Goal: Task Accomplishment & Management: Use online tool/utility

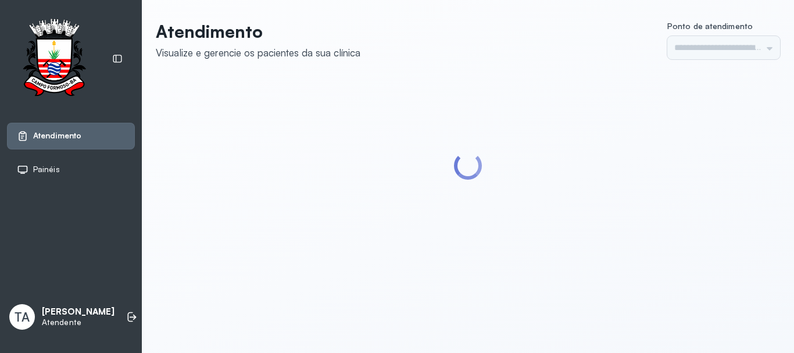
type input "******"
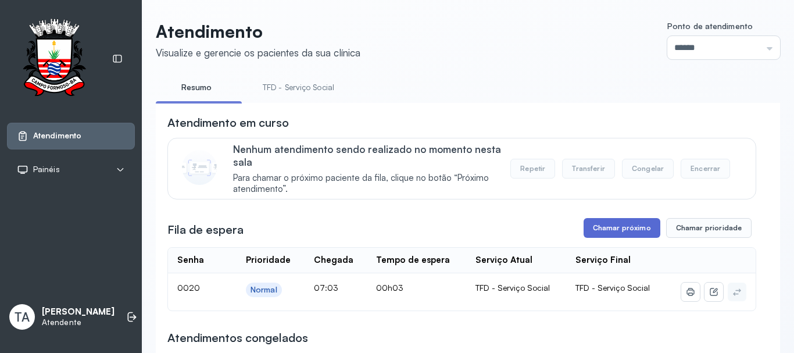
click at [591, 225] on button "Chamar próximo" at bounding box center [621, 228] width 77 height 20
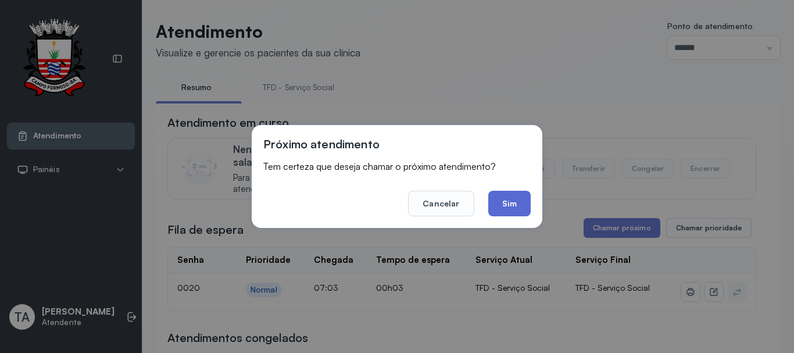
click at [498, 210] on button "Sim" at bounding box center [509, 204] width 42 height 26
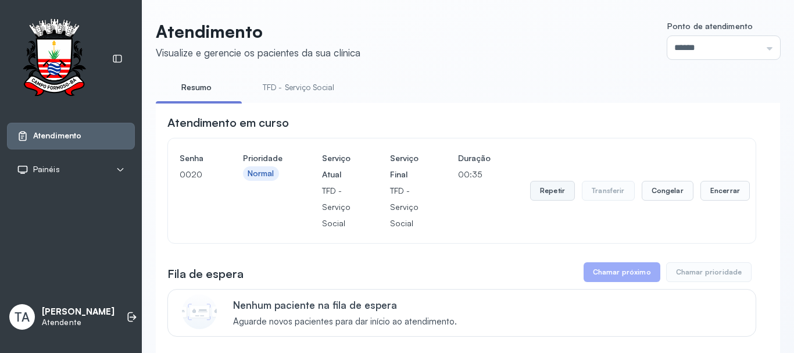
click at [536, 194] on button "Repetir" at bounding box center [552, 191] width 45 height 20
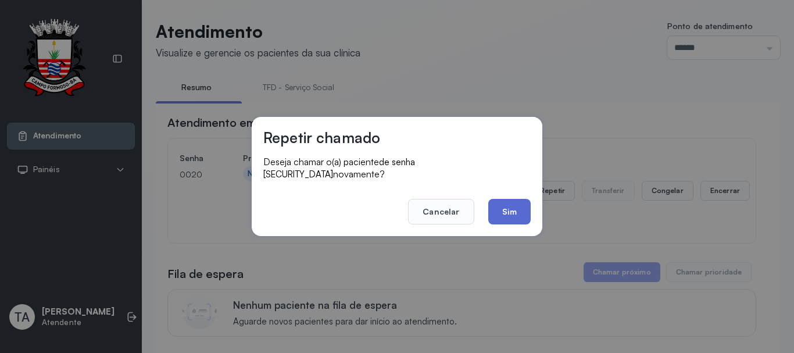
click at [497, 199] on button "Sim" at bounding box center [509, 212] width 42 height 26
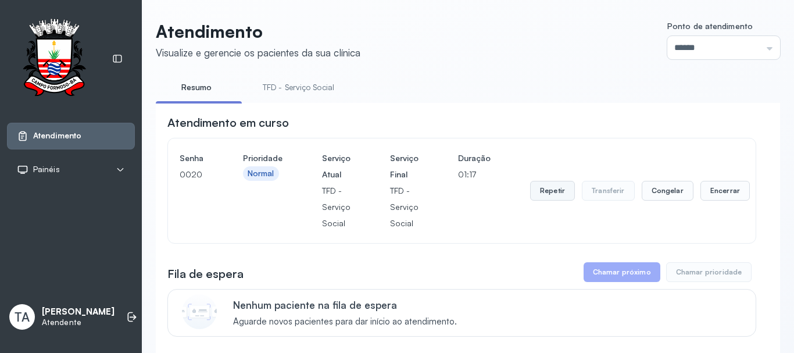
click at [536, 193] on button "Repetir" at bounding box center [552, 191] width 45 height 20
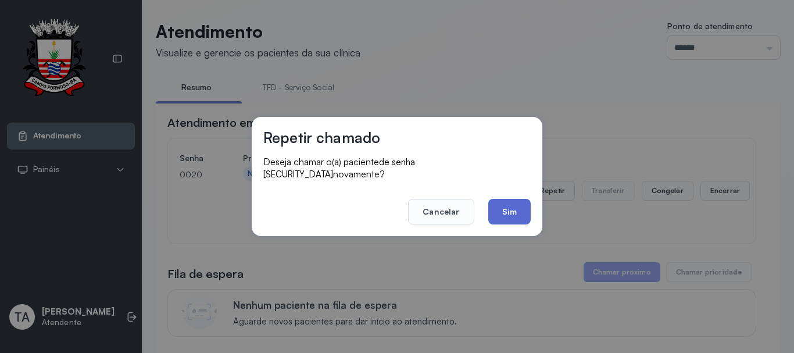
click at [512, 210] on button "Sim" at bounding box center [509, 212] width 42 height 26
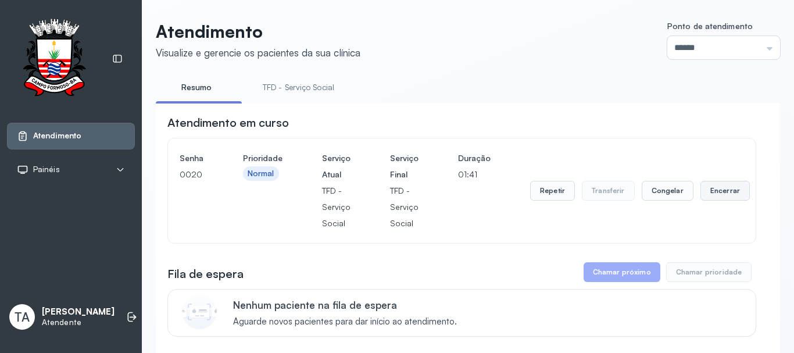
click at [717, 197] on button "Encerrar" at bounding box center [724, 191] width 49 height 20
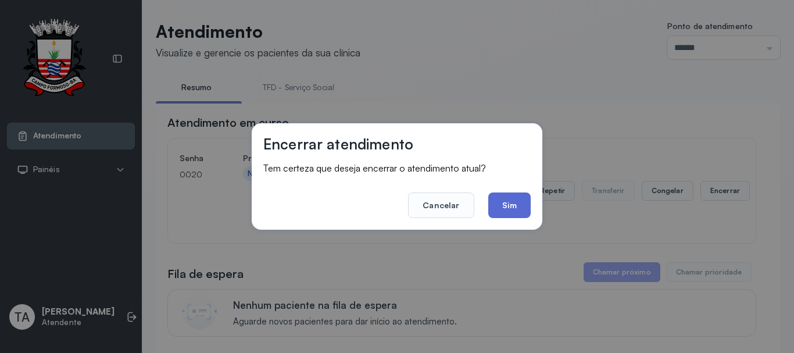
click at [526, 203] on button "Sim" at bounding box center [509, 205] width 42 height 26
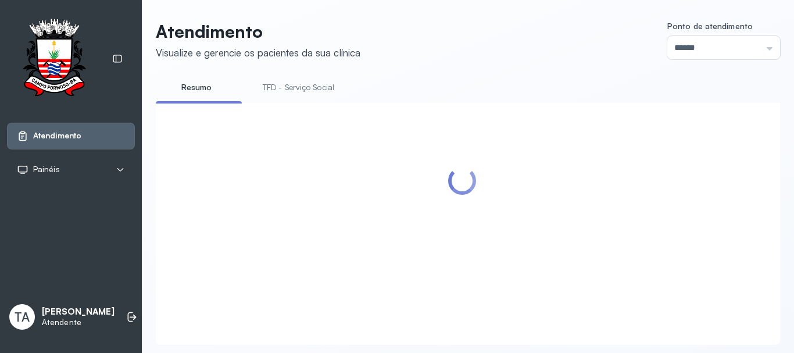
click at [271, 89] on link "TFD - Serviço Social" at bounding box center [298, 87] width 95 height 19
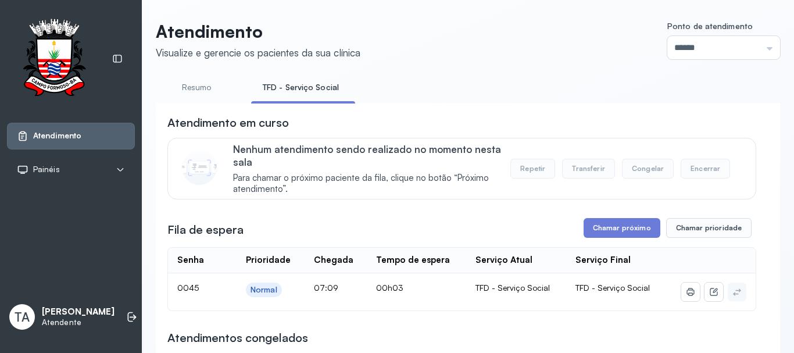
click at [220, 87] on link "Resumo" at bounding box center [196, 87] width 81 height 19
click at [296, 92] on link "TFD - Serviço Social" at bounding box center [298, 87] width 95 height 19
click at [590, 223] on button "Chamar próximo" at bounding box center [621, 228] width 77 height 20
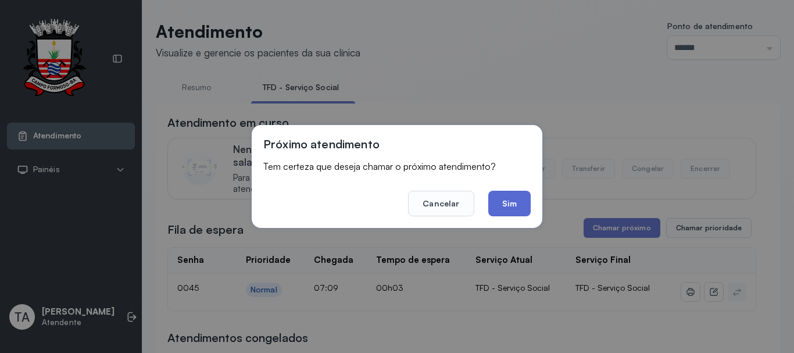
click at [504, 202] on button "Sim" at bounding box center [509, 204] width 42 height 26
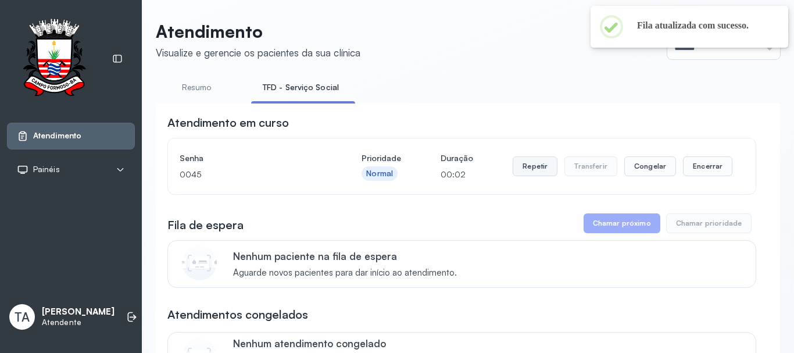
click at [522, 173] on button "Repetir" at bounding box center [534, 166] width 45 height 20
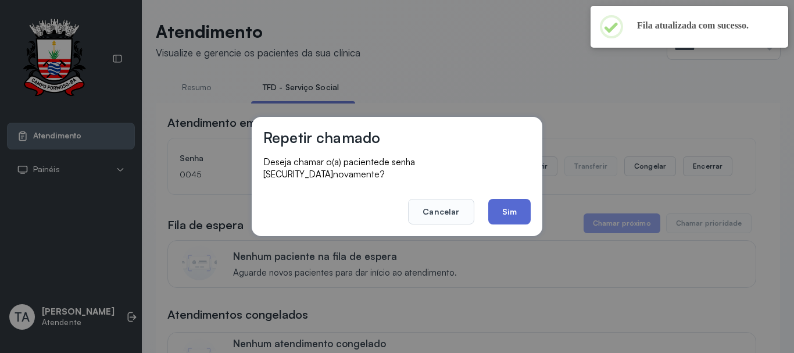
click at [502, 200] on button "Sim" at bounding box center [509, 212] width 42 height 26
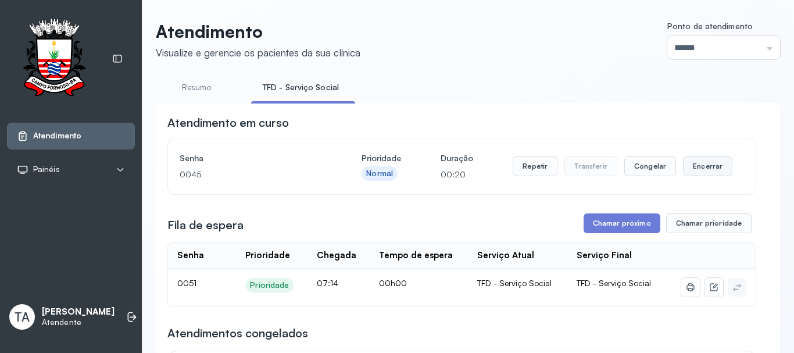
click at [691, 169] on button "Encerrar" at bounding box center [707, 166] width 49 height 20
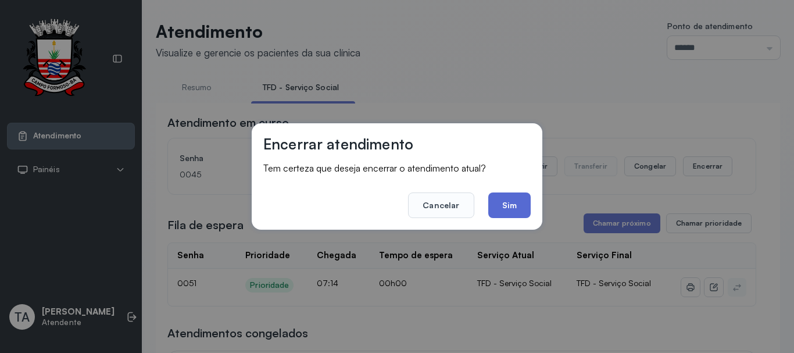
click at [513, 204] on button "Sim" at bounding box center [509, 205] width 42 height 26
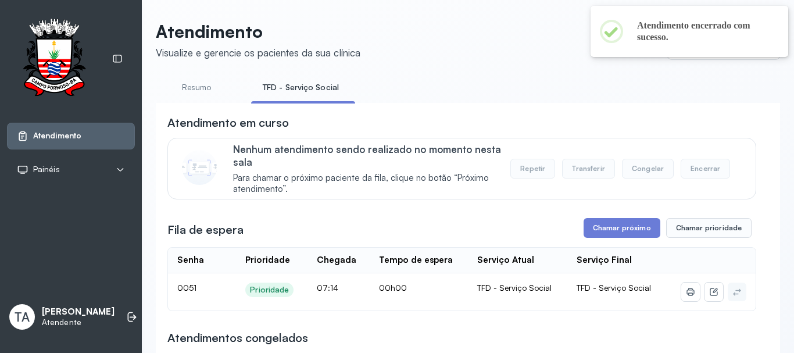
scroll to position [58, 0]
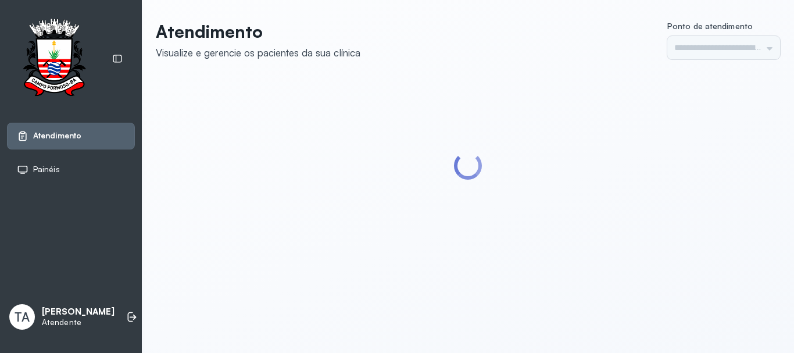
type input "******"
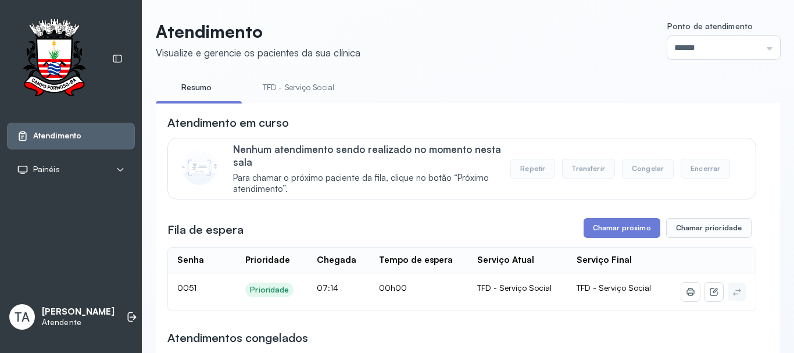
click at [308, 95] on link "TFD - Serviço Social" at bounding box center [298, 87] width 95 height 19
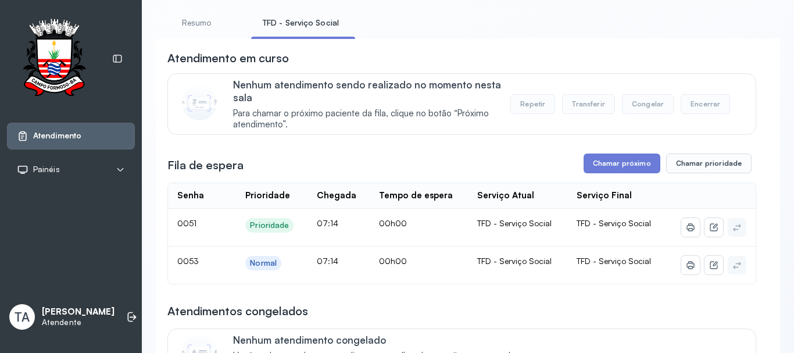
scroll to position [174, 0]
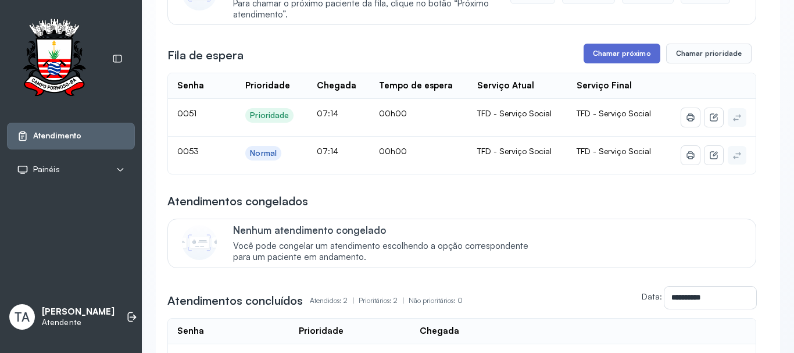
click at [630, 60] on button "Chamar próximo" at bounding box center [621, 54] width 77 height 20
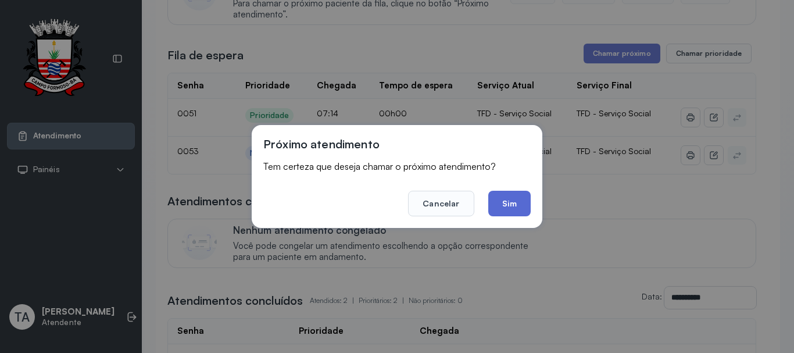
click at [518, 202] on button "Sim" at bounding box center [509, 204] width 42 height 26
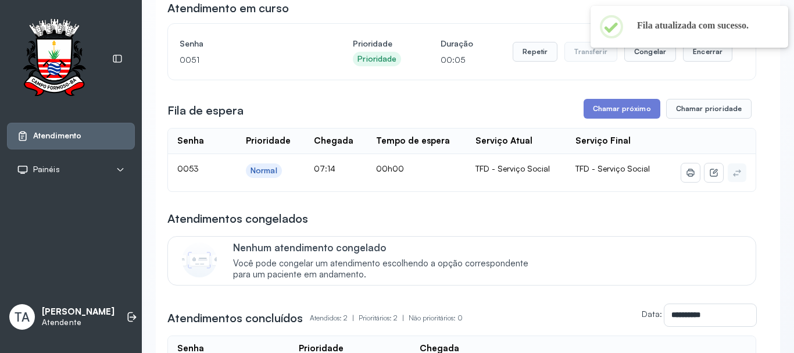
scroll to position [58, 0]
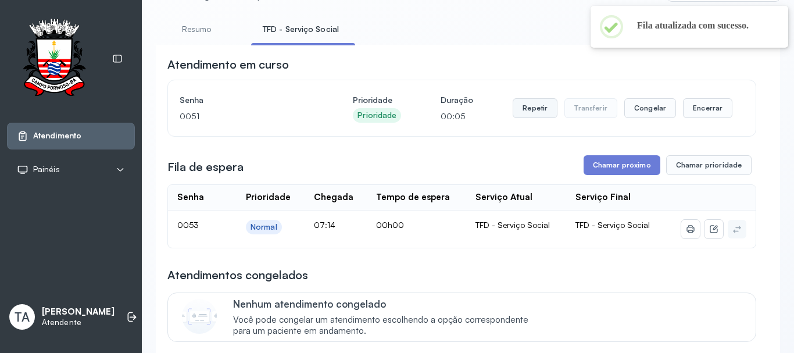
click at [525, 113] on button "Repetir" at bounding box center [534, 108] width 45 height 20
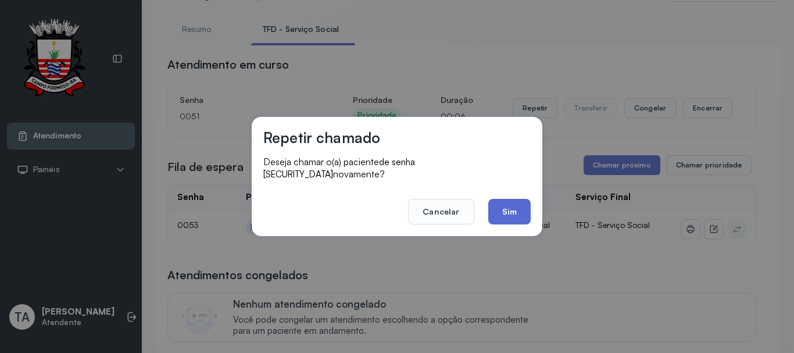
click at [499, 212] on button "Sim" at bounding box center [509, 212] width 42 height 26
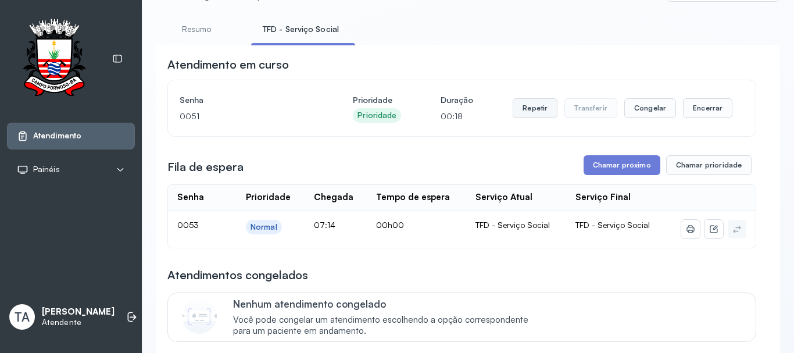
click at [525, 113] on button "Repetir" at bounding box center [534, 108] width 45 height 20
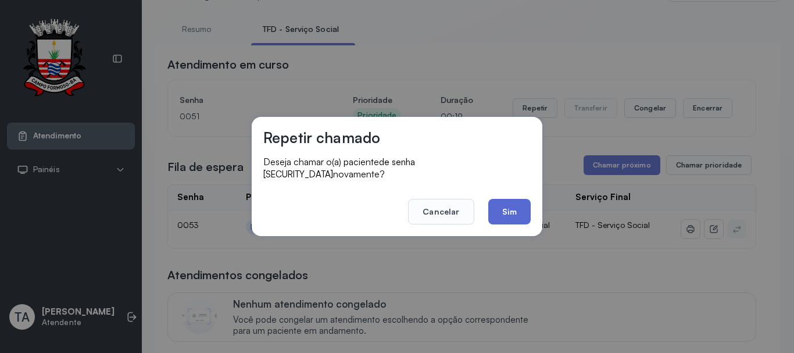
click at [516, 216] on button "Sim" at bounding box center [509, 212] width 42 height 26
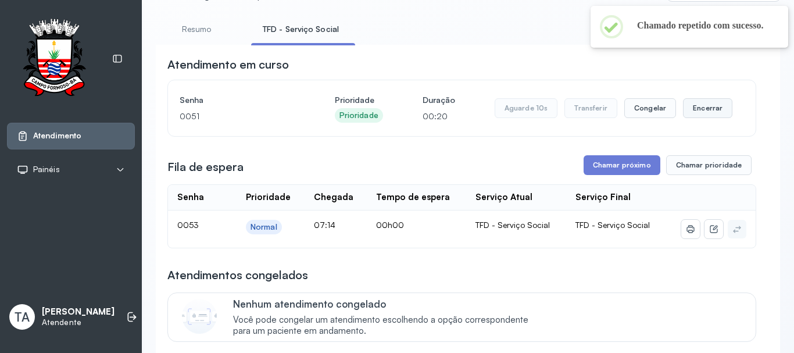
click at [690, 112] on button "Encerrar" at bounding box center [707, 108] width 49 height 20
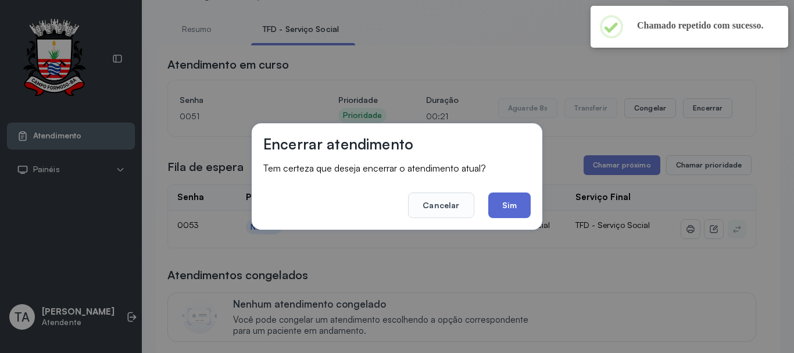
click at [505, 209] on button "Sim" at bounding box center [509, 205] width 42 height 26
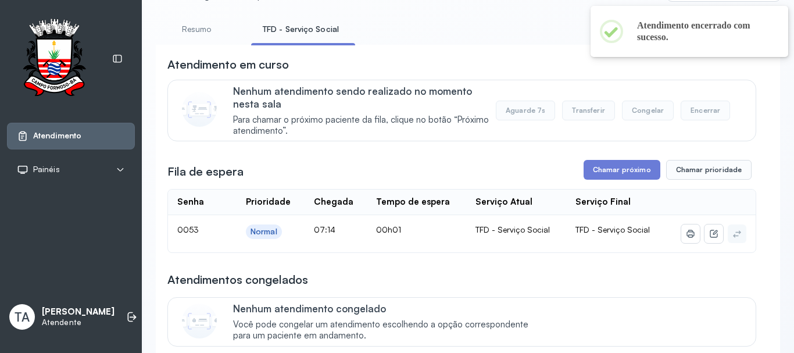
click at [213, 25] on link "Resumo" at bounding box center [196, 29] width 81 height 19
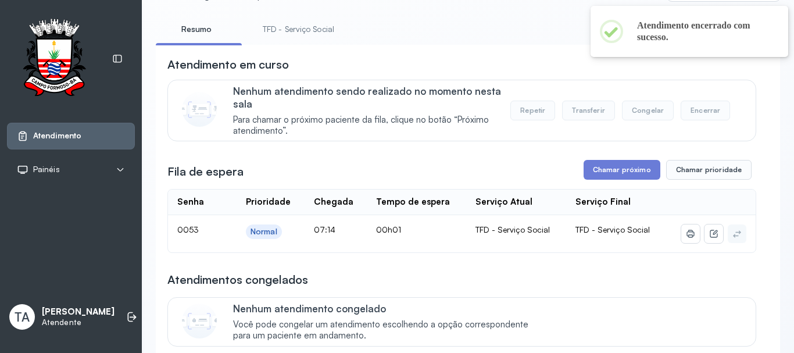
click at [274, 42] on li "TFD - Serviço Social" at bounding box center [300, 33] width 99 height 26
click at [282, 28] on link "TFD - Serviço Social" at bounding box center [298, 29] width 95 height 19
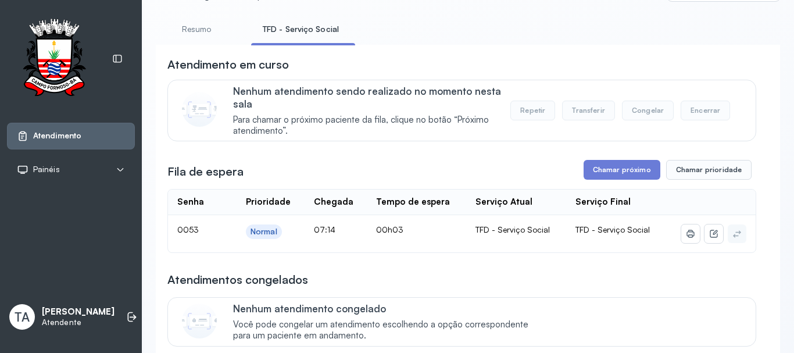
click at [191, 36] on link "Resumo" at bounding box center [196, 29] width 81 height 19
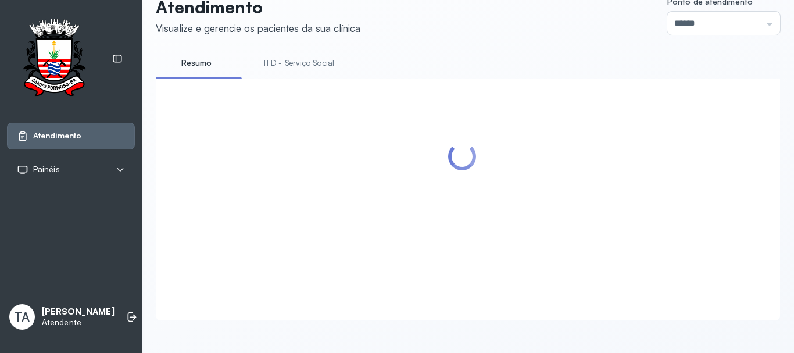
scroll to position [36, 0]
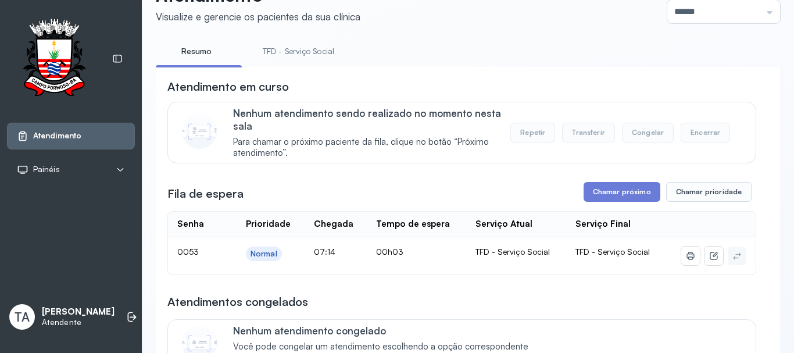
click at [278, 48] on link "TFD - Serviço Social" at bounding box center [298, 51] width 95 height 19
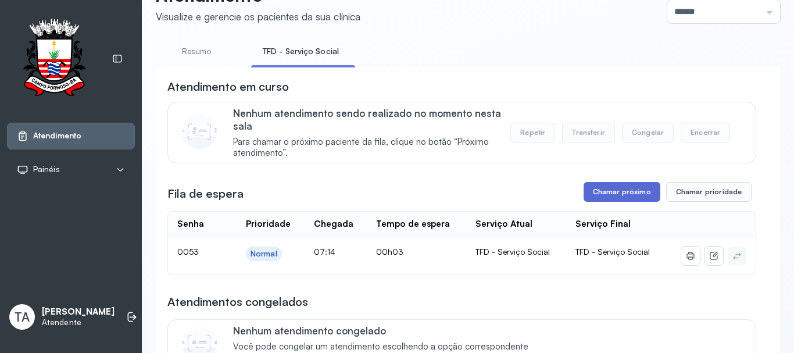
click at [590, 198] on button "Chamar próximo" at bounding box center [621, 192] width 77 height 20
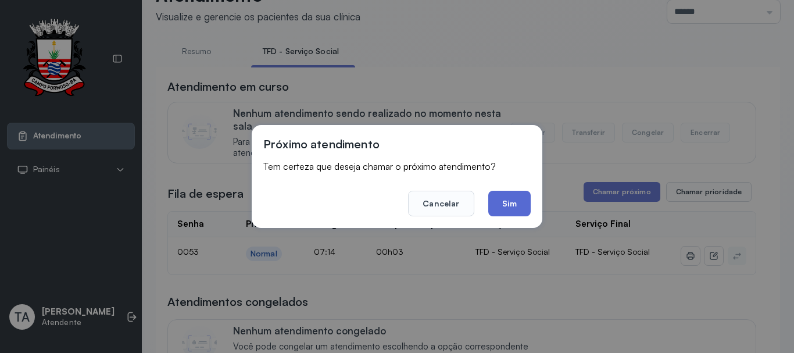
click at [502, 200] on button "Sim" at bounding box center [509, 204] width 42 height 26
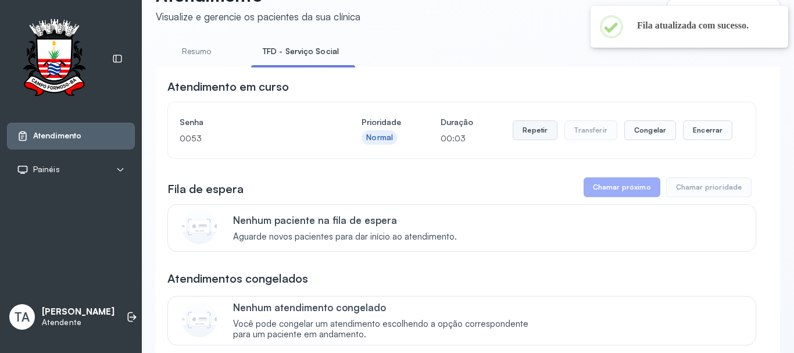
click at [522, 133] on button "Repetir" at bounding box center [534, 130] width 45 height 20
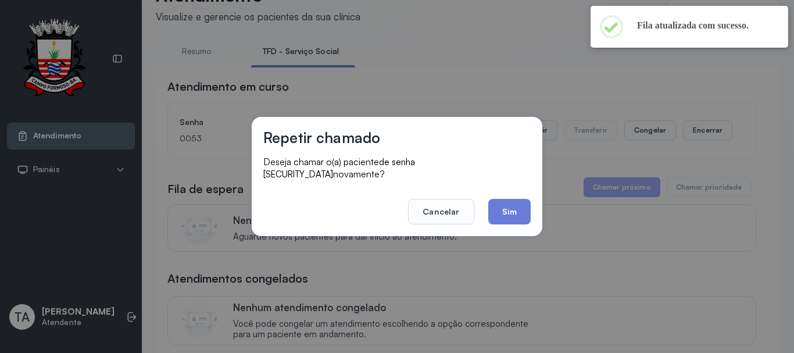
click at [505, 220] on div "Repetir chamado Deseja chamar o(a) paciente de senha 0053 novamente? Cancelar S…" at bounding box center [397, 176] width 290 height 119
click at [508, 214] on button "Sim" at bounding box center [509, 212] width 42 height 26
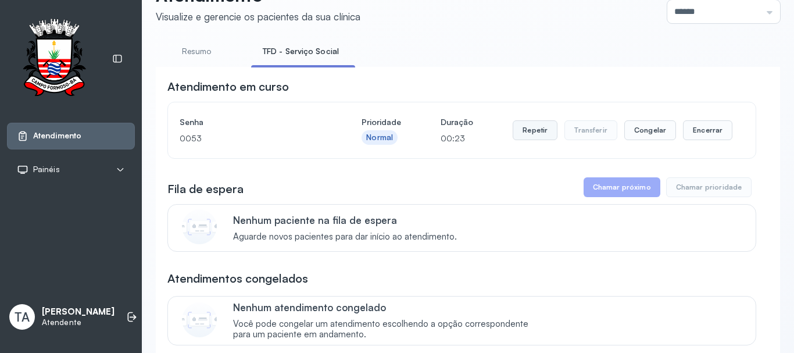
click at [542, 136] on button "Repetir" at bounding box center [534, 130] width 45 height 20
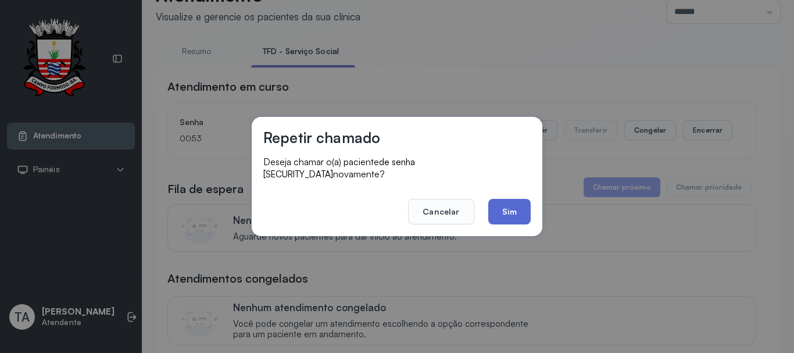
click at [513, 203] on button "Sim" at bounding box center [509, 212] width 42 height 26
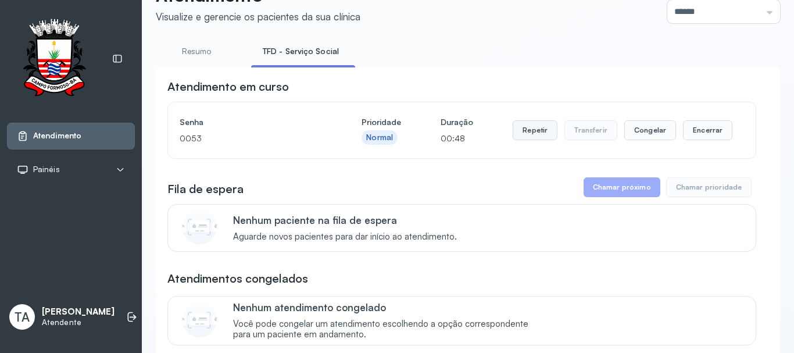
click at [527, 132] on button "Repetir" at bounding box center [534, 130] width 45 height 20
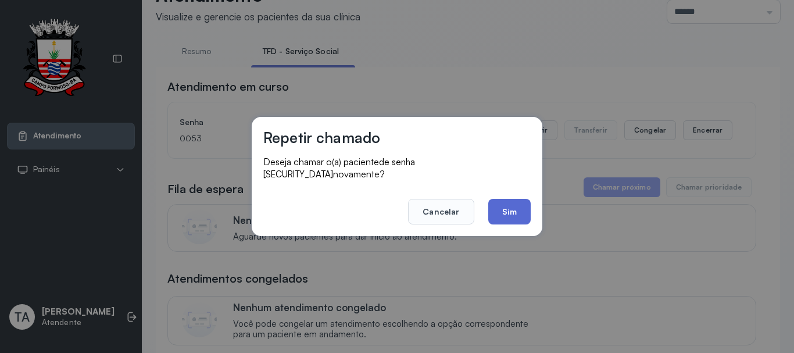
click at [500, 213] on button "Sim" at bounding box center [509, 212] width 42 height 26
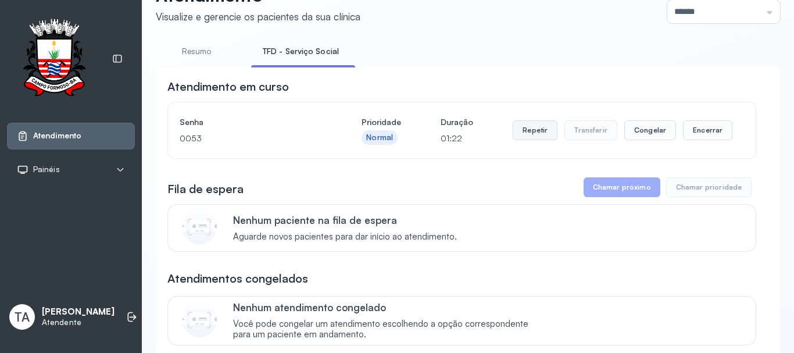
click at [535, 138] on button "Repetir" at bounding box center [534, 130] width 45 height 20
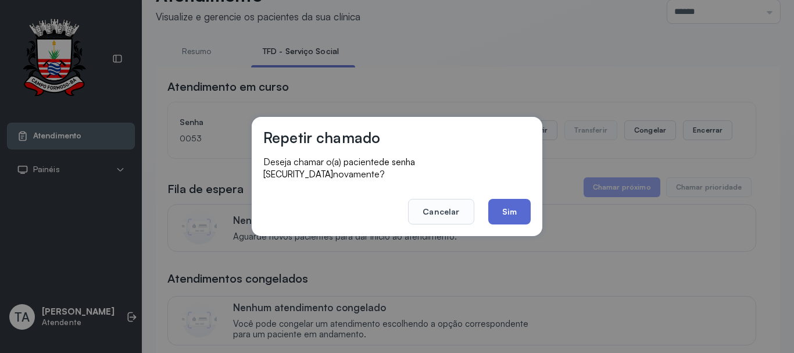
click at [501, 202] on button "Sim" at bounding box center [509, 212] width 42 height 26
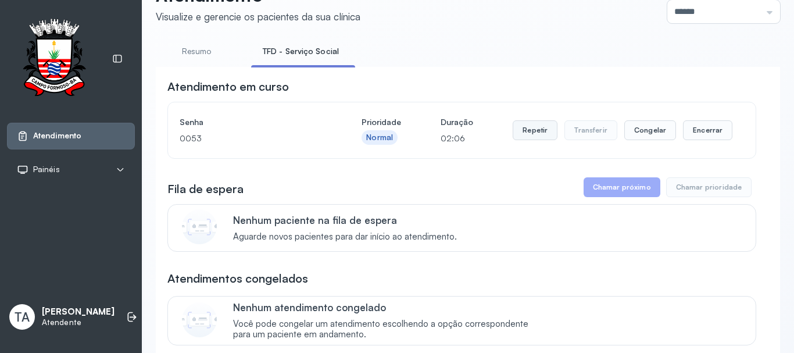
click at [526, 137] on button "Repetir" at bounding box center [534, 130] width 45 height 20
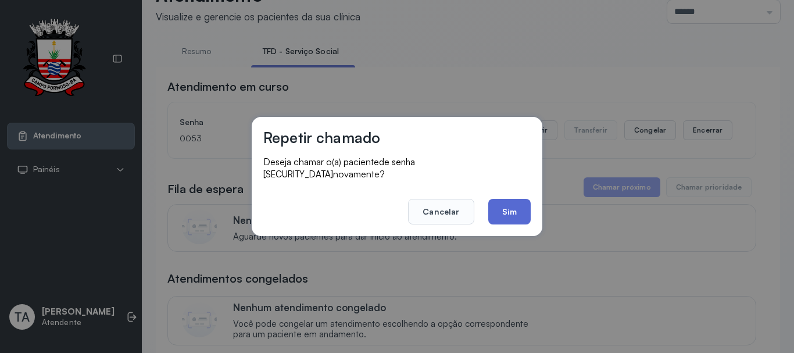
click at [515, 199] on button "Sim" at bounding box center [509, 212] width 42 height 26
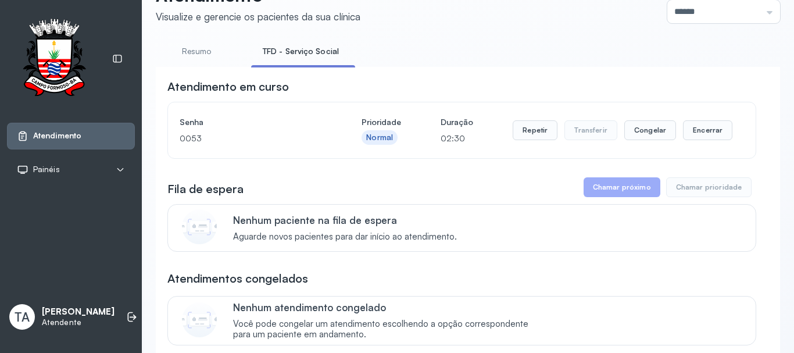
scroll to position [0, 0]
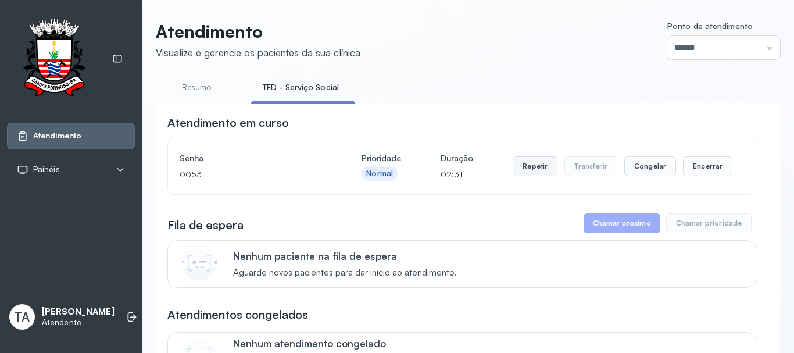
click at [532, 174] on button "Repetir" at bounding box center [534, 166] width 45 height 20
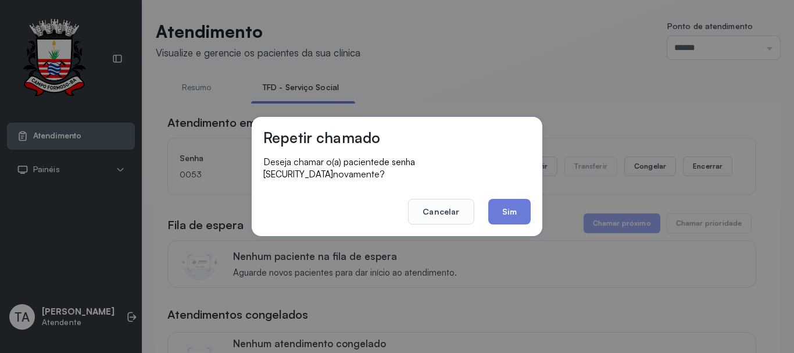
click at [527, 192] on footer "Cancelar Sim" at bounding box center [396, 203] width 267 height 42
click at [522, 199] on button "Sim" at bounding box center [509, 212] width 42 height 26
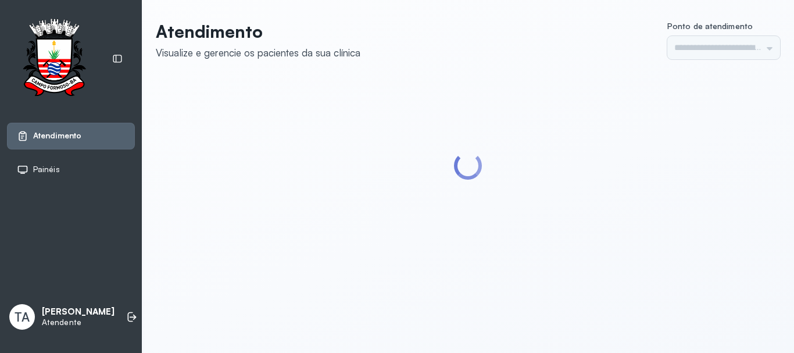
type input "******"
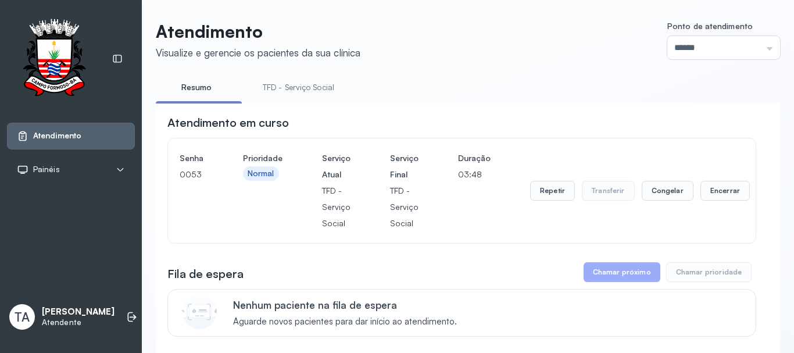
click at [544, 185] on button "Repetir" at bounding box center [552, 191] width 45 height 20
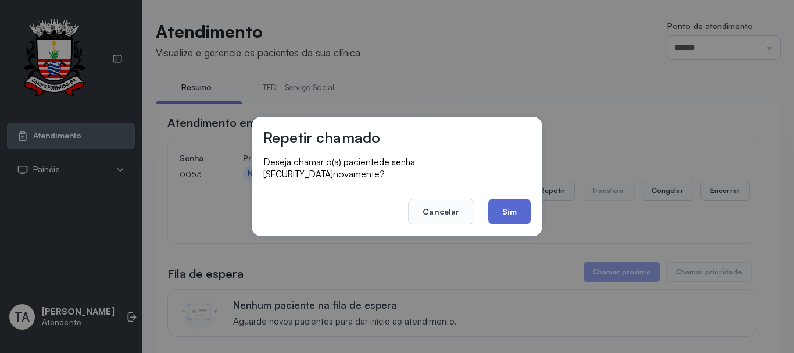
click at [512, 209] on button "Sim" at bounding box center [509, 212] width 42 height 26
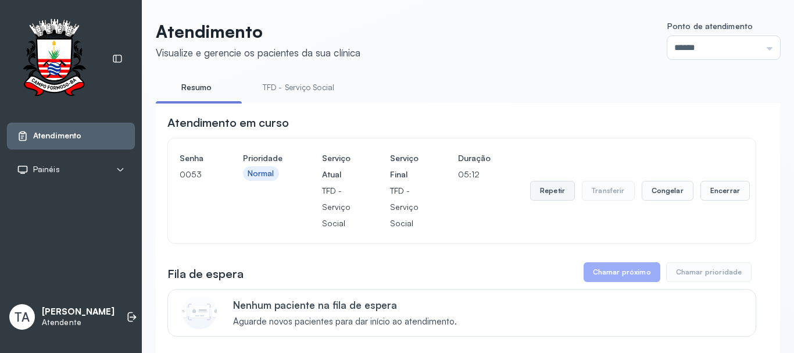
click at [552, 198] on button "Repetir" at bounding box center [552, 191] width 45 height 20
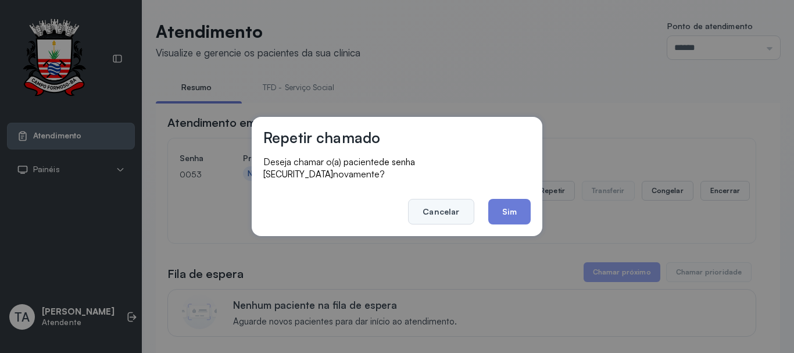
click at [459, 206] on button "Cancelar" at bounding box center [441, 212] width 66 height 26
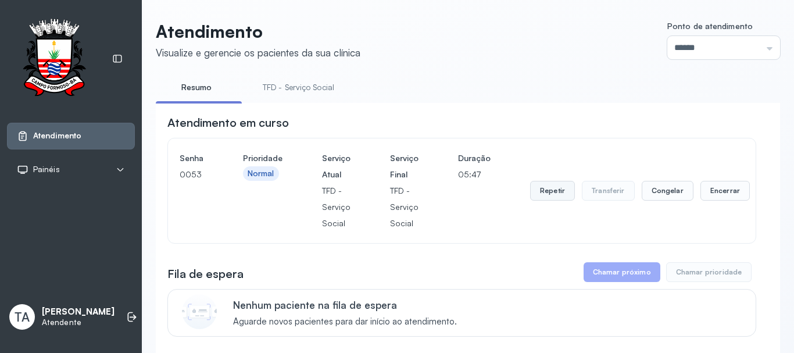
click at [530, 196] on button "Repetir" at bounding box center [552, 191] width 45 height 20
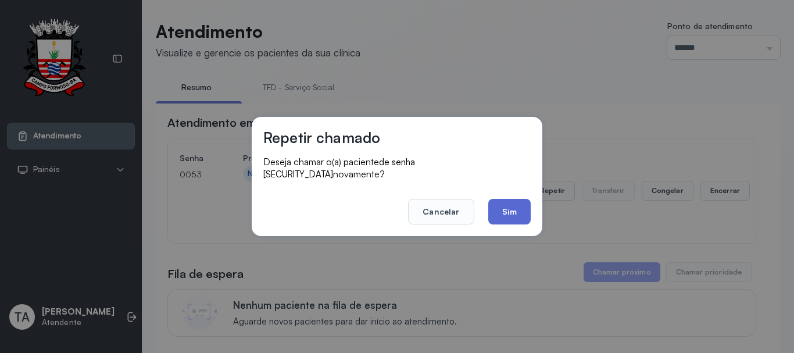
click at [511, 214] on button "Sim" at bounding box center [509, 212] width 42 height 26
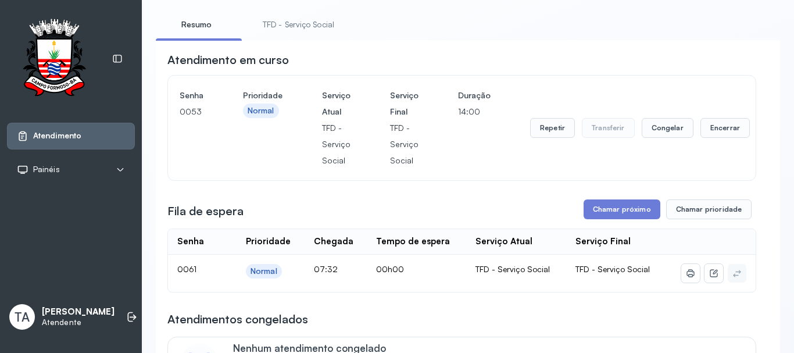
scroll to position [58, 0]
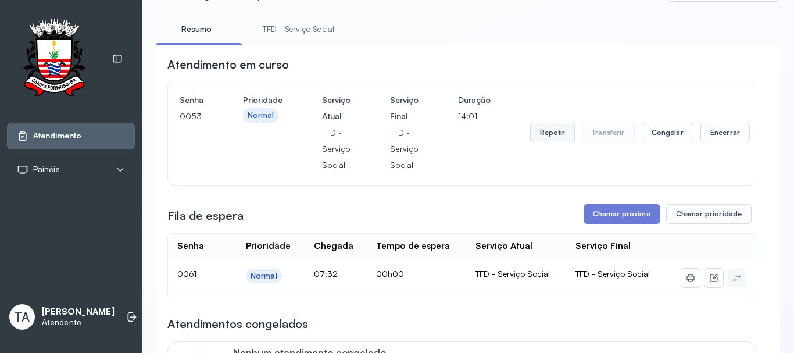
click at [530, 133] on button "Repetir" at bounding box center [552, 133] width 45 height 20
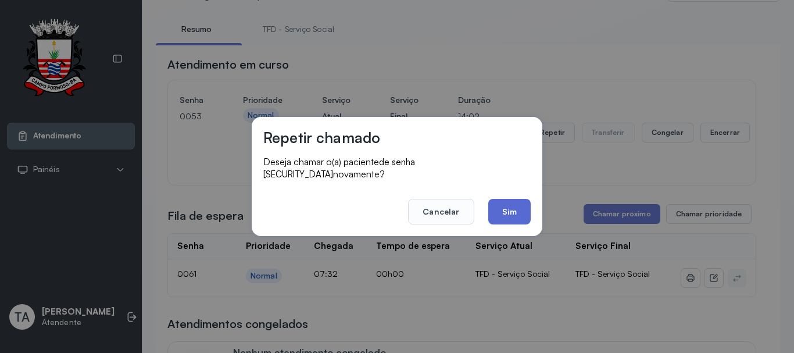
click at [520, 201] on button "Sim" at bounding box center [509, 212] width 42 height 26
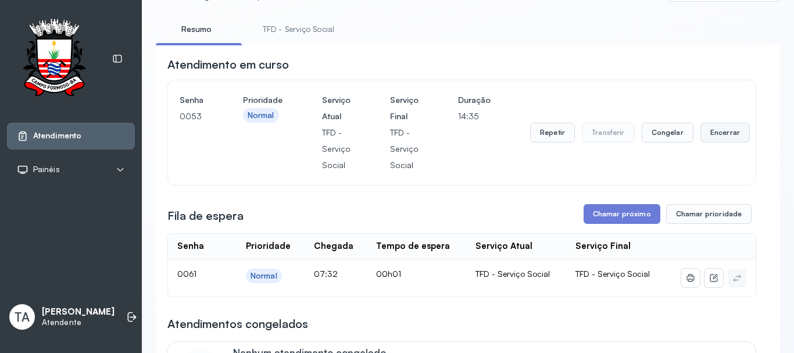
click at [733, 132] on button "Encerrar" at bounding box center [724, 133] width 49 height 20
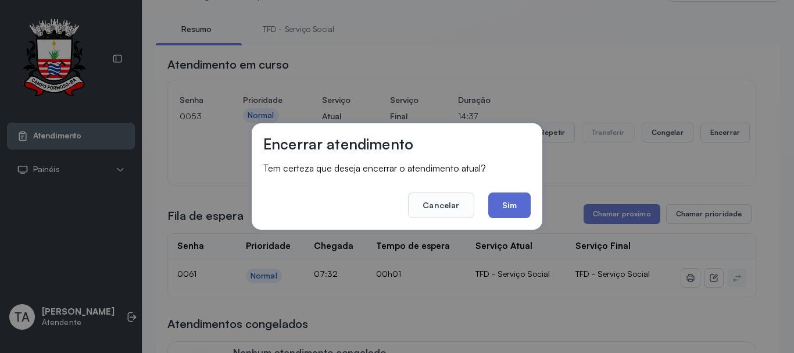
click at [507, 204] on button "Sim" at bounding box center [509, 205] width 42 height 26
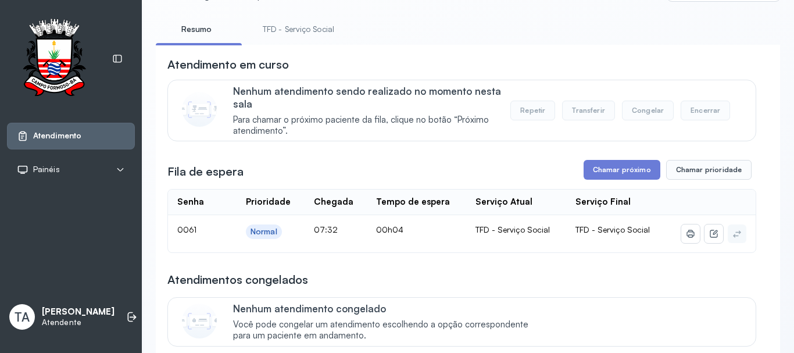
click at [286, 37] on link "TFD - Serviço Social" at bounding box center [298, 29] width 95 height 19
drag, startPoint x: 359, startPoint y: 137, endPoint x: 276, endPoint y: 86, distance: 97.2
click at [360, 137] on span "Para chamar o próximo paciente da fila, clique no botão “Próximo atendimento”." at bounding box center [371, 125] width 277 height 22
click at [182, 23] on link "Resumo" at bounding box center [196, 29] width 81 height 19
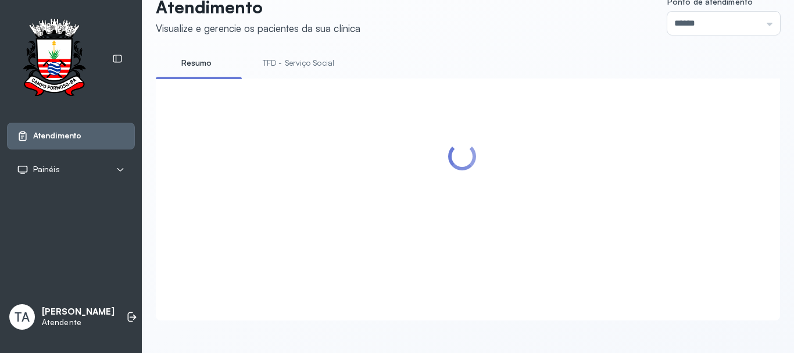
scroll to position [36, 0]
click at [323, 53] on link "TFD - Serviço Social" at bounding box center [298, 62] width 95 height 19
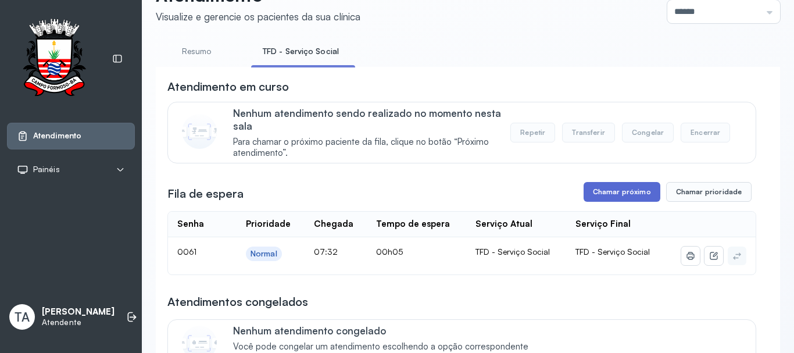
click at [626, 198] on button "Chamar próximo" at bounding box center [621, 192] width 77 height 20
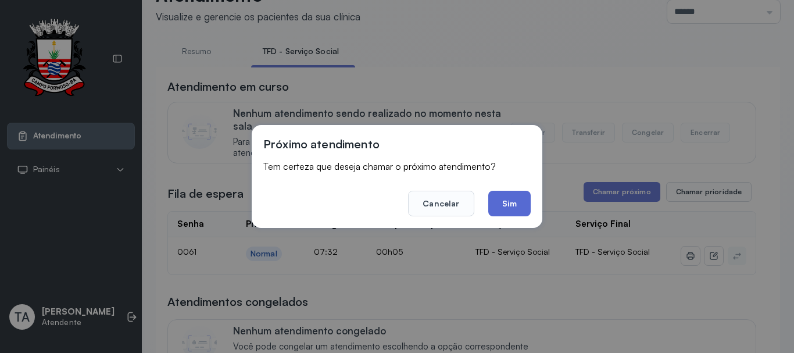
click at [504, 199] on button "Sim" at bounding box center [509, 204] width 42 height 26
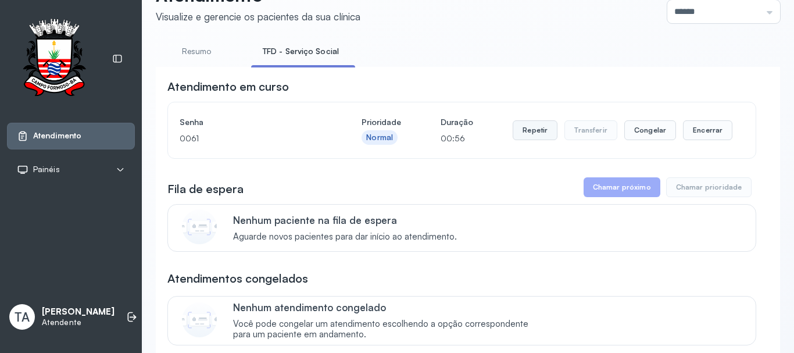
click at [538, 129] on button "Repetir" at bounding box center [534, 130] width 45 height 20
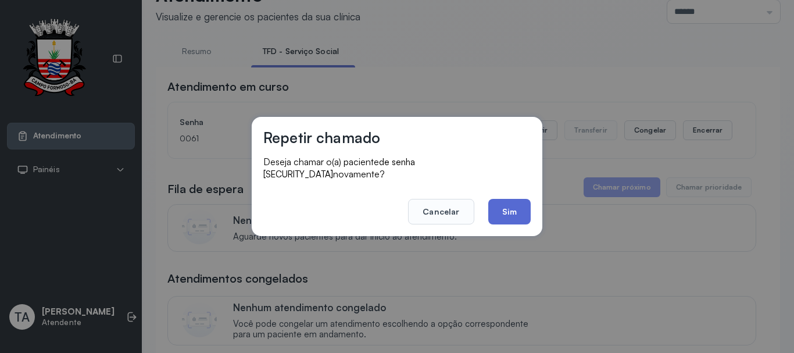
click at [498, 199] on button "Sim" at bounding box center [509, 212] width 42 height 26
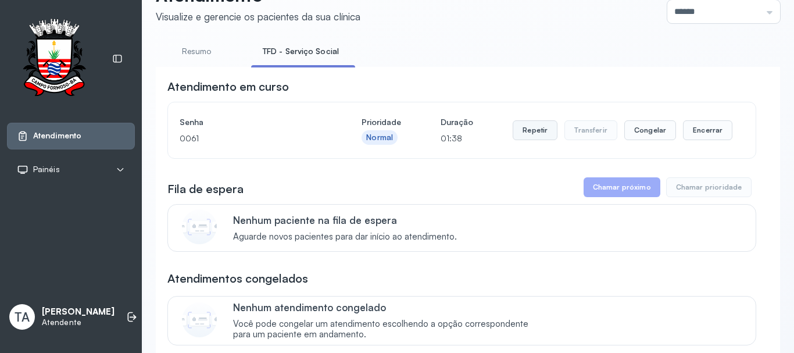
click at [539, 137] on button "Repetir" at bounding box center [534, 130] width 45 height 20
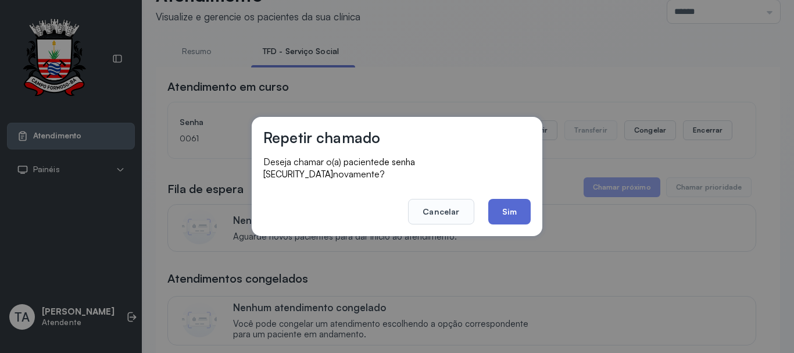
click at [513, 207] on button "Sim" at bounding box center [509, 212] width 42 height 26
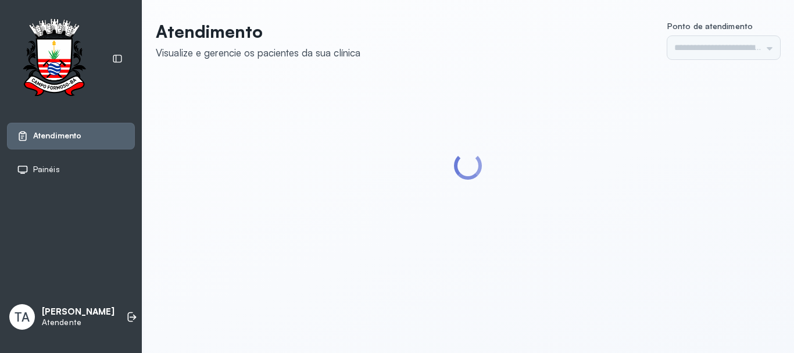
type input "******"
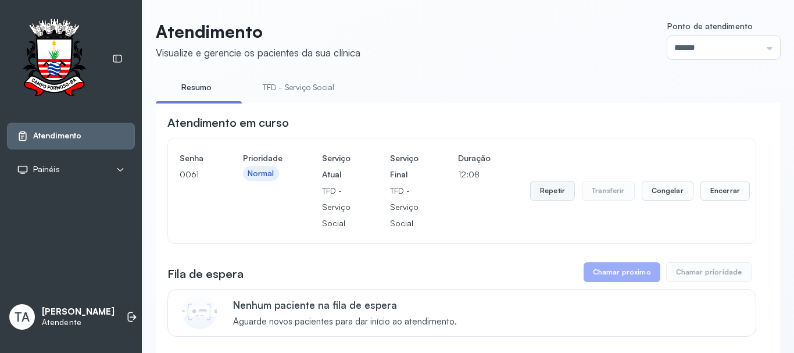
click at [544, 196] on button "Repetir" at bounding box center [552, 191] width 45 height 20
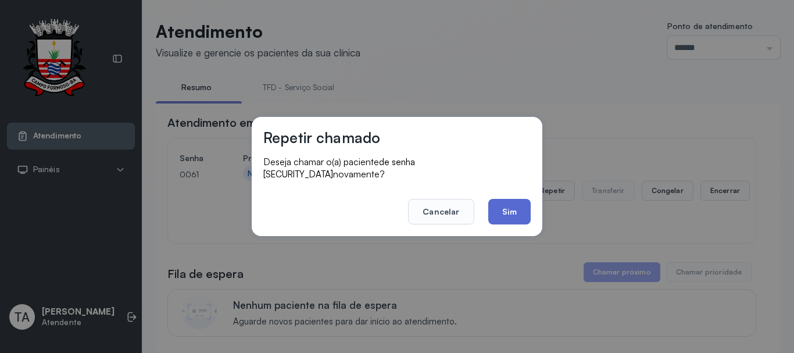
click at [504, 208] on button "Sim" at bounding box center [509, 212] width 42 height 26
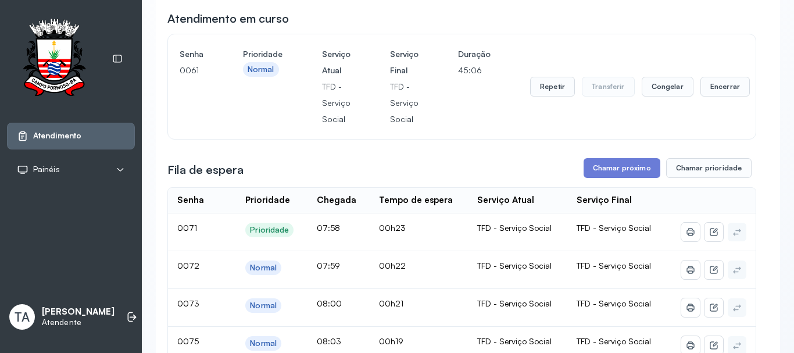
scroll to position [116, 0]
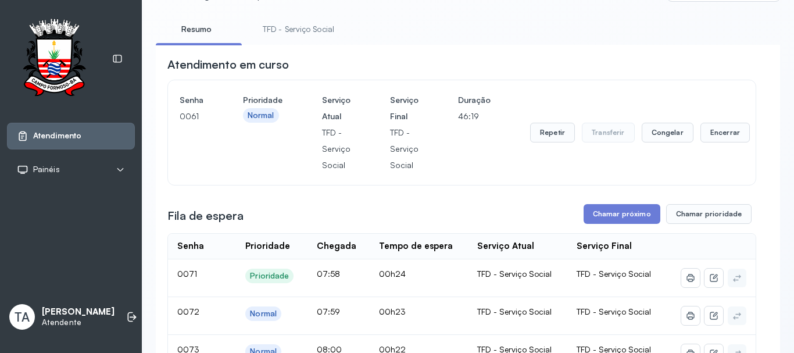
click at [315, 31] on link "TFD - Serviço Social" at bounding box center [298, 29] width 95 height 19
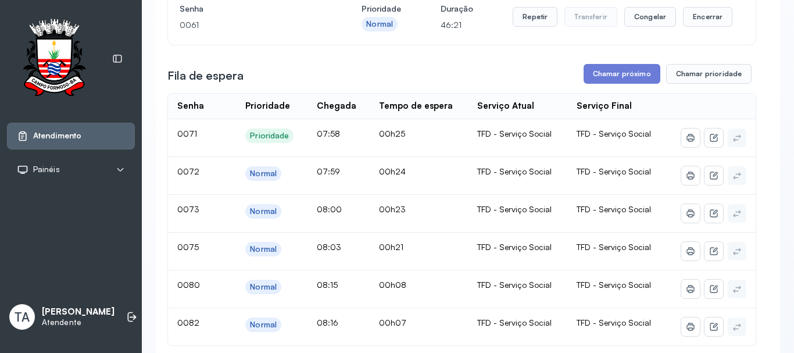
scroll to position [232, 0]
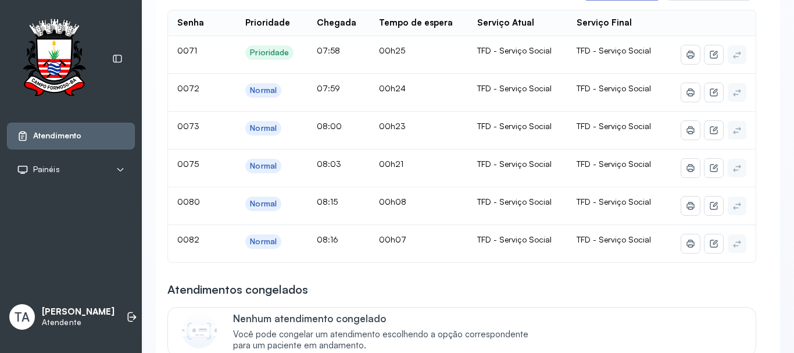
click at [523, 322] on p "Nenhum atendimento congelado" at bounding box center [386, 318] width 307 height 12
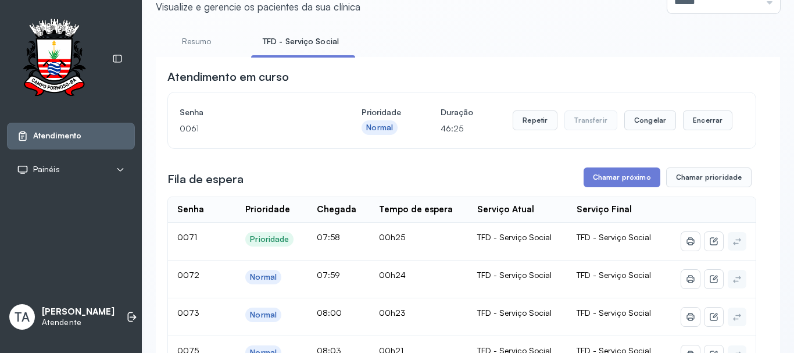
scroll to position [0, 0]
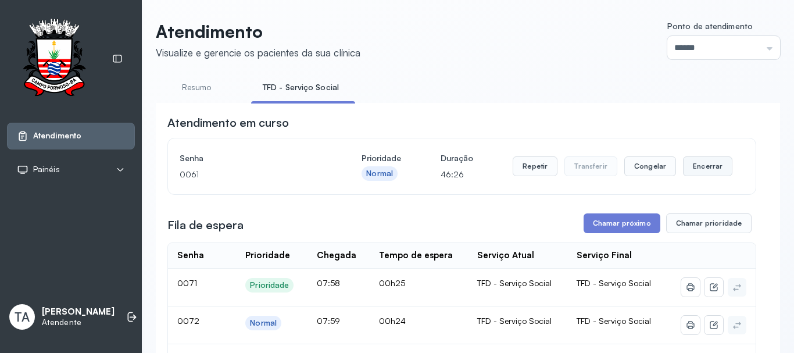
click at [693, 164] on button "Encerrar" at bounding box center [707, 166] width 49 height 20
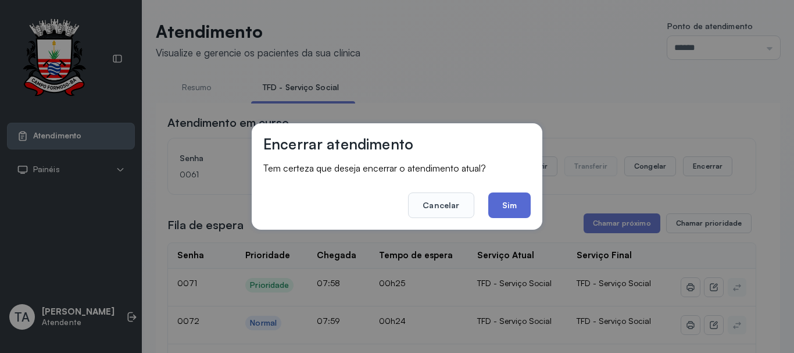
click at [520, 210] on button "Sim" at bounding box center [509, 205] width 42 height 26
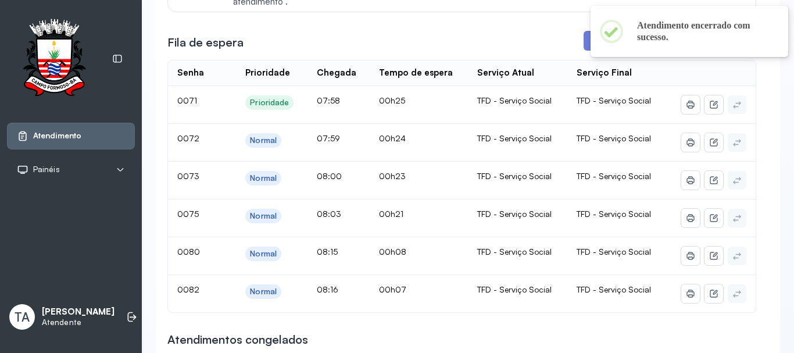
scroll to position [232, 0]
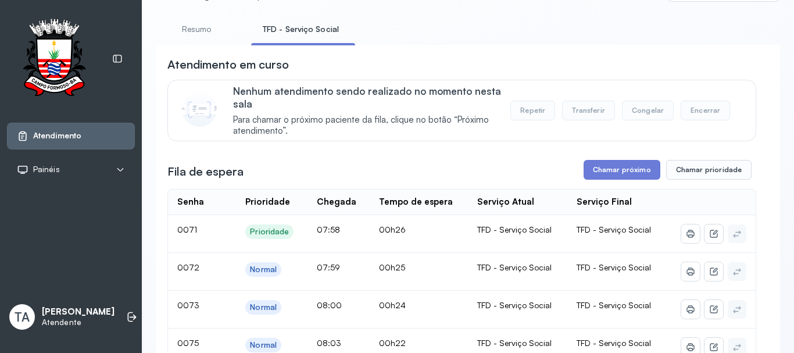
click at [214, 29] on link "Resumo" at bounding box center [196, 29] width 81 height 19
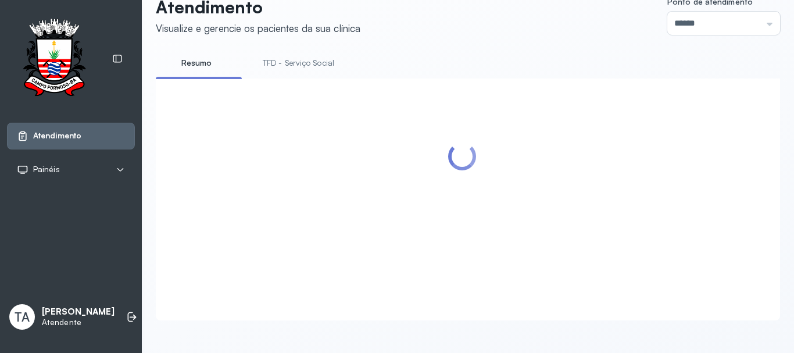
click at [283, 53] on link "TFD - Serviço Social" at bounding box center [298, 62] width 95 height 19
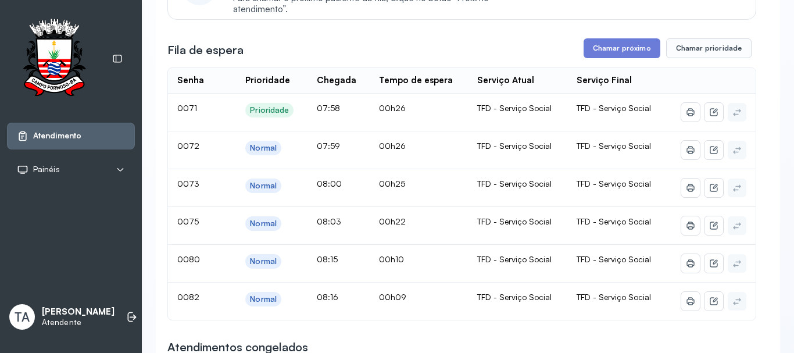
scroll to position [210, 0]
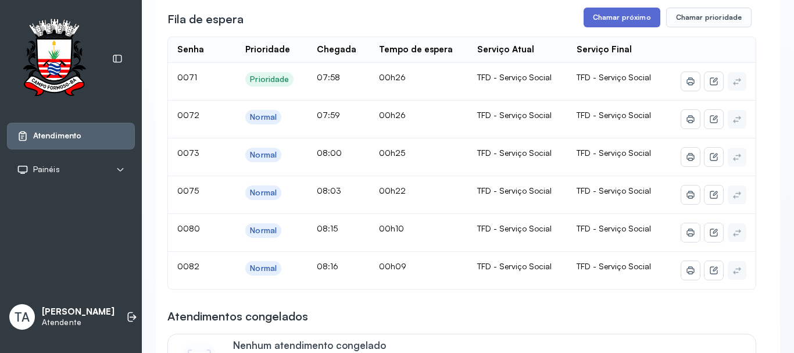
click at [606, 19] on button "Chamar próximo" at bounding box center [621, 18] width 77 height 20
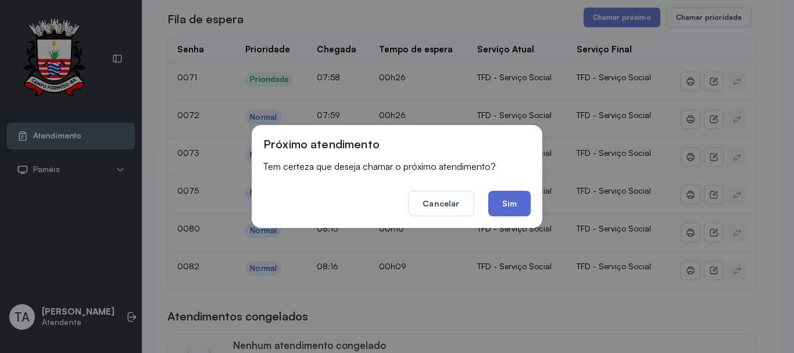
click at [507, 196] on button "Sim" at bounding box center [509, 204] width 42 height 26
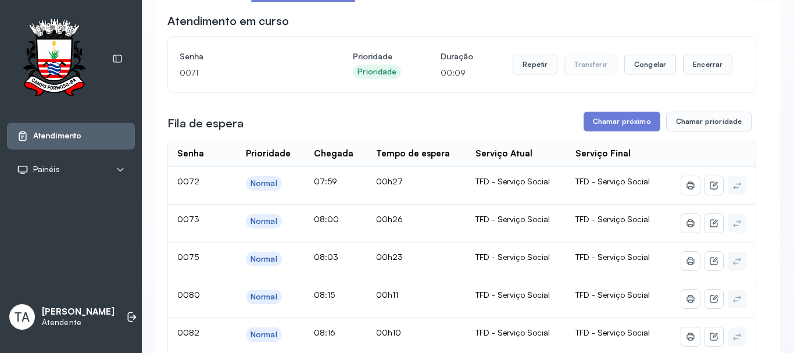
scroll to position [94, 0]
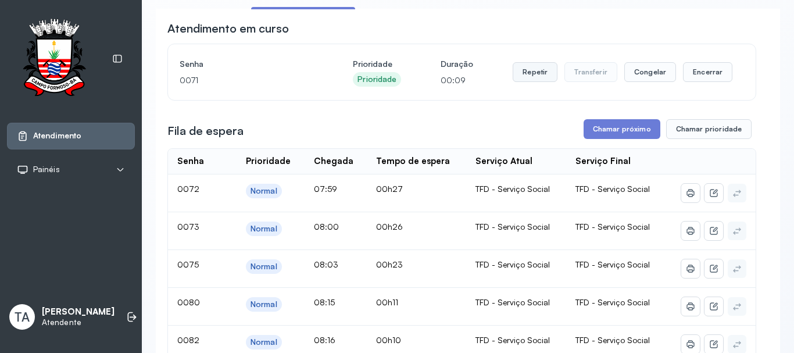
click at [530, 80] on button "Repetir" at bounding box center [534, 72] width 45 height 20
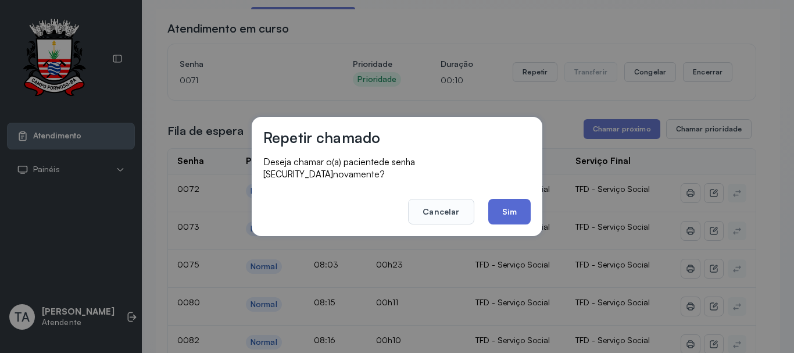
click at [513, 202] on button "Sim" at bounding box center [509, 212] width 42 height 26
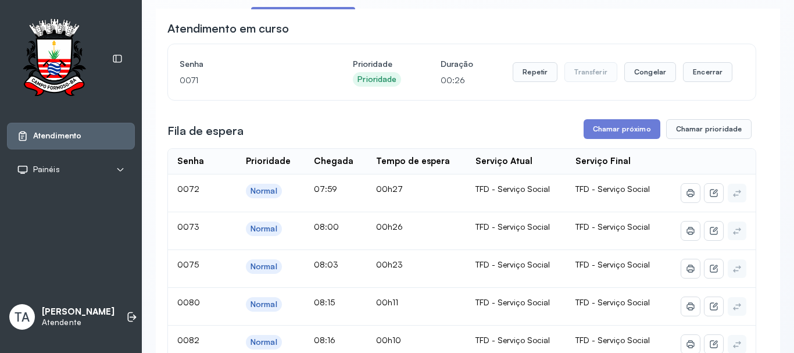
scroll to position [152, 0]
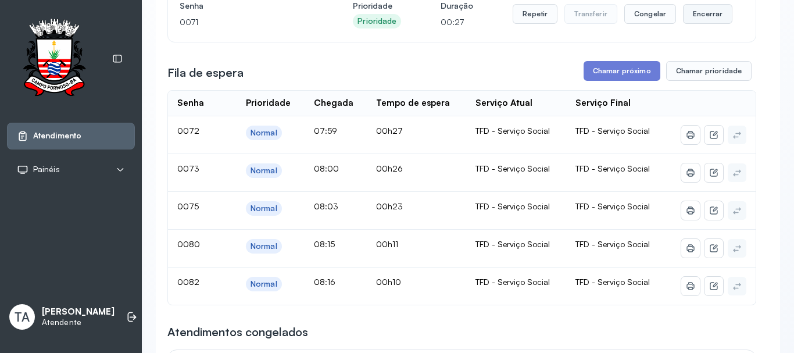
click at [693, 19] on button "Encerrar" at bounding box center [707, 14] width 49 height 20
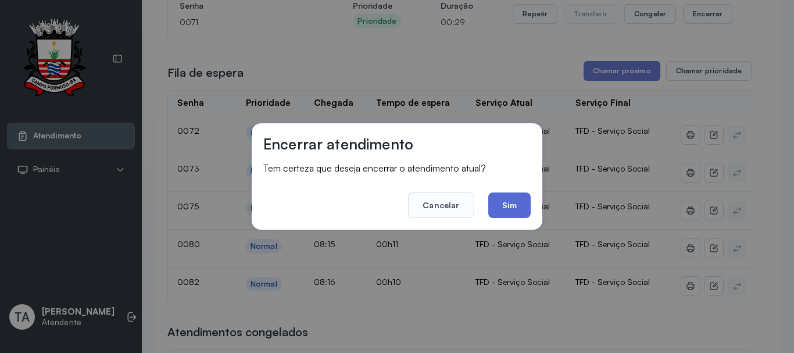
click at [525, 204] on button "Sim" at bounding box center [509, 205] width 42 height 26
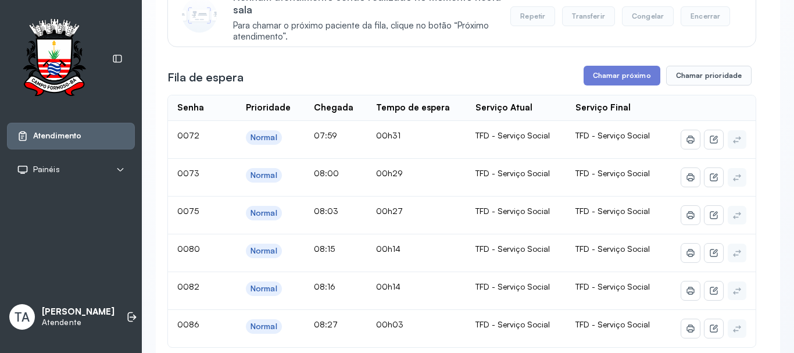
scroll to position [210, 0]
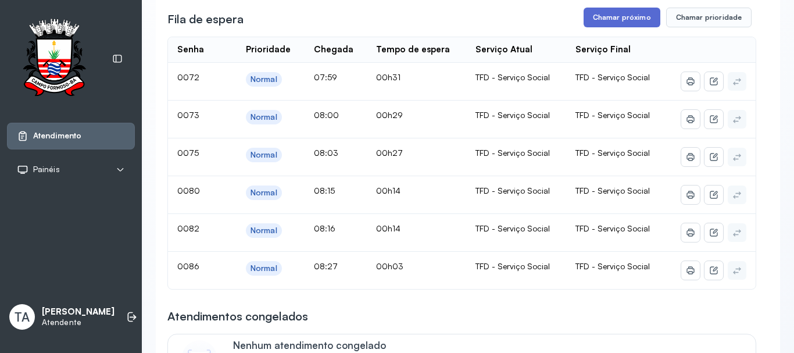
drag, startPoint x: 608, startPoint y: 10, endPoint x: 604, endPoint y: 16, distance: 7.6
click at [605, 13] on div "**********" at bounding box center [461, 282] width 588 height 756
click at [602, 18] on button "Chamar próximo" at bounding box center [621, 18] width 77 height 20
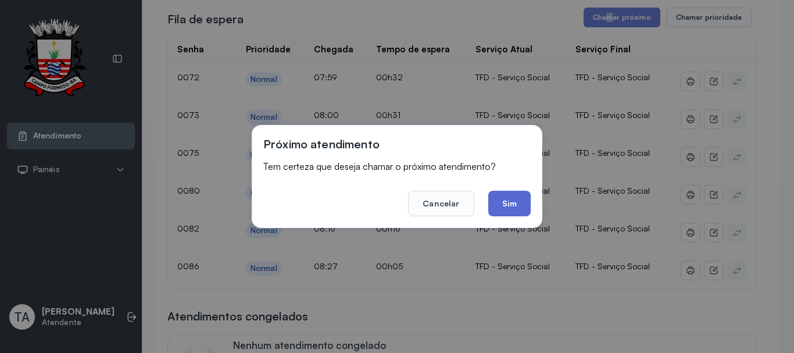
click at [517, 210] on button "Sim" at bounding box center [509, 204] width 42 height 26
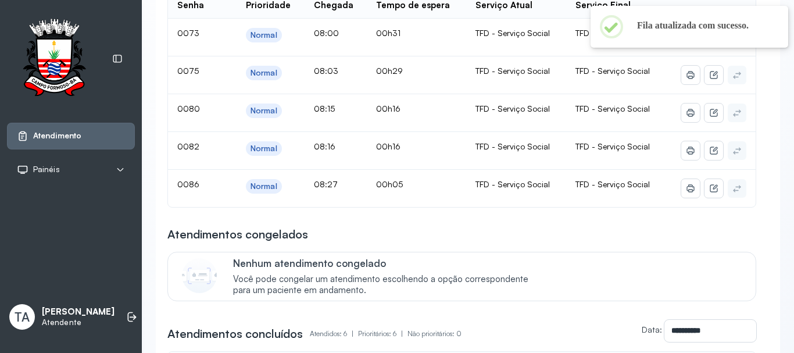
scroll to position [94, 0]
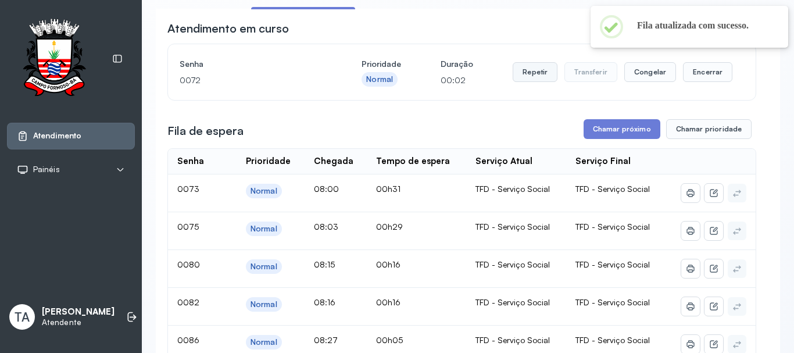
click at [547, 74] on button "Repetir" at bounding box center [534, 72] width 45 height 20
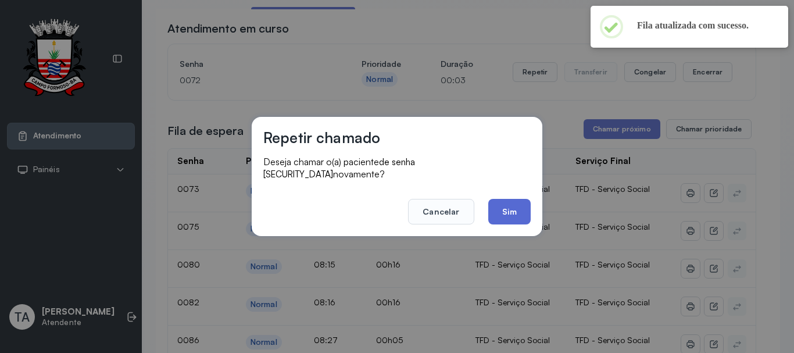
click at [517, 215] on button "Sim" at bounding box center [509, 212] width 42 height 26
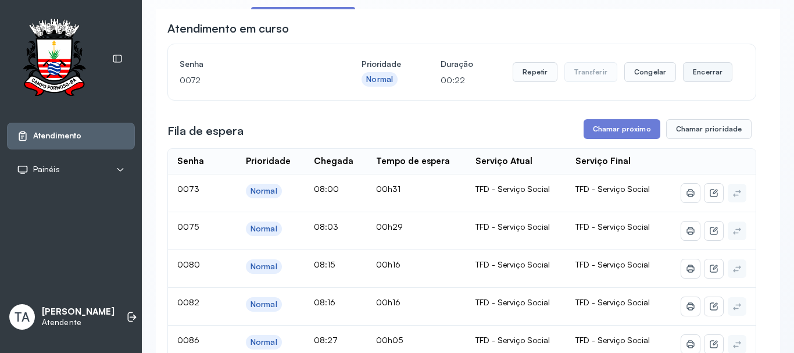
click at [700, 82] on button "Encerrar" at bounding box center [707, 72] width 49 height 20
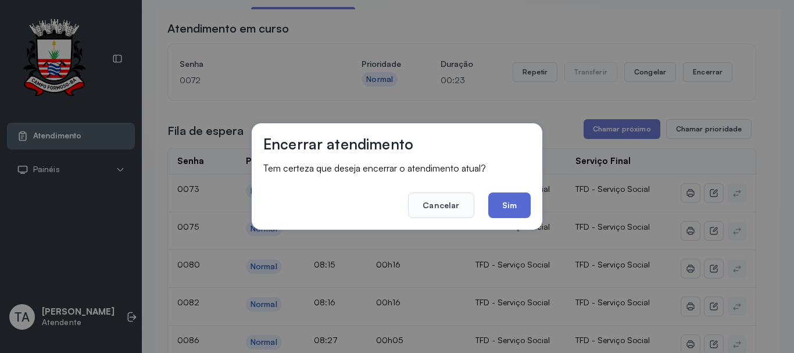
click at [518, 206] on button "Sim" at bounding box center [509, 205] width 42 height 26
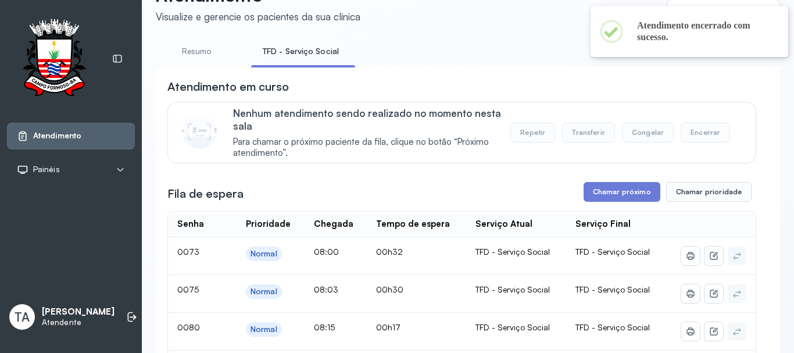
scroll to position [186, 0]
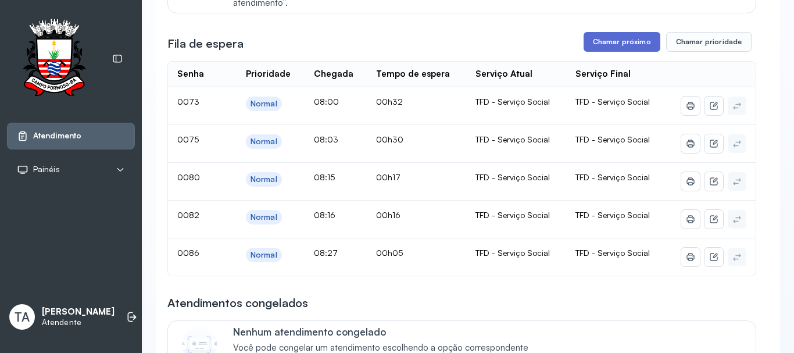
click at [642, 48] on button "Chamar próximo" at bounding box center [621, 42] width 77 height 20
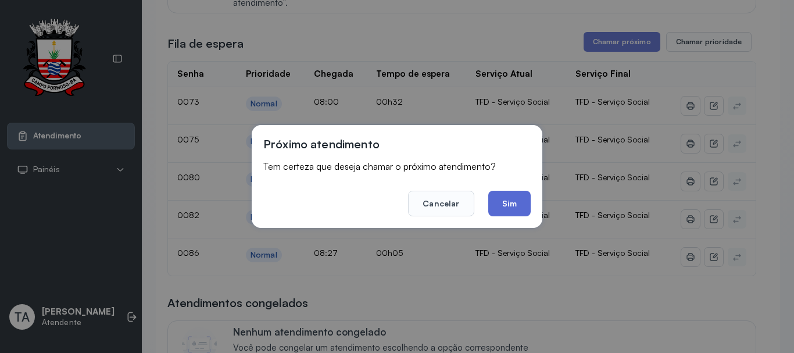
click at [503, 207] on button "Sim" at bounding box center [509, 204] width 42 height 26
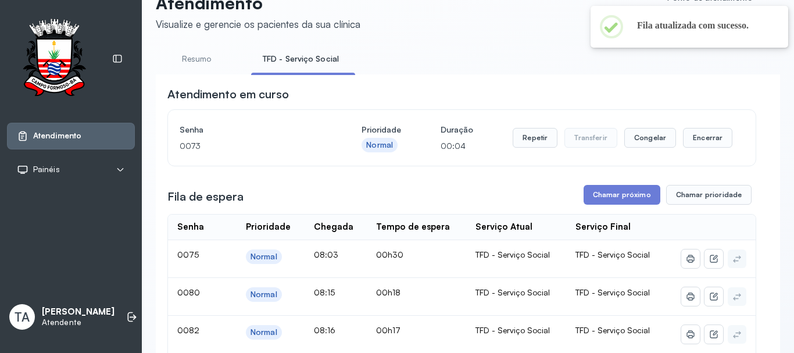
scroll to position [12, 0]
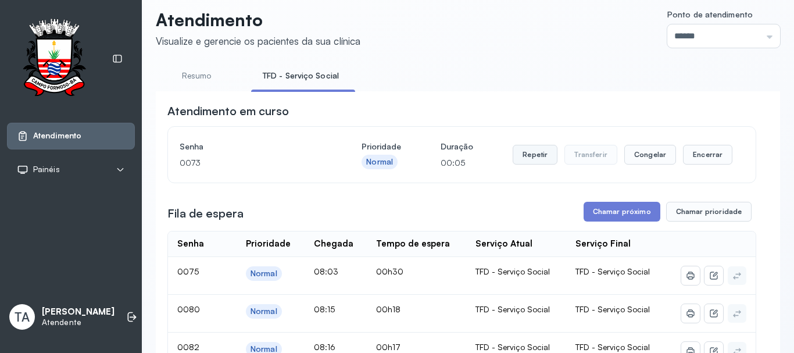
click at [528, 158] on button "Repetir" at bounding box center [534, 155] width 45 height 20
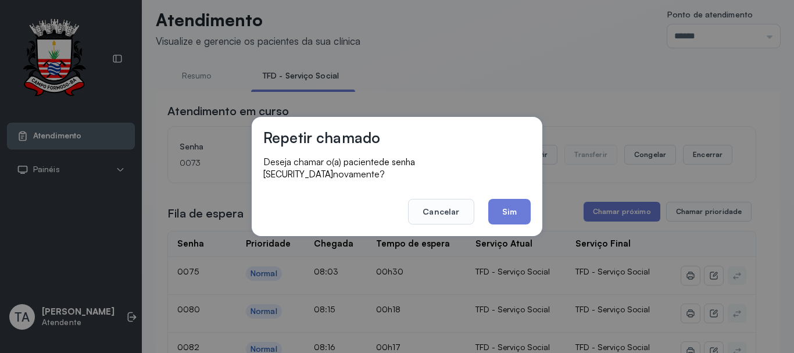
click at [489, 218] on footer "Cancelar Sim" at bounding box center [396, 203] width 267 height 42
click at [503, 208] on button "Sim" at bounding box center [509, 212] width 42 height 26
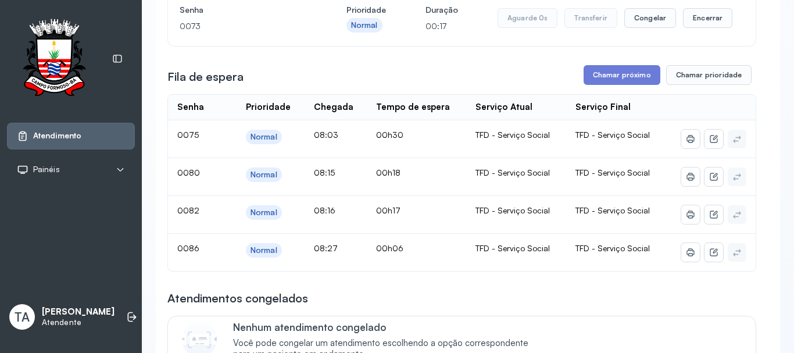
scroll to position [128, 0]
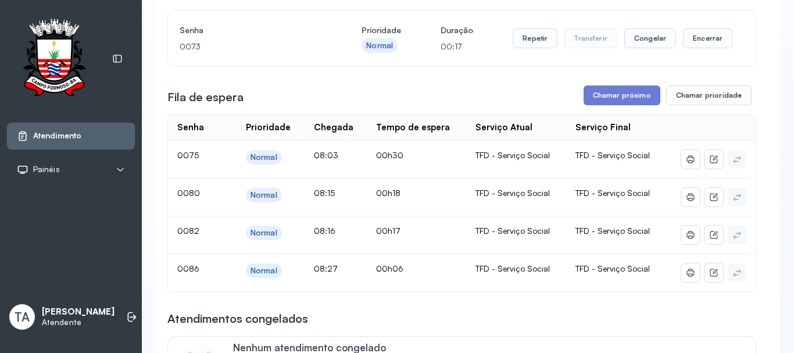
click at [696, 54] on div "Repetir Transferir Congelar Encerrar" at bounding box center [622, 38] width 220 height 33
click at [696, 48] on button "Encerrar" at bounding box center [707, 38] width 49 height 20
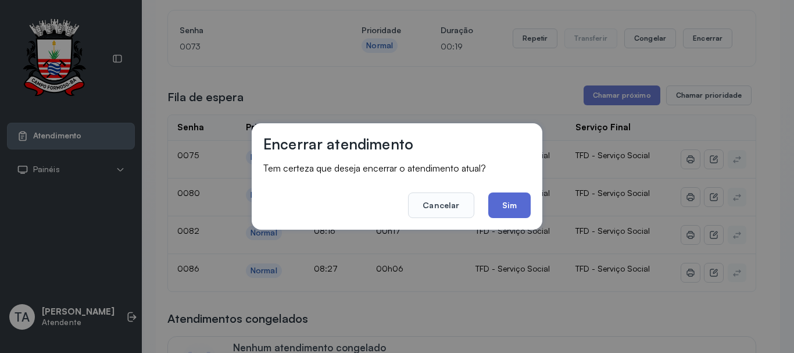
click at [511, 202] on button "Sim" at bounding box center [509, 205] width 42 height 26
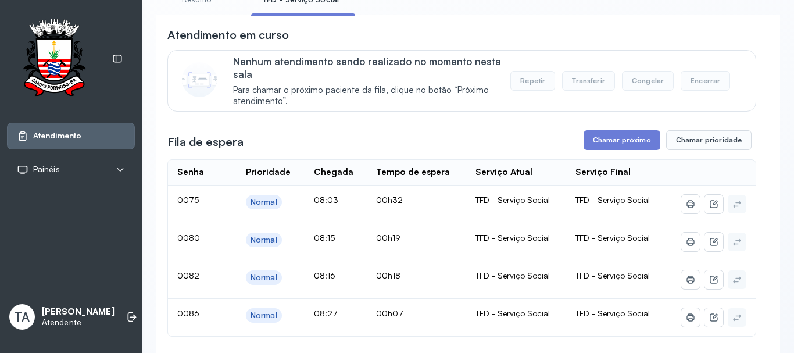
scroll to position [70, 0]
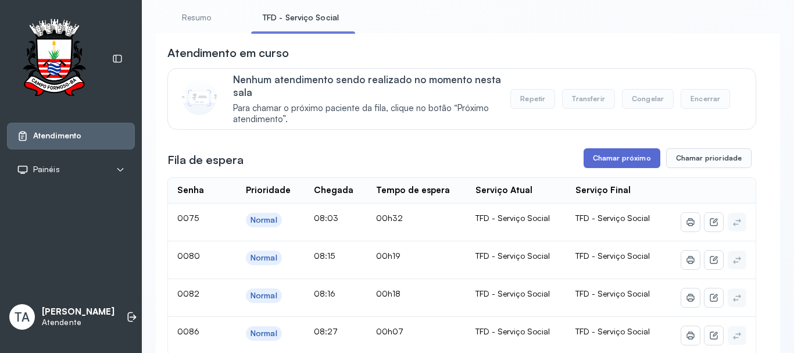
click at [588, 164] on button "Chamar próximo" at bounding box center [621, 158] width 77 height 20
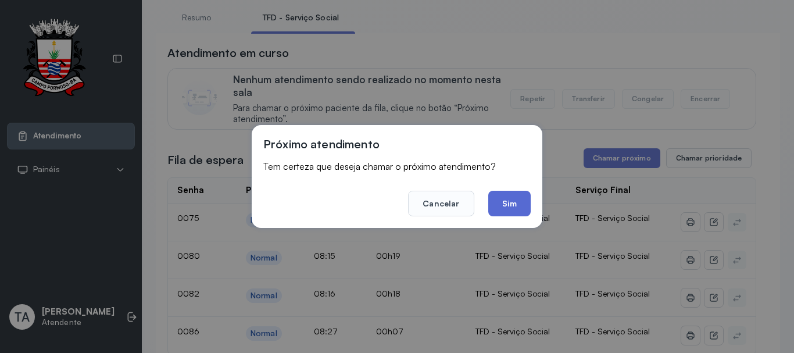
click at [515, 199] on button "Sim" at bounding box center [509, 204] width 42 height 26
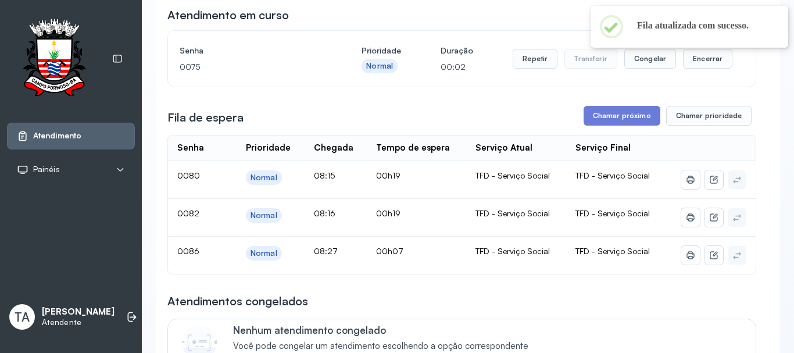
scroll to position [128, 0]
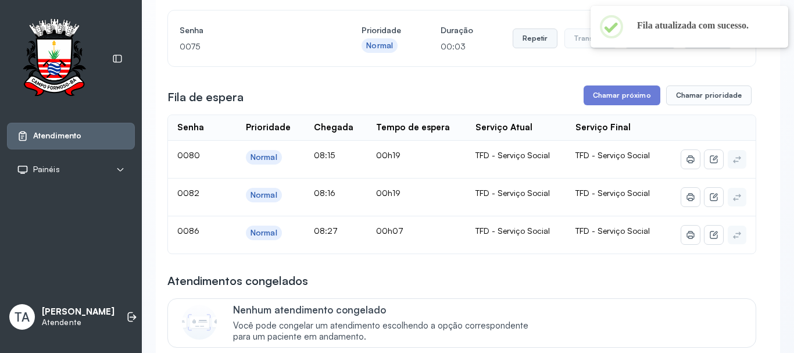
click at [531, 45] on button "Repetir" at bounding box center [534, 38] width 45 height 20
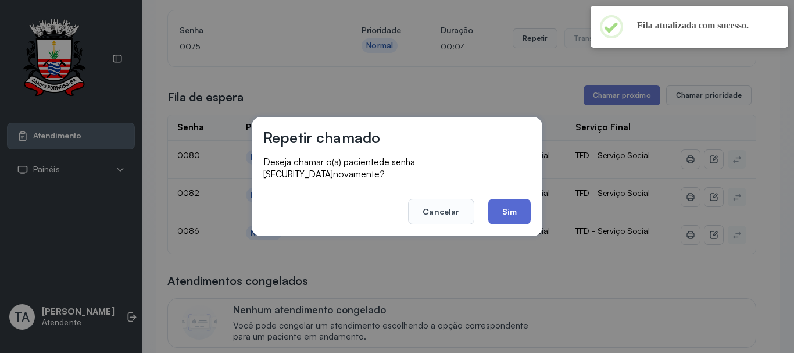
click at [525, 199] on button "Sim" at bounding box center [509, 212] width 42 height 26
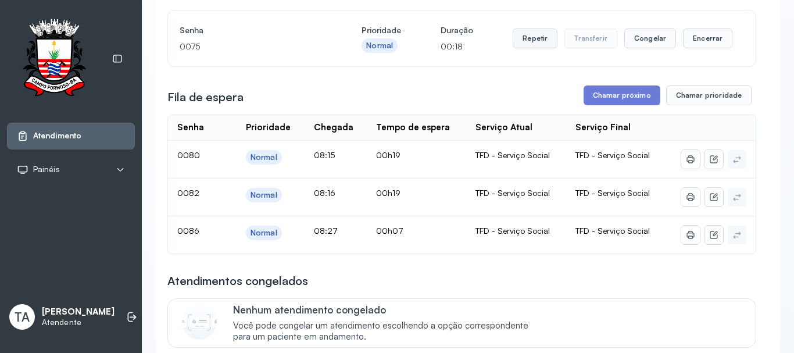
click at [533, 45] on button "Repetir" at bounding box center [534, 38] width 45 height 20
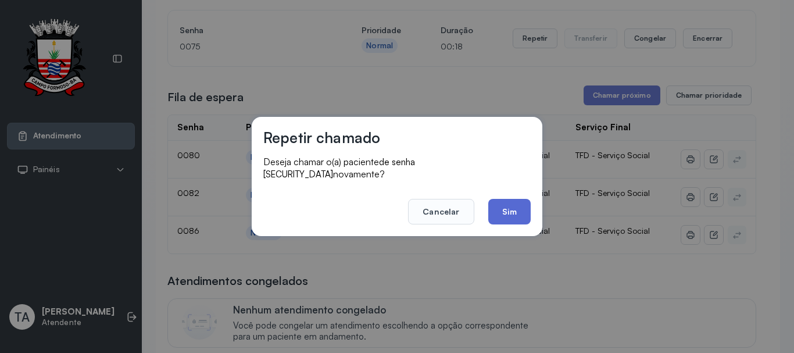
click at [493, 211] on button "Sim" at bounding box center [509, 212] width 42 height 26
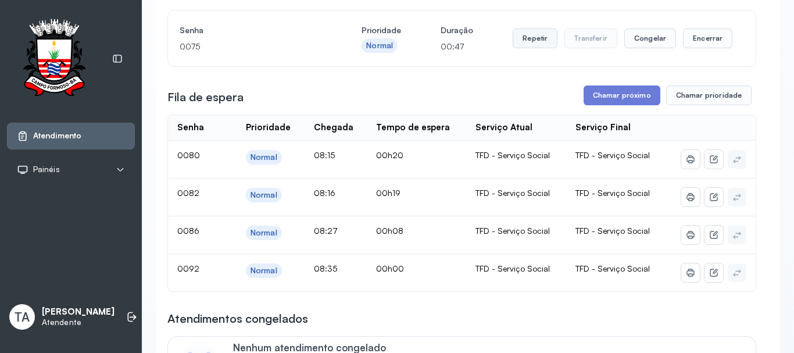
click at [545, 43] on button "Repetir" at bounding box center [534, 38] width 45 height 20
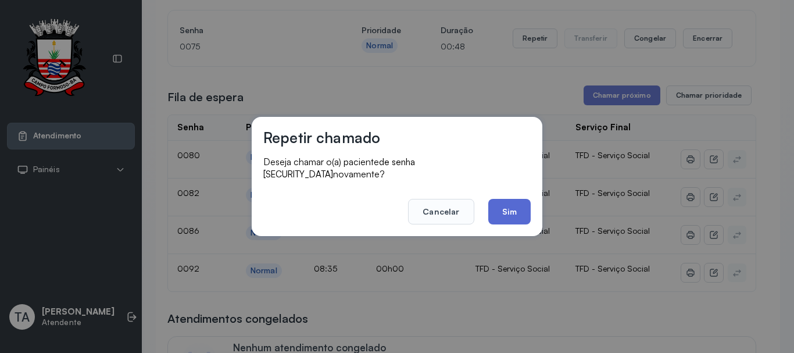
click at [502, 211] on button "Sim" at bounding box center [509, 212] width 42 height 26
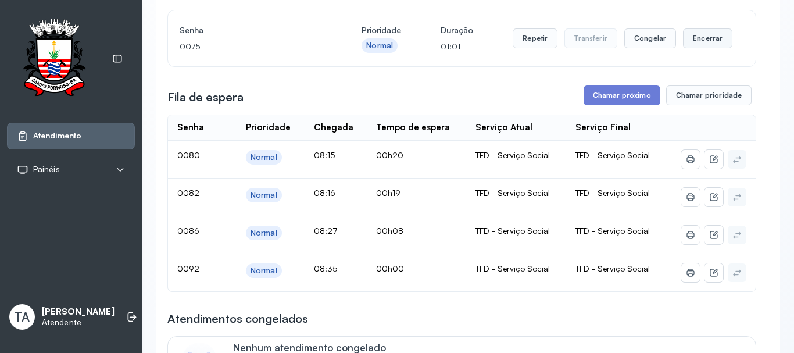
drag, startPoint x: 707, startPoint y: 64, endPoint x: 708, endPoint y: 41, distance: 23.8
click at [707, 59] on div "Senha 0075 Prioridade Normal Duração 01:01 Repetir Transferir Congelar Encerrar" at bounding box center [461, 38] width 587 height 56
click at [708, 41] on button "Encerrar" at bounding box center [707, 38] width 49 height 20
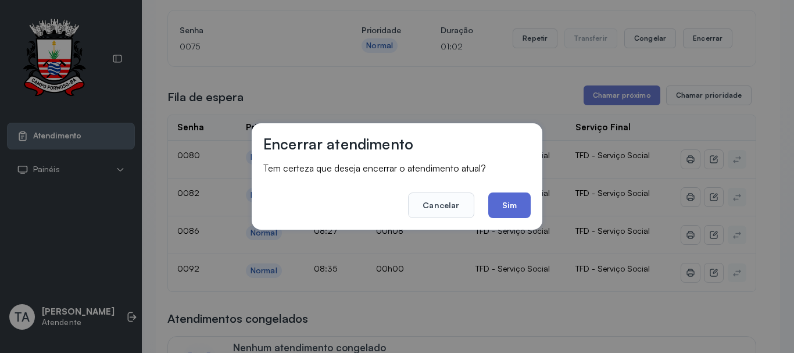
click at [515, 199] on button "Sim" at bounding box center [509, 205] width 42 height 26
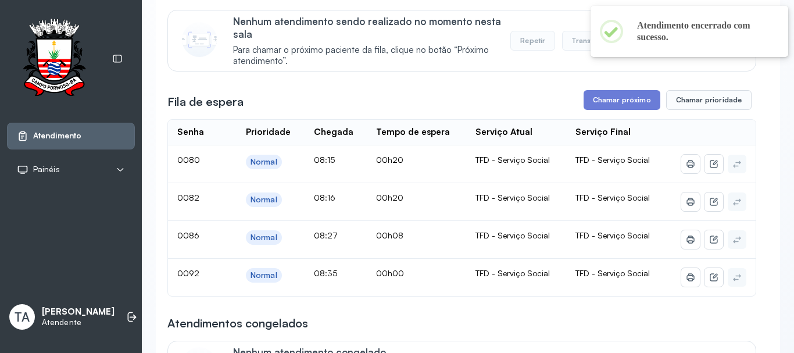
click at [599, 103] on button "Chamar próximo" at bounding box center [621, 100] width 77 height 20
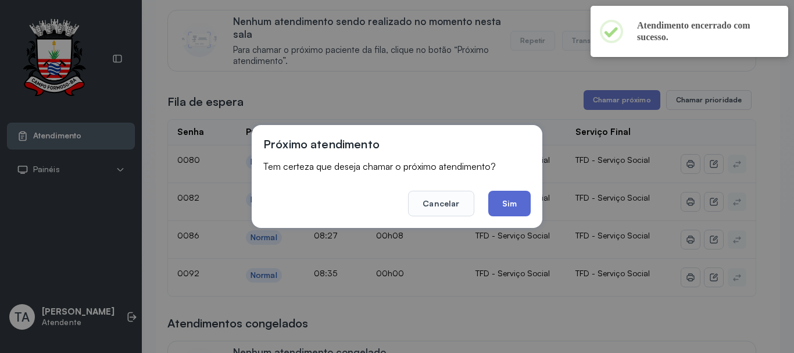
click at [509, 198] on button "Sim" at bounding box center [509, 204] width 42 height 26
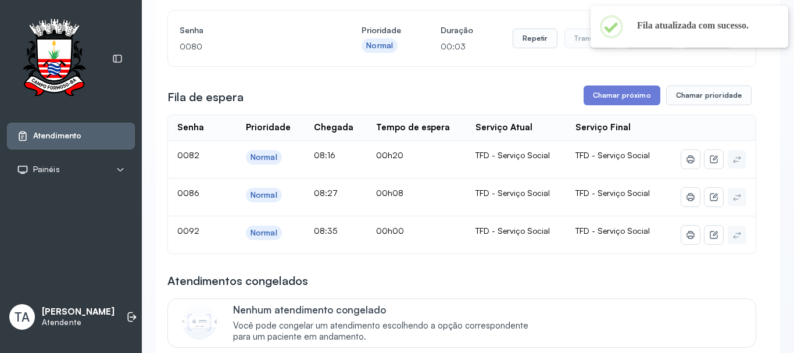
click at [543, 58] on div "Senha 0080 Prioridade Normal Duração 00:03 Repetir Transferir Congelar Encerrar" at bounding box center [461, 38] width 587 height 56
click at [544, 43] on button "Repetir" at bounding box center [534, 38] width 45 height 20
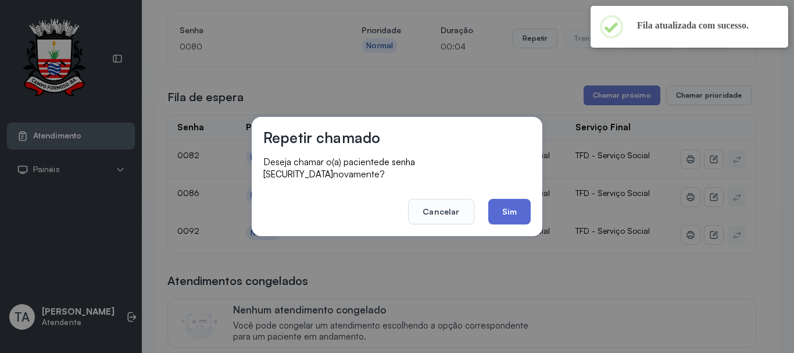
click at [525, 202] on button "Sim" at bounding box center [509, 212] width 42 height 26
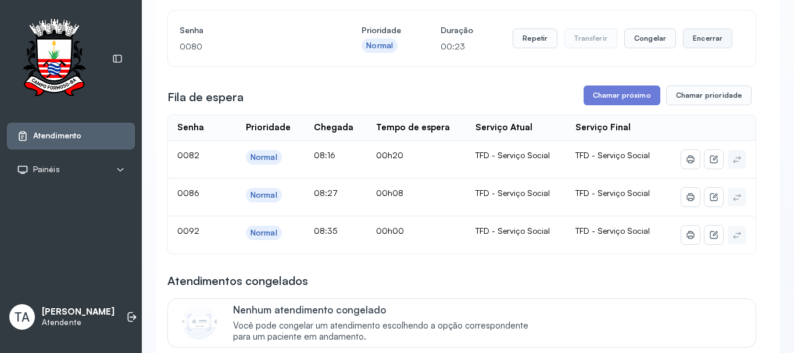
click at [688, 44] on button "Encerrar" at bounding box center [707, 38] width 49 height 20
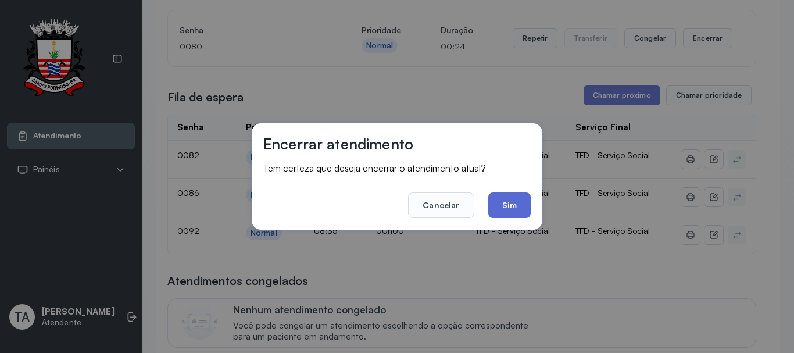
click at [491, 202] on button "Sim" at bounding box center [509, 205] width 42 height 26
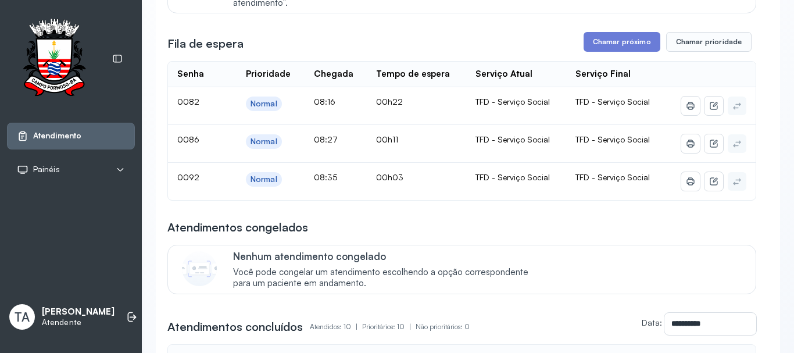
scroll to position [12, 0]
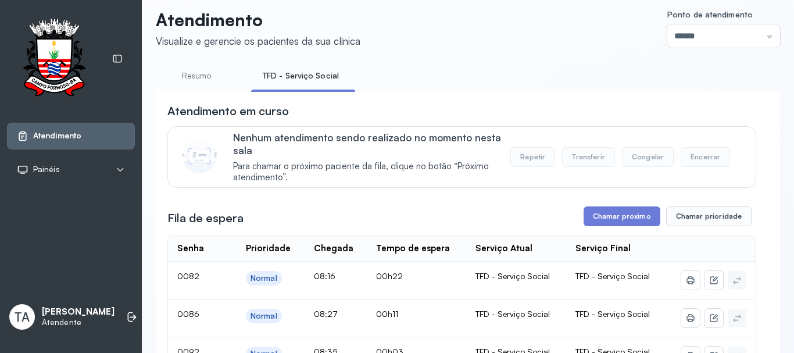
click at [231, 71] on link "Resumo" at bounding box center [196, 75] width 81 height 19
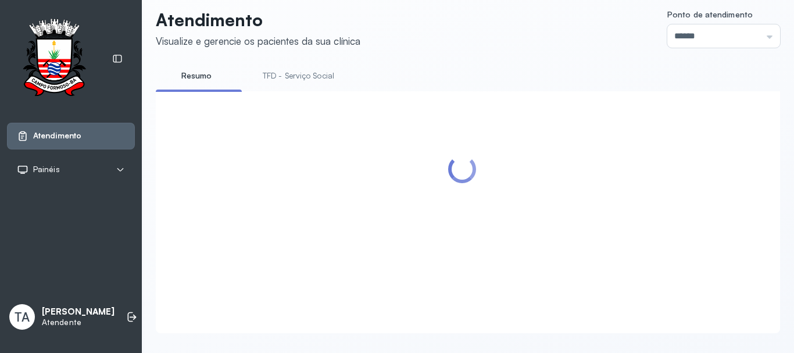
click at [260, 73] on link "TFD - Serviço Social" at bounding box center [298, 75] width 95 height 19
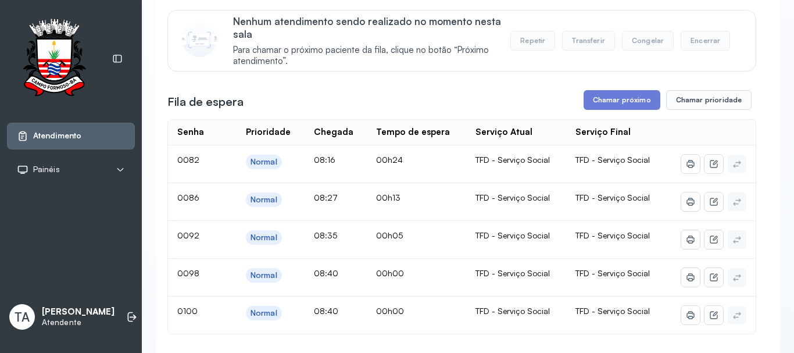
scroll to position [186, 0]
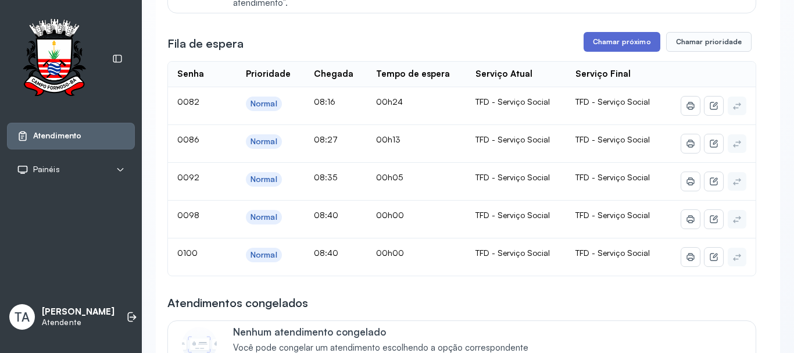
click at [618, 41] on button "Chamar próximo" at bounding box center [621, 42] width 77 height 20
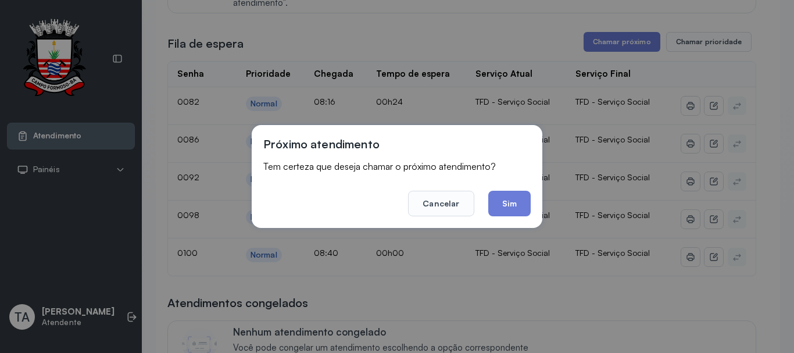
click at [532, 194] on div "Próximo atendimento Tem certeza que deseja chamar o próximo atendimento? Cancel…" at bounding box center [397, 176] width 290 height 103
click at [519, 203] on button "Sim" at bounding box center [509, 204] width 42 height 26
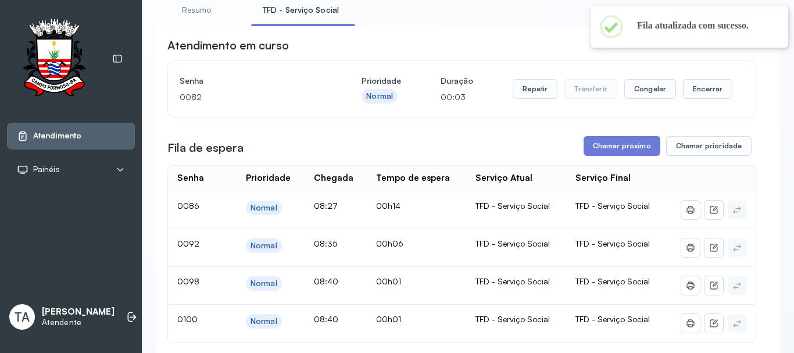
scroll to position [12, 0]
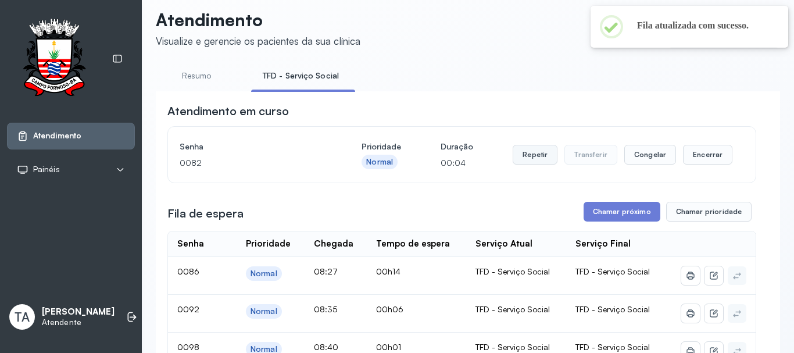
click at [525, 163] on button "Repetir" at bounding box center [534, 155] width 45 height 20
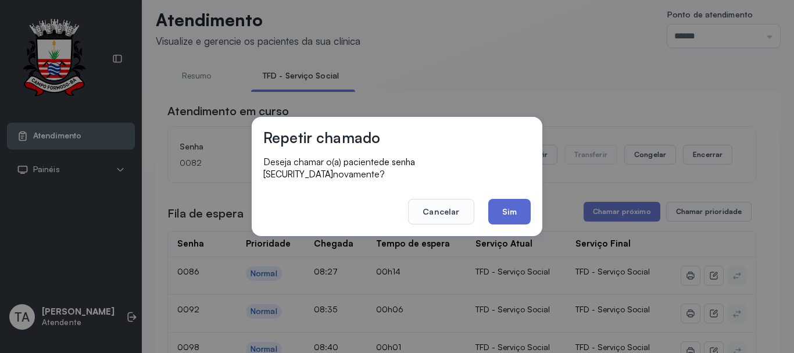
click at [508, 207] on button "Sim" at bounding box center [509, 212] width 42 height 26
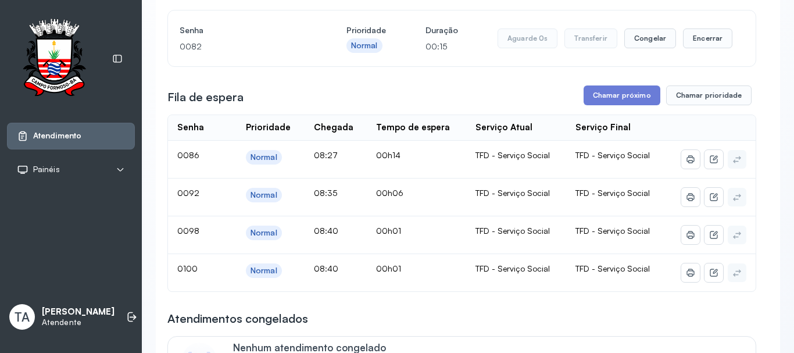
scroll to position [70, 0]
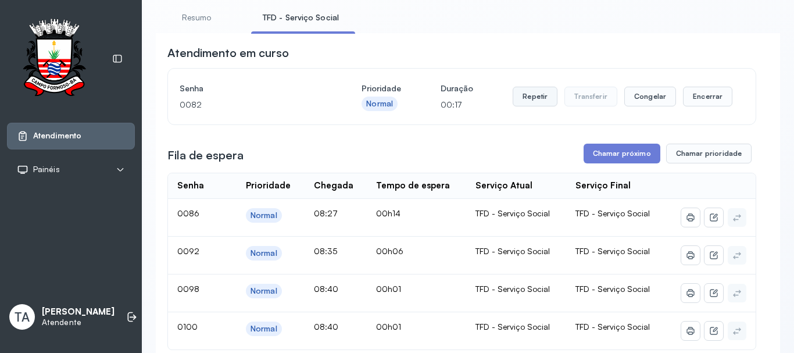
click at [527, 102] on button "Repetir" at bounding box center [534, 97] width 45 height 20
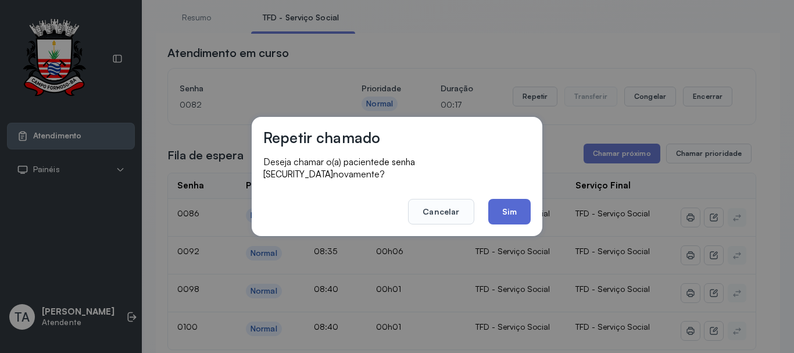
click at [517, 199] on button "Sim" at bounding box center [509, 212] width 42 height 26
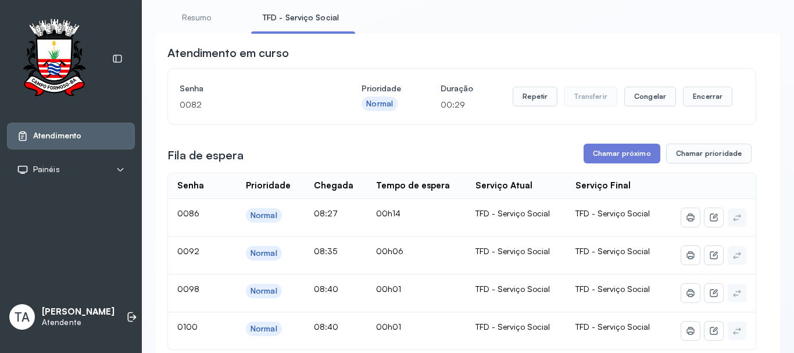
click at [518, 102] on button "Repetir" at bounding box center [534, 97] width 45 height 20
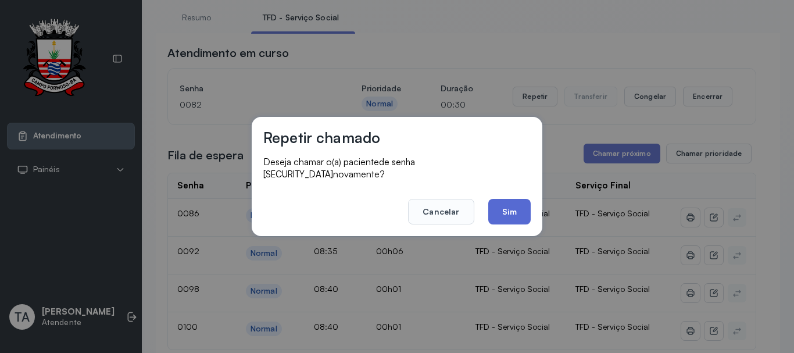
click at [502, 210] on button "Sim" at bounding box center [509, 212] width 42 height 26
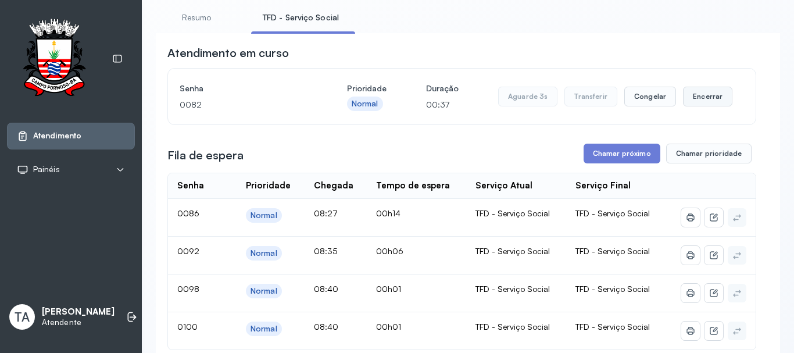
click at [702, 100] on button "Encerrar" at bounding box center [707, 97] width 49 height 20
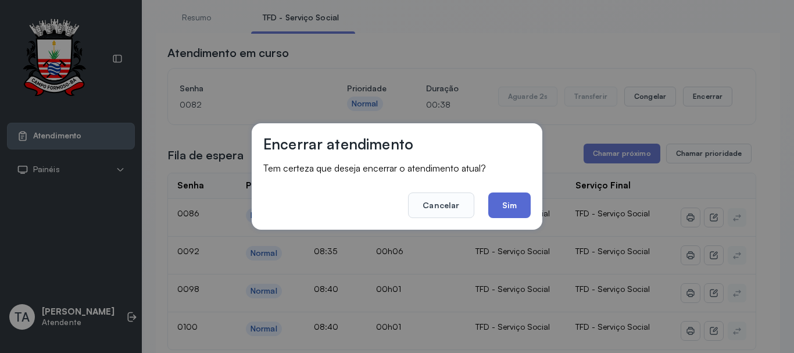
click at [523, 196] on button "Sim" at bounding box center [509, 205] width 42 height 26
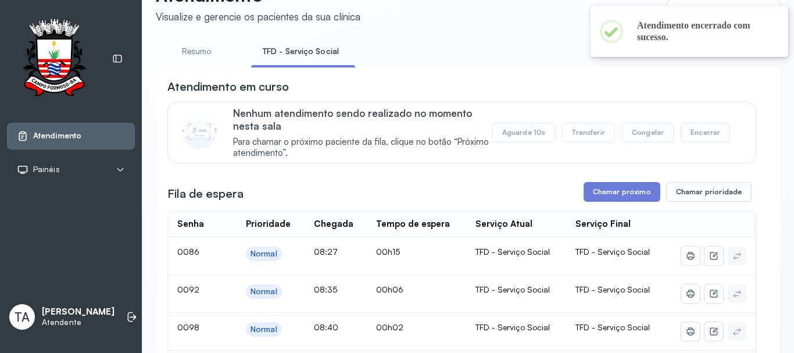
scroll to position [128, 0]
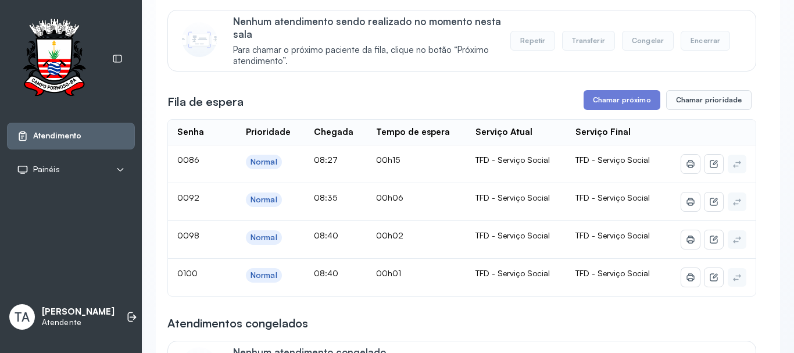
click at [599, 110] on button "Chamar próximo" at bounding box center [621, 100] width 77 height 20
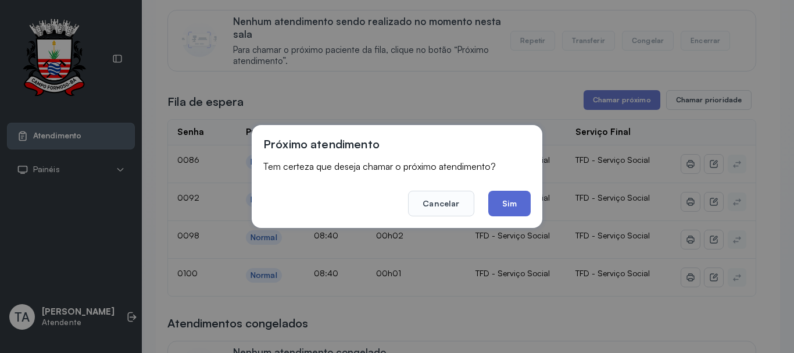
click at [509, 198] on button "Sim" at bounding box center [509, 204] width 42 height 26
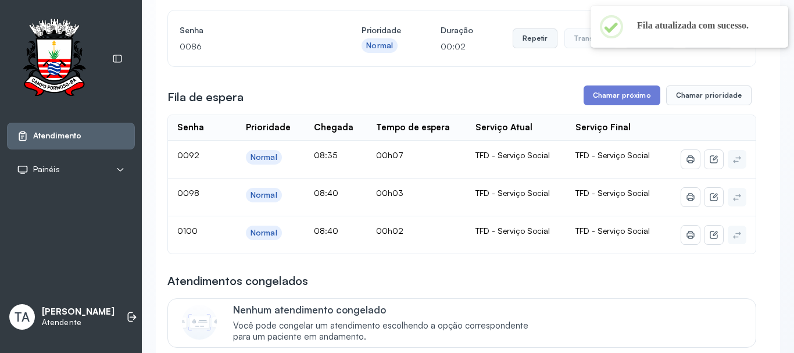
click at [525, 48] on button "Repetir" at bounding box center [534, 38] width 45 height 20
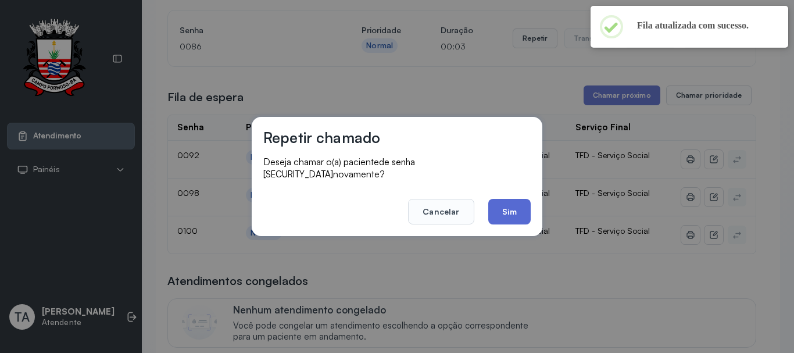
click at [504, 199] on button "Sim" at bounding box center [509, 212] width 42 height 26
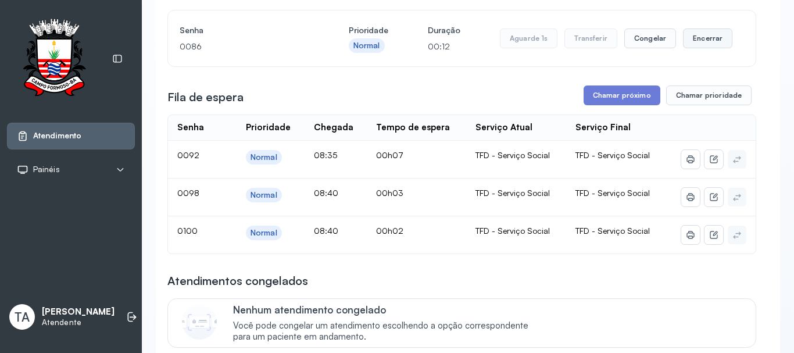
click at [685, 48] on button "Encerrar" at bounding box center [707, 38] width 49 height 20
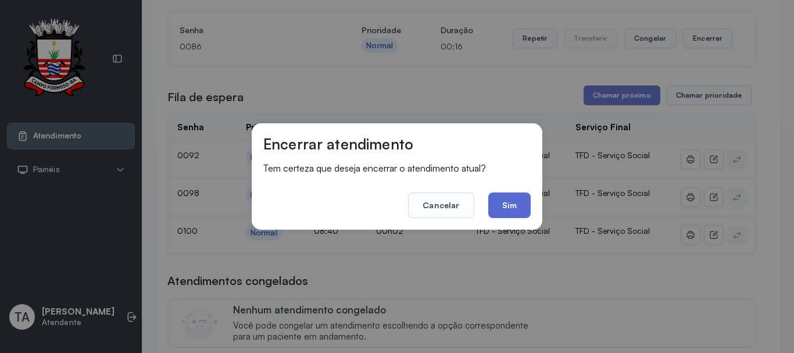
click at [504, 201] on button "Sim" at bounding box center [509, 205] width 42 height 26
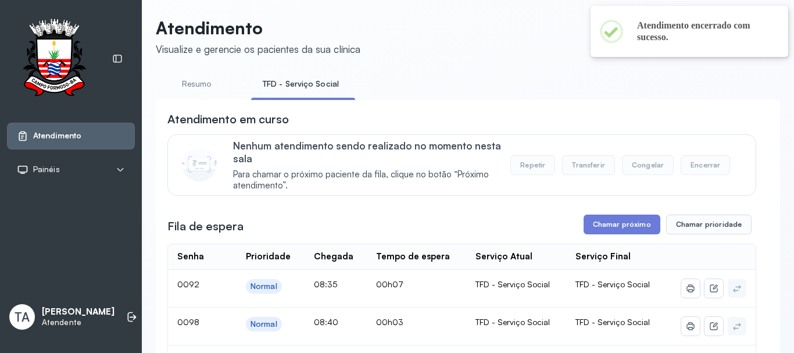
scroll to position [0, 0]
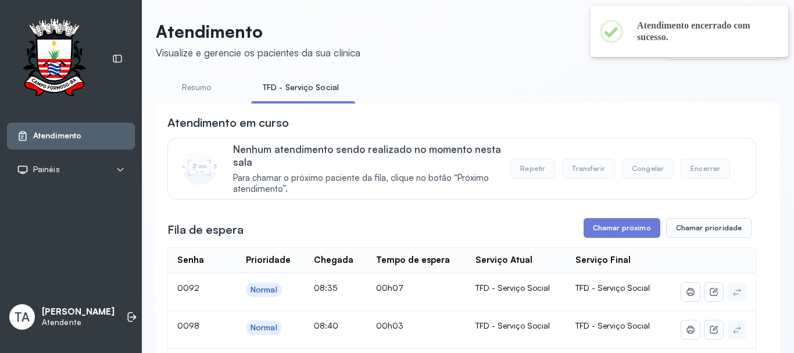
click at [206, 85] on link "Resumo" at bounding box center [196, 87] width 81 height 19
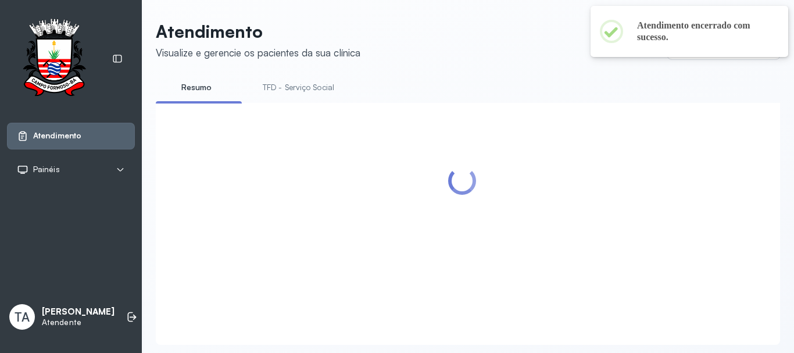
click at [286, 90] on link "TFD - Serviço Social" at bounding box center [298, 87] width 95 height 19
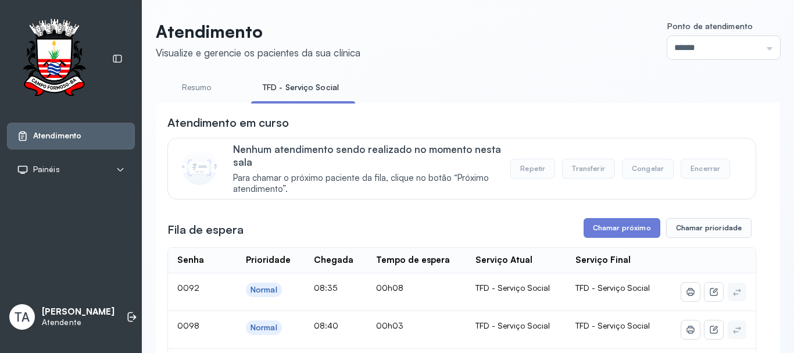
click at [225, 89] on link "Resumo" at bounding box center [196, 87] width 81 height 19
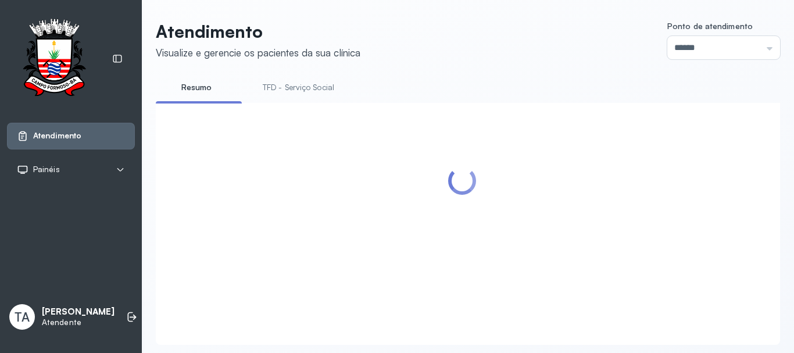
click at [267, 91] on link "TFD - Serviço Social" at bounding box center [298, 87] width 95 height 19
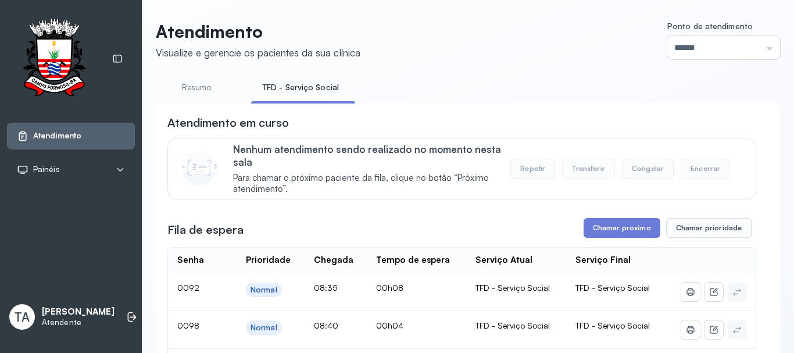
click at [210, 84] on link "Resumo" at bounding box center [196, 87] width 81 height 19
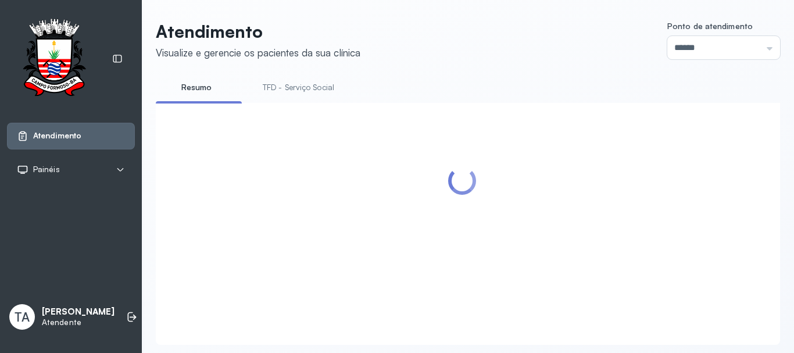
click at [290, 82] on link "TFD - Serviço Social" at bounding box center [298, 87] width 95 height 19
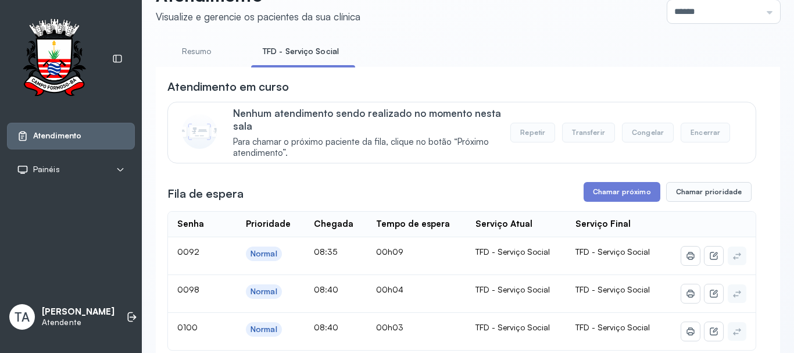
scroll to position [152, 0]
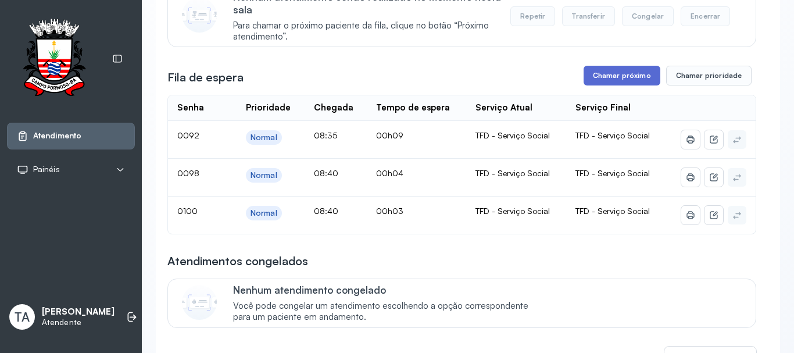
click at [591, 77] on button "Chamar próximo" at bounding box center [621, 76] width 77 height 20
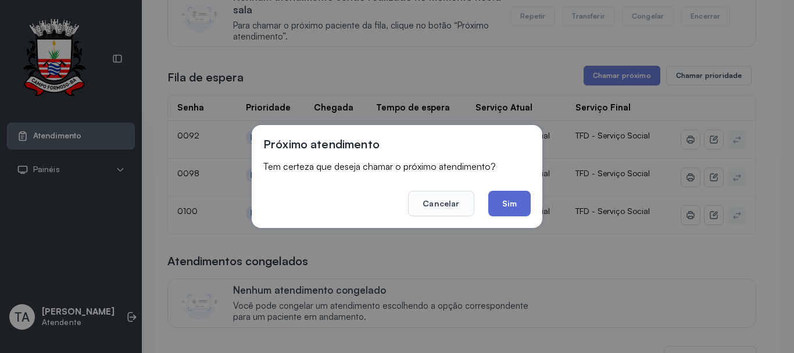
click at [506, 198] on button "Sim" at bounding box center [509, 204] width 42 height 26
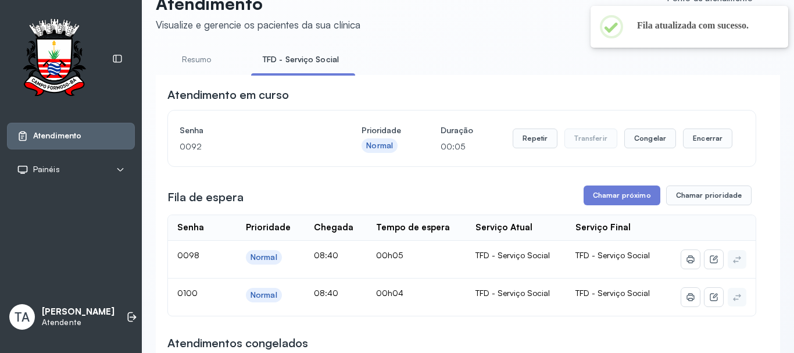
scroll to position [36, 0]
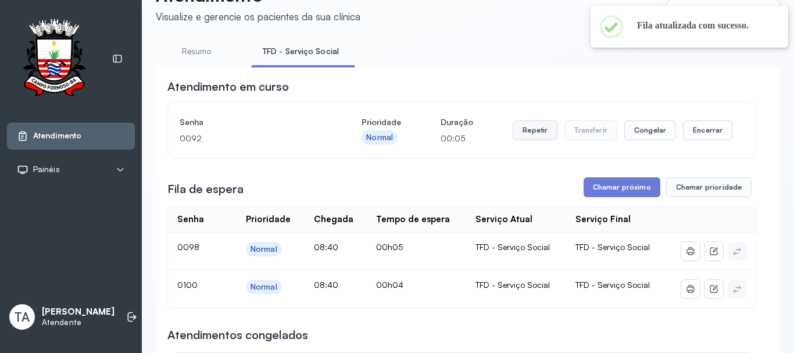
click at [516, 130] on button "Repetir" at bounding box center [534, 130] width 45 height 20
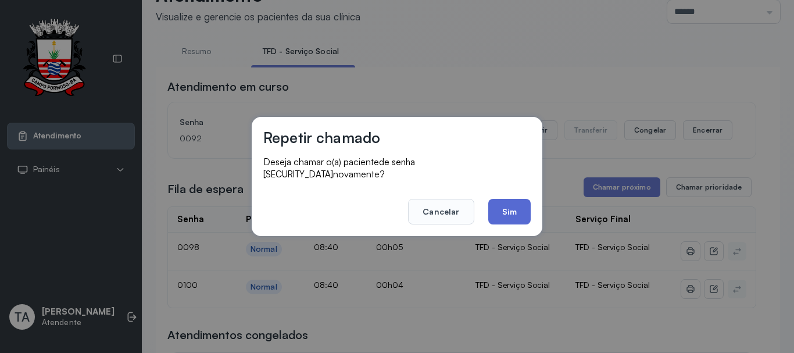
click at [509, 215] on button "Sim" at bounding box center [509, 212] width 42 height 26
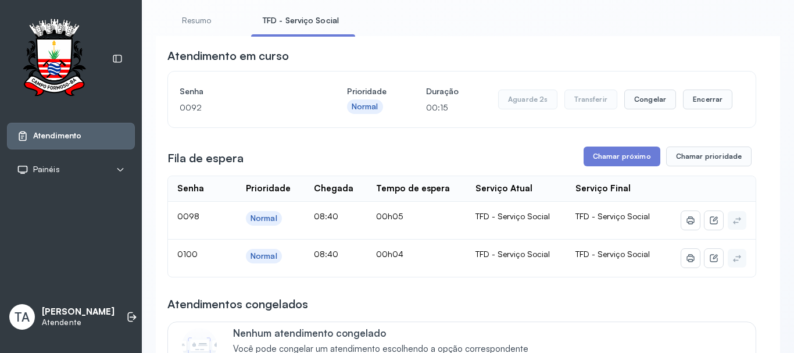
scroll to position [94, 0]
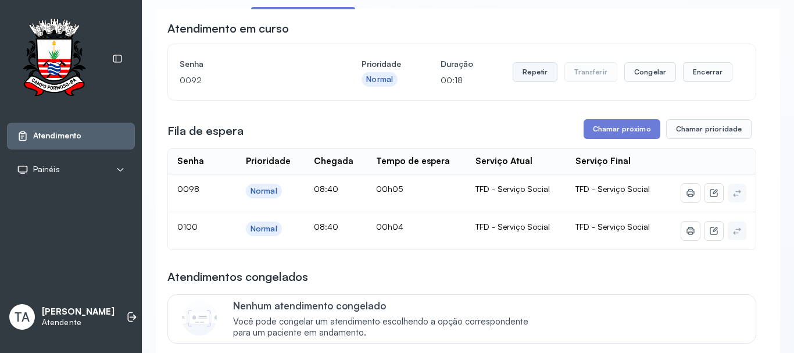
click at [526, 81] on button "Repetir" at bounding box center [534, 72] width 45 height 20
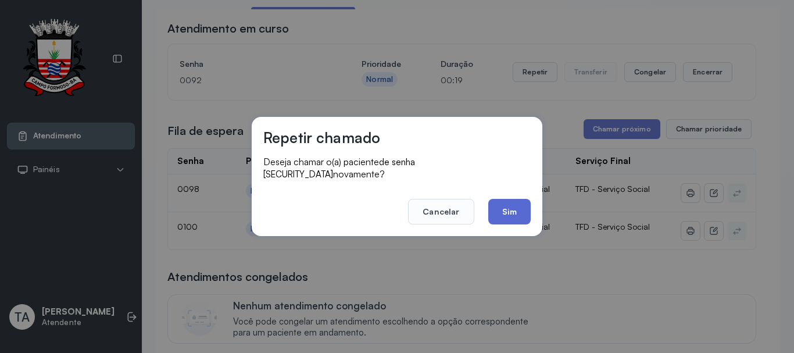
click at [507, 204] on button "Sim" at bounding box center [509, 212] width 42 height 26
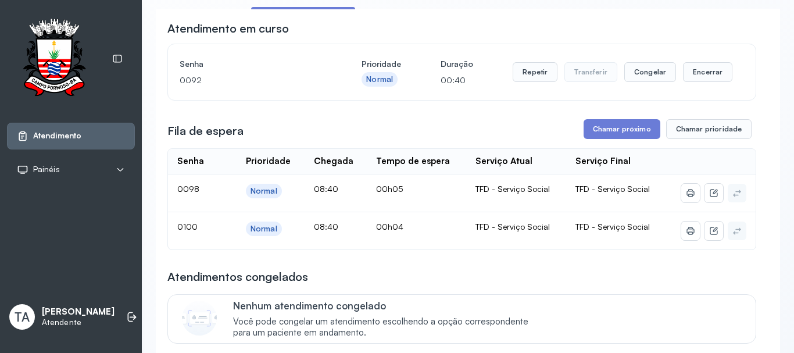
click at [540, 61] on div "Repetir Transferir Congelar Encerrar" at bounding box center [622, 72] width 220 height 33
click at [533, 76] on button "Repetir" at bounding box center [534, 72] width 45 height 20
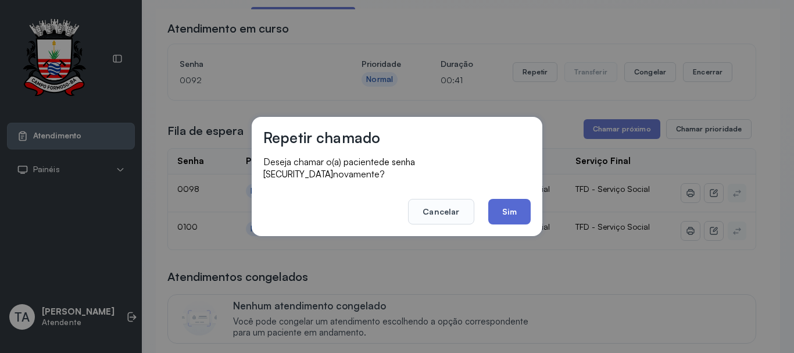
click at [521, 192] on footer "Cancelar Sim" at bounding box center [396, 203] width 267 height 42
click at [521, 200] on button "Sim" at bounding box center [509, 212] width 42 height 26
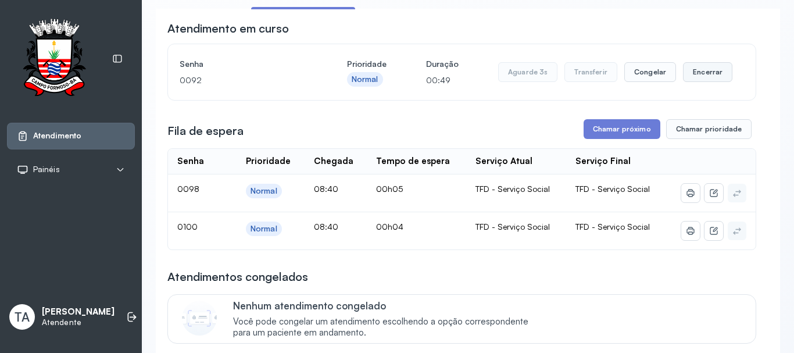
click at [694, 82] on button "Encerrar" at bounding box center [707, 72] width 49 height 20
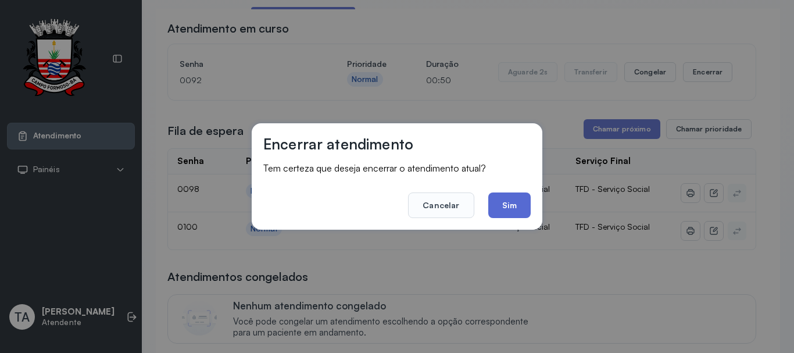
click at [515, 208] on button "Sim" at bounding box center [509, 205] width 42 height 26
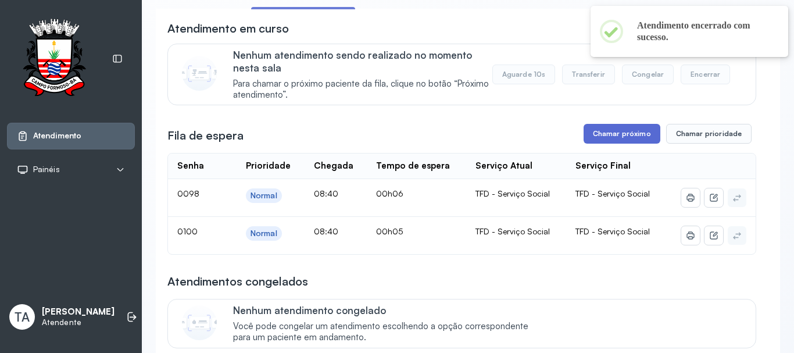
click at [616, 139] on button "Chamar próximo" at bounding box center [621, 134] width 77 height 20
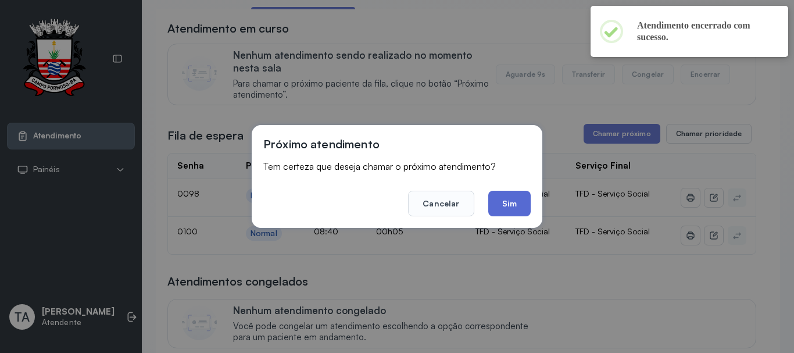
drag, startPoint x: 524, startPoint y: 189, endPoint x: 523, endPoint y: 195, distance: 5.8
click at [523, 193] on footer "Cancelar Sim" at bounding box center [396, 195] width 267 height 42
click at [523, 196] on button "Sim" at bounding box center [509, 204] width 42 height 26
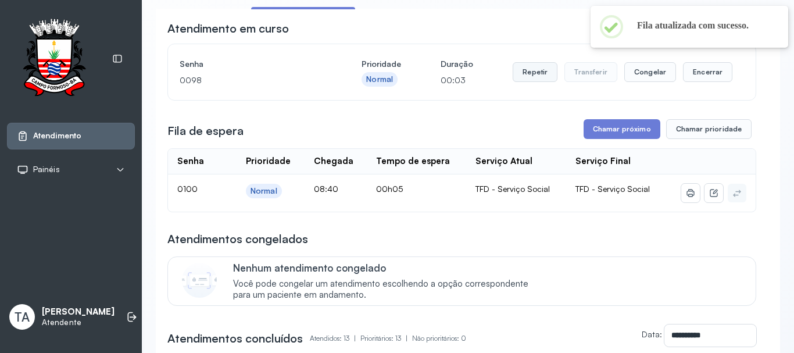
click at [526, 82] on button "Repetir" at bounding box center [534, 72] width 45 height 20
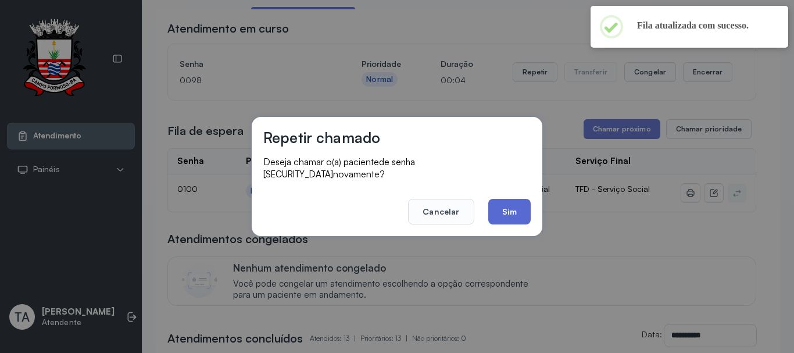
click at [495, 199] on button "Sim" at bounding box center [509, 212] width 42 height 26
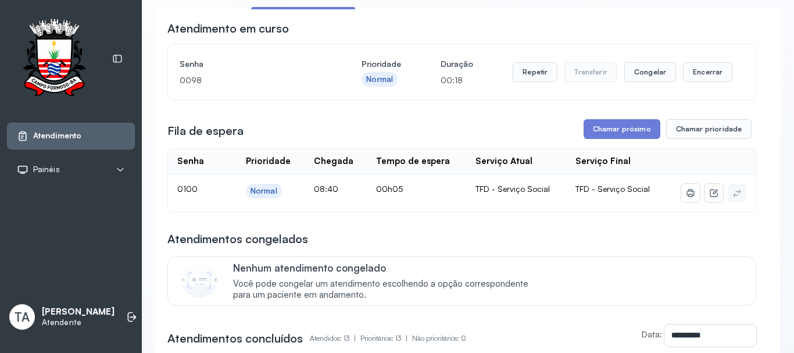
click at [690, 86] on div "Repetir Transferir Congelar Encerrar" at bounding box center [622, 72] width 220 height 33
click at [690, 75] on button "Encerrar" at bounding box center [707, 72] width 49 height 20
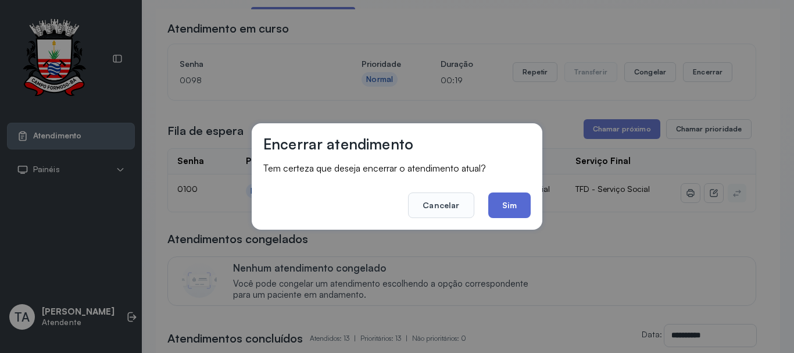
click at [501, 205] on button "Sim" at bounding box center [509, 205] width 42 height 26
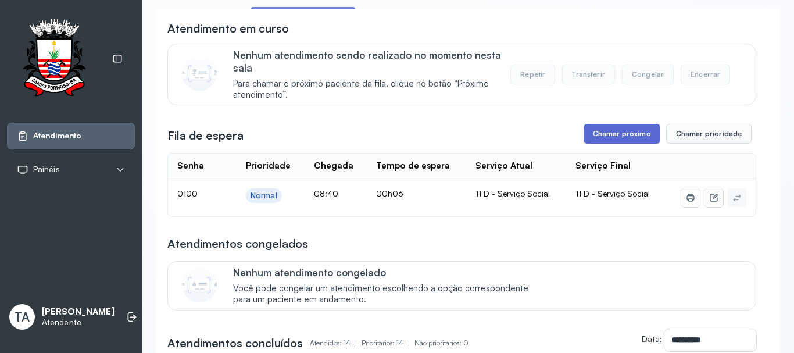
click at [617, 141] on button "Chamar próximo" at bounding box center [621, 134] width 77 height 20
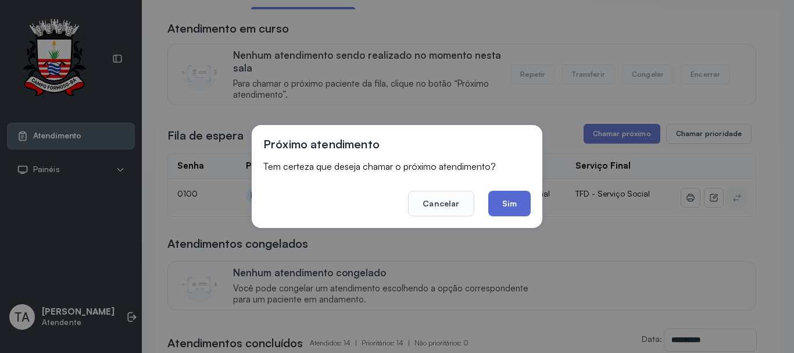
click at [493, 204] on button "Sim" at bounding box center [509, 204] width 42 height 26
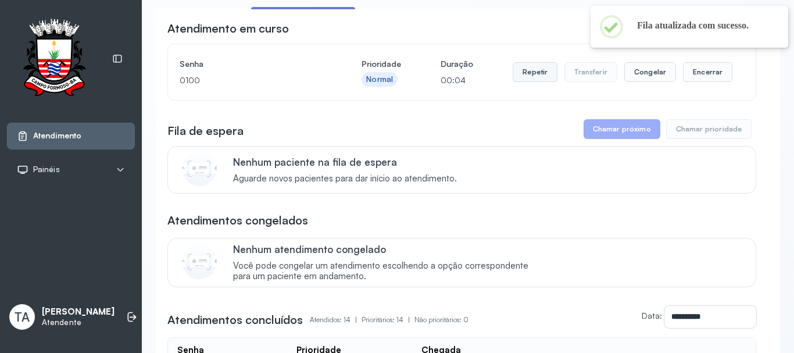
click at [537, 74] on button "Repetir" at bounding box center [534, 72] width 45 height 20
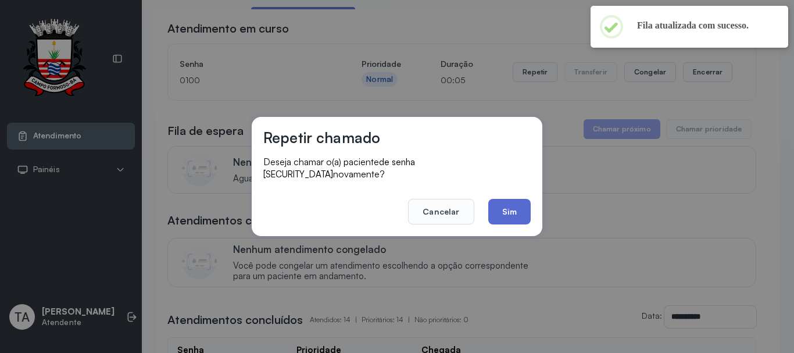
click at [502, 200] on button "Sim" at bounding box center [509, 212] width 42 height 26
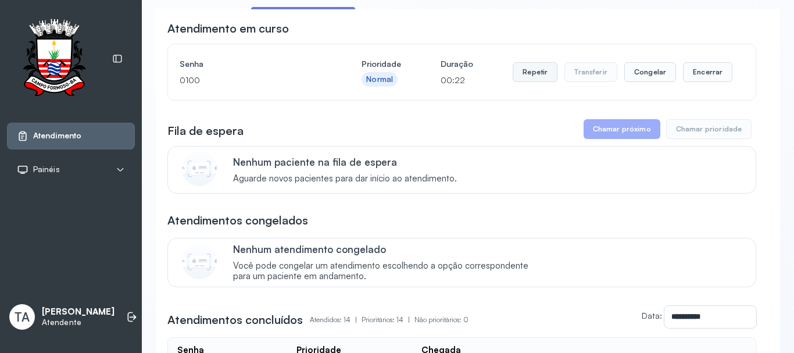
click at [532, 71] on button "Repetir" at bounding box center [534, 72] width 45 height 20
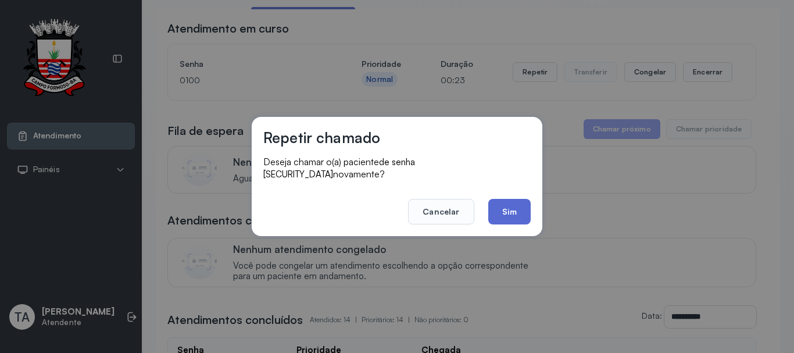
click at [504, 199] on button "Sim" at bounding box center [509, 212] width 42 height 26
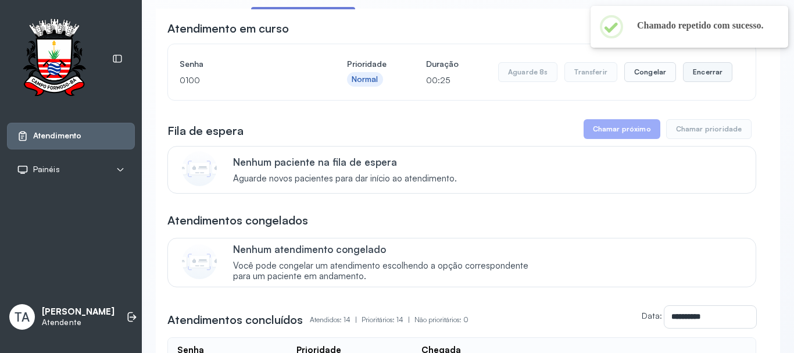
click at [699, 81] on button "Encerrar" at bounding box center [707, 72] width 49 height 20
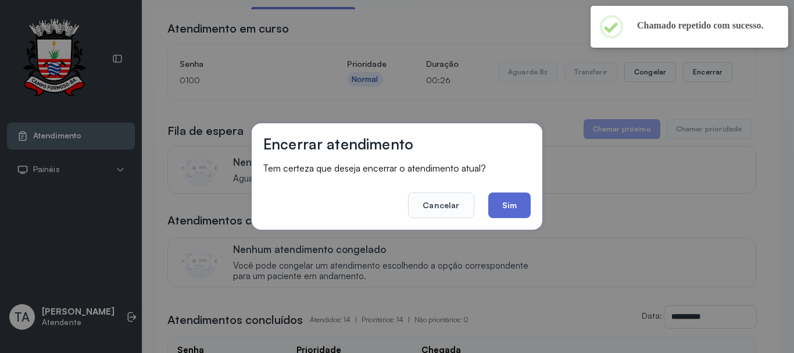
click at [512, 198] on button "Sim" at bounding box center [509, 205] width 42 height 26
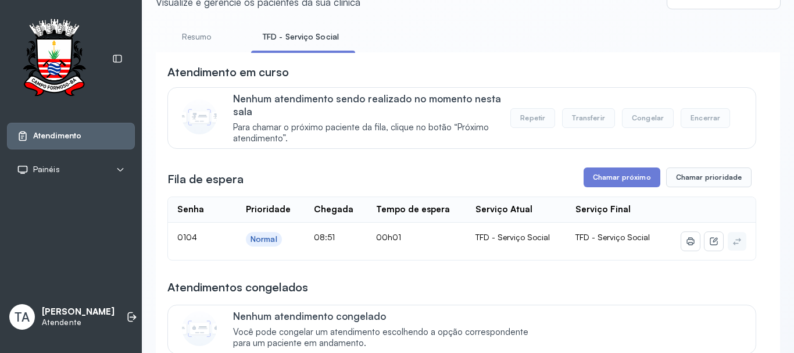
scroll to position [0, 0]
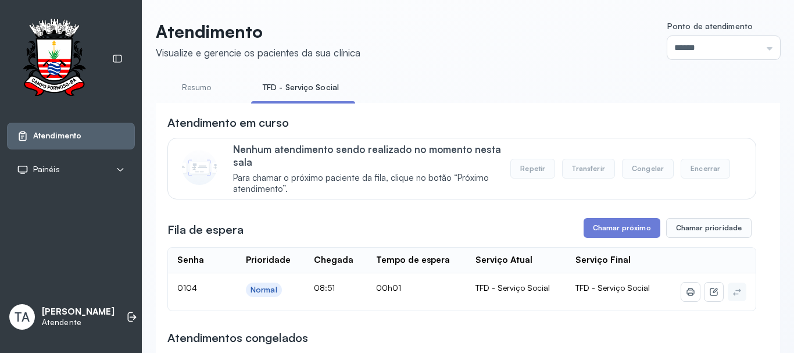
click at [207, 94] on link "Resumo" at bounding box center [196, 87] width 81 height 19
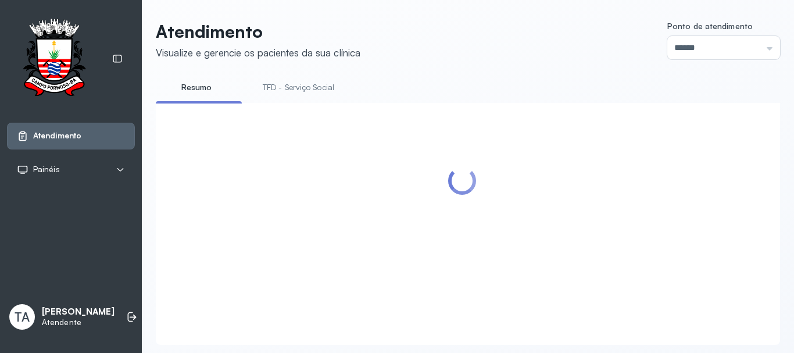
click at [277, 89] on link "TFD - Serviço Social" at bounding box center [298, 87] width 95 height 19
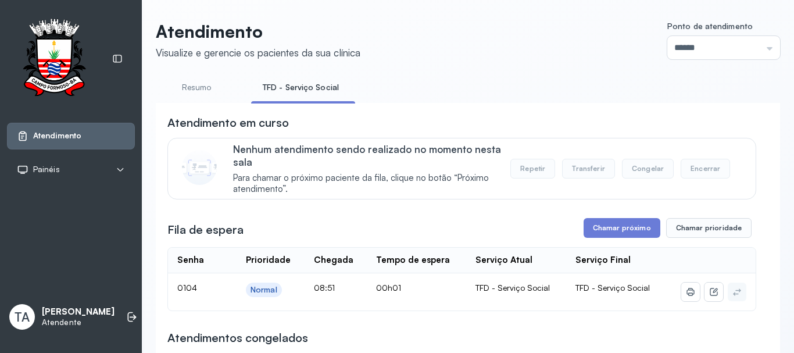
scroll to position [58, 0]
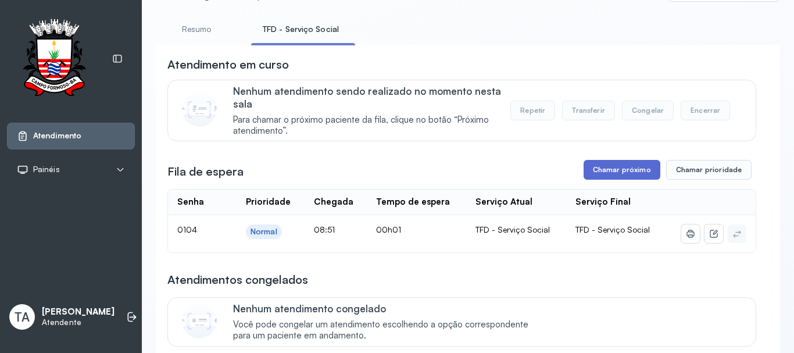
click at [588, 175] on button "Chamar próximo" at bounding box center [621, 170] width 77 height 20
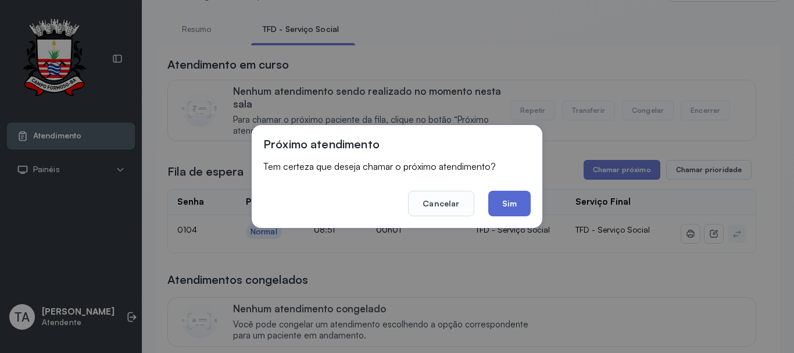
click at [518, 206] on button "Sim" at bounding box center [509, 204] width 42 height 26
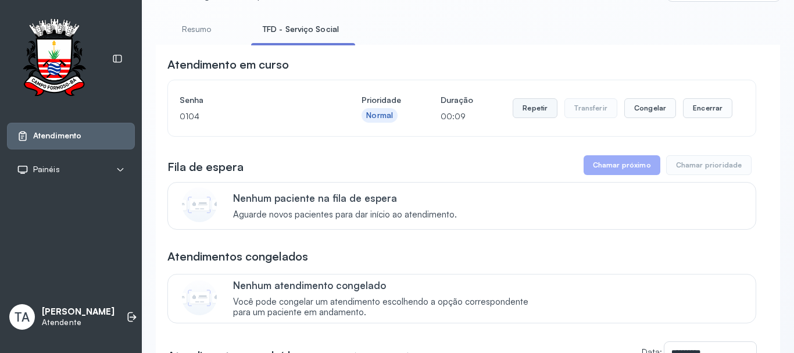
click at [543, 113] on button "Repetir" at bounding box center [534, 108] width 45 height 20
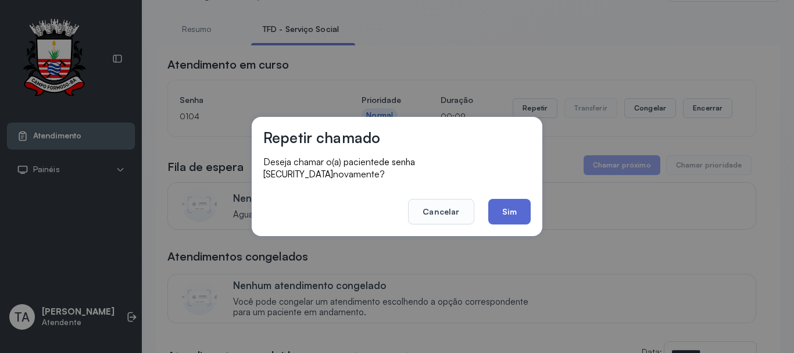
click at [507, 206] on button "Sim" at bounding box center [509, 212] width 42 height 26
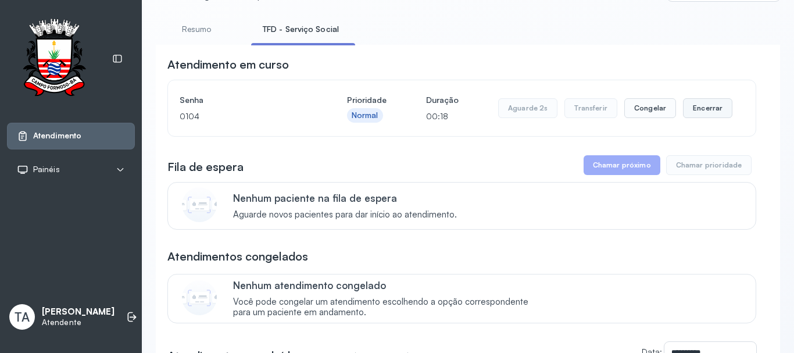
click at [685, 108] on button "Encerrar" at bounding box center [707, 108] width 49 height 20
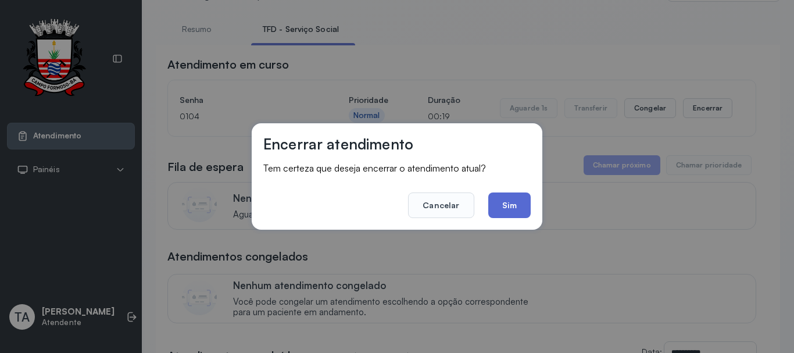
click at [511, 204] on button "Sim" at bounding box center [509, 205] width 42 height 26
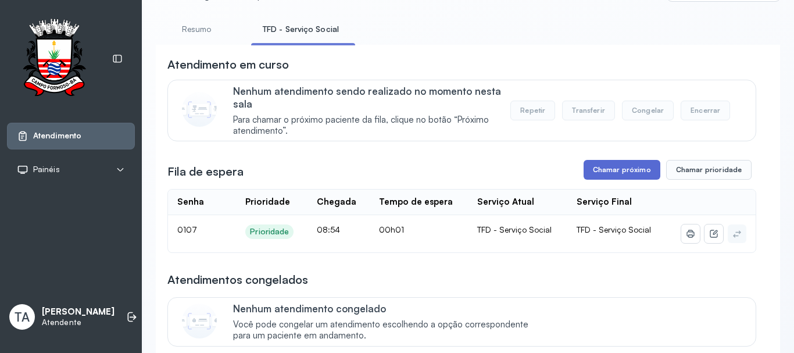
click at [594, 166] on button "Chamar próximo" at bounding box center [621, 170] width 77 height 20
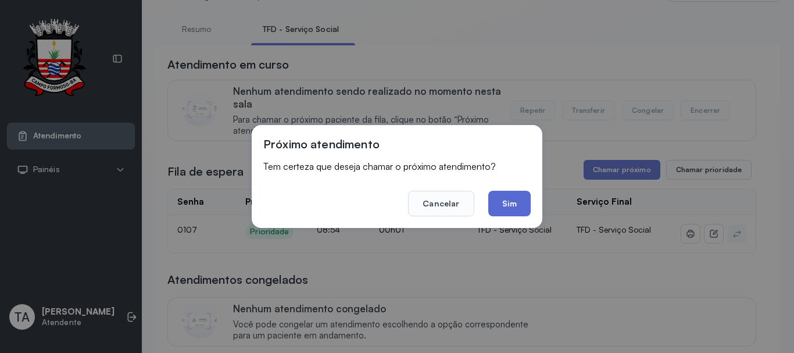
click at [512, 198] on button "Sim" at bounding box center [509, 204] width 42 height 26
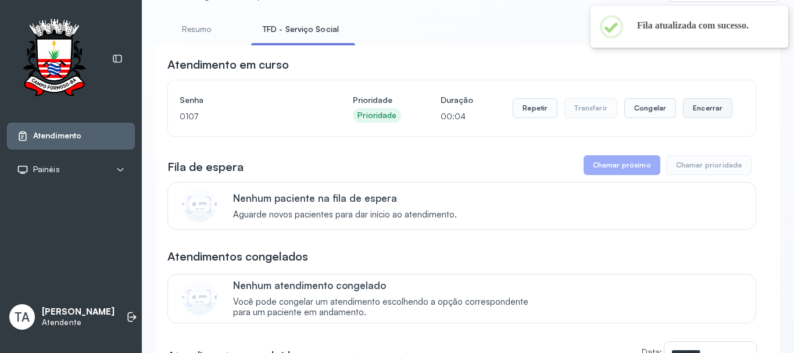
click at [709, 112] on button "Encerrar" at bounding box center [707, 108] width 49 height 20
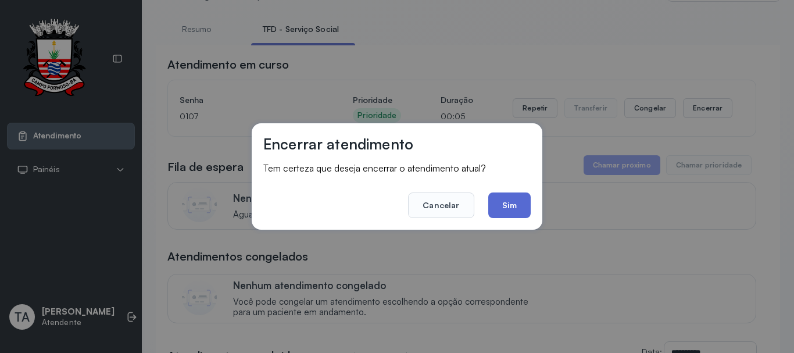
click at [498, 213] on button "Sim" at bounding box center [509, 205] width 42 height 26
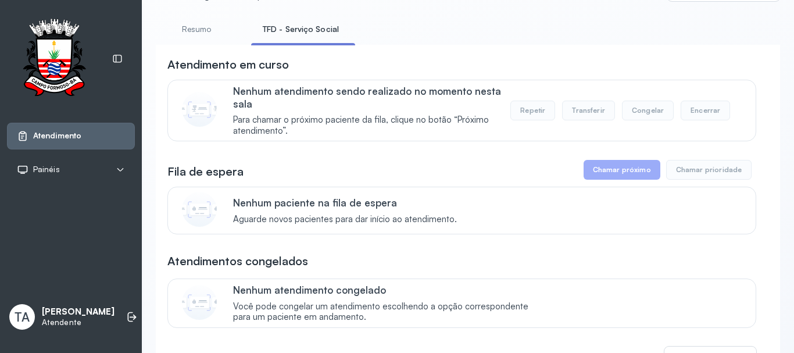
click at [378, 163] on div "Fila de espera Chamar próximo Chamar prioridade" at bounding box center [461, 170] width 588 height 20
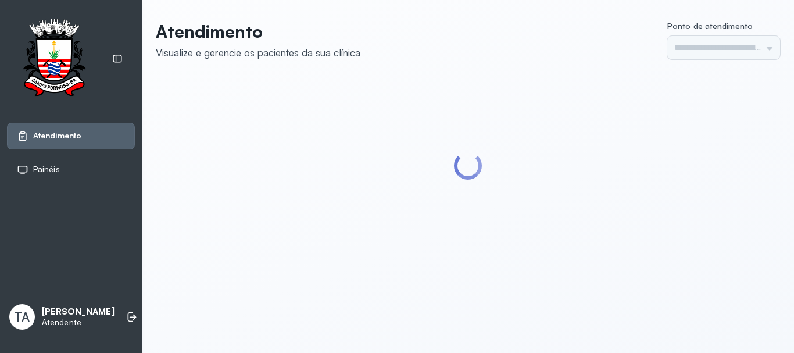
type input "******"
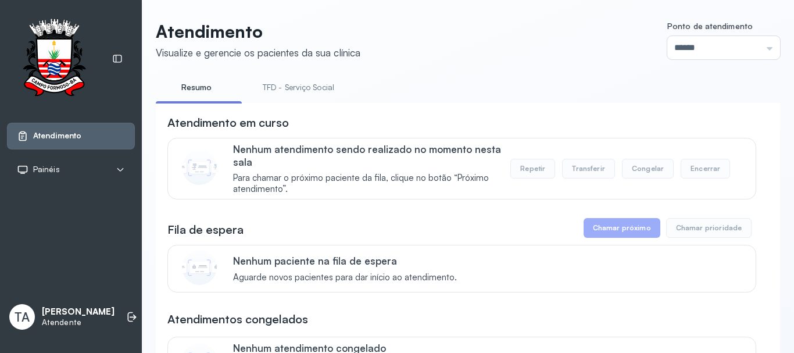
click at [313, 84] on link "TFD - Serviço Social" at bounding box center [298, 87] width 95 height 19
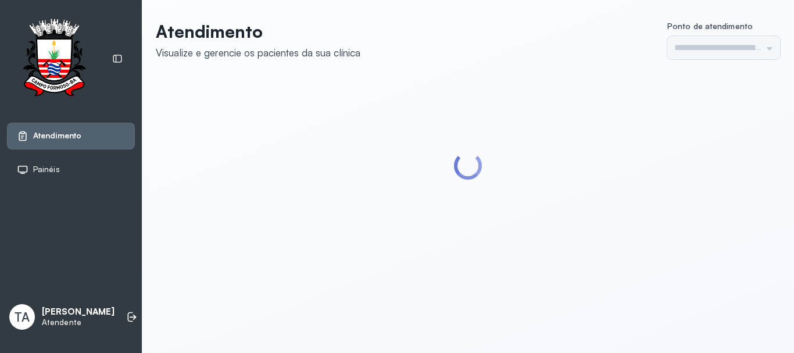
type input "******"
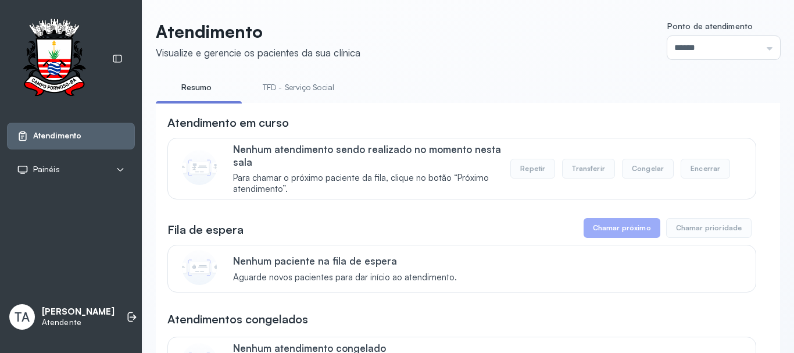
click at [302, 100] on li "TFD - Serviço Social" at bounding box center [300, 91] width 99 height 26
click at [301, 92] on link "TFD - Serviço Social" at bounding box center [298, 87] width 95 height 19
click at [360, 283] on span "Aguarde novos pacientes para dar início ao atendimento." at bounding box center [345, 277] width 224 height 11
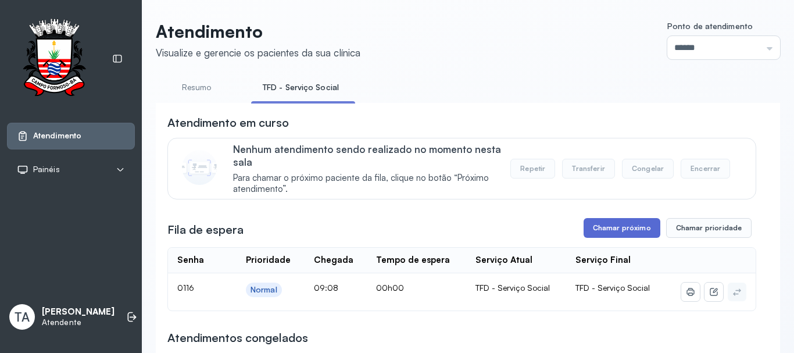
click at [602, 227] on button "Chamar próximo" at bounding box center [621, 228] width 77 height 20
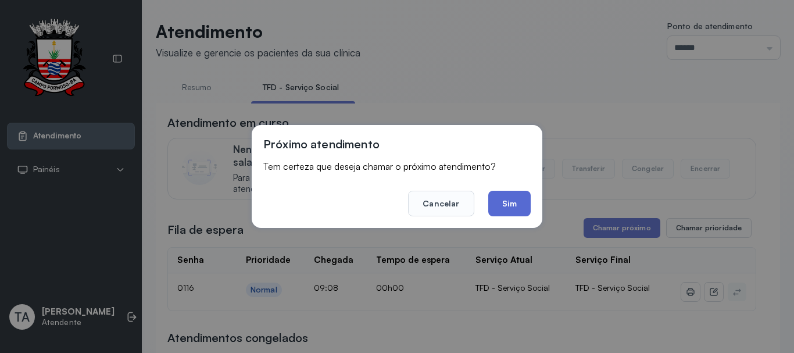
click at [515, 209] on button "Sim" at bounding box center [509, 204] width 42 height 26
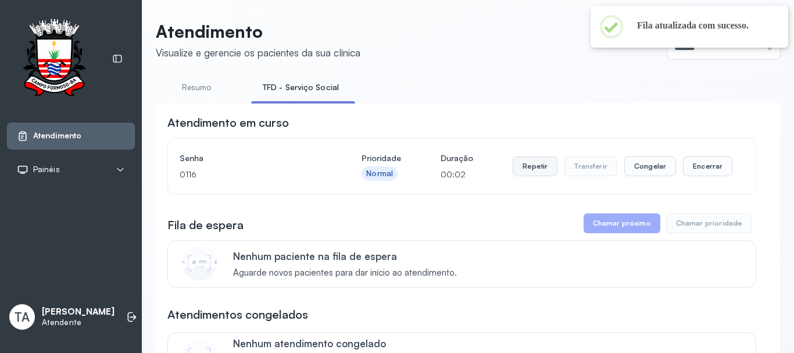
click at [537, 174] on button "Repetir" at bounding box center [534, 166] width 45 height 20
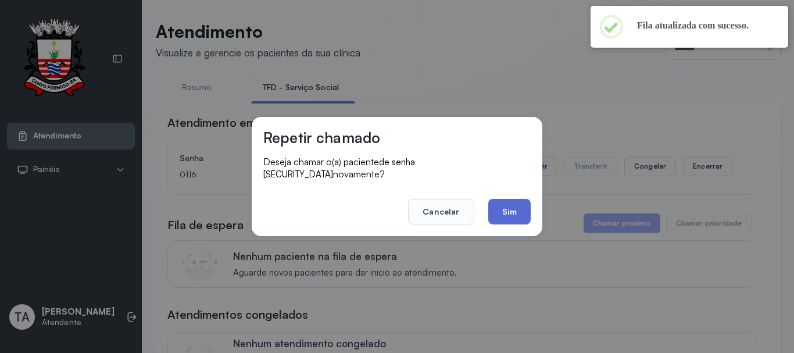
click at [519, 214] on button "Sim" at bounding box center [509, 212] width 42 height 26
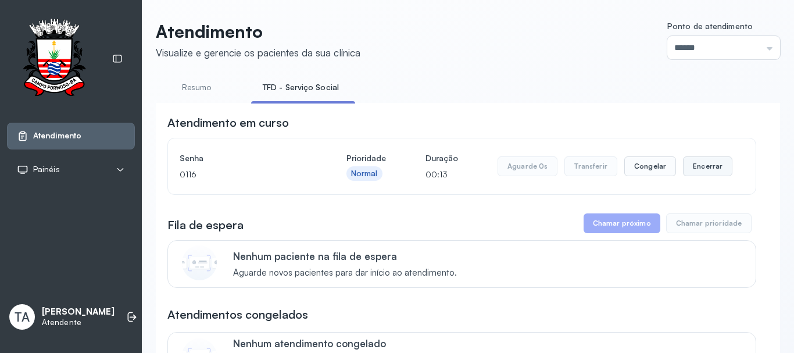
click at [699, 175] on button "Encerrar" at bounding box center [707, 166] width 49 height 20
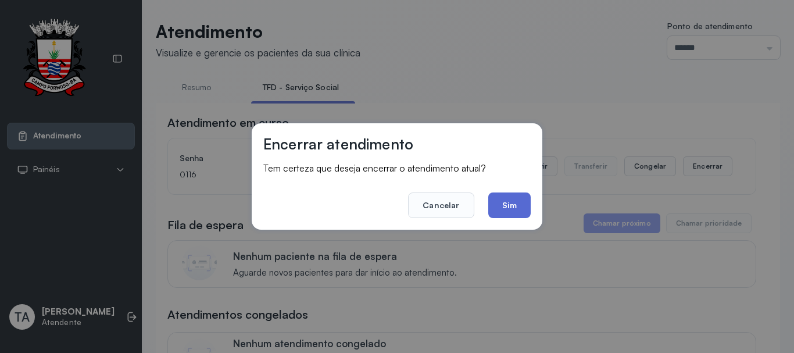
click at [527, 205] on button "Sim" at bounding box center [509, 205] width 42 height 26
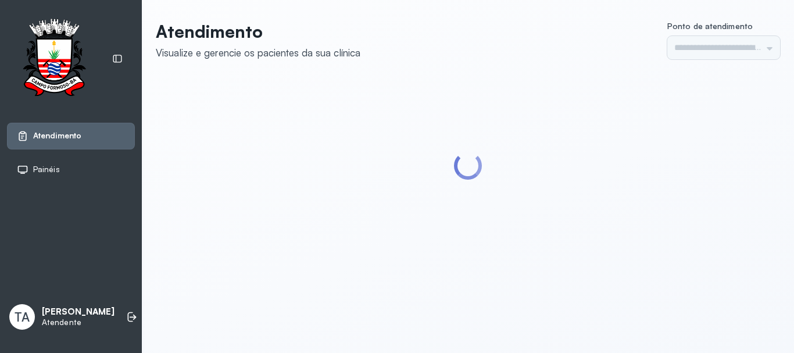
type input "******"
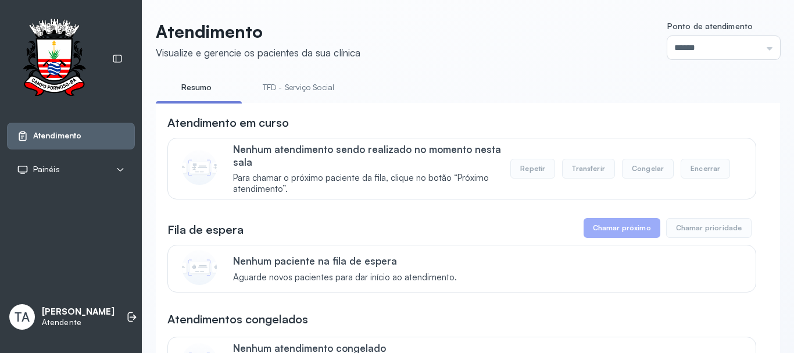
click at [285, 86] on link "TFD - Serviço Social" at bounding box center [298, 87] width 95 height 19
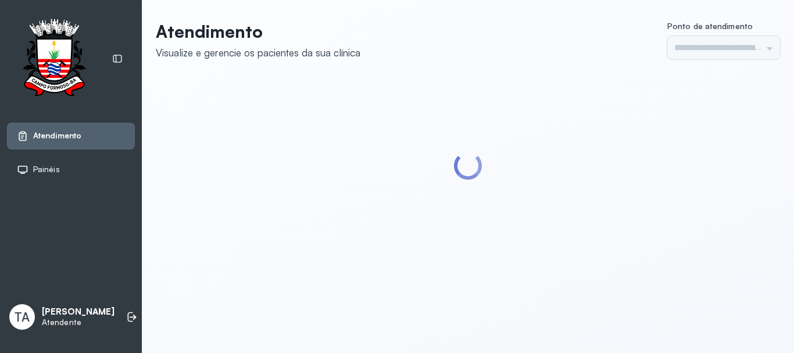
type input "******"
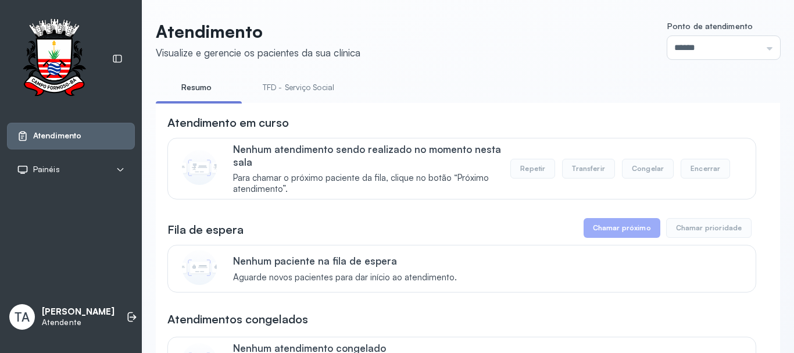
click at [274, 94] on link "TFD - Serviço Social" at bounding box center [298, 87] width 95 height 19
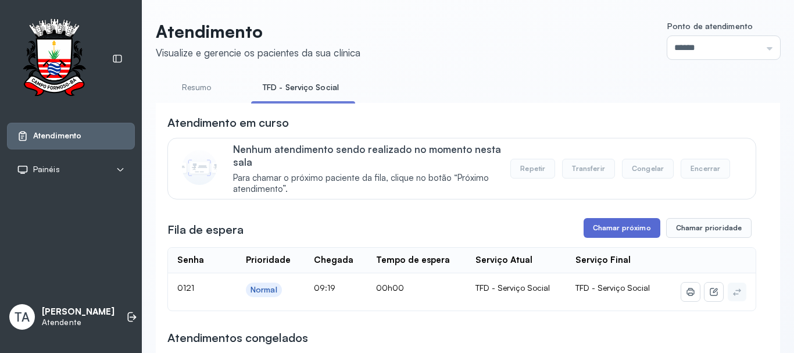
click at [597, 228] on button "Chamar próximo" at bounding box center [621, 228] width 77 height 20
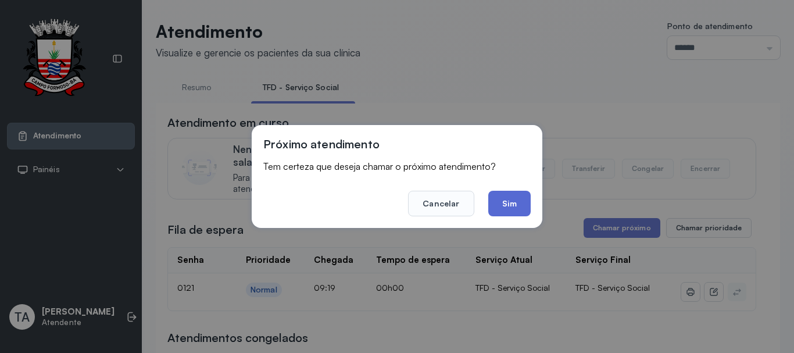
click at [519, 204] on button "Sim" at bounding box center [509, 204] width 42 height 26
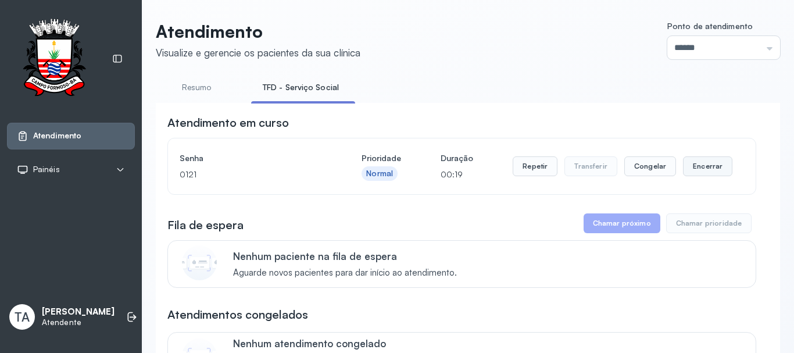
click at [701, 168] on button "Encerrar" at bounding box center [707, 166] width 49 height 20
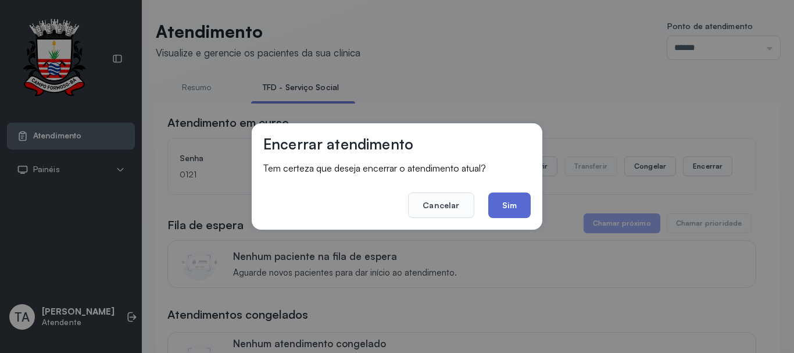
click at [512, 207] on button "Sim" at bounding box center [509, 205] width 42 height 26
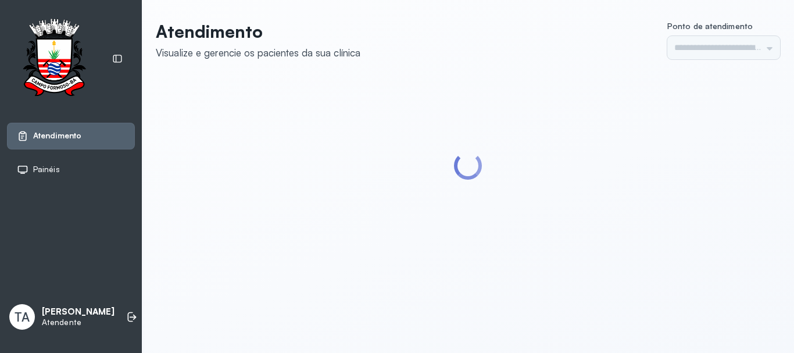
type input "******"
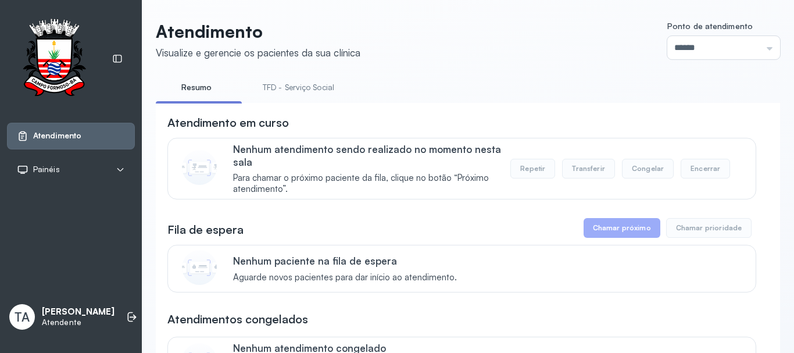
click at [264, 91] on link "TFD - Serviço Social" at bounding box center [298, 87] width 95 height 19
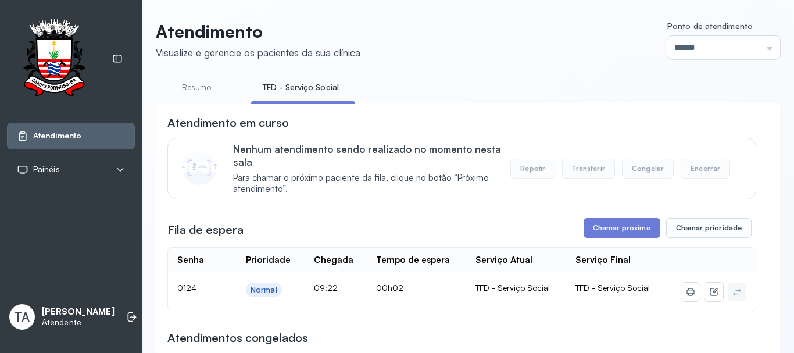
click at [206, 81] on link "Resumo" at bounding box center [196, 87] width 81 height 19
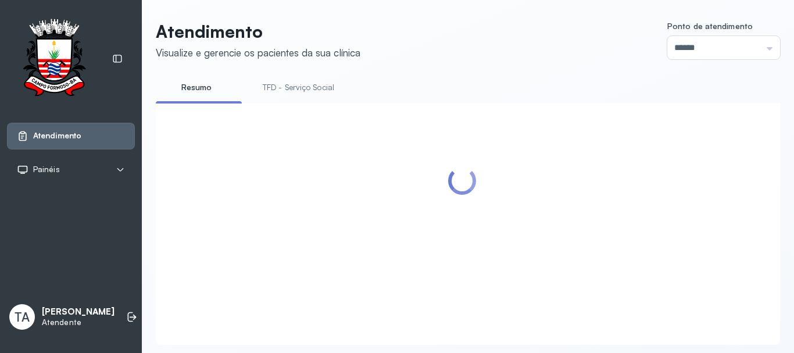
click at [341, 90] on link "TFD - Serviço Social" at bounding box center [298, 87] width 95 height 19
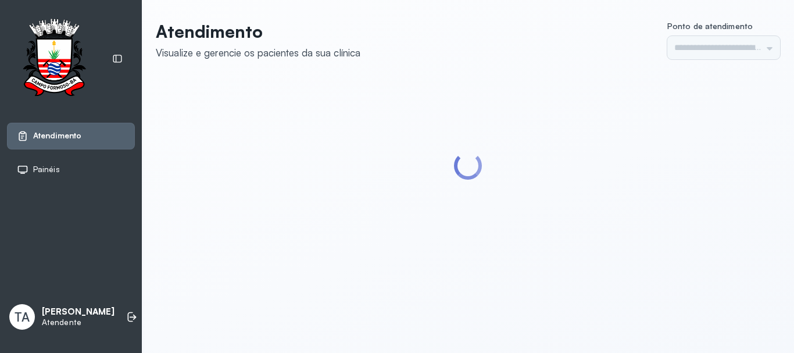
type input "******"
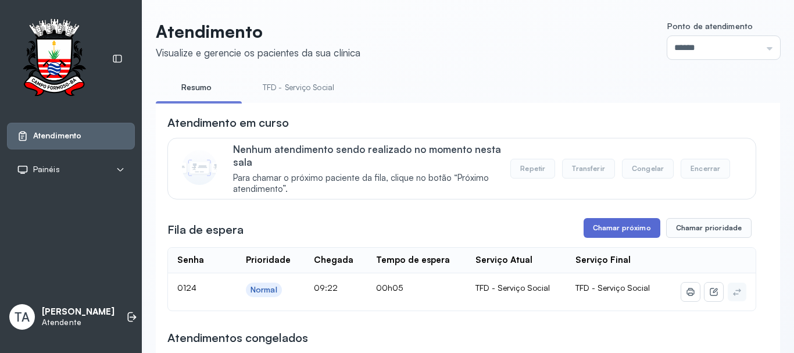
click at [645, 229] on button "Chamar próximo" at bounding box center [621, 228] width 77 height 20
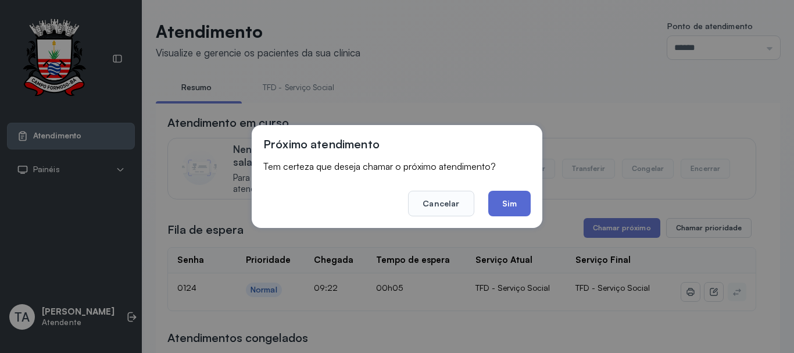
click at [504, 208] on button "Sim" at bounding box center [509, 204] width 42 height 26
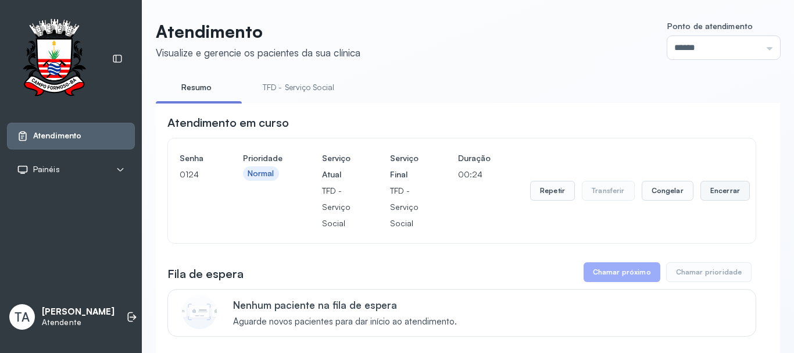
click at [705, 191] on button "Encerrar" at bounding box center [724, 191] width 49 height 20
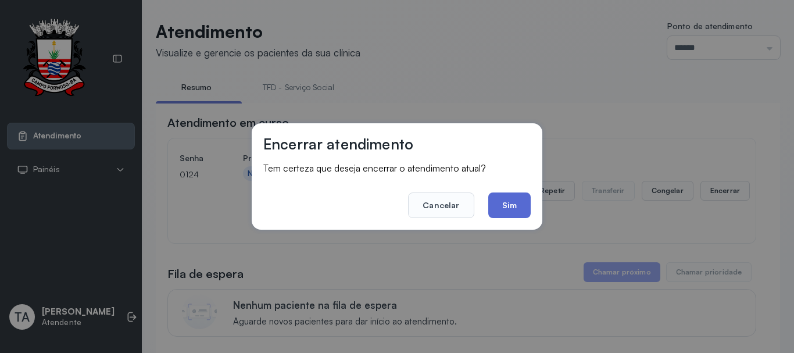
click at [520, 208] on button "Sim" at bounding box center [509, 205] width 42 height 26
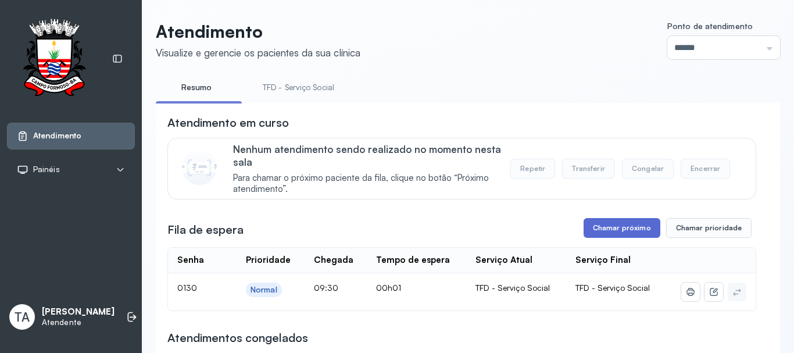
click at [596, 229] on button "Chamar próximo" at bounding box center [621, 228] width 77 height 20
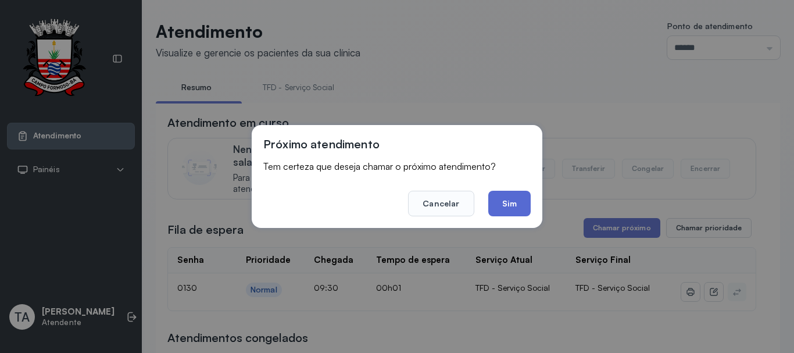
click at [501, 200] on button "Sim" at bounding box center [509, 204] width 42 height 26
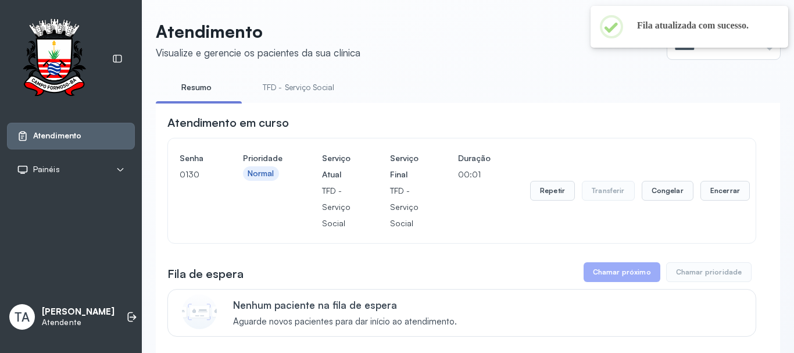
click at [312, 90] on link "TFD - Serviço Social" at bounding box center [298, 87] width 95 height 19
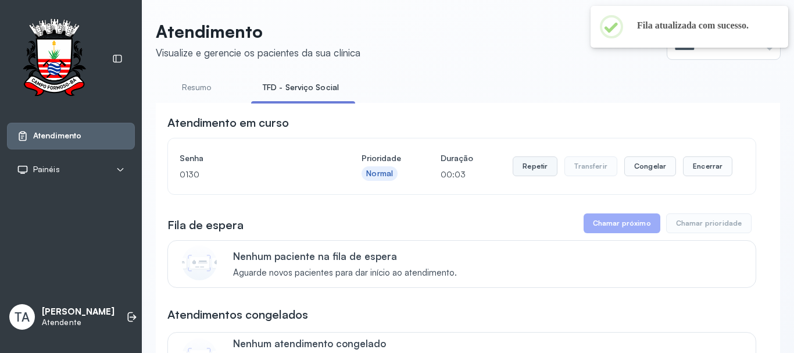
click at [537, 172] on button "Repetir" at bounding box center [534, 166] width 45 height 20
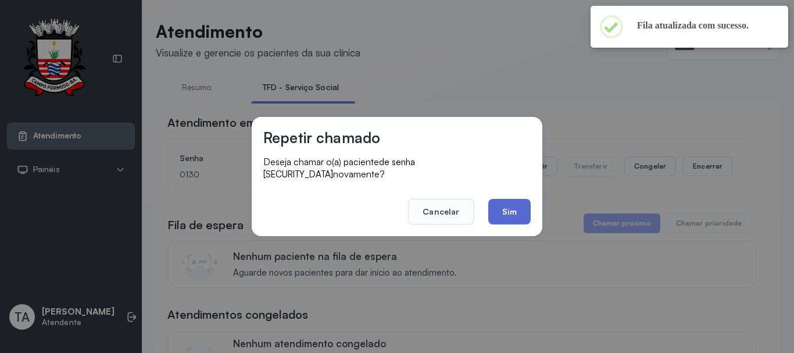
click at [506, 202] on button "Sim" at bounding box center [509, 212] width 42 height 26
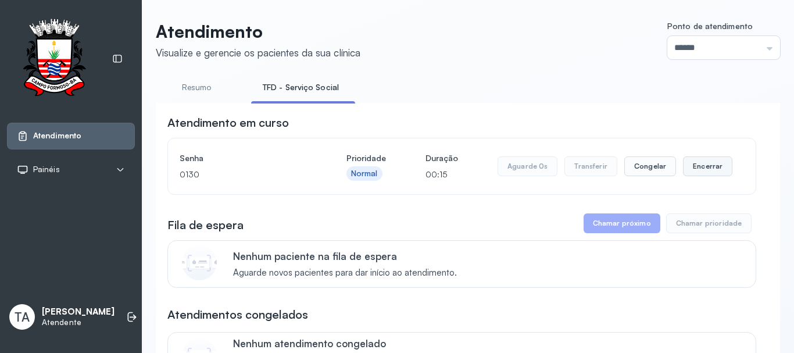
click at [693, 174] on button "Encerrar" at bounding box center [707, 166] width 49 height 20
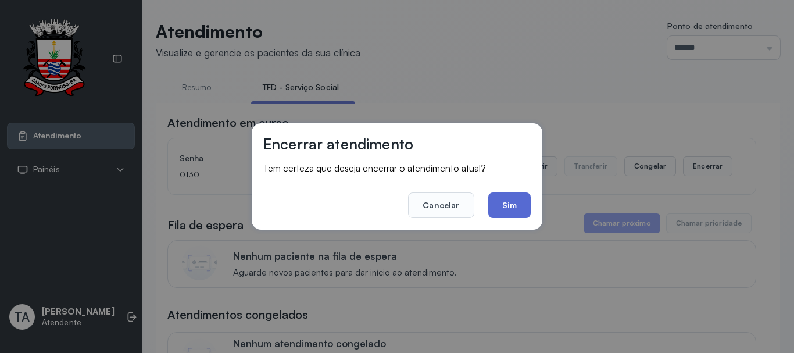
click at [522, 210] on button "Sim" at bounding box center [509, 205] width 42 height 26
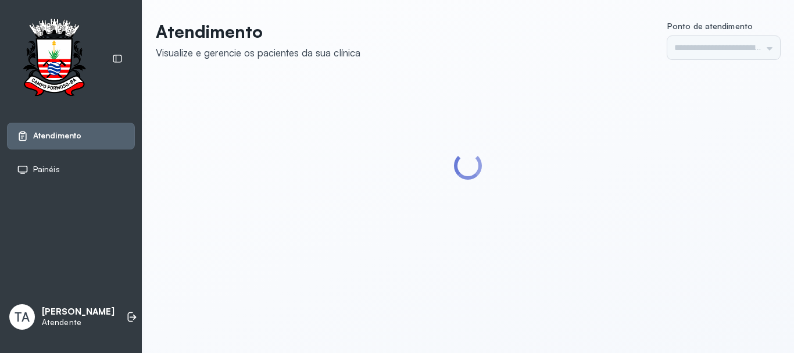
type input "******"
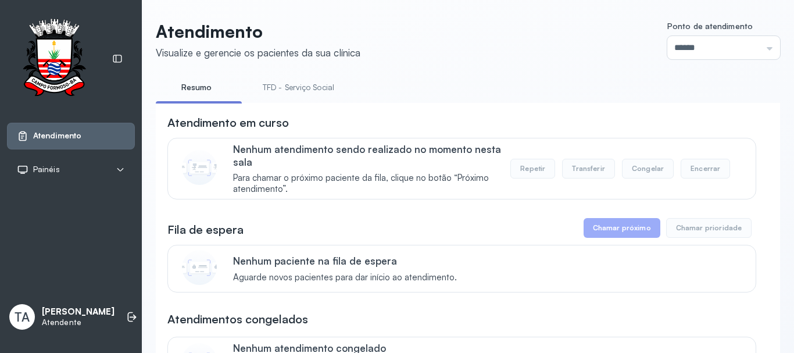
click at [324, 89] on link "TFD - Serviço Social" at bounding box center [298, 87] width 95 height 19
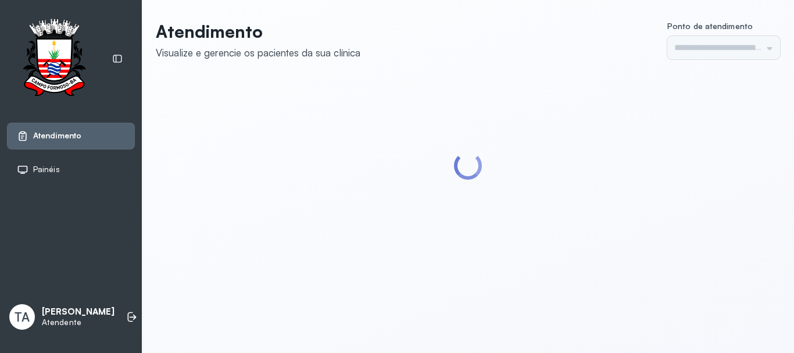
type input "******"
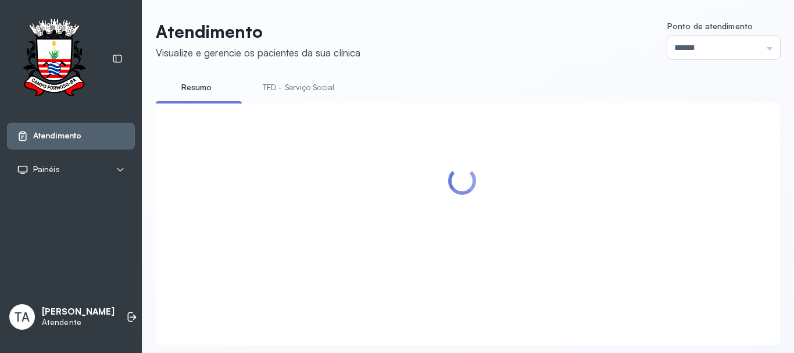
click at [323, 90] on link "TFD - Serviço Social" at bounding box center [298, 87] width 95 height 19
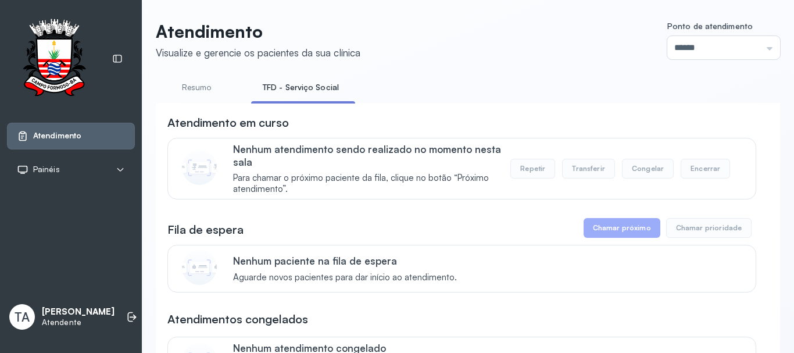
click at [213, 80] on link "Resumo" at bounding box center [196, 87] width 81 height 19
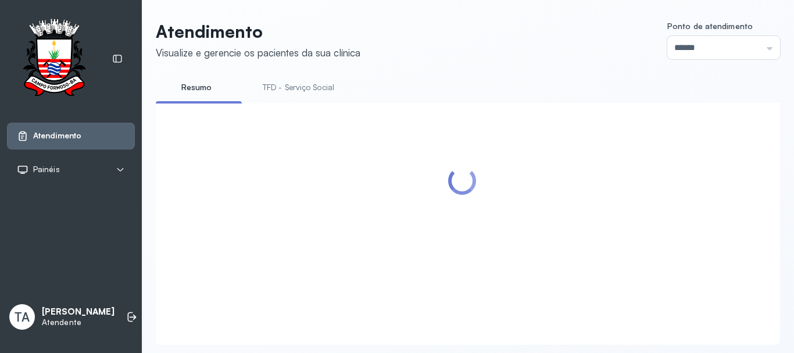
click at [272, 88] on link "TFD - Serviço Social" at bounding box center [298, 87] width 95 height 19
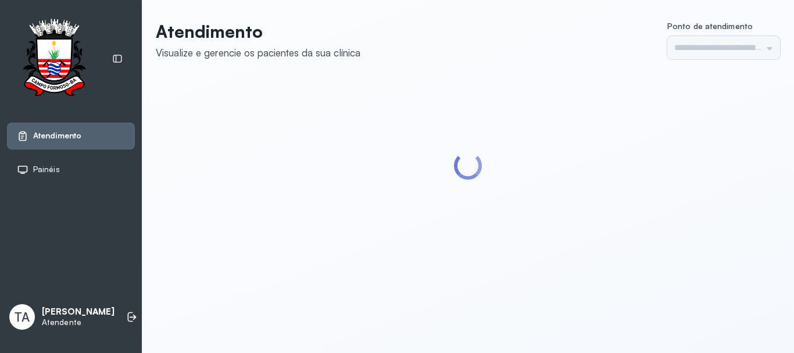
type input "******"
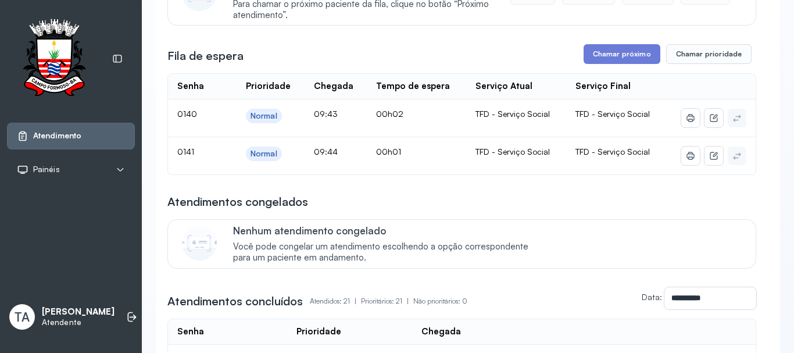
scroll to position [174, 0]
click at [593, 60] on button "Chamar próximo" at bounding box center [621, 54] width 77 height 20
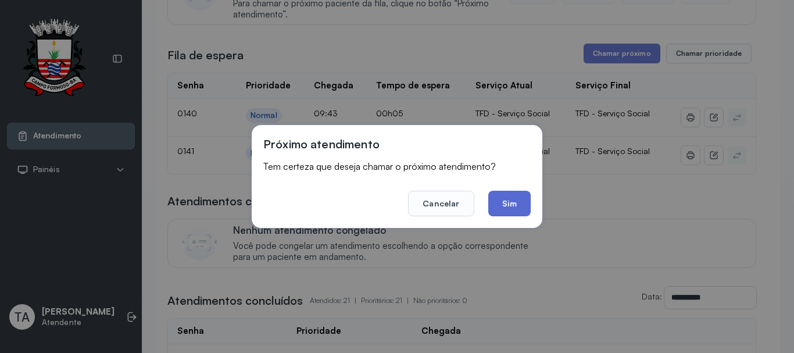
click at [522, 200] on button "Sim" at bounding box center [509, 204] width 42 height 26
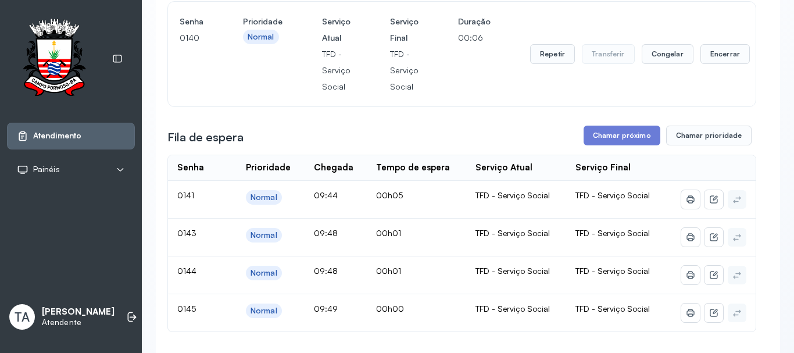
scroll to position [116, 0]
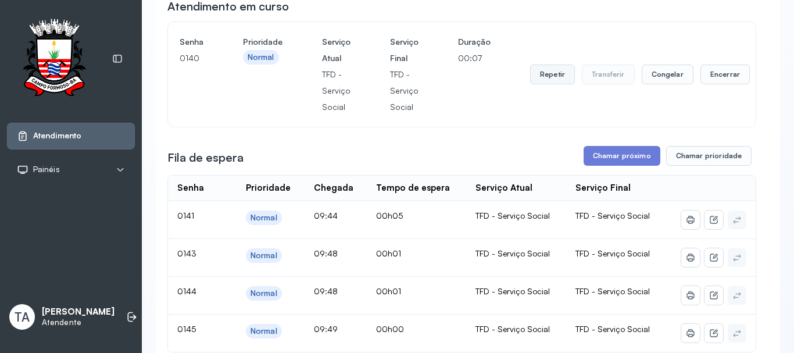
click at [548, 83] on button "Repetir" at bounding box center [552, 74] width 45 height 20
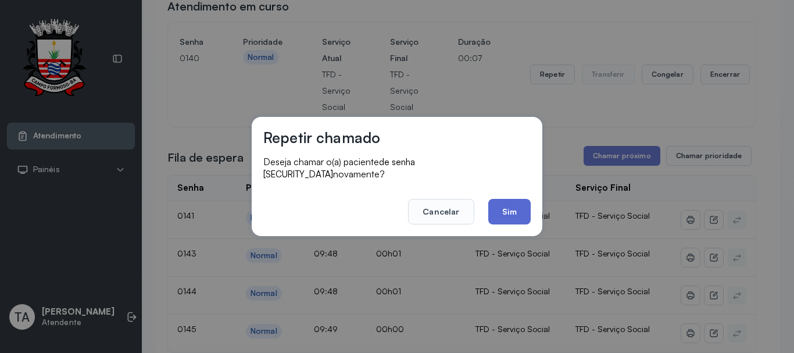
click at [521, 200] on button "Sim" at bounding box center [509, 212] width 42 height 26
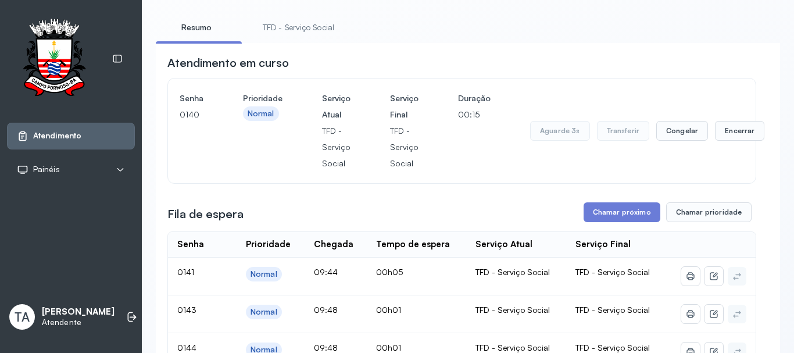
scroll to position [58, 0]
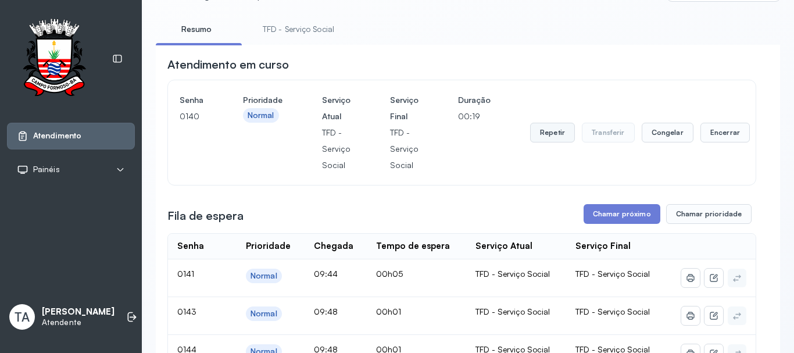
click at [555, 142] on button "Repetir" at bounding box center [552, 133] width 45 height 20
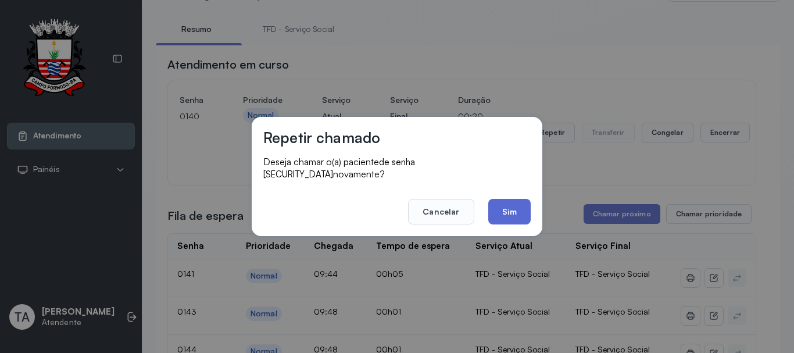
click at [519, 207] on button "Sim" at bounding box center [509, 212] width 42 height 26
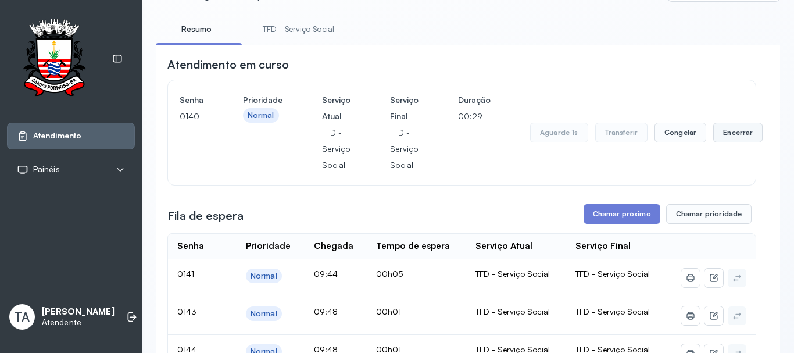
click at [713, 138] on button "Encerrar" at bounding box center [737, 133] width 49 height 20
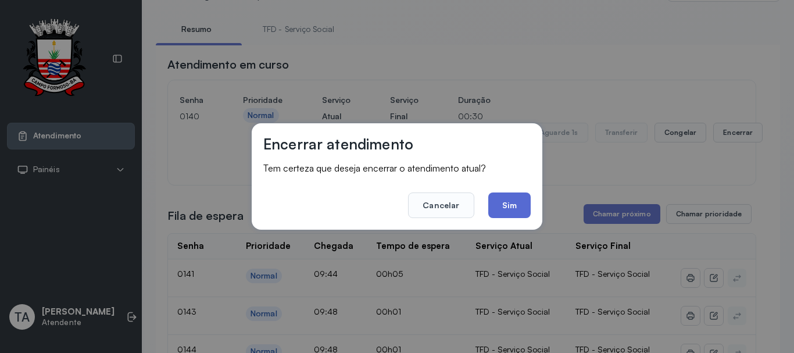
click at [507, 209] on button "Sim" at bounding box center [509, 205] width 42 height 26
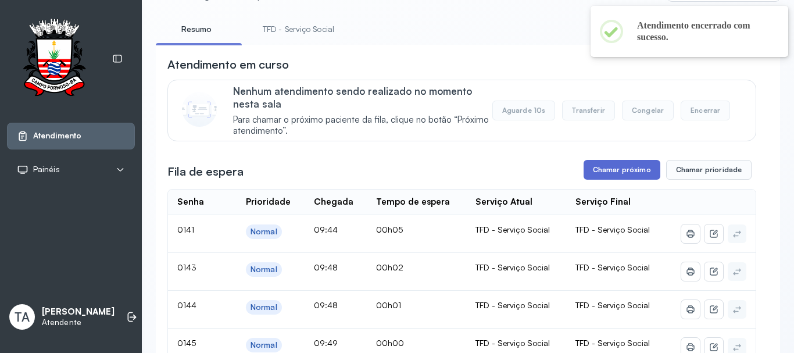
click at [612, 170] on button "Chamar próximo" at bounding box center [621, 170] width 77 height 20
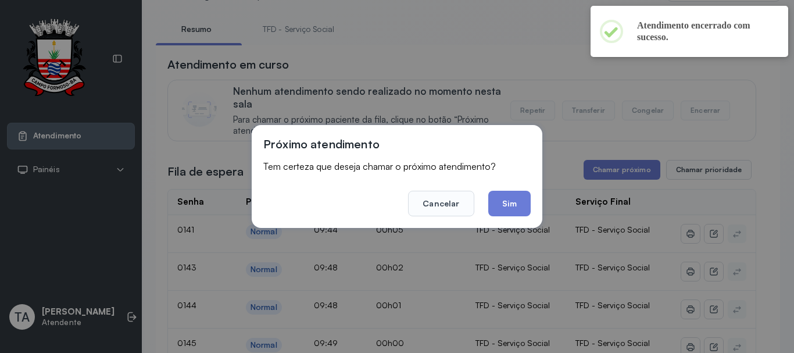
click at [524, 188] on footer "Cancelar Sim" at bounding box center [396, 195] width 267 height 42
click at [522, 195] on button "Sim" at bounding box center [509, 204] width 42 height 26
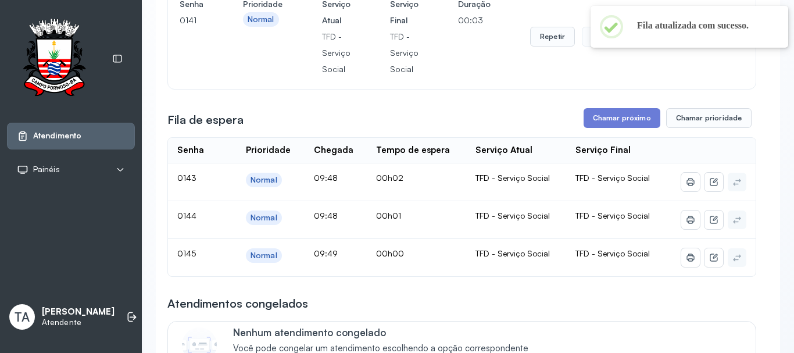
scroll to position [174, 0]
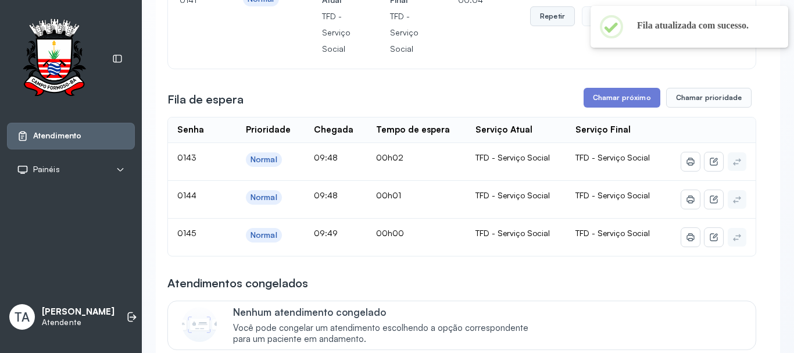
click at [541, 26] on button "Repetir" at bounding box center [552, 16] width 45 height 20
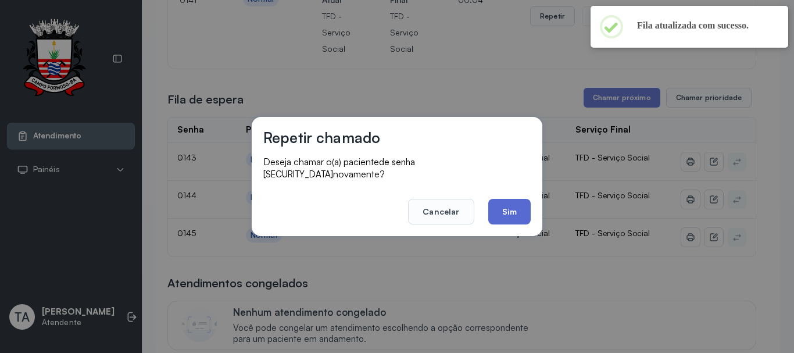
click at [508, 211] on button "Sim" at bounding box center [509, 212] width 42 height 26
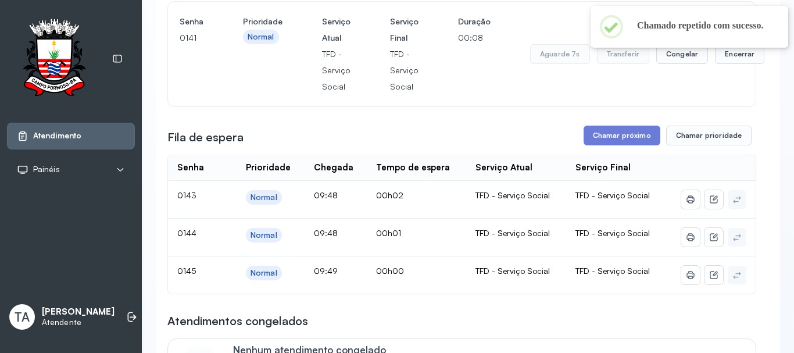
scroll to position [116, 0]
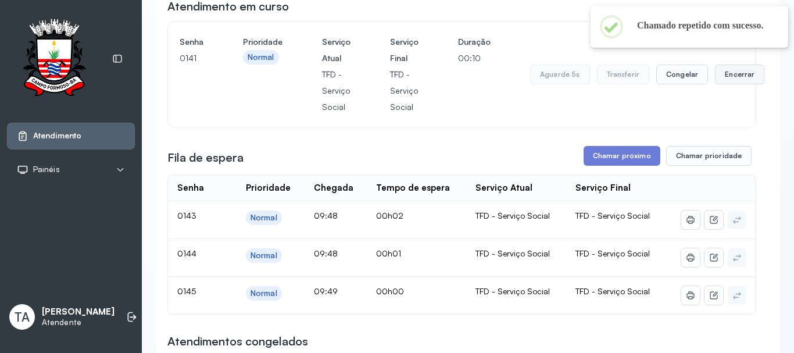
click at [721, 82] on button "Encerrar" at bounding box center [739, 74] width 49 height 20
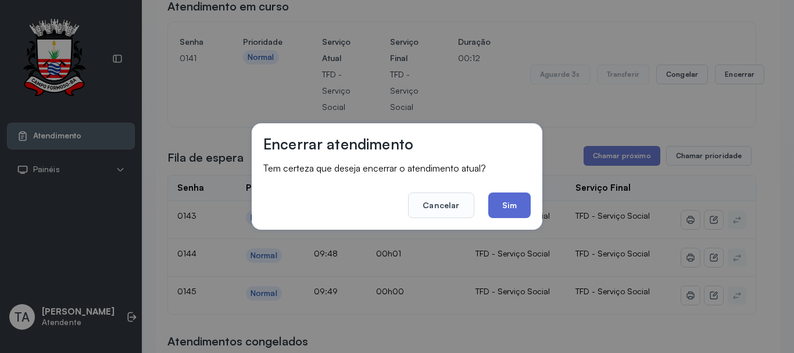
click at [529, 206] on button "Sim" at bounding box center [509, 205] width 42 height 26
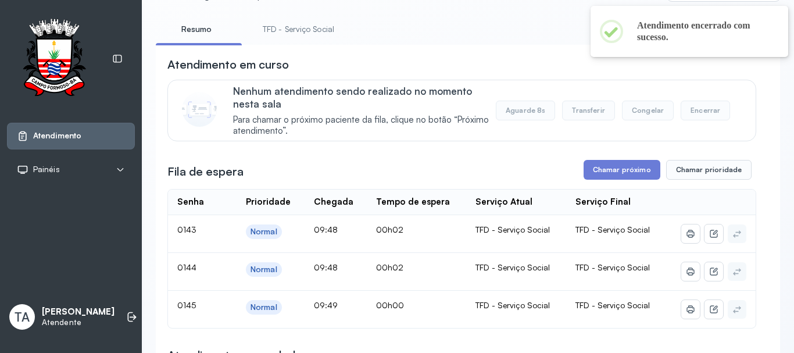
click at [311, 33] on link "TFD - Serviço Social" at bounding box center [298, 29] width 95 height 19
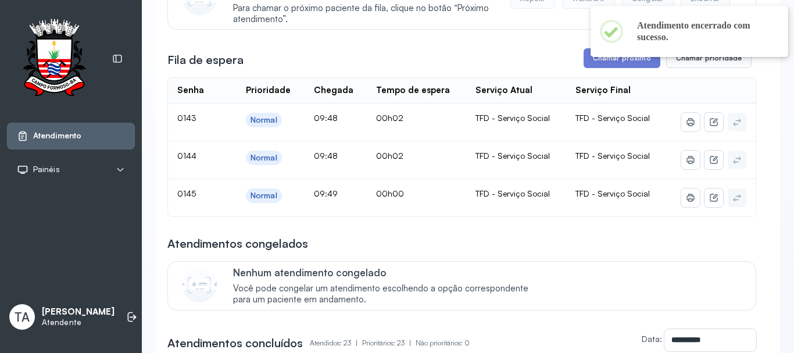
scroll to position [174, 0]
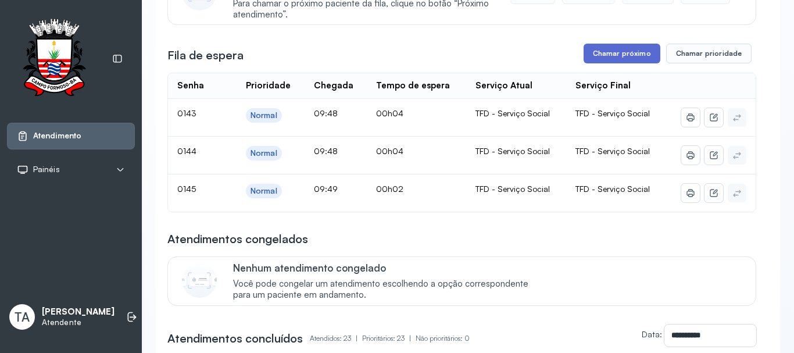
click at [602, 51] on button "Chamar próximo" at bounding box center [621, 54] width 77 height 20
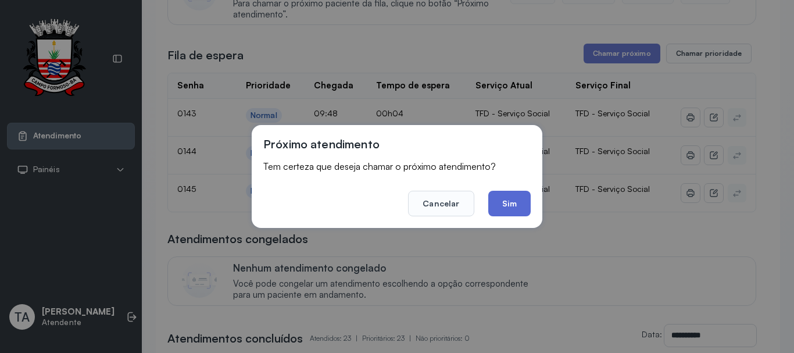
click at [511, 202] on button "Sim" at bounding box center [509, 204] width 42 height 26
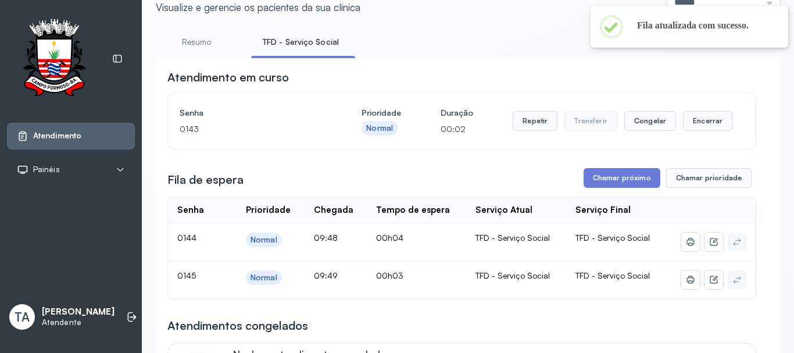
scroll to position [0, 0]
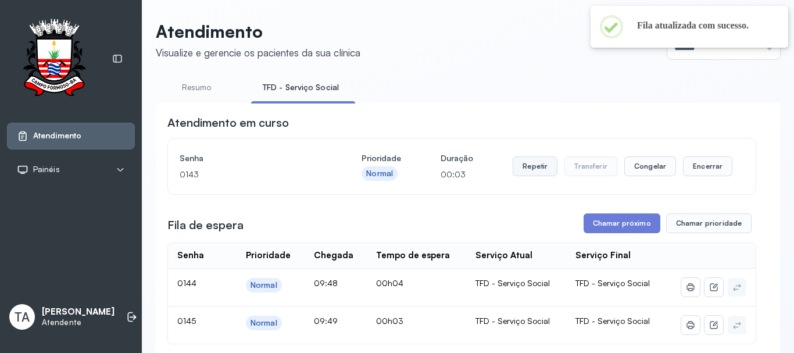
click at [533, 175] on button "Repetir" at bounding box center [534, 166] width 45 height 20
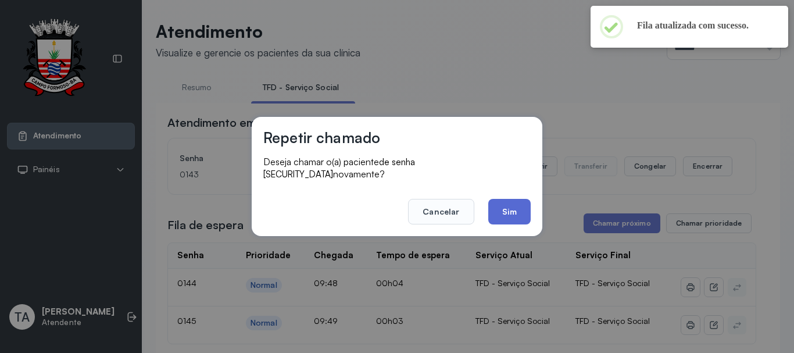
click at [508, 199] on button "Sim" at bounding box center [509, 212] width 42 height 26
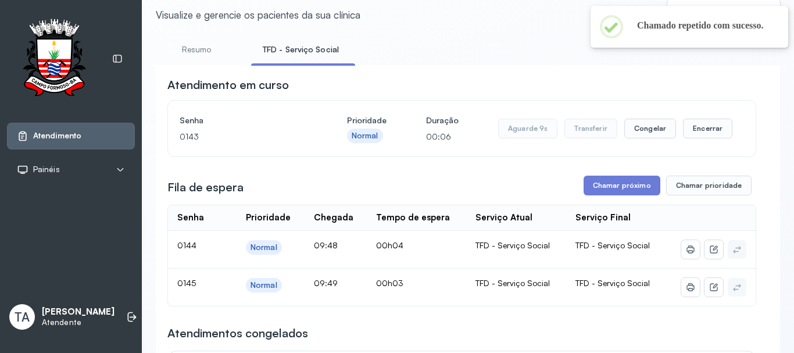
scroll to position [58, 0]
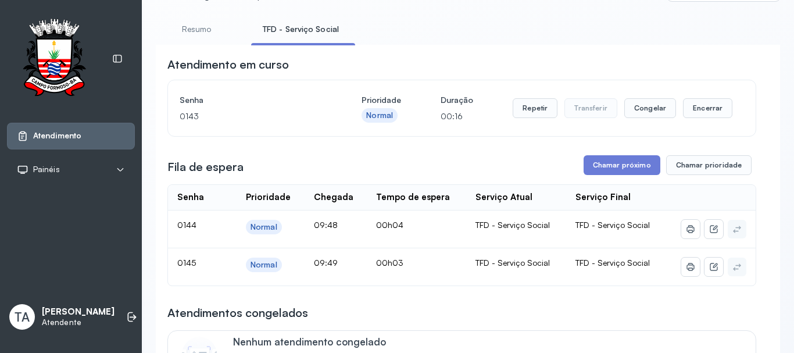
click at [525, 114] on button "Repetir" at bounding box center [534, 108] width 45 height 20
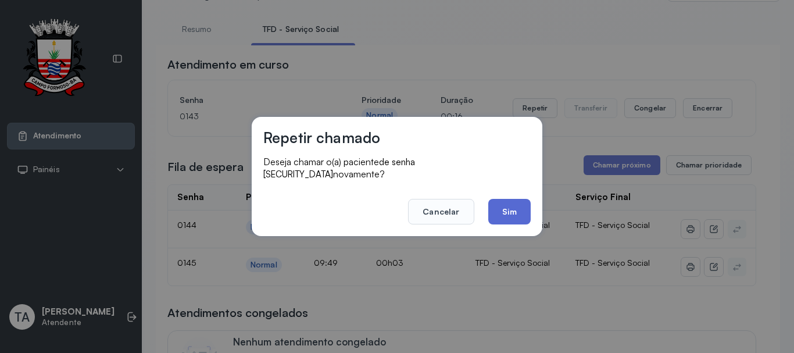
click at [509, 200] on button "Sim" at bounding box center [509, 212] width 42 height 26
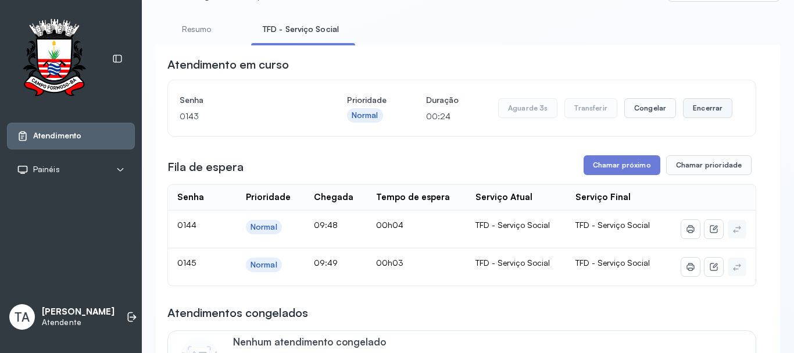
click at [690, 109] on button "Encerrar" at bounding box center [707, 108] width 49 height 20
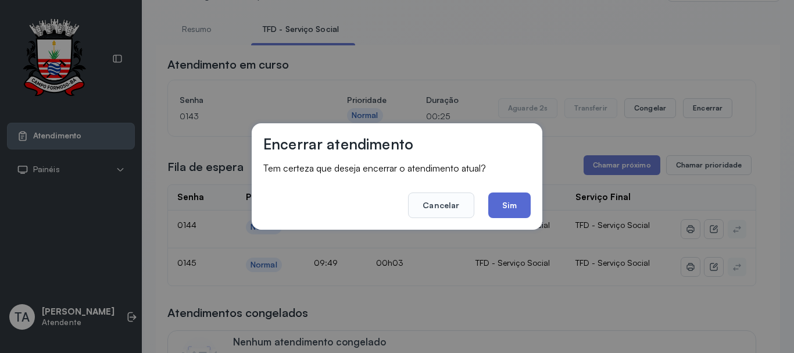
click at [508, 202] on button "Sim" at bounding box center [509, 205] width 42 height 26
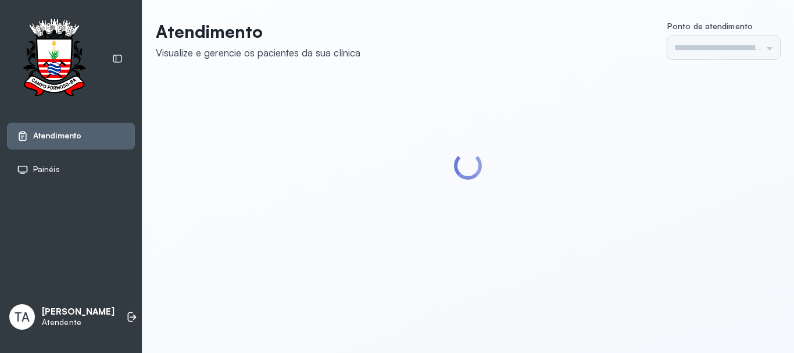
type input "******"
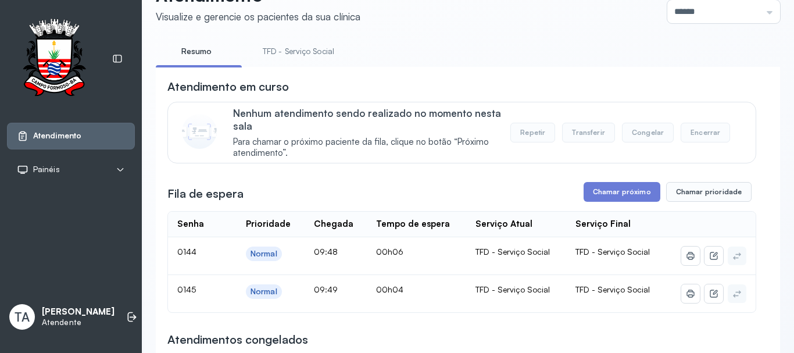
scroll to position [174, 0]
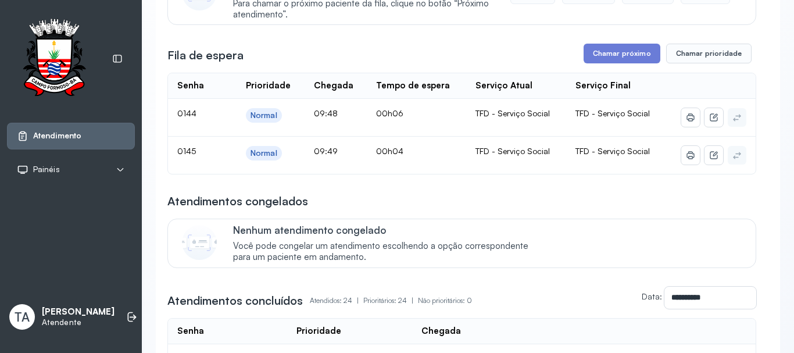
click at [516, 258] on span "Você pode congelar um atendimento escolhendo a opção correspondente para um pac…" at bounding box center [386, 251] width 307 height 22
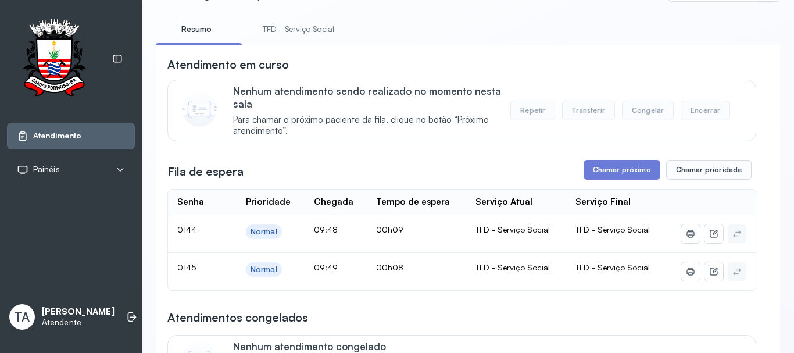
click at [295, 28] on link "TFD - Serviço Social" at bounding box center [298, 29] width 95 height 19
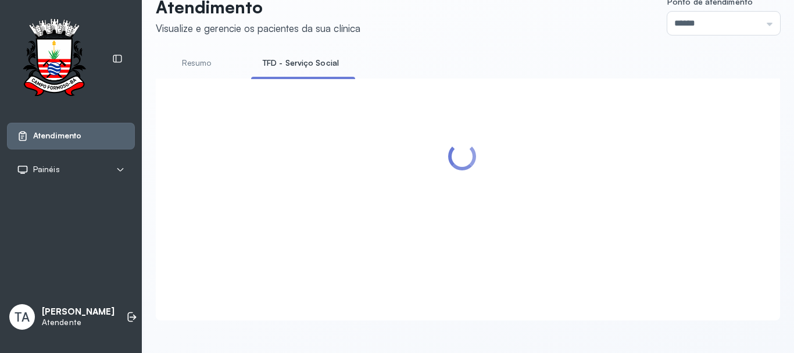
scroll to position [58, 0]
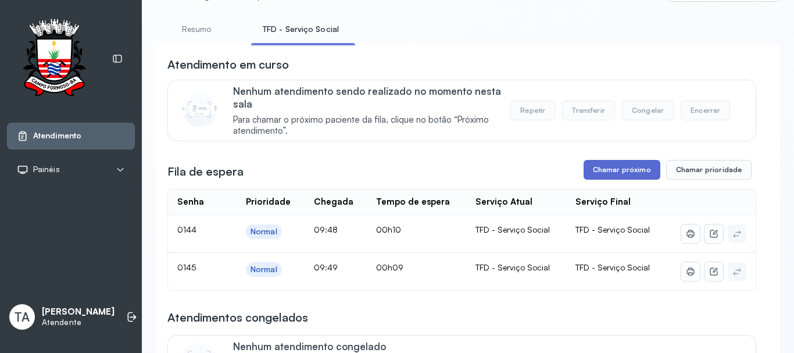
click at [626, 171] on button "Chamar próximo" at bounding box center [621, 170] width 77 height 20
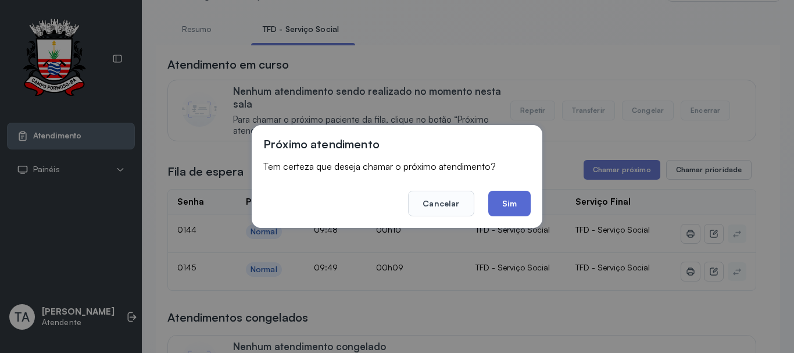
click at [520, 205] on button "Sim" at bounding box center [509, 204] width 42 height 26
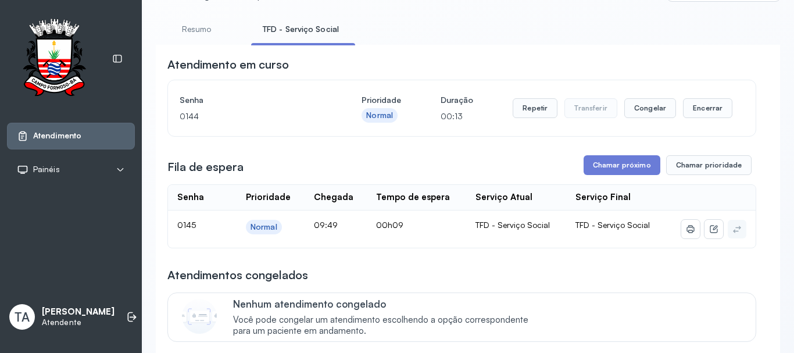
click at [534, 100] on div "Repetir Transferir Congelar Encerrar" at bounding box center [622, 108] width 220 height 33
drag, startPoint x: 534, startPoint y: 100, endPoint x: 533, endPoint y: 109, distance: 8.3
click at [534, 101] on div "Repetir Transferir Congelar Encerrar" at bounding box center [622, 108] width 220 height 33
click at [533, 109] on button "Repetir" at bounding box center [534, 108] width 45 height 20
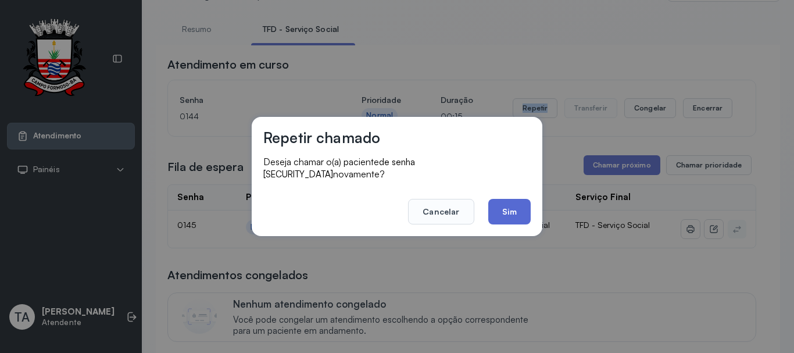
click at [507, 207] on button "Sim" at bounding box center [509, 212] width 42 height 26
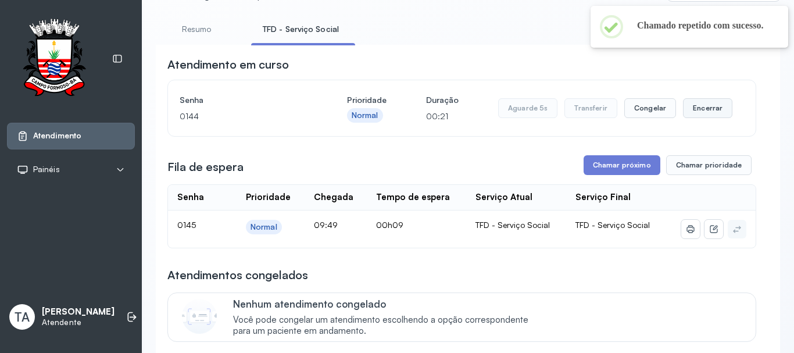
click at [687, 115] on button "Encerrar" at bounding box center [707, 108] width 49 height 20
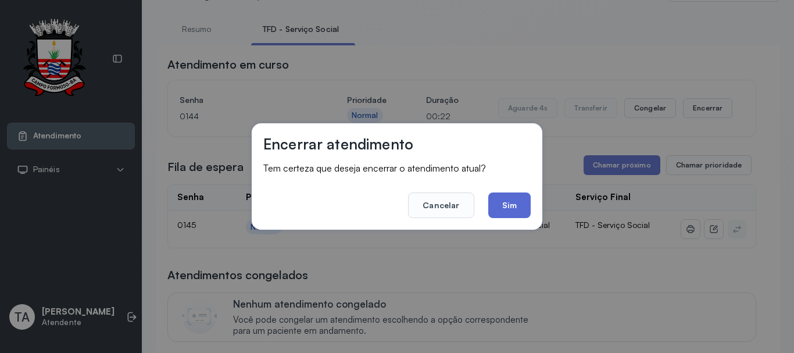
click at [505, 211] on button "Sim" at bounding box center [509, 205] width 42 height 26
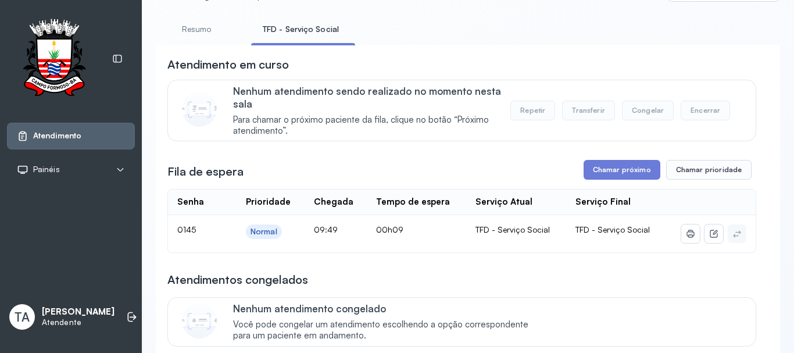
click at [616, 174] on button "Chamar próximo" at bounding box center [621, 170] width 77 height 20
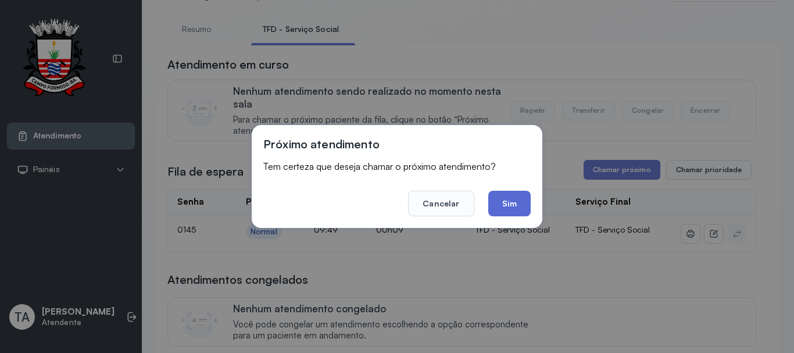
click at [511, 204] on button "Sim" at bounding box center [509, 204] width 42 height 26
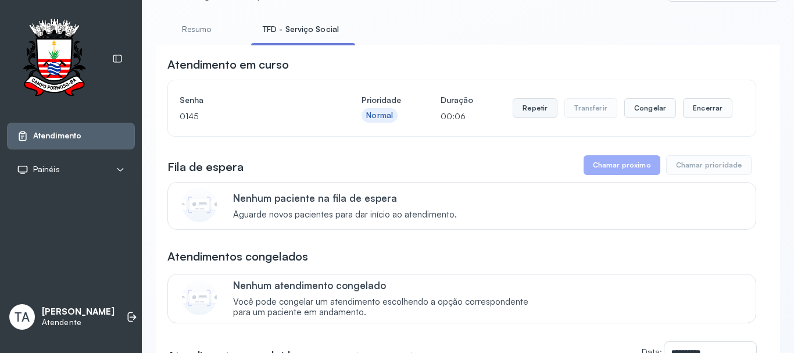
click at [529, 112] on button "Repetir" at bounding box center [534, 108] width 45 height 20
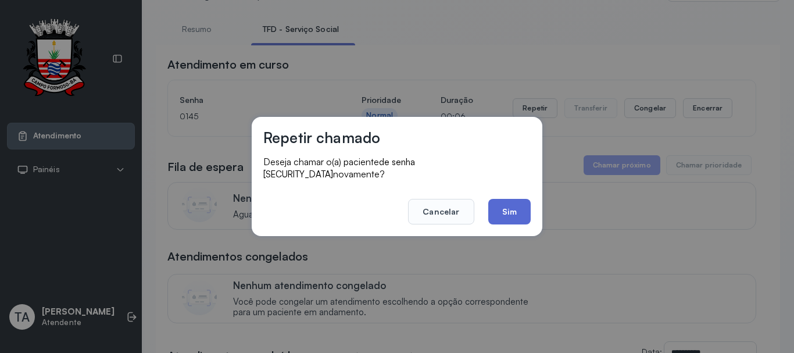
click at [508, 210] on button "Sim" at bounding box center [509, 212] width 42 height 26
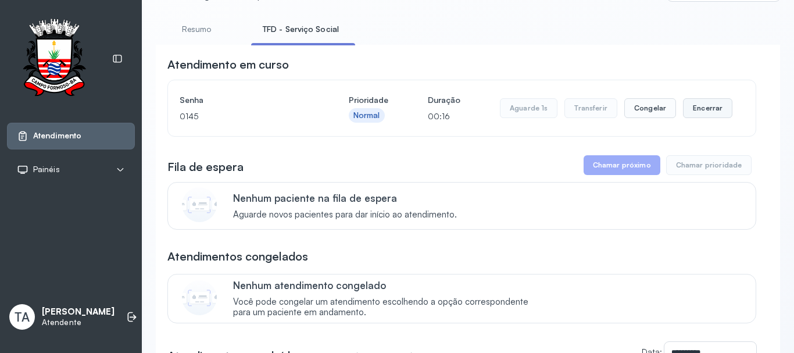
click at [690, 112] on button "Encerrar" at bounding box center [707, 108] width 49 height 20
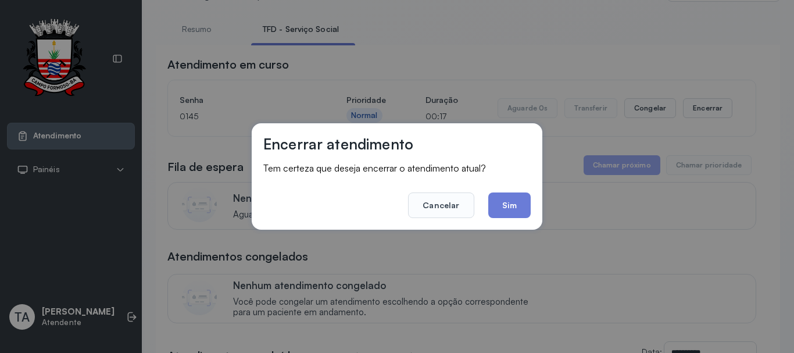
click at [498, 209] on button "Sim" at bounding box center [509, 205] width 42 height 26
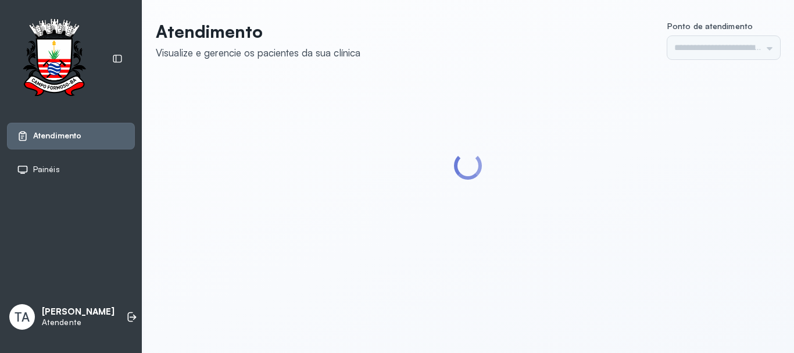
type input "******"
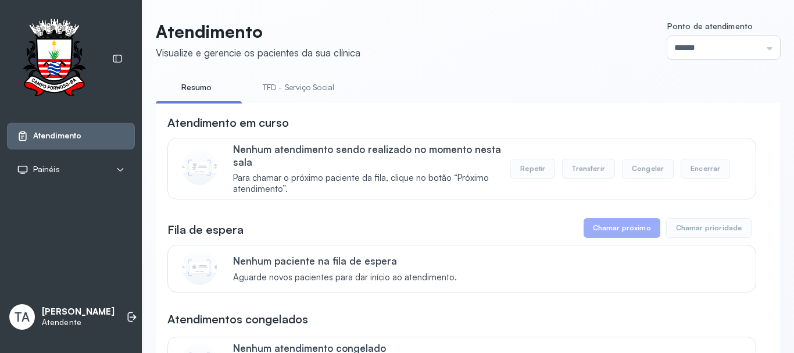
click at [308, 88] on link "TFD - Serviço Social" at bounding box center [298, 87] width 95 height 19
click at [202, 96] on link "Resumo" at bounding box center [196, 87] width 81 height 19
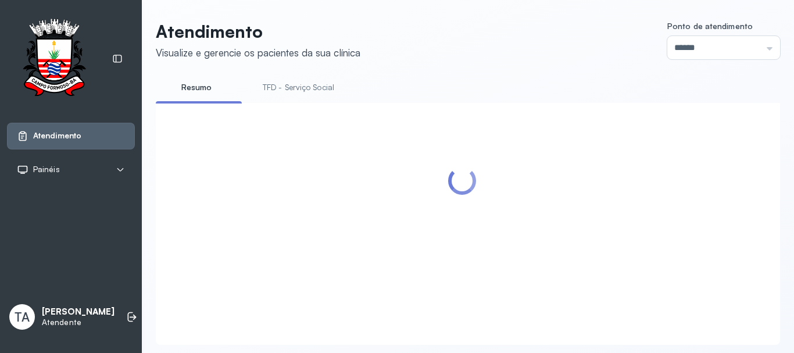
click at [276, 98] on li "TFD - Serviço Social" at bounding box center [300, 91] width 99 height 26
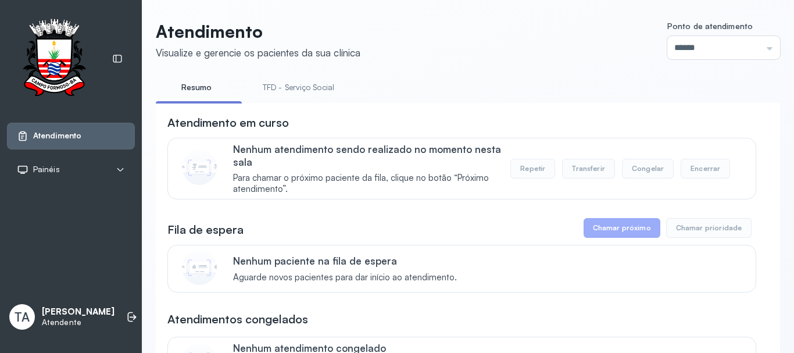
click at [276, 92] on link "TFD - Serviço Social" at bounding box center [298, 87] width 95 height 19
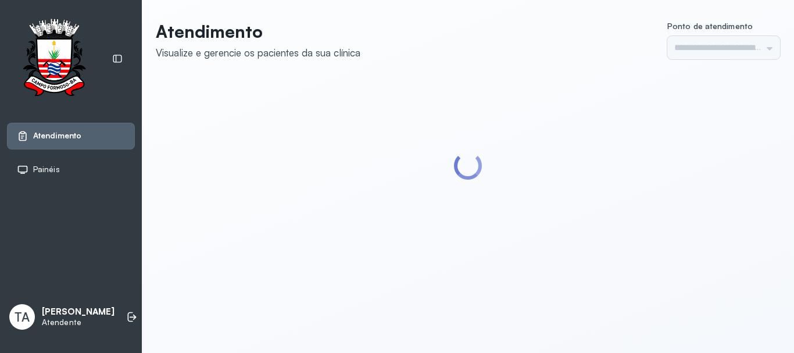
type input "******"
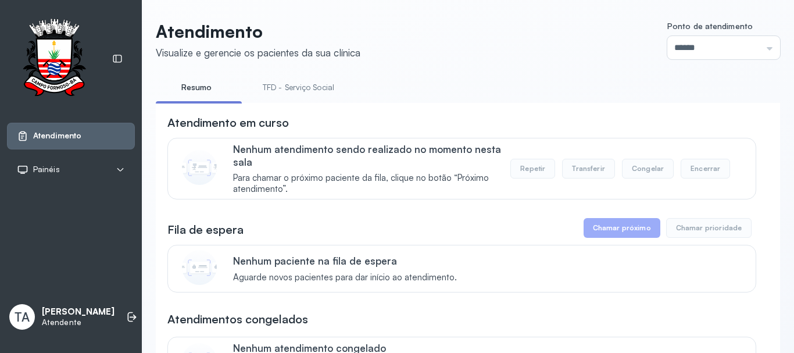
click at [275, 81] on link "TFD - Serviço Social" at bounding box center [298, 87] width 95 height 19
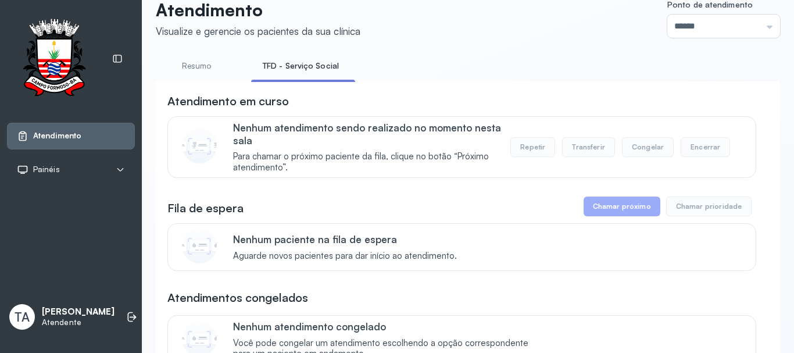
scroll to position [58, 0]
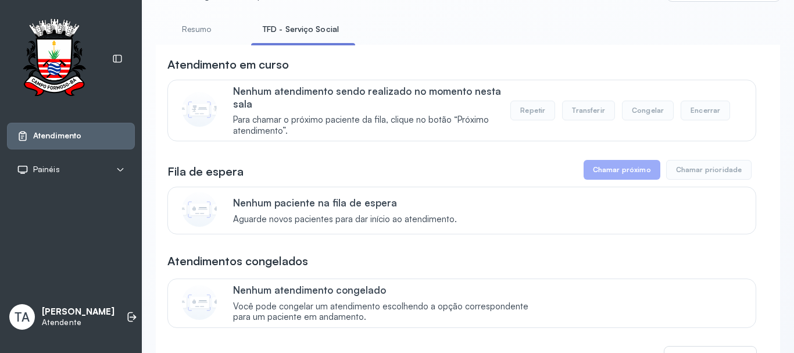
click at [196, 34] on link "Resumo" at bounding box center [196, 29] width 81 height 19
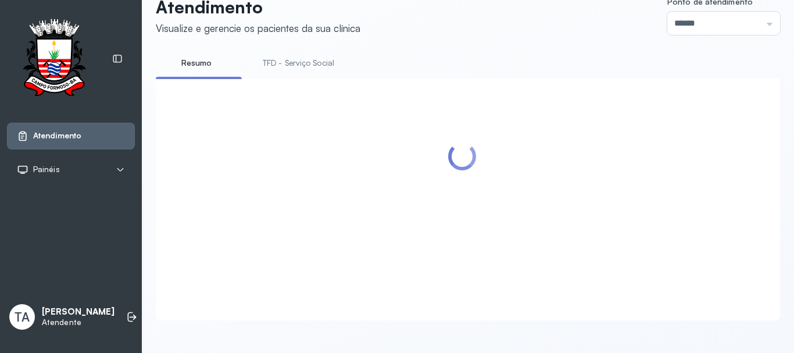
click at [278, 53] on link "TFD - Serviço Social" at bounding box center [298, 62] width 95 height 19
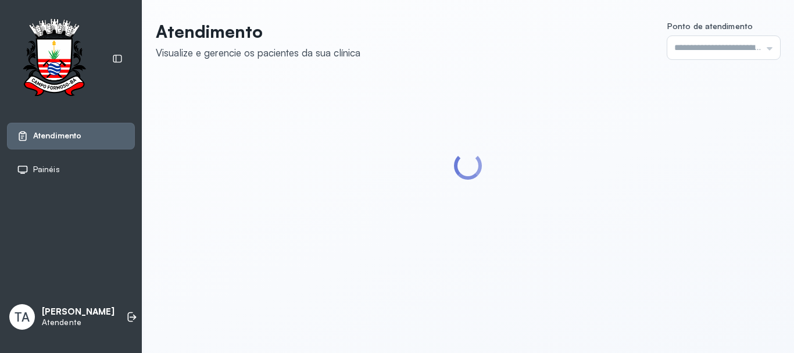
type input "******"
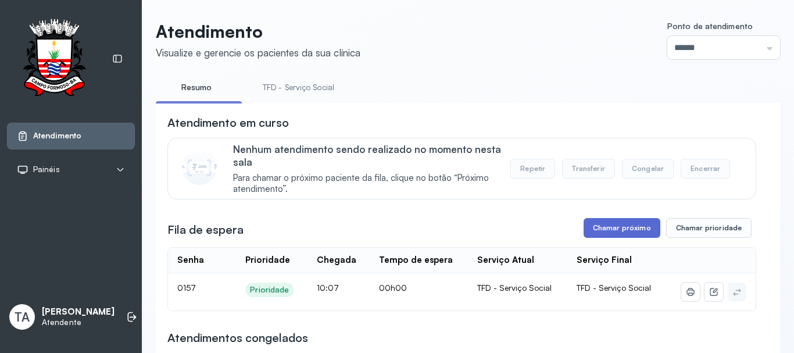
drag, startPoint x: 645, startPoint y: 225, endPoint x: 638, endPoint y: 227, distance: 7.1
click at [638, 227] on button "Chamar próximo" at bounding box center [621, 228] width 77 height 20
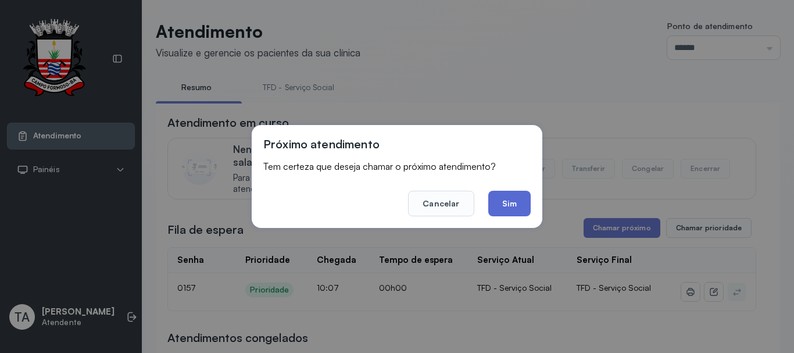
click at [523, 209] on button "Sim" at bounding box center [509, 204] width 42 height 26
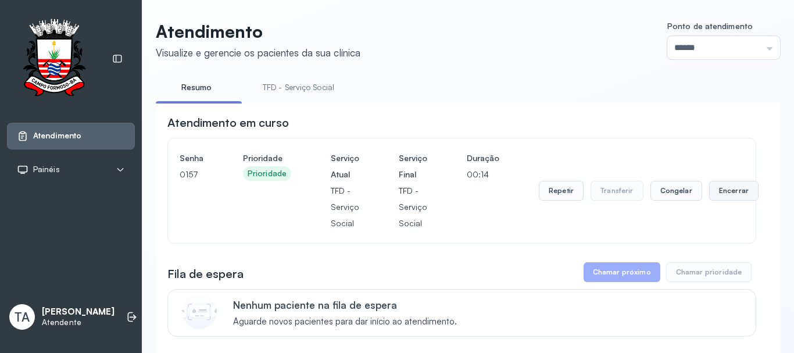
click at [738, 199] on button "Encerrar" at bounding box center [733, 191] width 49 height 20
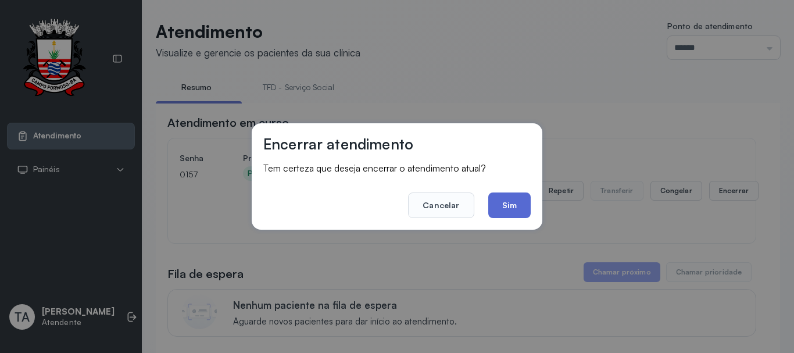
click at [521, 204] on button "Sim" at bounding box center [509, 205] width 42 height 26
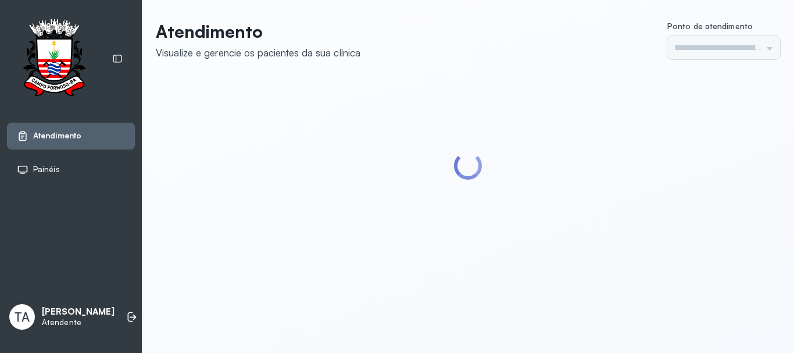
type input "******"
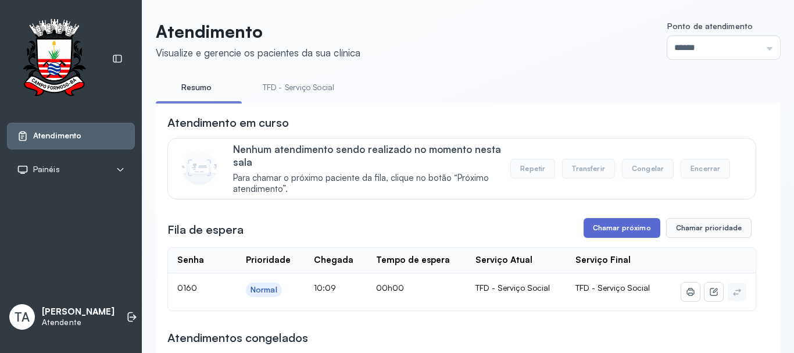
click at [604, 227] on button "Chamar próximo" at bounding box center [621, 228] width 77 height 20
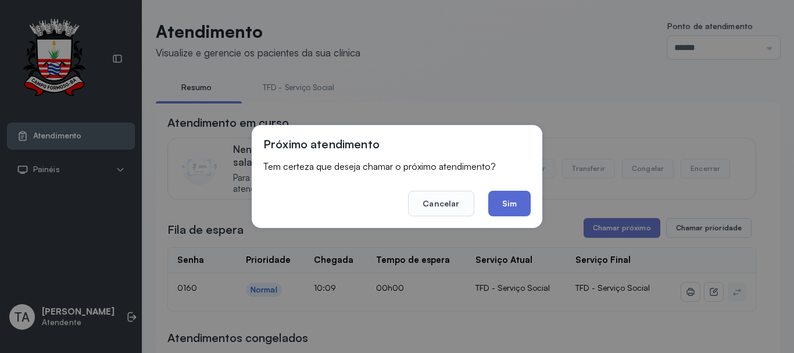
click at [492, 211] on button "Sim" at bounding box center [509, 204] width 42 height 26
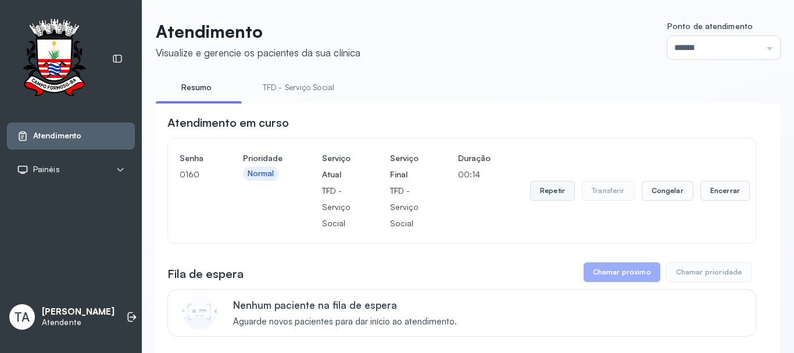
click at [533, 192] on button "Repetir" at bounding box center [552, 191] width 45 height 20
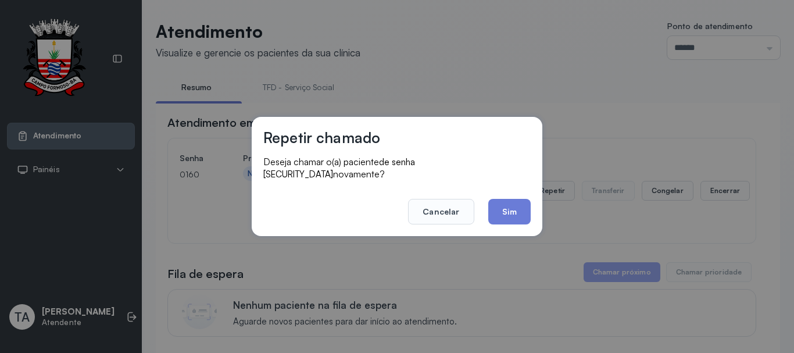
click at [501, 215] on button "Sim" at bounding box center [509, 212] width 42 height 26
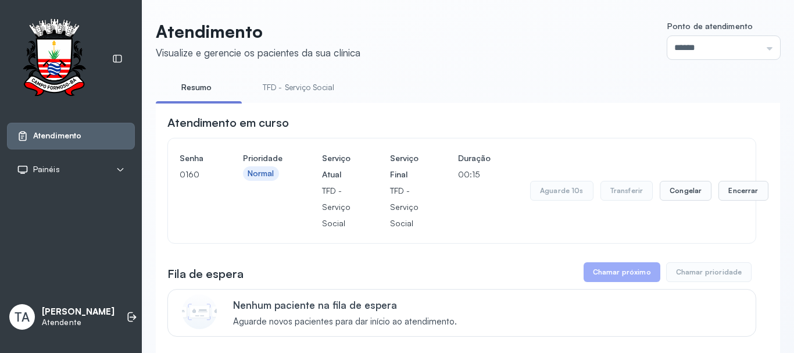
click at [501, 215] on div "Senha [SECURITY_DATA] Prioridade Normal Serviço Atual TFD - Serviço Social Serv…" at bounding box center [461, 190] width 564 height 81
click at [540, 200] on button "Repetir" at bounding box center [552, 191] width 45 height 20
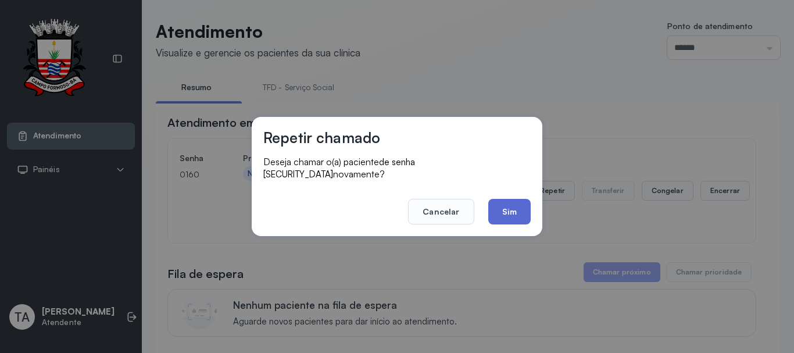
click at [514, 202] on button "Sim" at bounding box center [509, 212] width 42 height 26
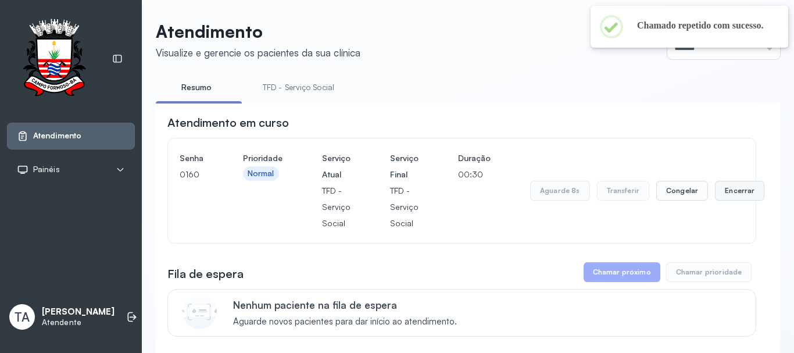
click at [719, 189] on button "Encerrar" at bounding box center [739, 191] width 49 height 20
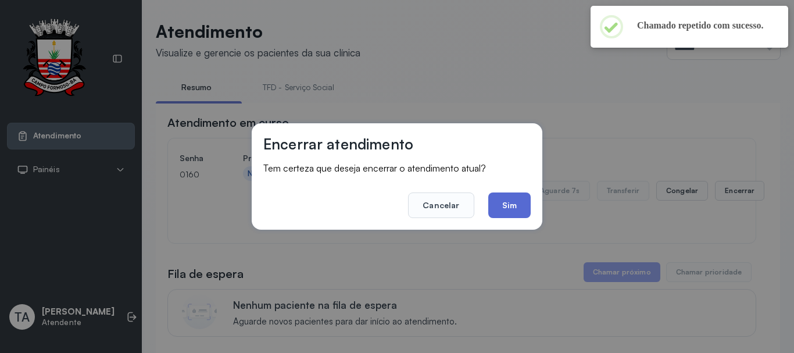
click at [518, 197] on button "Sim" at bounding box center [509, 205] width 42 height 26
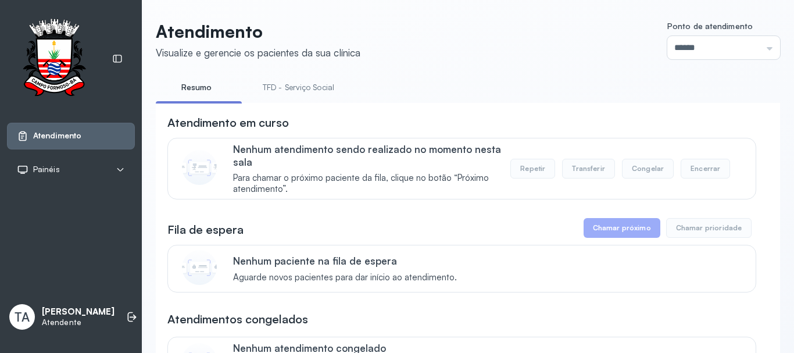
click at [322, 91] on link "TFD - Serviço Social" at bounding box center [298, 87] width 95 height 19
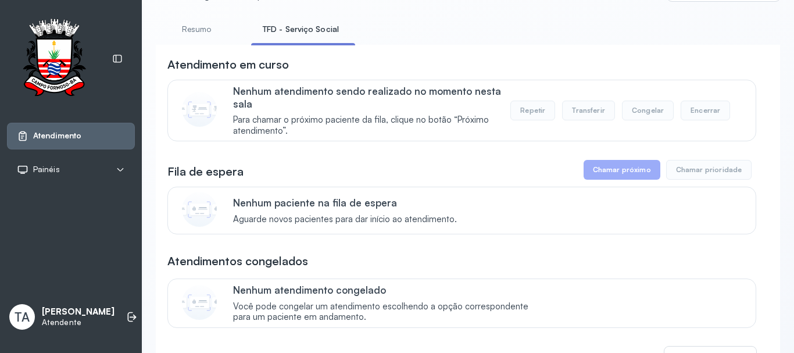
click at [190, 23] on link "Resumo" at bounding box center [196, 29] width 81 height 19
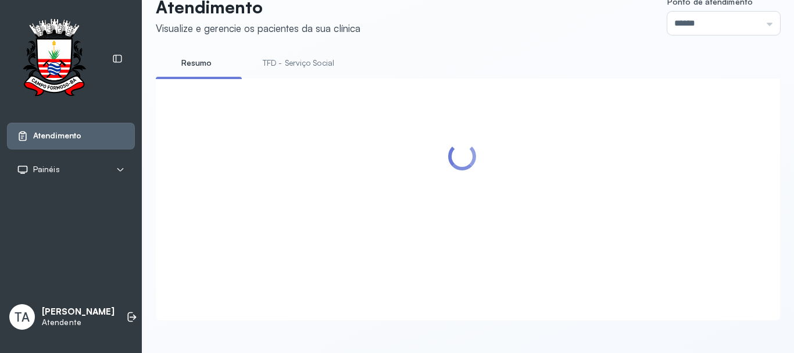
scroll to position [36, 0]
click at [317, 53] on link "TFD - Serviço Social" at bounding box center [298, 62] width 95 height 19
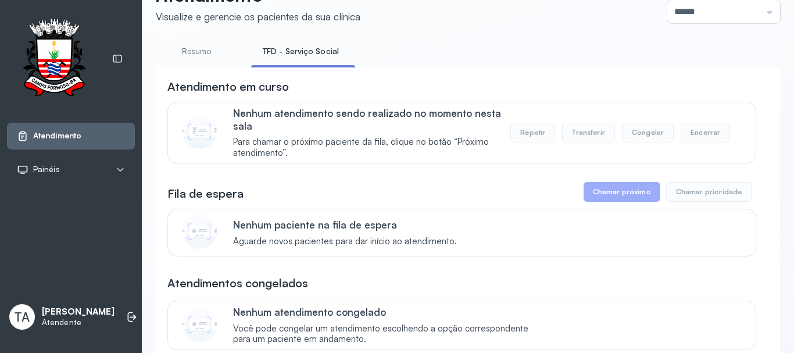
scroll to position [0, 0]
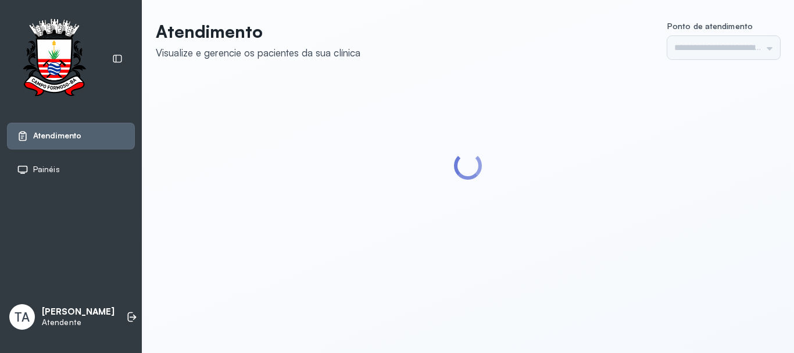
type input "******"
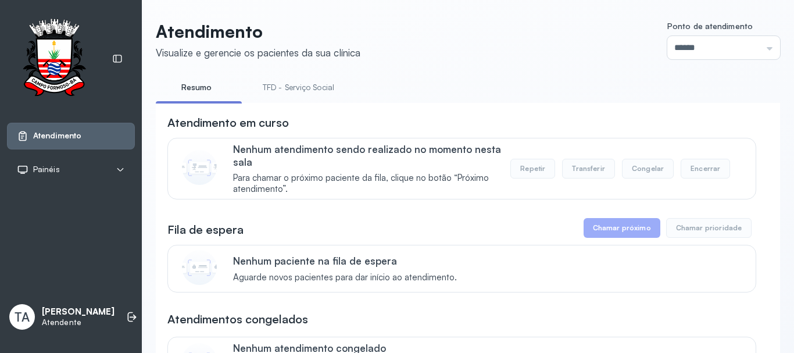
click at [297, 84] on link "TFD - Serviço Social" at bounding box center [298, 87] width 95 height 19
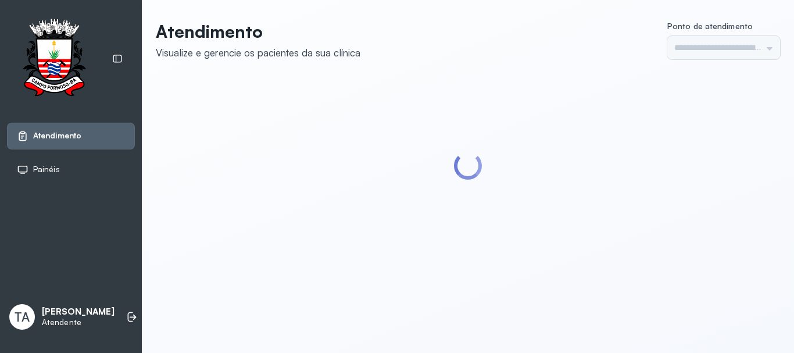
type input "******"
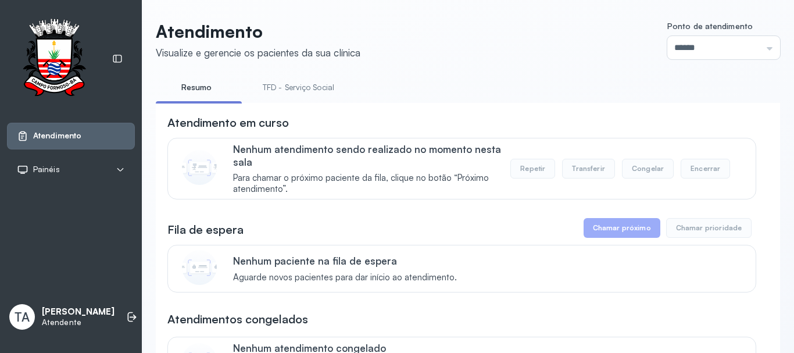
click at [298, 84] on link "TFD - Serviço Social" at bounding box center [298, 87] width 95 height 19
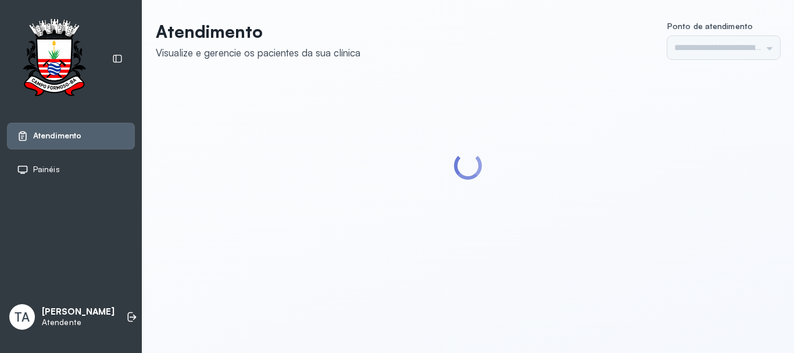
type input "******"
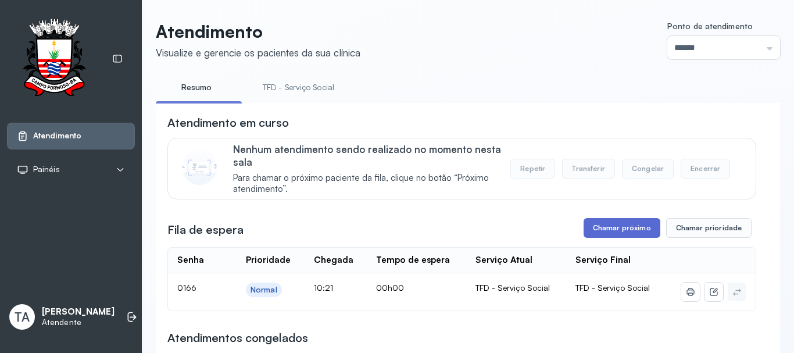
click at [593, 227] on button "Chamar próximo" at bounding box center [621, 228] width 77 height 20
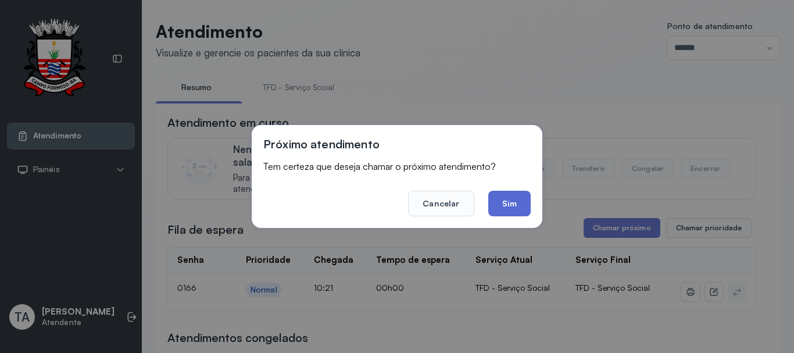
click at [512, 200] on button "Sim" at bounding box center [509, 204] width 42 height 26
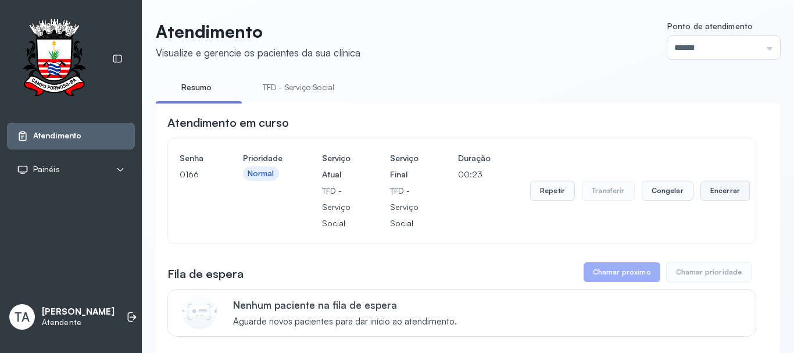
click at [717, 192] on button "Encerrar" at bounding box center [724, 191] width 49 height 20
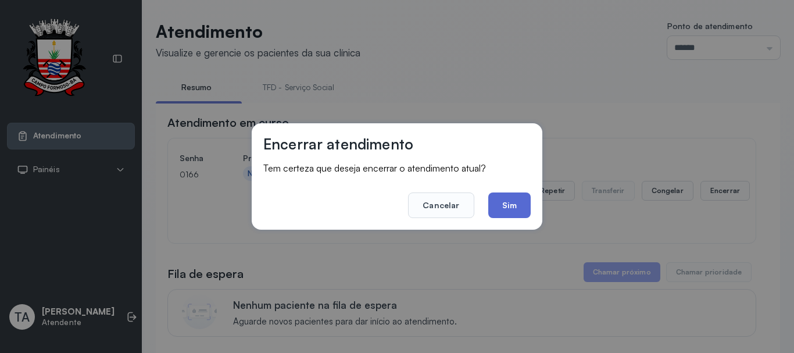
click at [504, 208] on button "Sim" at bounding box center [509, 205] width 42 height 26
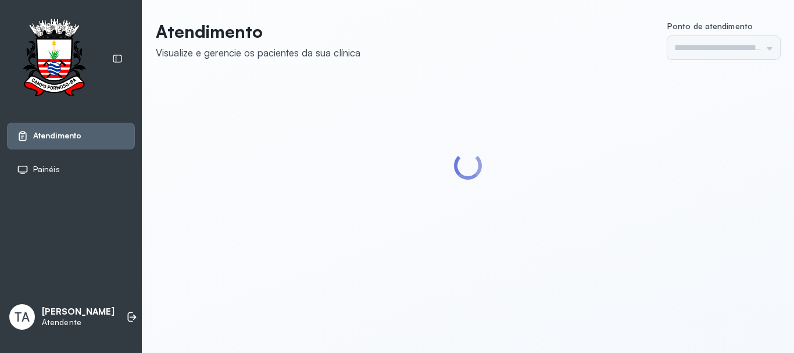
type input "******"
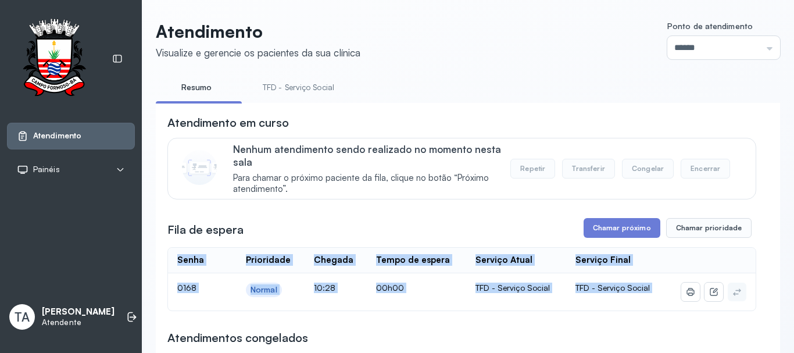
click at [586, 226] on button "Chamar próximo" at bounding box center [621, 228] width 77 height 20
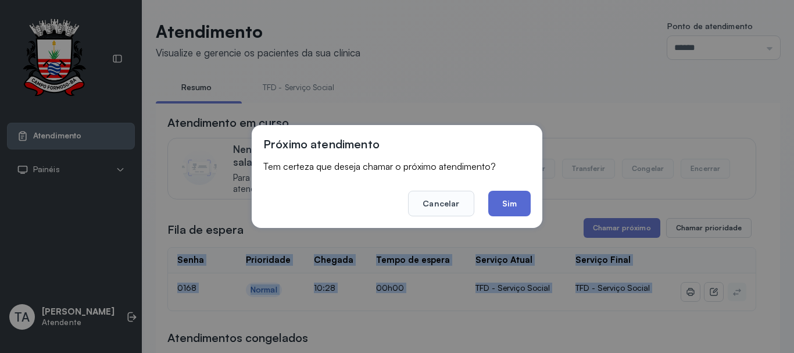
click at [497, 203] on button "Sim" at bounding box center [509, 204] width 42 height 26
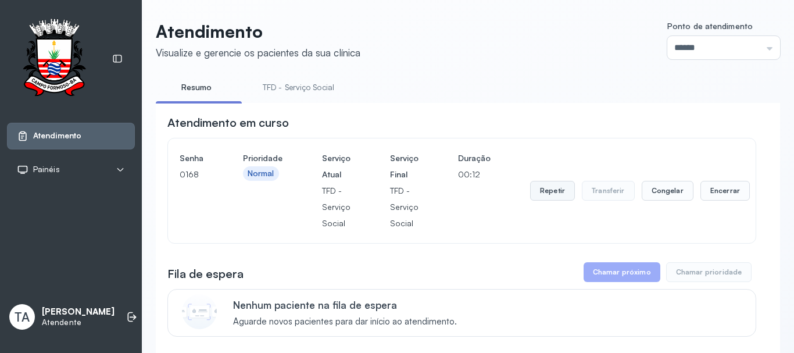
click at [557, 195] on button "Repetir" at bounding box center [552, 191] width 45 height 20
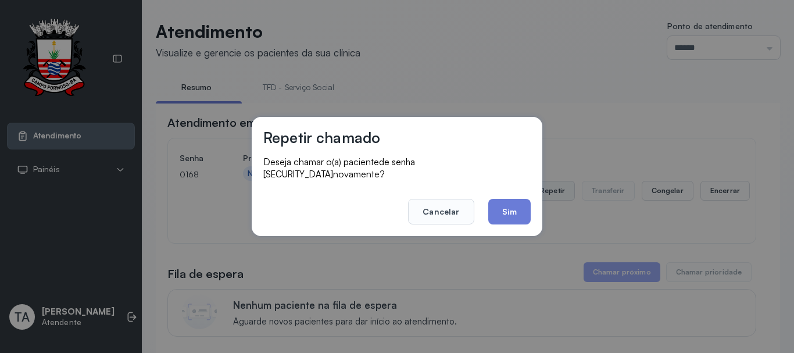
click at [522, 214] on button "Sim" at bounding box center [509, 212] width 42 height 26
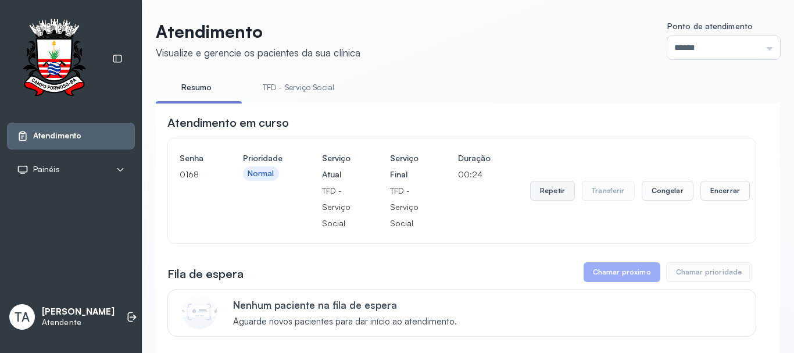
click at [553, 196] on button "Repetir" at bounding box center [552, 191] width 45 height 20
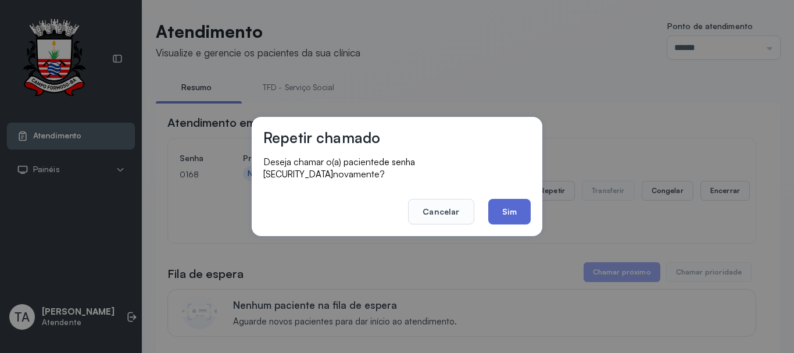
click at [524, 211] on button "Sim" at bounding box center [509, 212] width 42 height 26
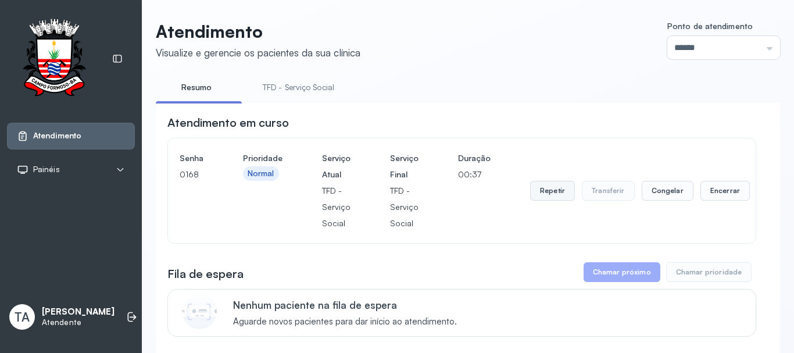
click at [540, 195] on button "Repetir" at bounding box center [552, 191] width 45 height 20
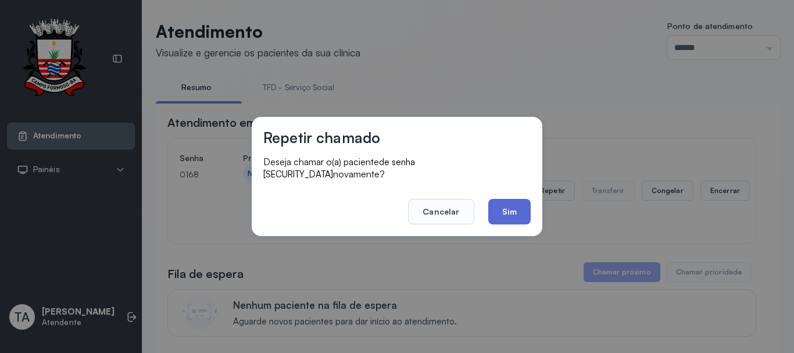
click at [501, 210] on button "Sim" at bounding box center [509, 212] width 42 height 26
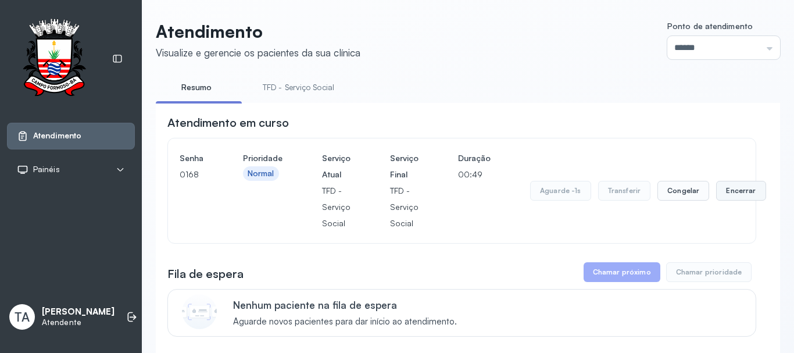
click at [728, 198] on button "Encerrar" at bounding box center [740, 191] width 49 height 20
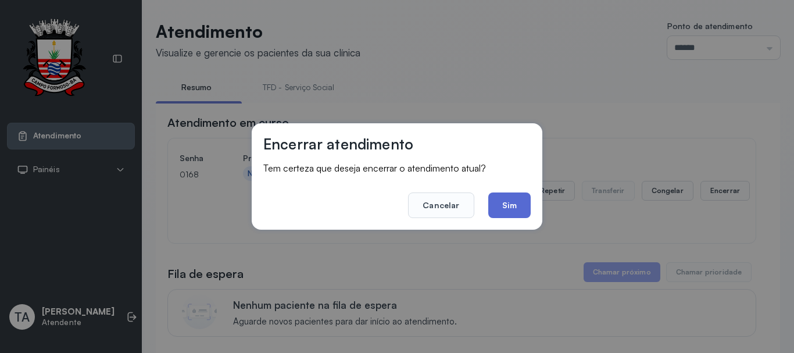
click at [504, 198] on button "Sim" at bounding box center [509, 205] width 42 height 26
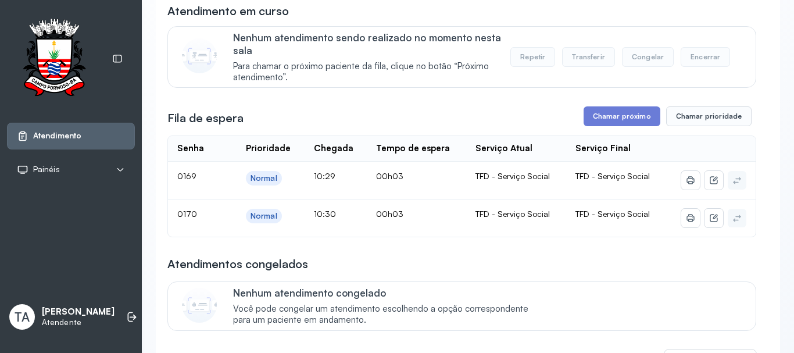
scroll to position [116, 0]
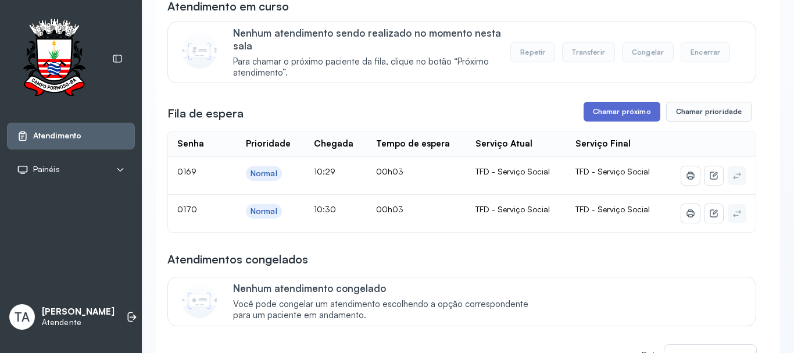
click at [615, 121] on button "Chamar próximo" at bounding box center [621, 112] width 77 height 20
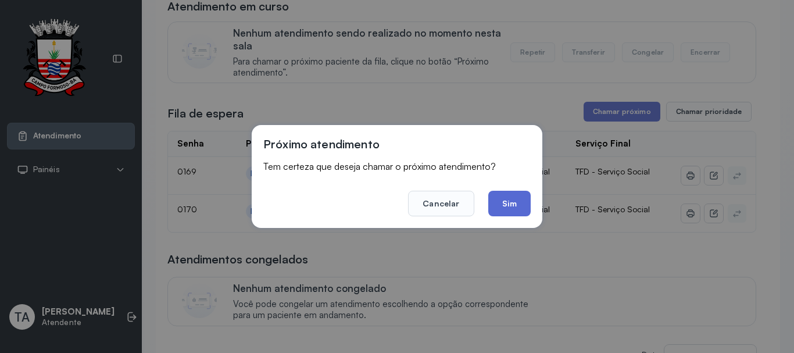
click at [494, 205] on button "Sim" at bounding box center [509, 204] width 42 height 26
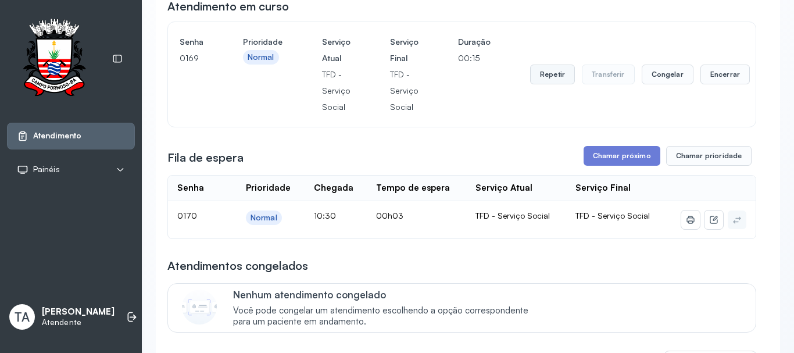
click at [536, 77] on button "Repetir" at bounding box center [552, 74] width 45 height 20
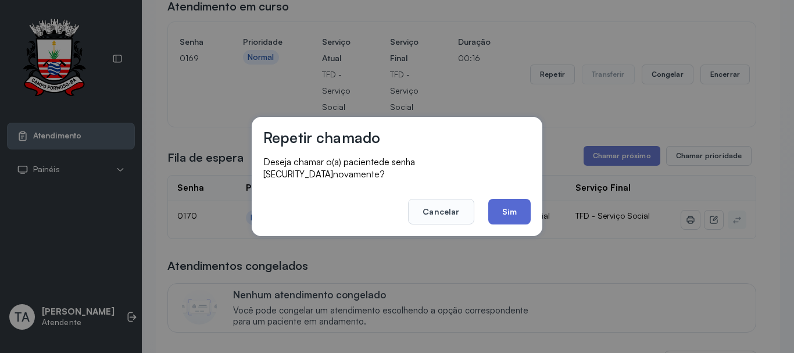
click at [515, 207] on button "Sim" at bounding box center [509, 212] width 42 height 26
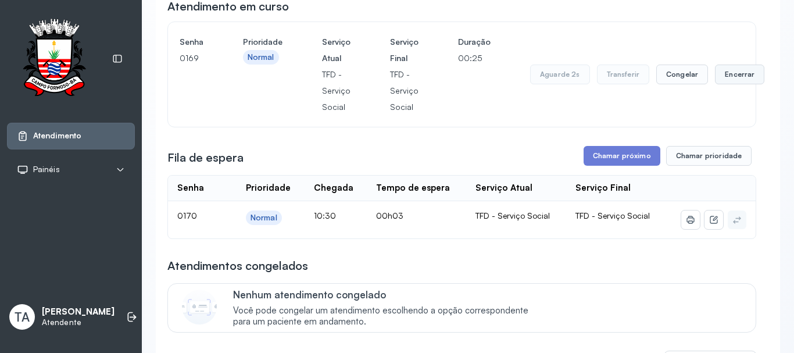
click at [715, 83] on button "Encerrar" at bounding box center [739, 74] width 49 height 20
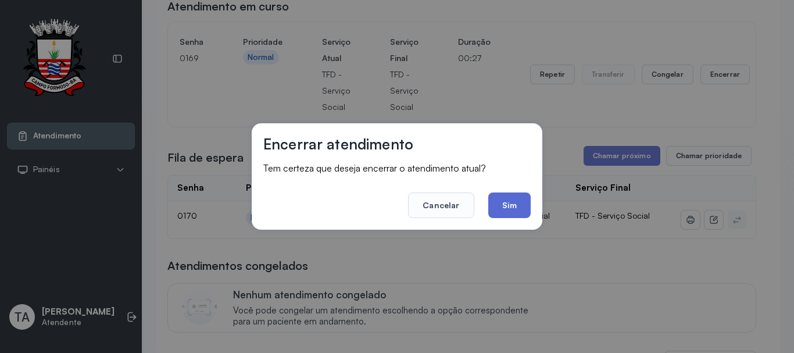
click at [509, 204] on button "Sim" at bounding box center [509, 205] width 42 height 26
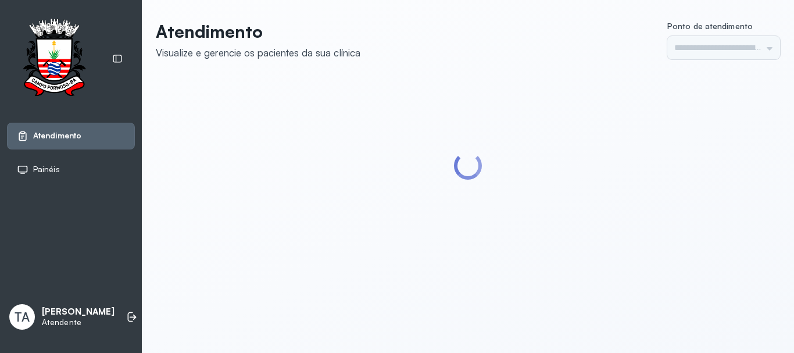
type input "******"
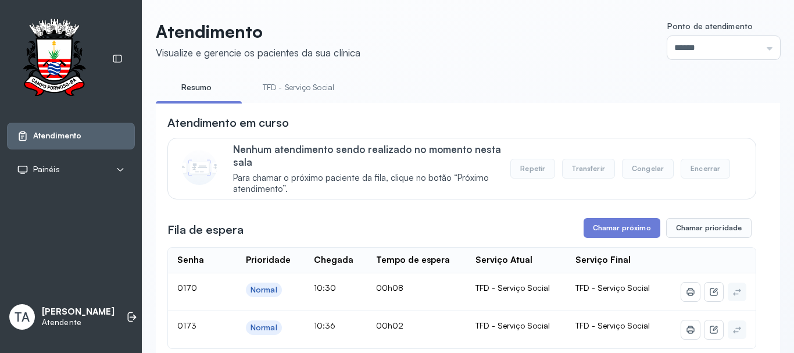
click at [306, 84] on link "TFD - Serviço Social" at bounding box center [298, 87] width 95 height 19
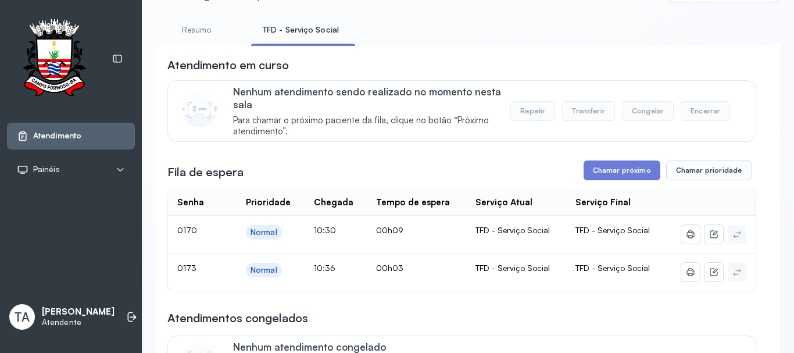
scroll to position [58, 0]
click at [224, 27] on link "Resumo" at bounding box center [196, 29] width 81 height 19
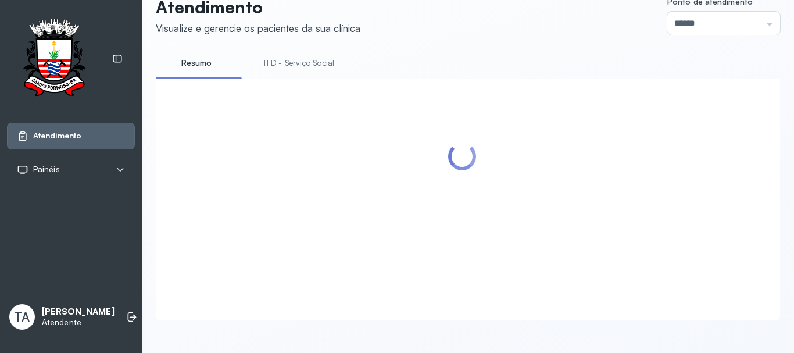
click at [286, 53] on link "TFD - Serviço Social" at bounding box center [298, 62] width 95 height 19
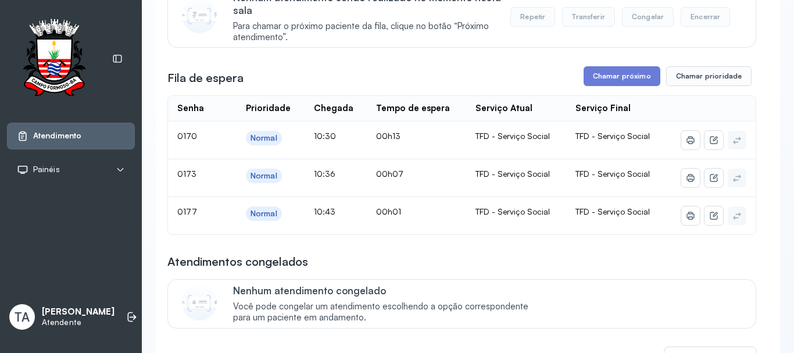
scroll to position [152, 0]
click at [619, 83] on button "Chamar próximo" at bounding box center [621, 76] width 77 height 20
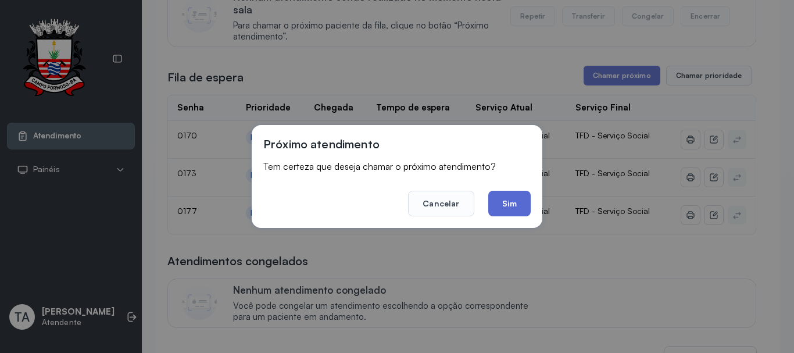
click at [490, 199] on button "Sim" at bounding box center [509, 204] width 42 height 26
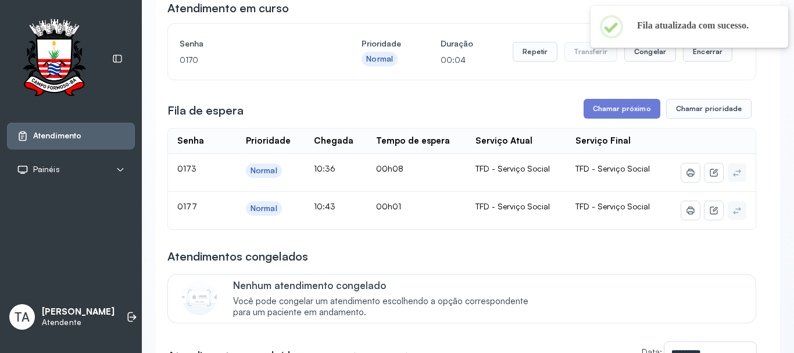
scroll to position [94, 0]
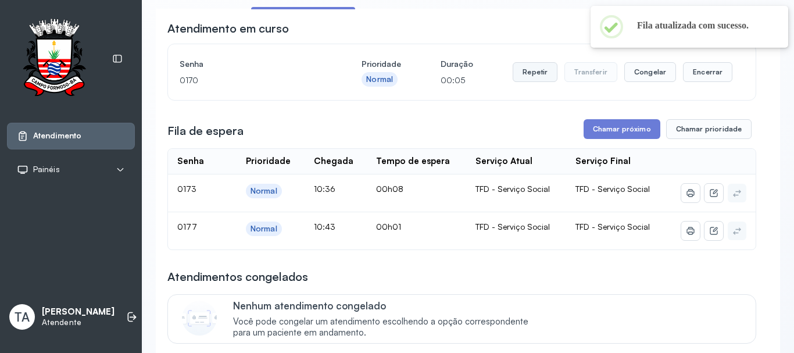
click at [537, 82] on button "Repetir" at bounding box center [534, 72] width 45 height 20
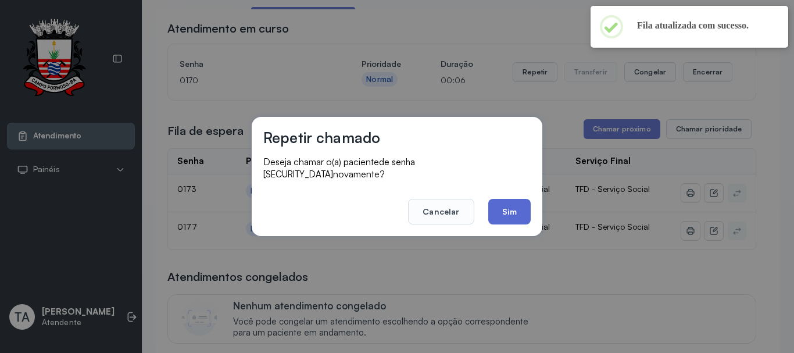
click at [493, 209] on button "Sim" at bounding box center [509, 212] width 42 height 26
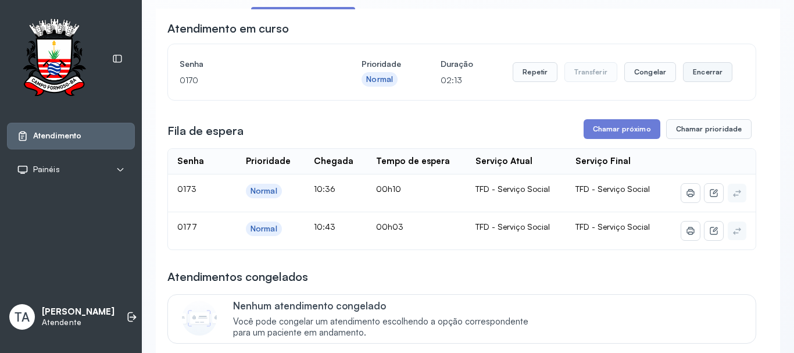
click at [717, 73] on button "Encerrar" at bounding box center [707, 72] width 49 height 20
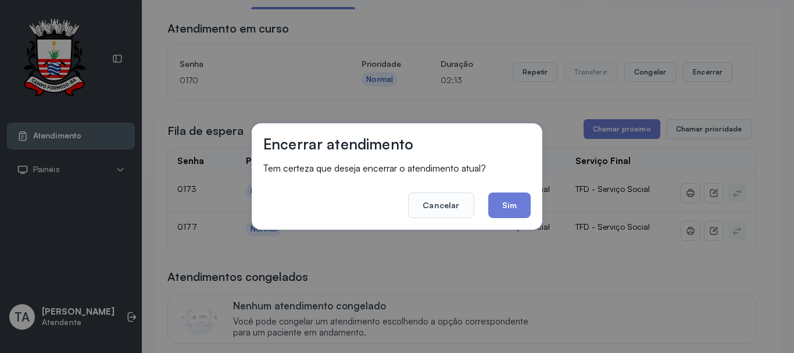
click at [514, 204] on button "Sim" at bounding box center [509, 205] width 42 height 26
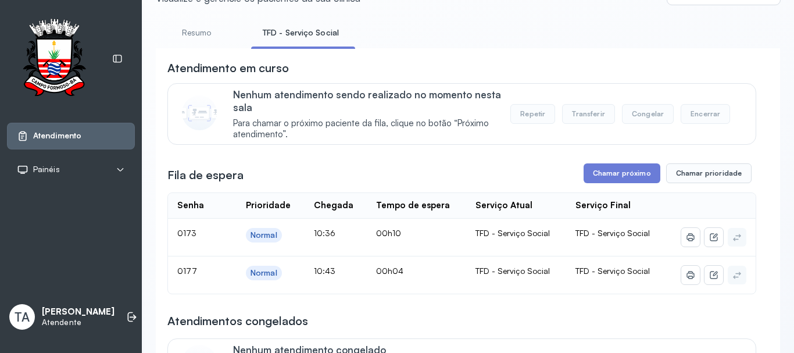
scroll to position [0, 0]
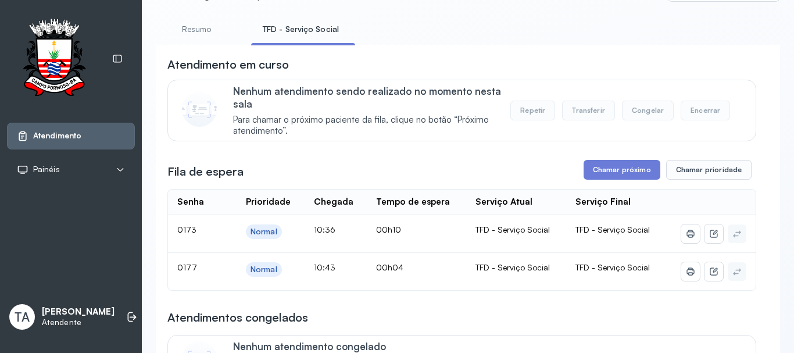
click at [213, 22] on link "Resumo" at bounding box center [196, 29] width 81 height 19
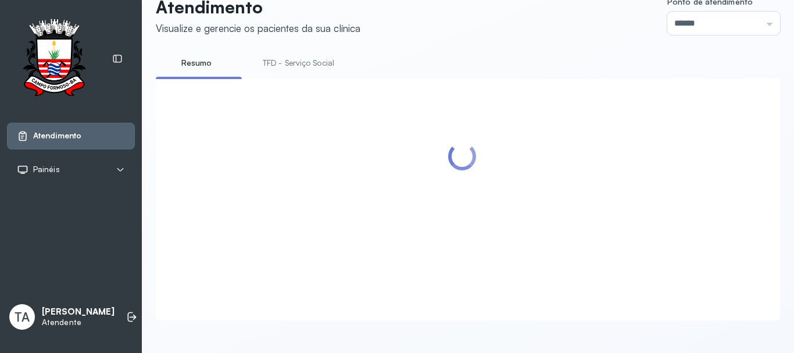
click at [319, 53] on link "TFD - Serviço Social" at bounding box center [298, 62] width 95 height 19
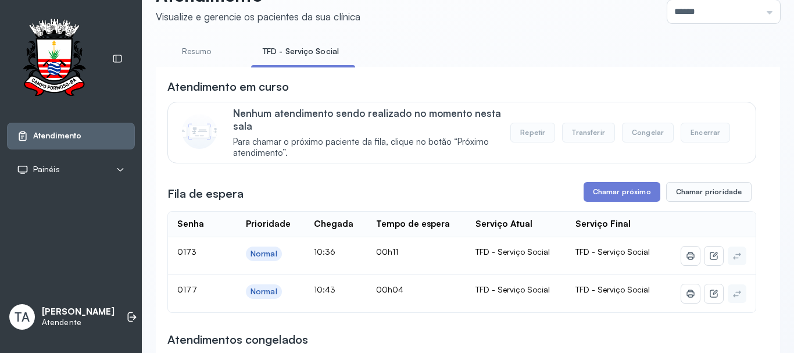
click at [213, 51] on link "Resumo" at bounding box center [196, 51] width 81 height 19
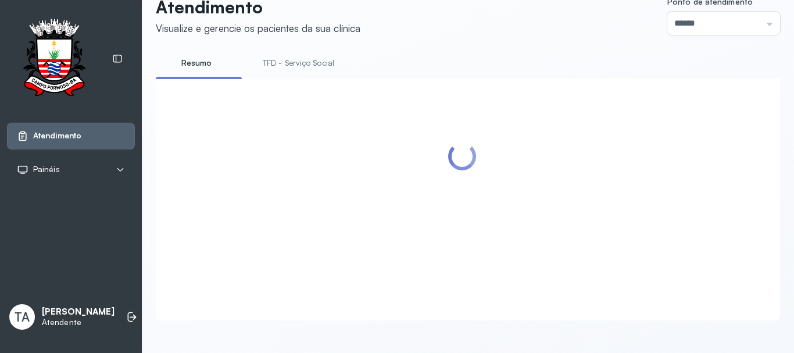
click at [266, 56] on link "TFD - Serviço Social" at bounding box center [298, 62] width 95 height 19
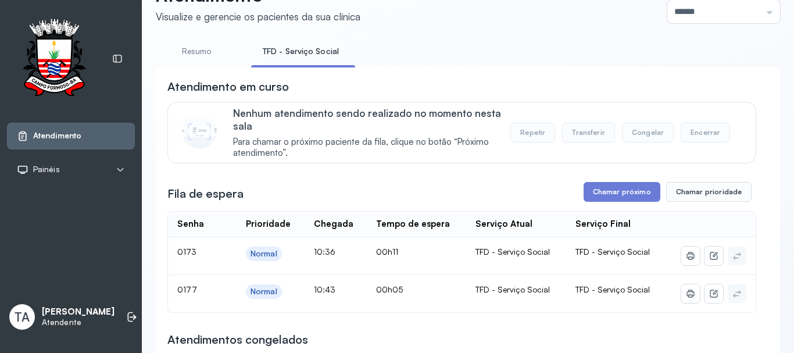
click at [195, 44] on link "Resumo" at bounding box center [196, 51] width 81 height 19
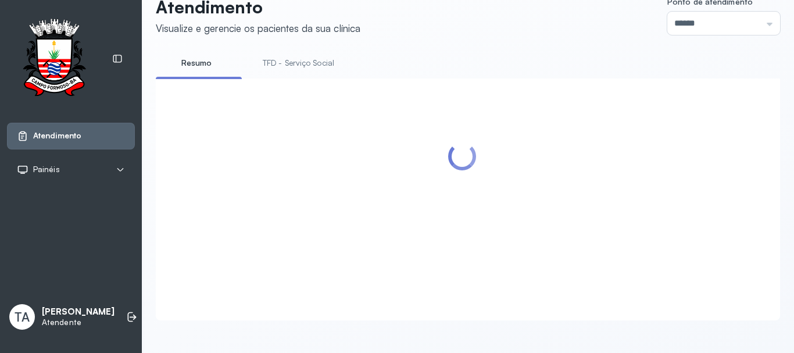
click at [294, 62] on li "TFD - Serviço Social" at bounding box center [300, 66] width 99 height 26
click at [288, 53] on link "TFD - Serviço Social" at bounding box center [298, 62] width 95 height 19
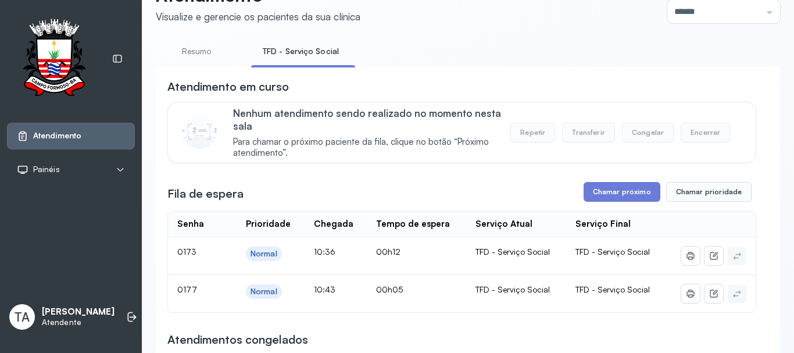
click at [206, 56] on link "Resumo" at bounding box center [196, 51] width 81 height 19
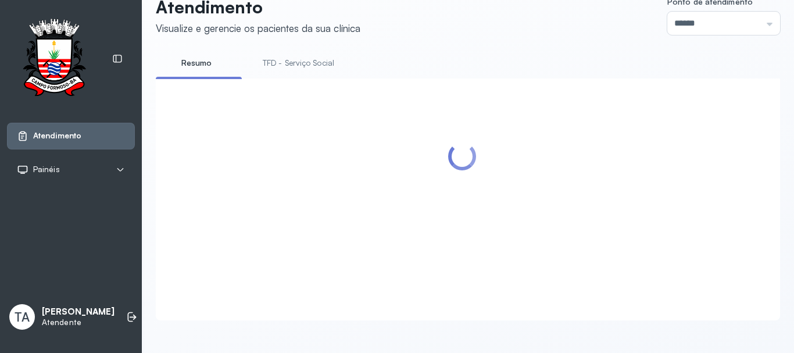
click at [274, 62] on li "TFD - Serviço Social" at bounding box center [300, 66] width 99 height 26
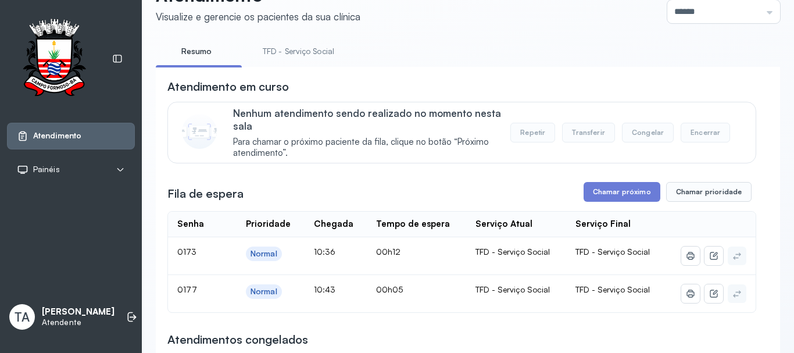
click at [276, 56] on link "TFD - Serviço Social" at bounding box center [298, 51] width 95 height 19
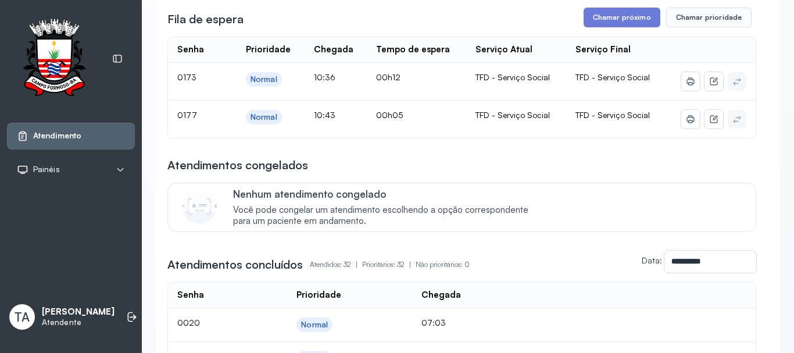
scroll to position [94, 0]
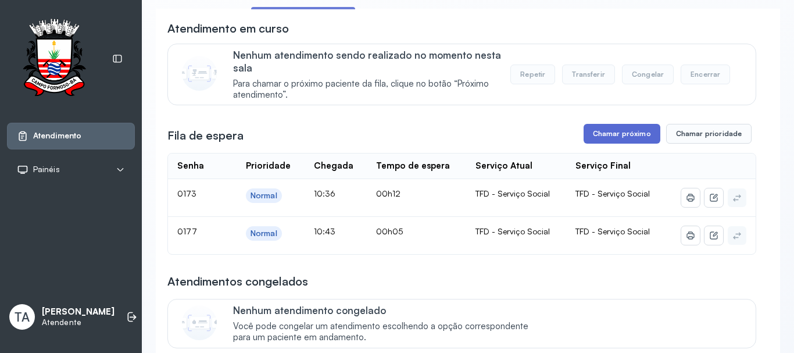
click at [590, 141] on button "Chamar próximo" at bounding box center [621, 134] width 77 height 20
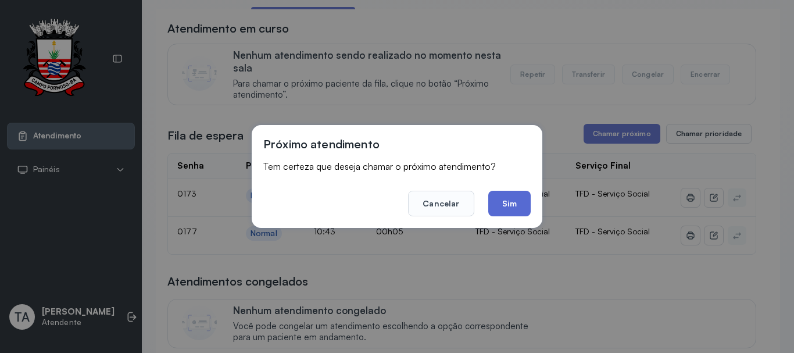
click at [513, 198] on button "Sim" at bounding box center [509, 204] width 42 height 26
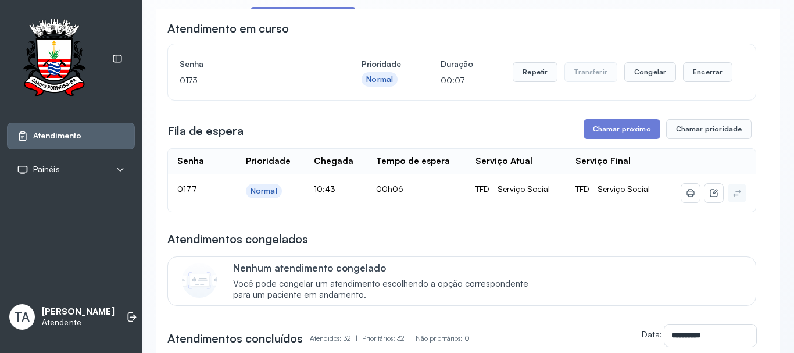
click at [517, 86] on div "Repetir Transferir Congelar Encerrar" at bounding box center [622, 72] width 220 height 33
click at [523, 79] on button "Repetir" at bounding box center [534, 72] width 45 height 20
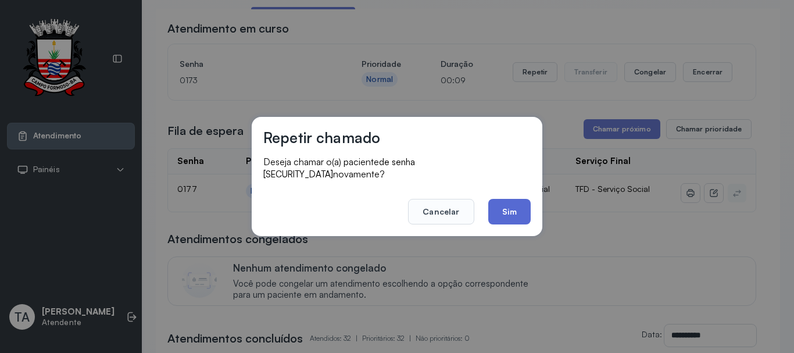
drag, startPoint x: 491, startPoint y: 192, endPoint x: 498, endPoint y: 192, distance: 7.0
click at [498, 192] on footer "Cancelar Sim" at bounding box center [396, 203] width 267 height 42
click at [498, 199] on button "Sim" at bounding box center [509, 212] width 42 height 26
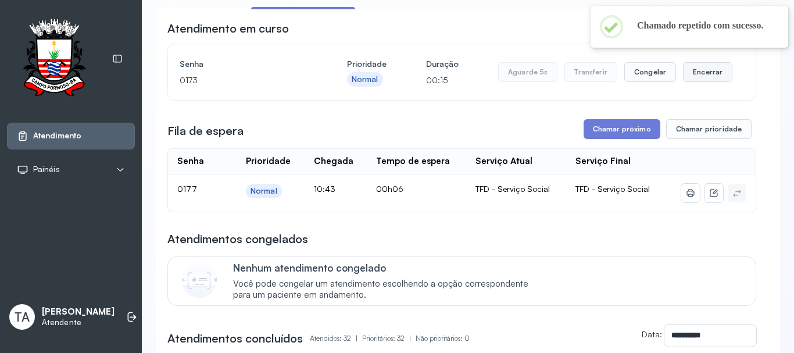
click at [699, 77] on button "Encerrar" at bounding box center [707, 72] width 49 height 20
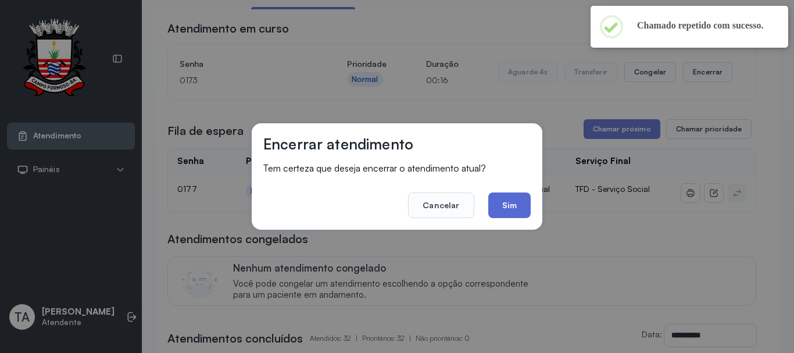
click at [508, 209] on button "Sim" at bounding box center [509, 205] width 42 height 26
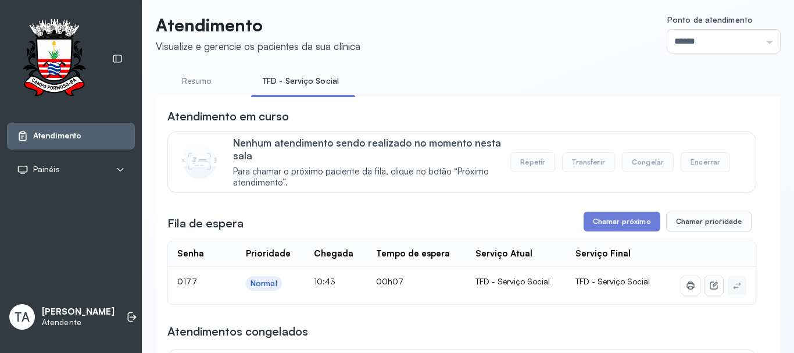
scroll to position [0, 0]
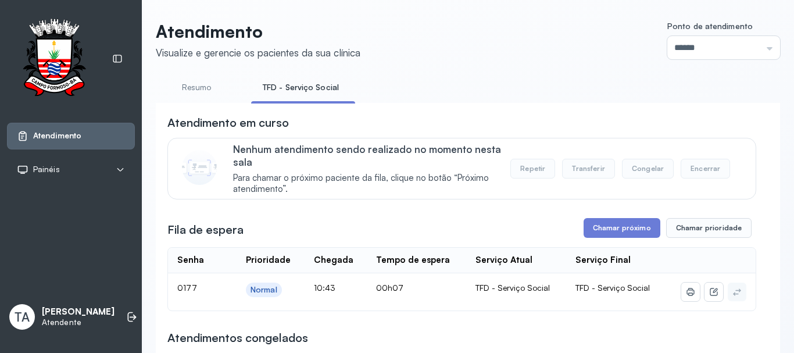
click at [190, 85] on link "Resumo" at bounding box center [196, 87] width 81 height 19
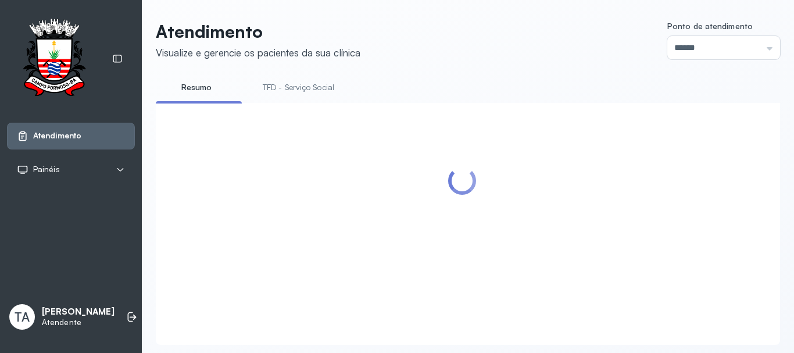
click at [298, 86] on link "TFD - Serviço Social" at bounding box center [298, 87] width 95 height 19
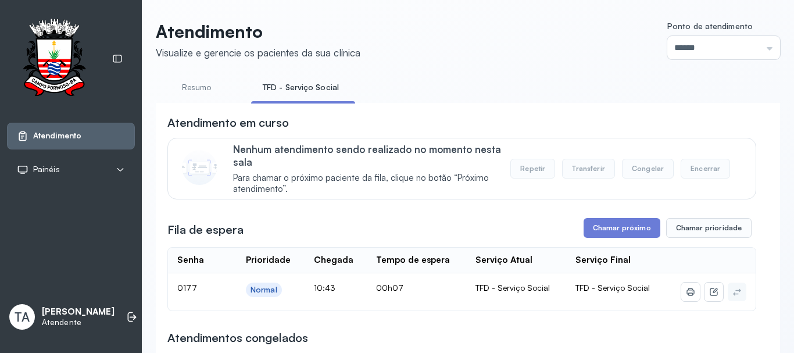
click at [606, 231] on button "Chamar próximo" at bounding box center [621, 228] width 77 height 20
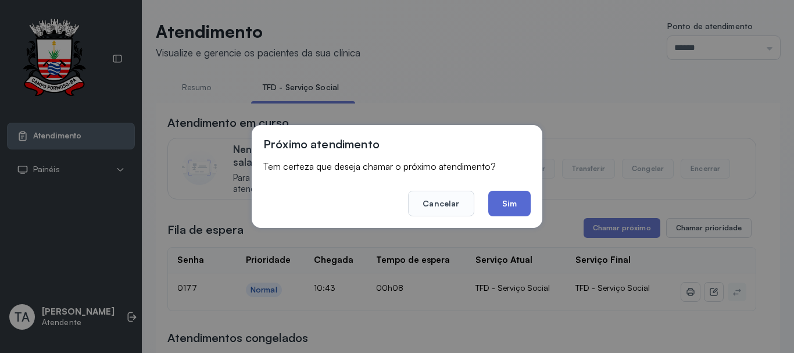
click at [514, 206] on button "Sim" at bounding box center [509, 204] width 42 height 26
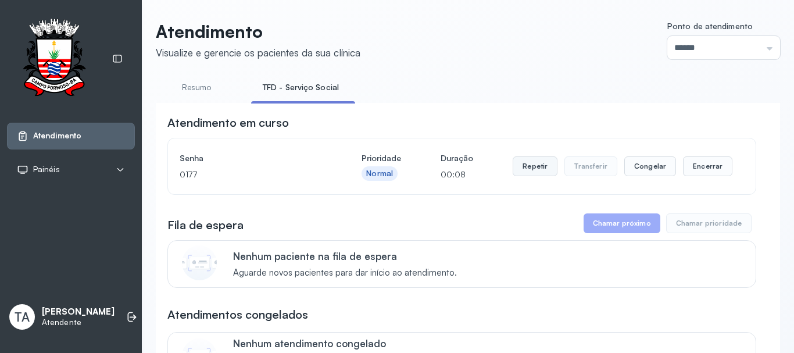
click at [542, 176] on button "Repetir" at bounding box center [534, 166] width 45 height 20
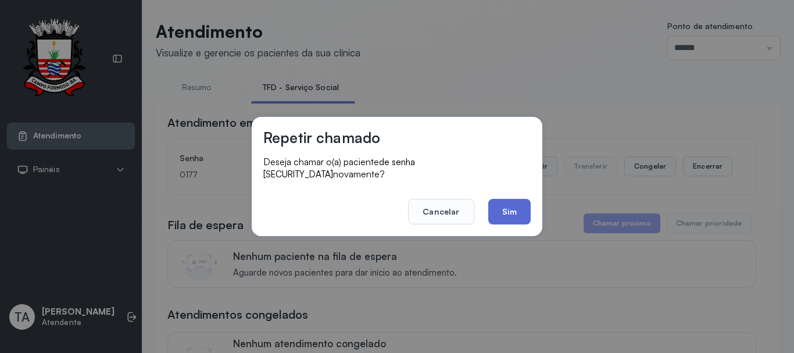
click at [519, 203] on button "Sim" at bounding box center [509, 212] width 42 height 26
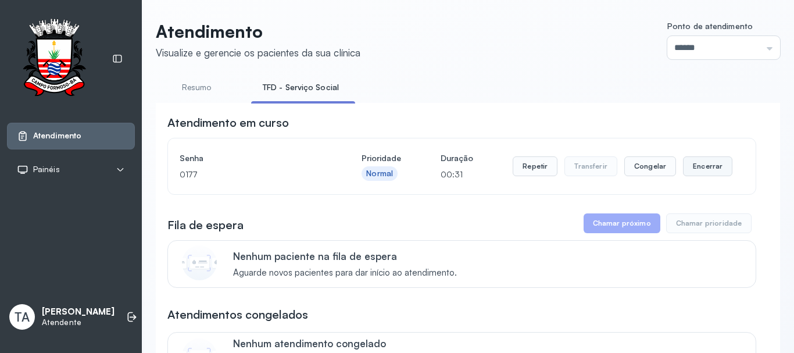
click at [690, 164] on button "Encerrar" at bounding box center [707, 166] width 49 height 20
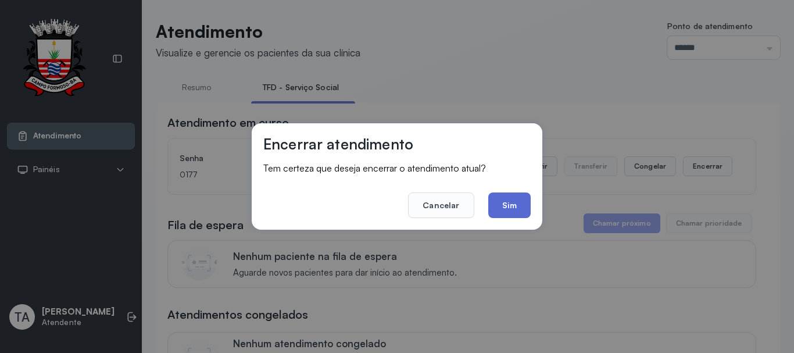
click at [495, 206] on button "Sim" at bounding box center [509, 205] width 42 height 26
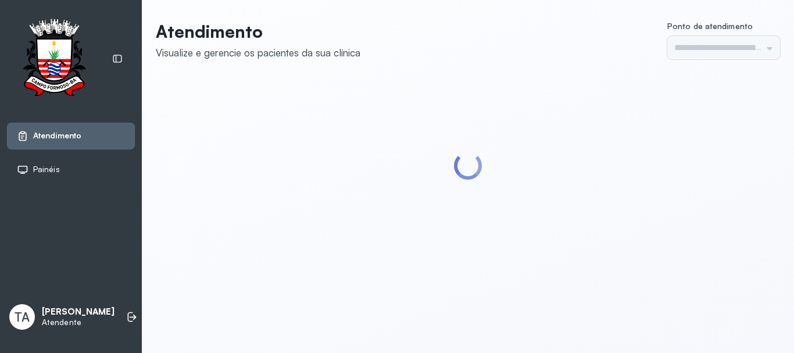
type input "******"
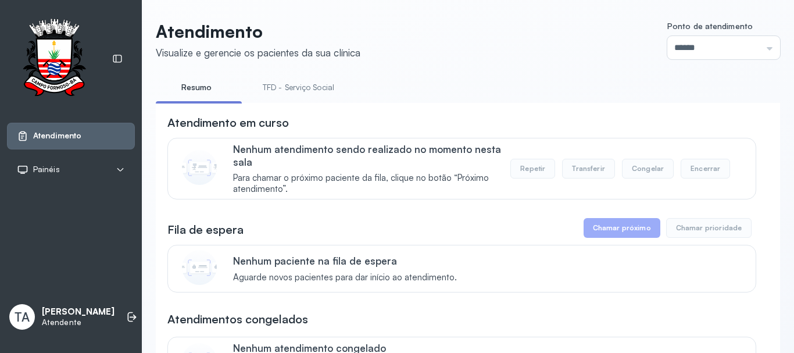
click at [285, 88] on link "TFD - Serviço Social" at bounding box center [298, 87] width 95 height 19
click at [218, 89] on link "Resumo" at bounding box center [196, 87] width 81 height 19
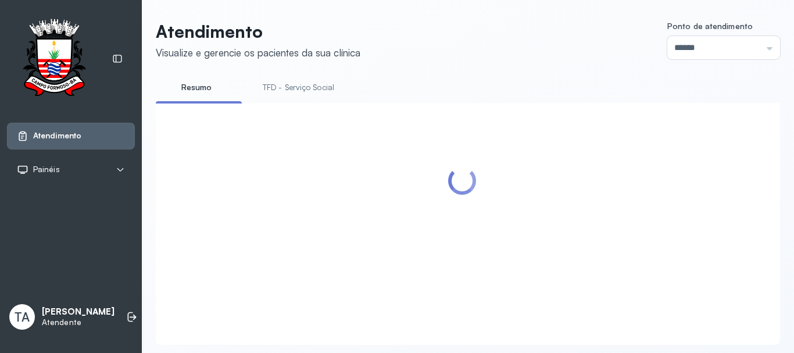
click at [303, 91] on link "TFD - Serviço Social" at bounding box center [298, 87] width 95 height 19
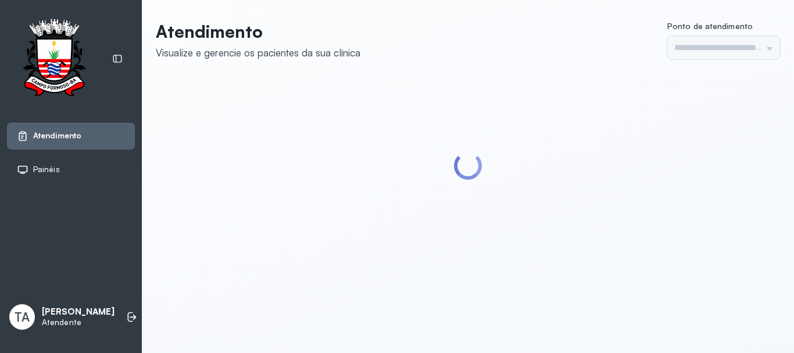
type input "******"
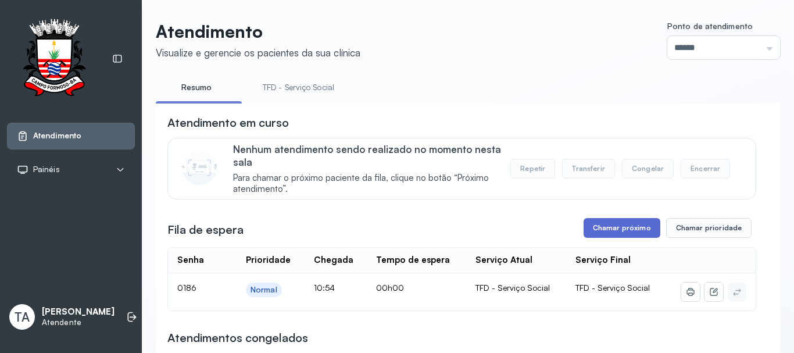
click at [580, 231] on div "Fila de espera Chamar próximo Chamar prioridade" at bounding box center [461, 228] width 588 height 20
click at [583, 231] on button "Chamar próximo" at bounding box center [621, 228] width 77 height 20
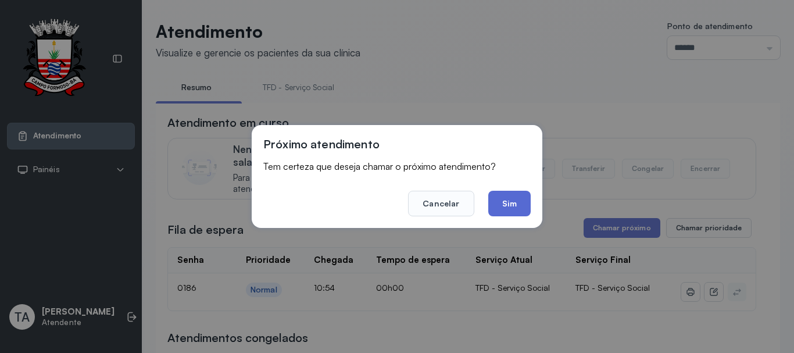
click at [522, 194] on button "Sim" at bounding box center [509, 204] width 42 height 26
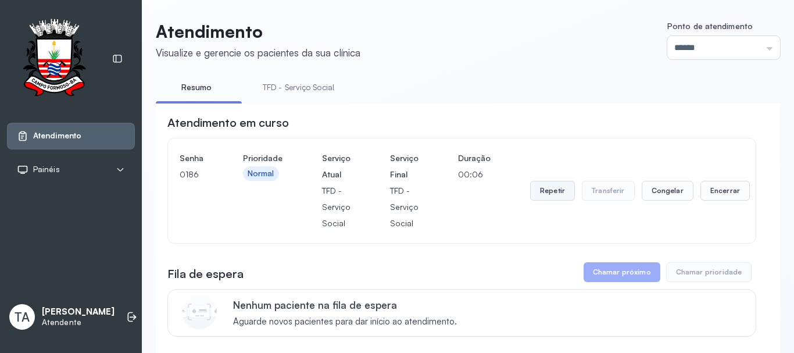
click at [537, 195] on button "Repetir" at bounding box center [552, 191] width 45 height 20
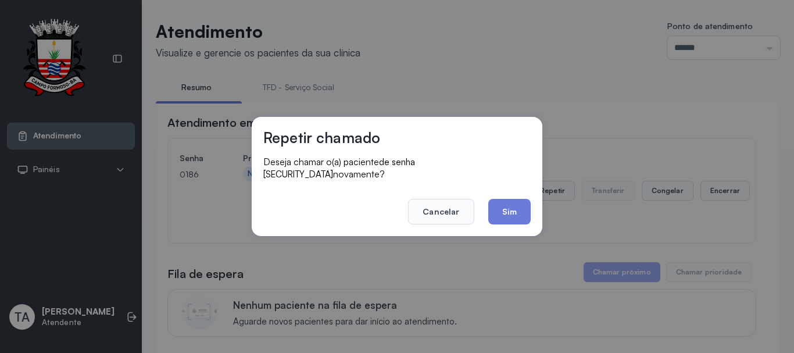
click at [513, 210] on button "Sim" at bounding box center [509, 212] width 42 height 26
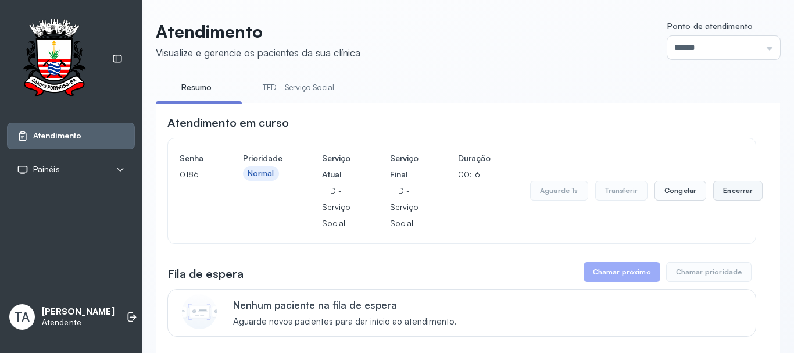
click at [723, 193] on button "Encerrar" at bounding box center [737, 191] width 49 height 20
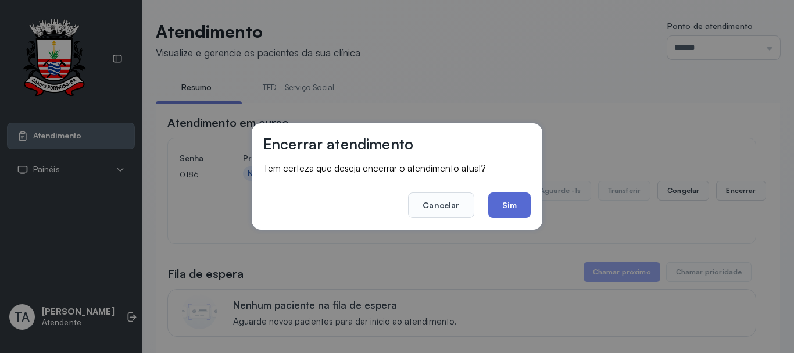
click at [517, 209] on button "Sim" at bounding box center [509, 205] width 42 height 26
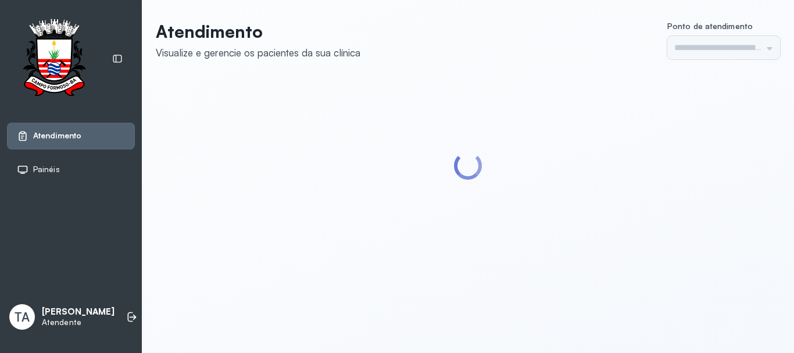
type input "******"
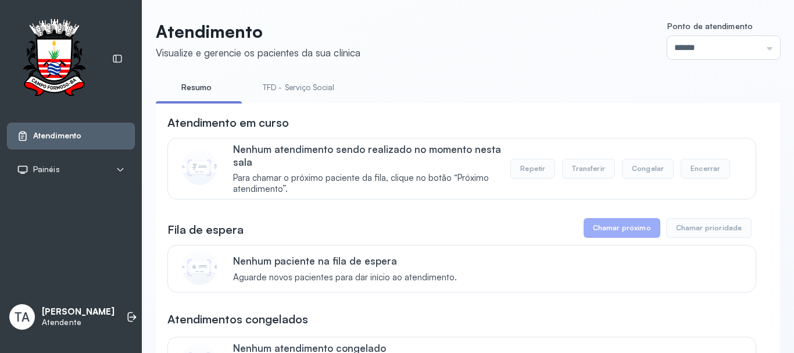
click at [299, 95] on link "TFD - Serviço Social" at bounding box center [298, 87] width 95 height 19
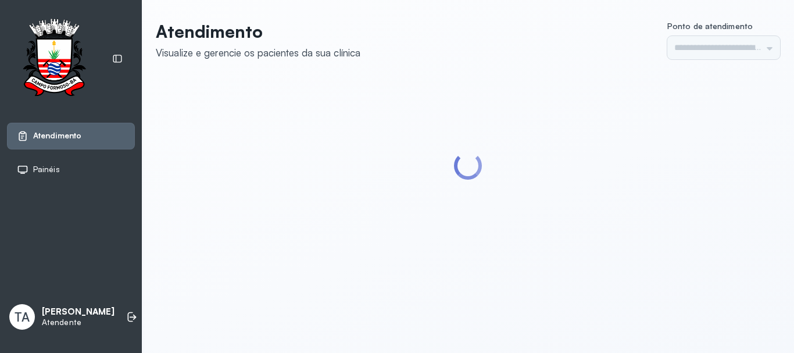
type input "******"
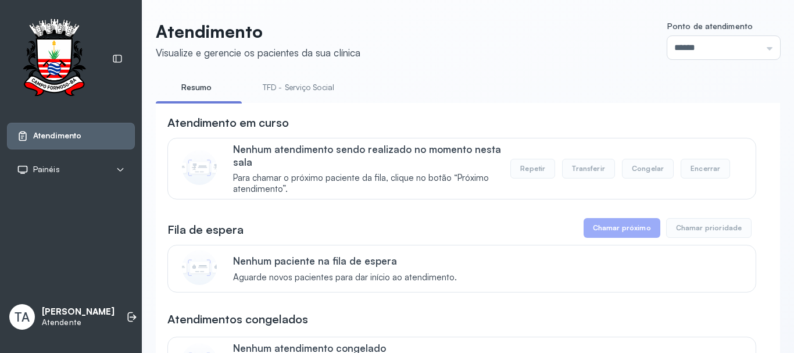
click at [299, 95] on link "TFD - Serviço Social" at bounding box center [298, 87] width 95 height 19
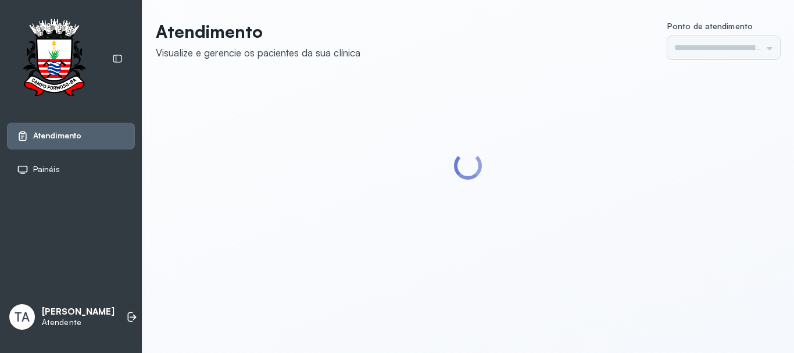
type input "******"
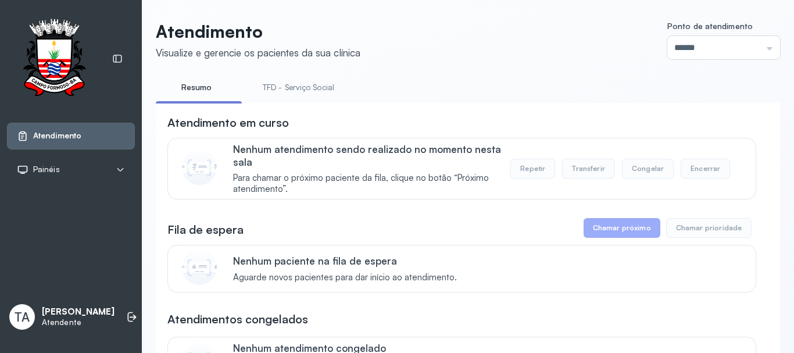
click at [292, 98] on li "TFD - Serviço Social" at bounding box center [300, 91] width 99 height 26
click at [290, 96] on link "TFD - Serviço Social" at bounding box center [298, 87] width 95 height 19
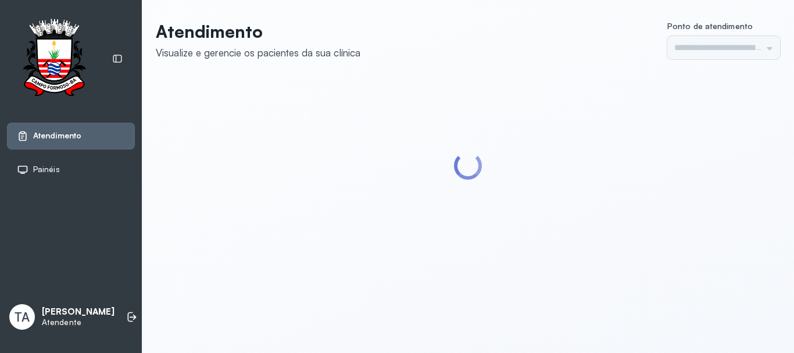
type input "******"
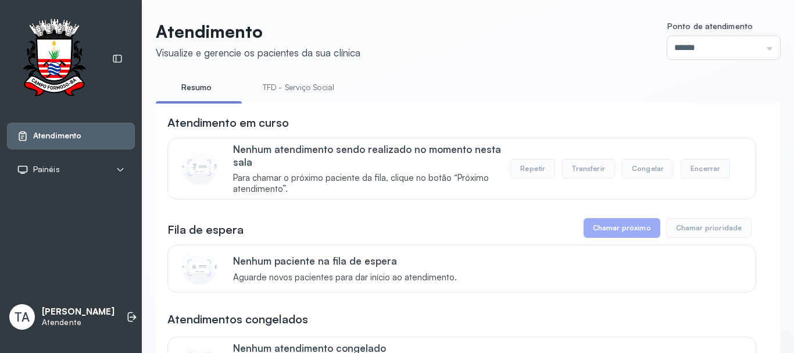
click at [286, 93] on link "TFD - Serviço Social" at bounding box center [298, 87] width 95 height 19
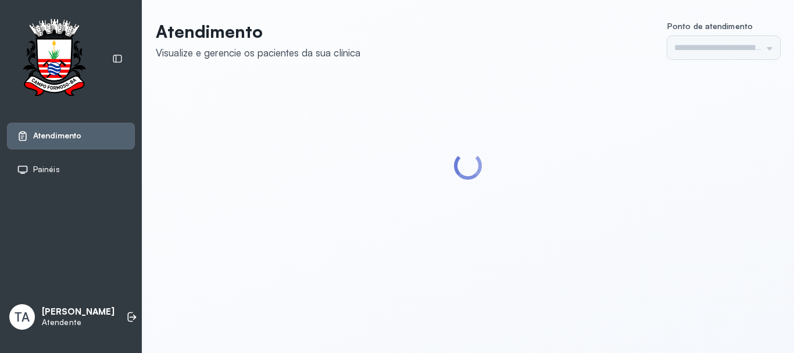
type input "******"
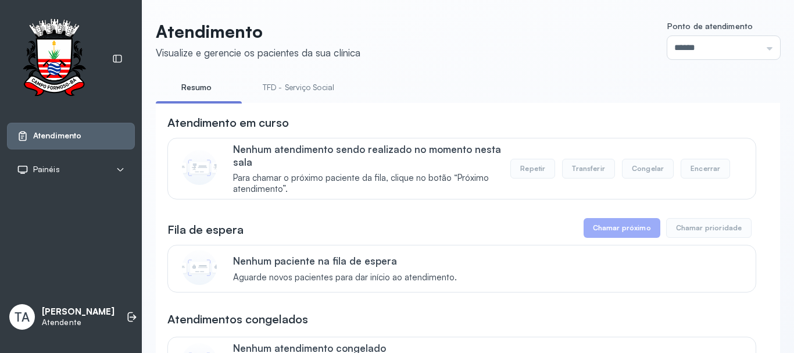
click at [320, 88] on link "TFD - Serviço Social" at bounding box center [298, 87] width 95 height 19
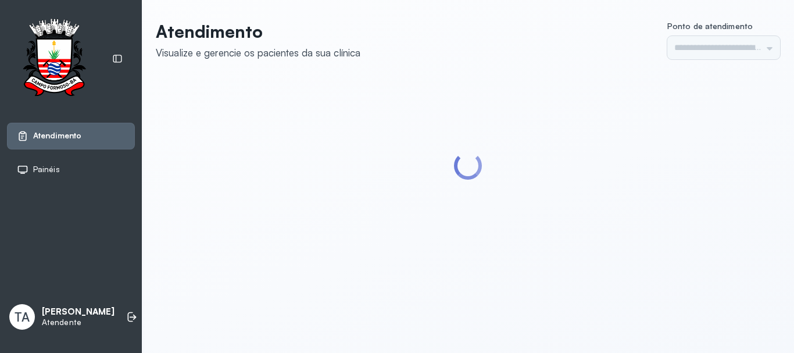
type input "******"
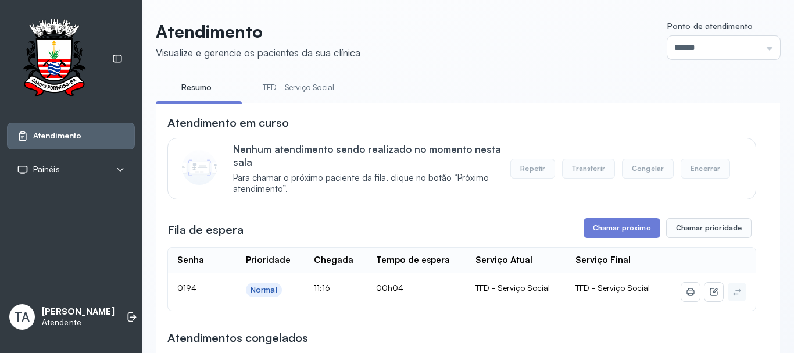
click at [306, 92] on link "TFD - Serviço Social" at bounding box center [298, 87] width 95 height 19
click at [611, 234] on button "Chamar próximo" at bounding box center [621, 228] width 77 height 20
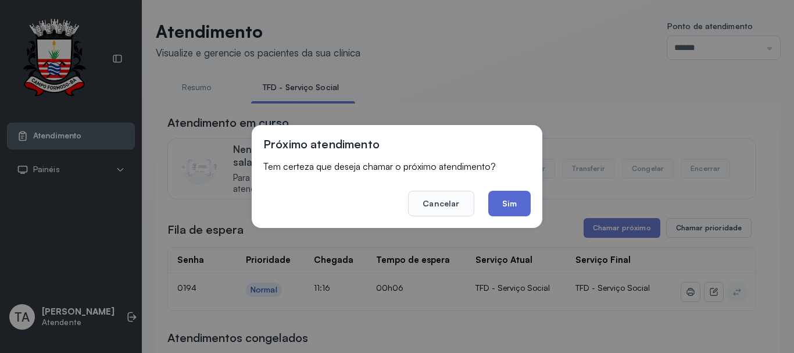
click at [510, 203] on button "Sim" at bounding box center [509, 204] width 42 height 26
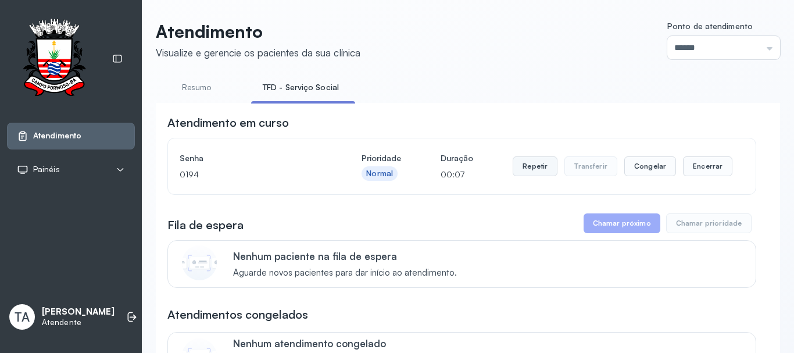
click at [528, 171] on button "Repetir" at bounding box center [534, 166] width 45 height 20
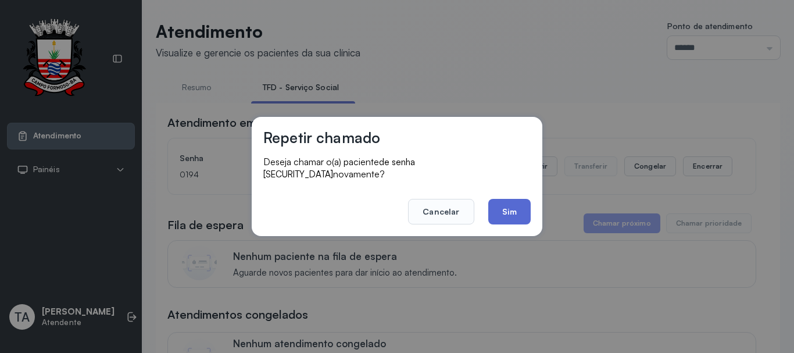
click at [512, 199] on button "Sim" at bounding box center [509, 212] width 42 height 26
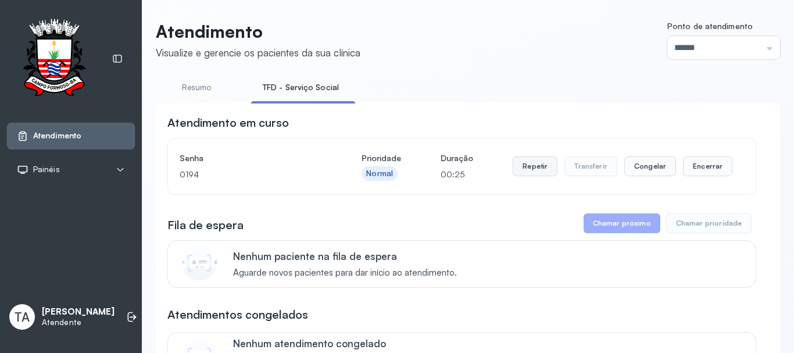
click at [531, 170] on button "Repetir" at bounding box center [534, 166] width 45 height 20
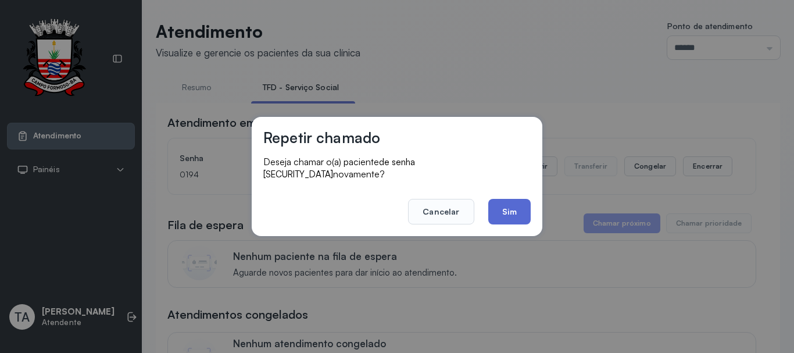
click at [509, 204] on button "Sim" at bounding box center [509, 212] width 42 height 26
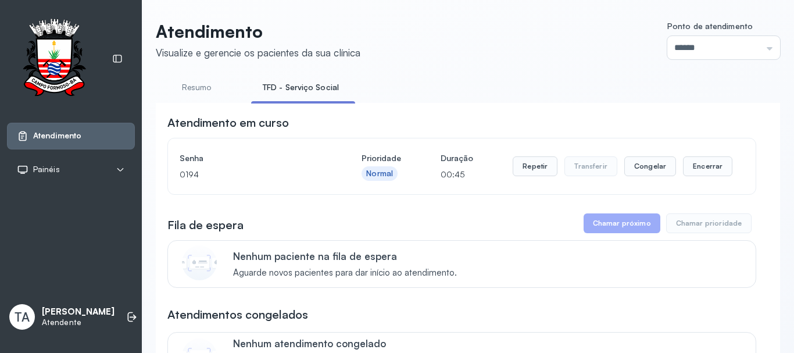
click at [700, 182] on div "Repetir Transferir Congelar Encerrar" at bounding box center [622, 166] width 220 height 33
click at [699, 175] on button "Encerrar" at bounding box center [707, 166] width 49 height 20
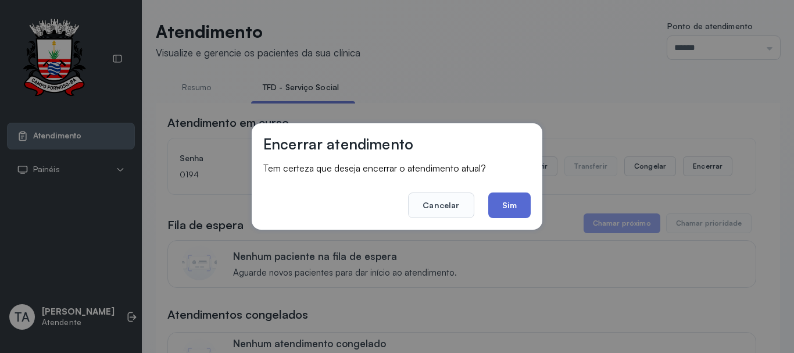
click at [513, 194] on button "Sim" at bounding box center [509, 205] width 42 height 26
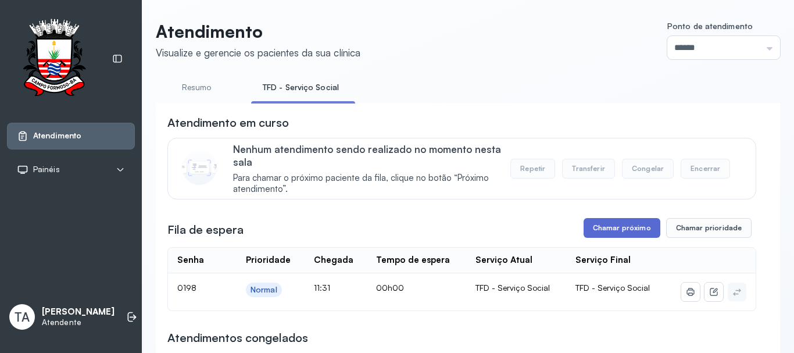
click at [619, 234] on button "Chamar próximo" at bounding box center [621, 228] width 77 height 20
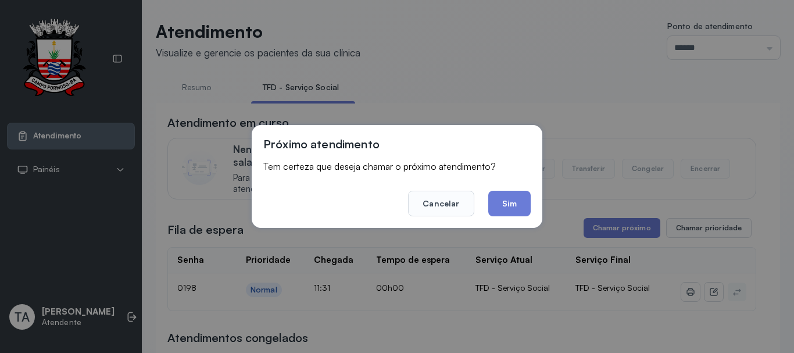
click at [497, 209] on button "Sim" at bounding box center [509, 204] width 42 height 26
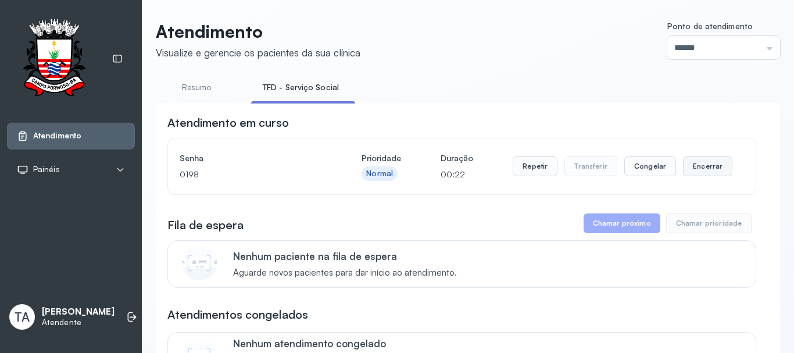
click at [721, 164] on button "Encerrar" at bounding box center [707, 166] width 49 height 20
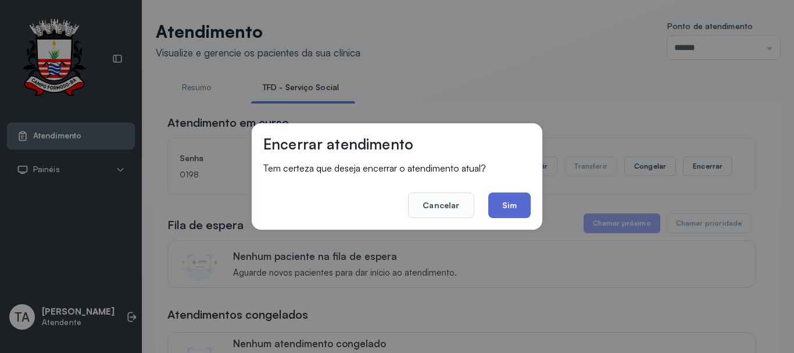
click at [516, 205] on button "Sim" at bounding box center [509, 205] width 42 height 26
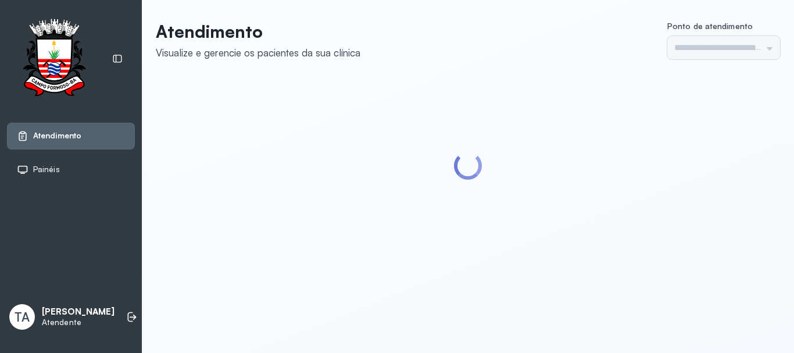
type input "******"
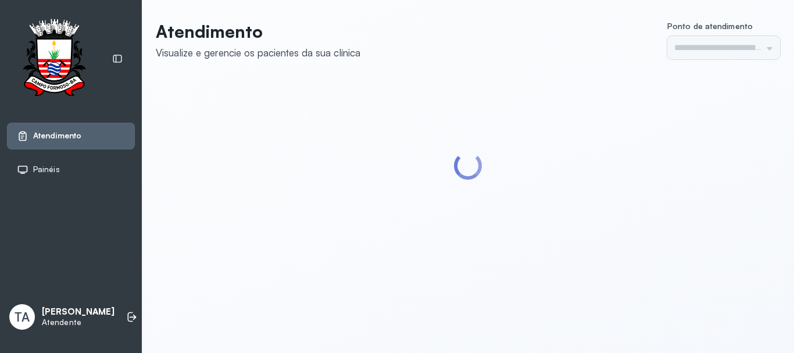
type input "******"
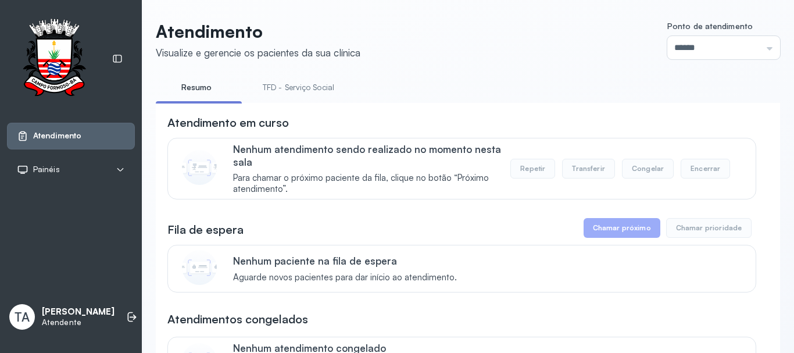
click at [307, 88] on link "TFD - Serviço Social" at bounding box center [298, 87] width 95 height 19
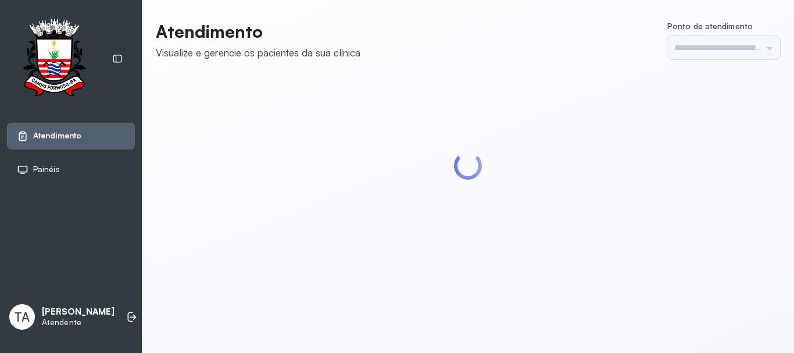
type input "******"
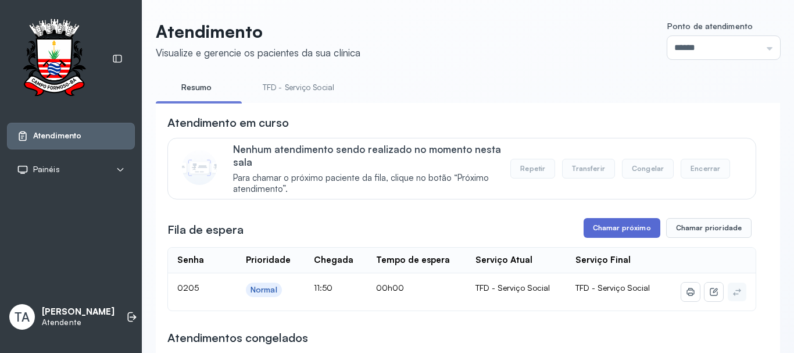
click at [604, 229] on button "Chamar próximo" at bounding box center [621, 228] width 77 height 20
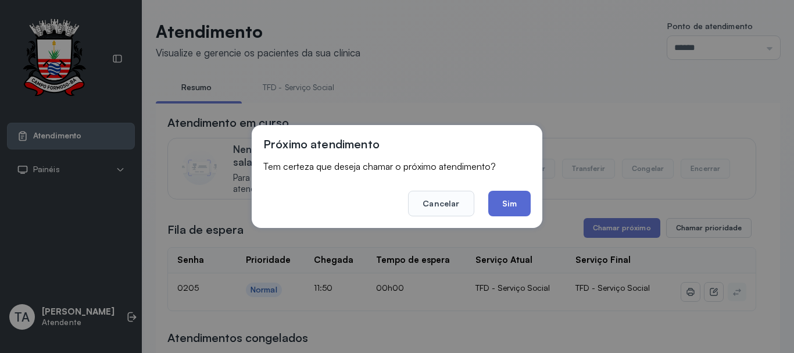
click at [501, 207] on button "Sim" at bounding box center [509, 204] width 42 height 26
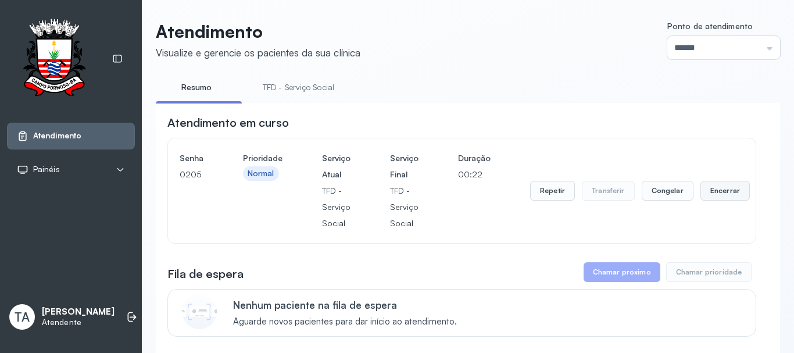
click at [721, 200] on button "Encerrar" at bounding box center [724, 191] width 49 height 20
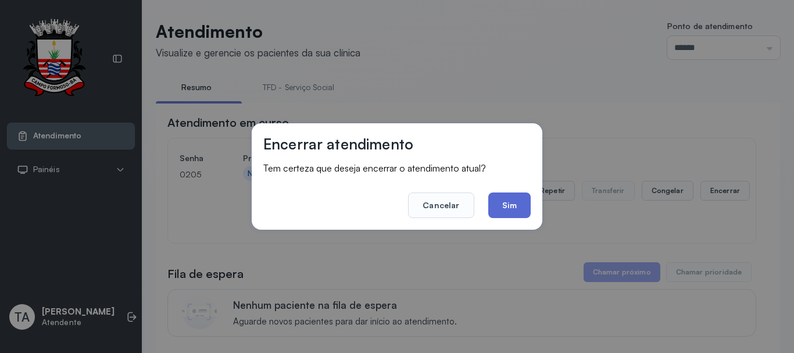
click at [517, 213] on button "Sim" at bounding box center [509, 205] width 42 height 26
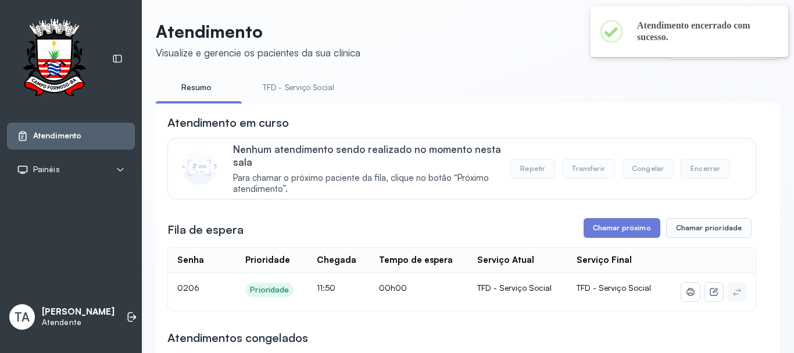
click at [315, 82] on link "TFD - Serviço Social" at bounding box center [298, 87] width 95 height 19
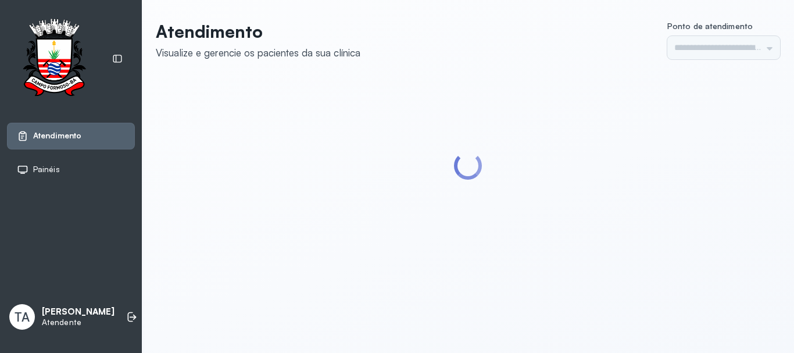
type input "******"
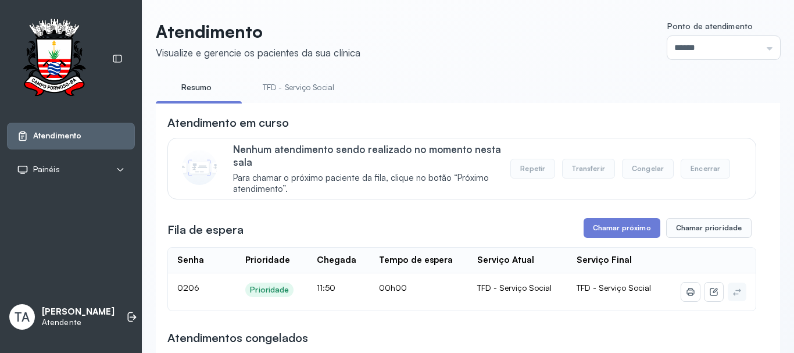
click at [346, 119] on div "Atendimento em curso" at bounding box center [461, 122] width 588 height 16
click at [322, 84] on link "TFD - Serviço Social" at bounding box center [298, 87] width 95 height 19
click at [516, 222] on div "Fila de espera Chamar próximo Chamar prioridade" at bounding box center [461, 228] width 588 height 20
click at [607, 231] on button "Chamar próximo" at bounding box center [621, 228] width 77 height 20
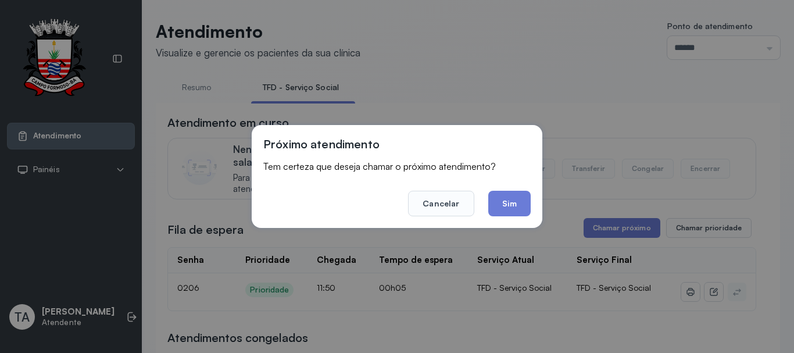
click at [506, 215] on button "Sim" at bounding box center [509, 204] width 42 height 26
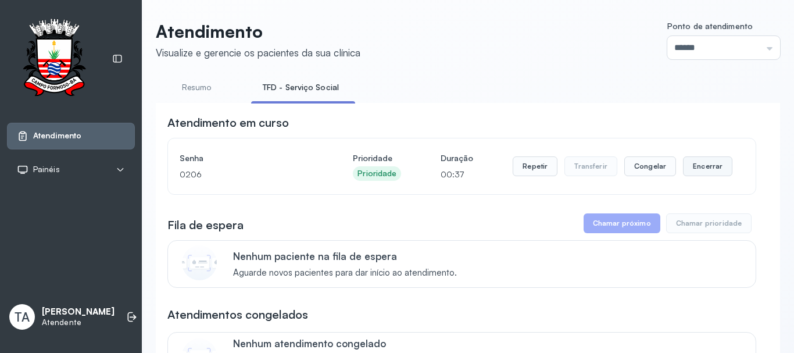
click at [708, 165] on button "Encerrar" at bounding box center [707, 166] width 49 height 20
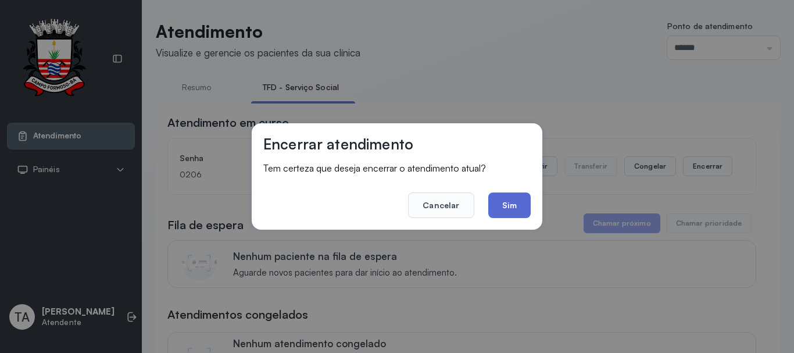
click at [516, 203] on button "Sim" at bounding box center [509, 205] width 42 height 26
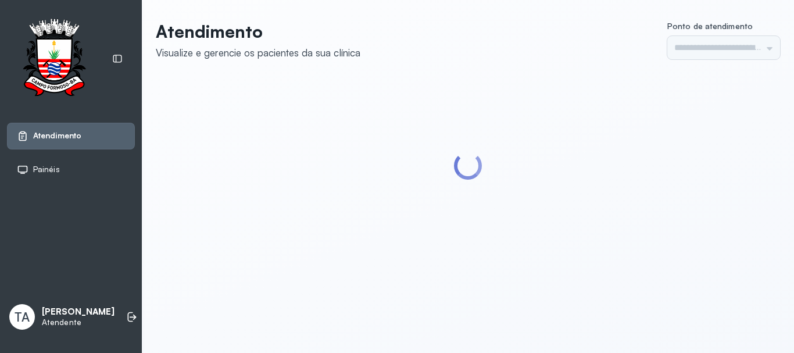
type input "******"
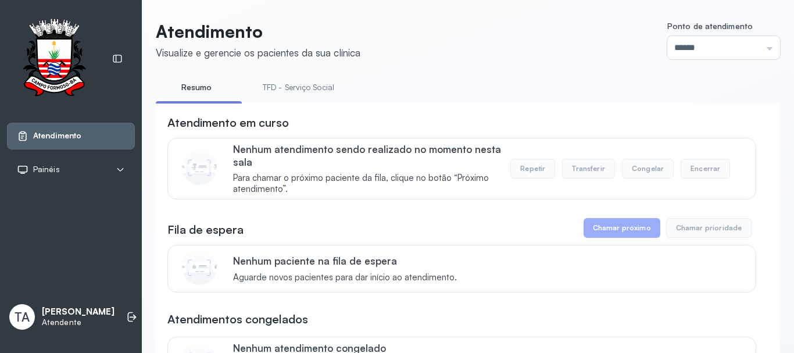
click at [278, 91] on link "TFD - Serviço Social" at bounding box center [298, 87] width 95 height 19
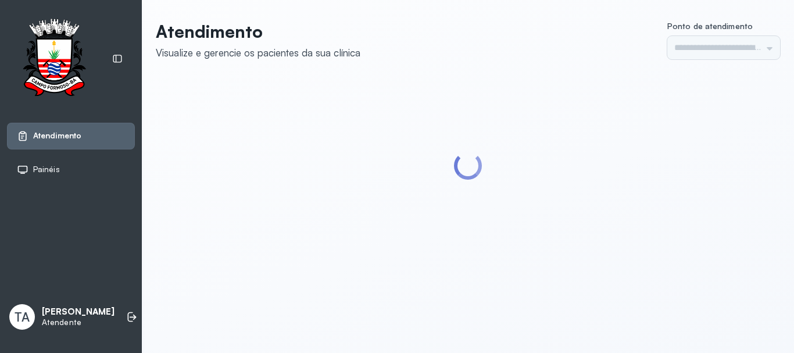
type input "******"
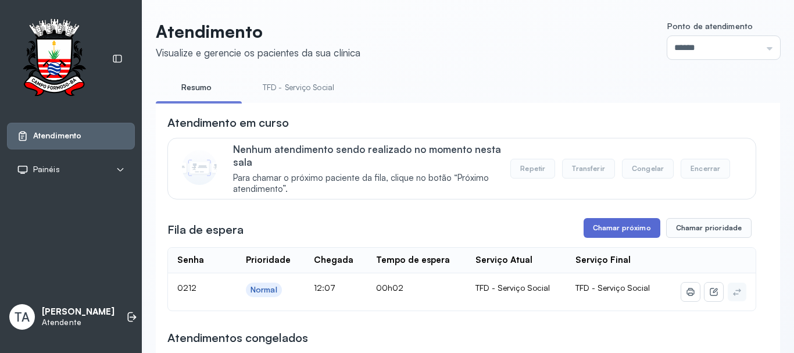
click at [633, 238] on button "Chamar próximo" at bounding box center [621, 228] width 77 height 20
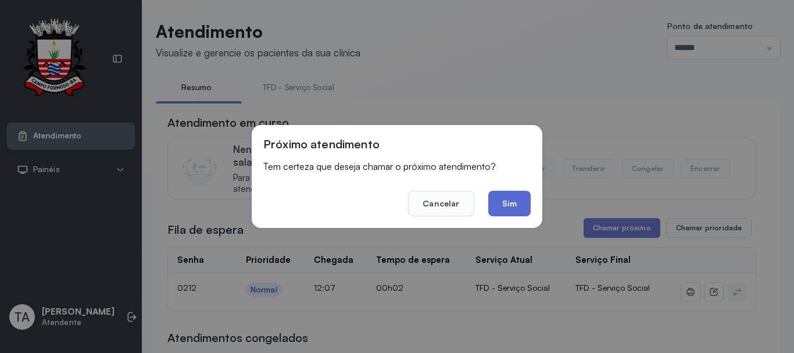
click at [523, 209] on button "Sim" at bounding box center [509, 204] width 42 height 26
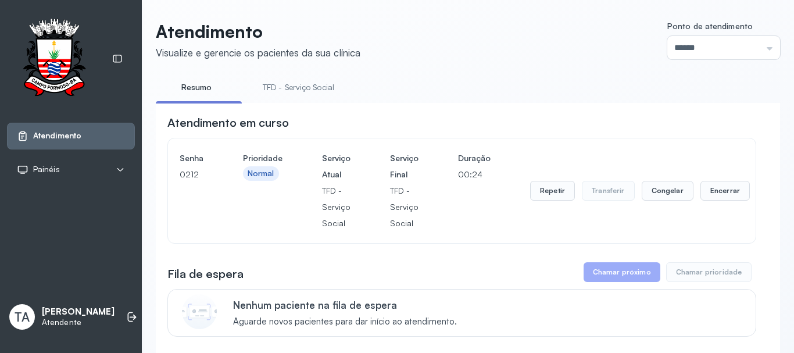
click at [727, 206] on div "Repetir Transferir Congelar Encerrar" at bounding box center [640, 190] width 220 height 81
click at [711, 195] on button "Encerrar" at bounding box center [724, 191] width 49 height 20
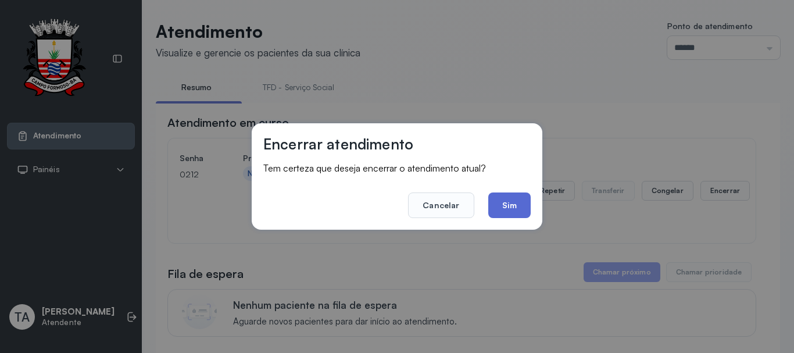
click at [495, 206] on button "Sim" at bounding box center [509, 205] width 42 height 26
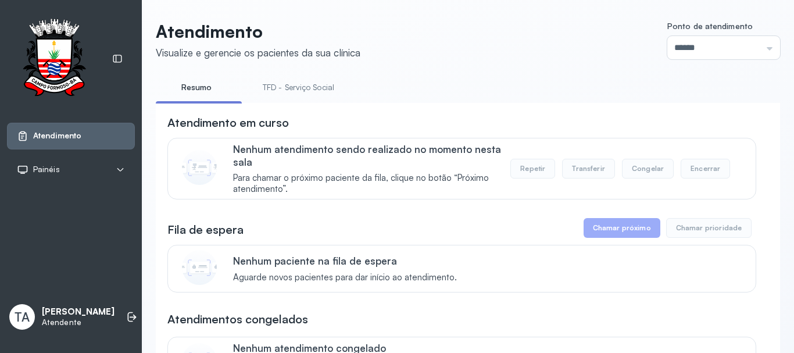
click at [321, 92] on link "TFD - Serviço Social" at bounding box center [298, 87] width 95 height 19
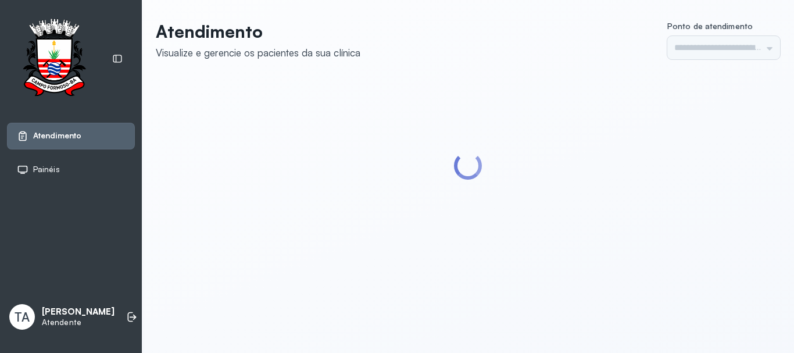
type input "******"
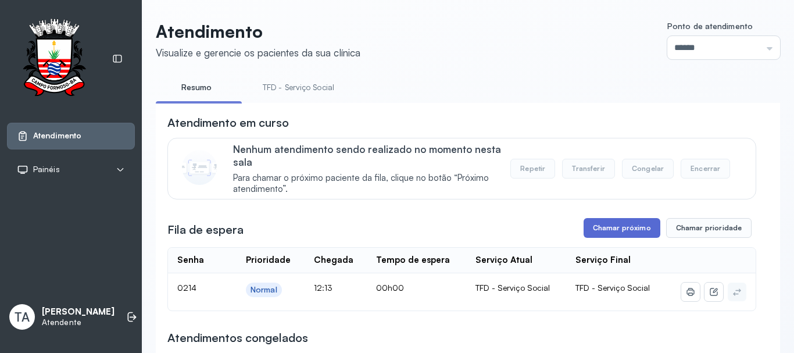
click at [638, 238] on button "Chamar próximo" at bounding box center [621, 228] width 77 height 20
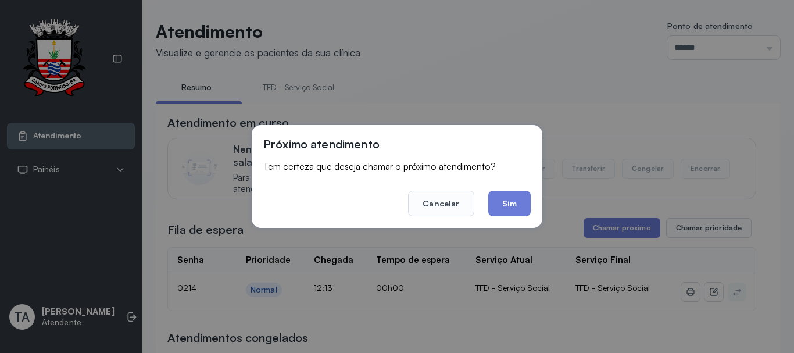
click at [499, 196] on button "Sim" at bounding box center [509, 204] width 42 height 26
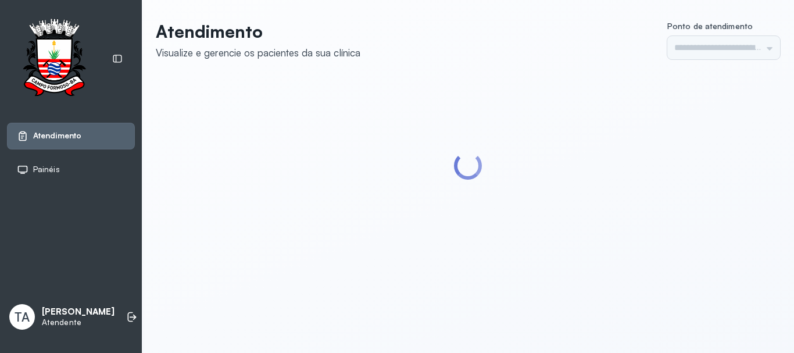
type input "******"
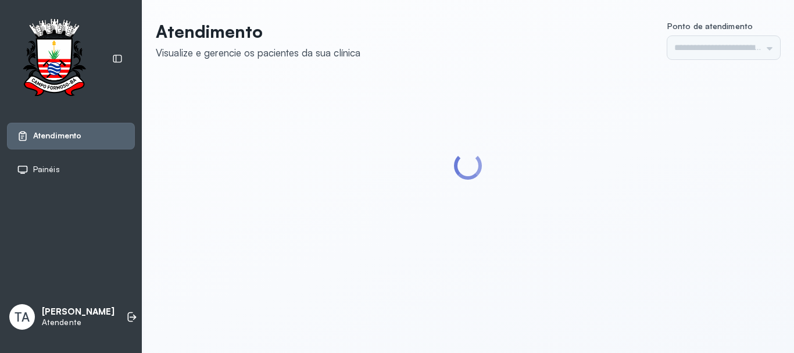
type input "******"
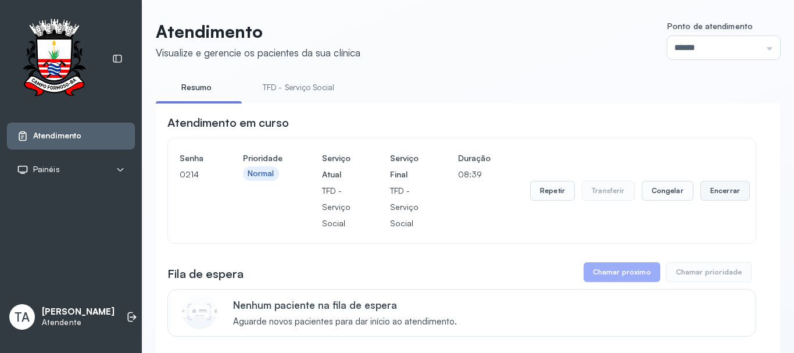
click at [707, 191] on button "Encerrar" at bounding box center [724, 191] width 49 height 20
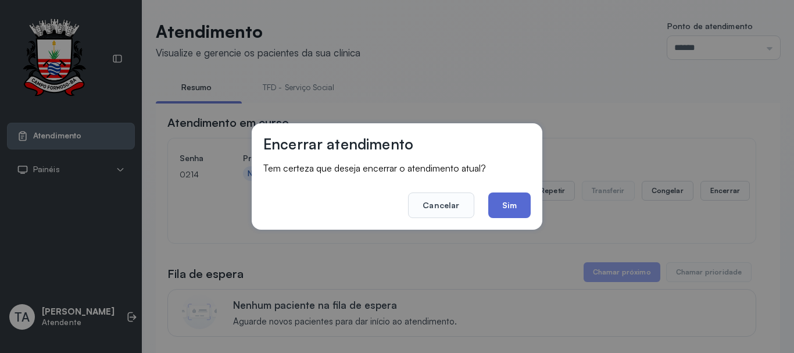
click at [508, 206] on button "Sim" at bounding box center [509, 205] width 42 height 26
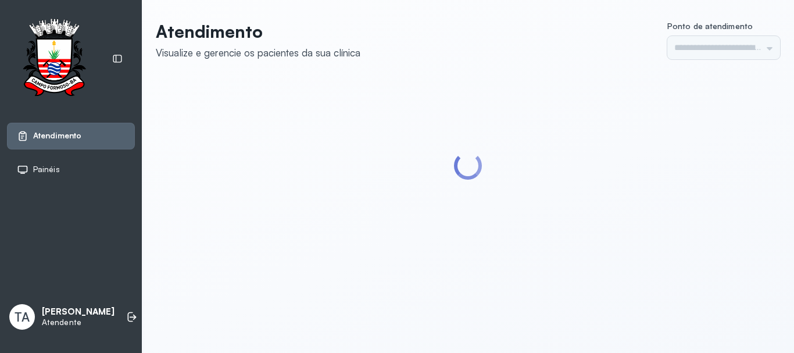
type input "******"
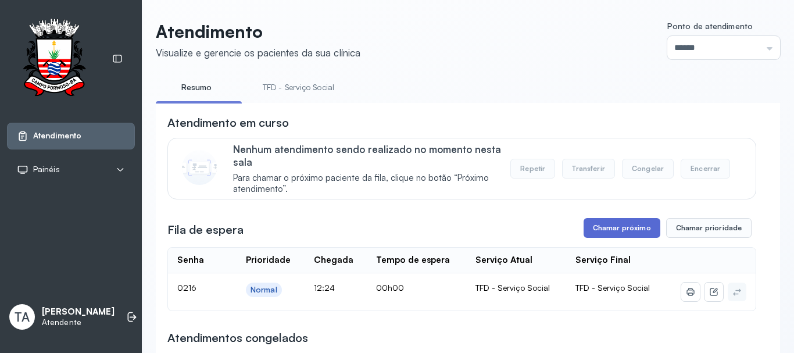
click at [597, 234] on button "Chamar próximo" at bounding box center [621, 228] width 77 height 20
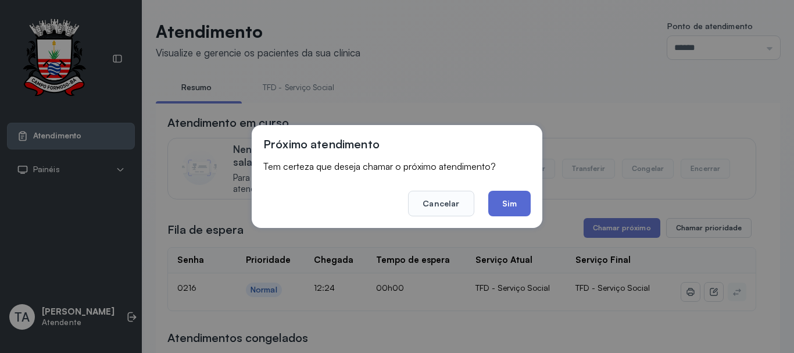
click at [523, 206] on button "Sim" at bounding box center [509, 204] width 42 height 26
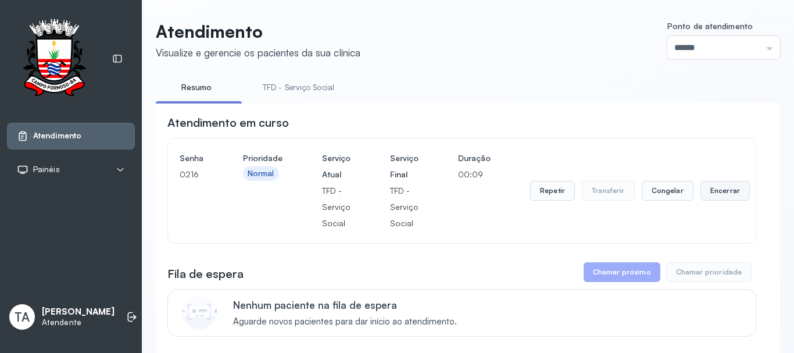
click at [724, 198] on button "Encerrar" at bounding box center [724, 191] width 49 height 20
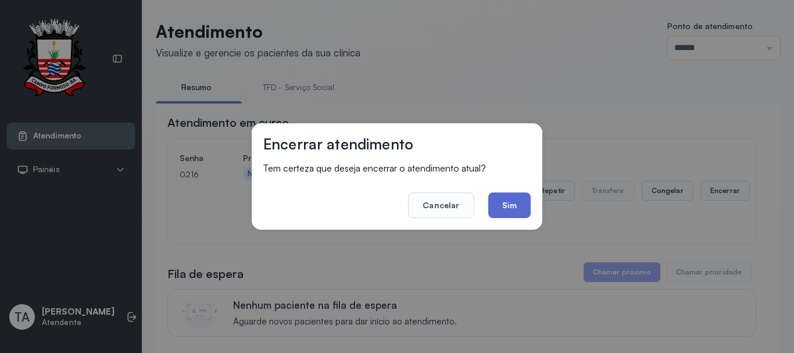
click at [522, 210] on button "Sim" at bounding box center [509, 205] width 42 height 26
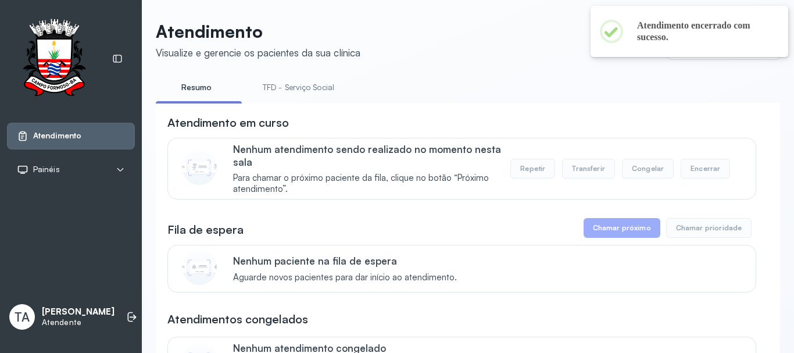
click at [310, 96] on li "TFD - Serviço Social" at bounding box center [300, 91] width 99 height 26
click at [306, 94] on link "TFD - Serviço Social" at bounding box center [298, 87] width 95 height 19
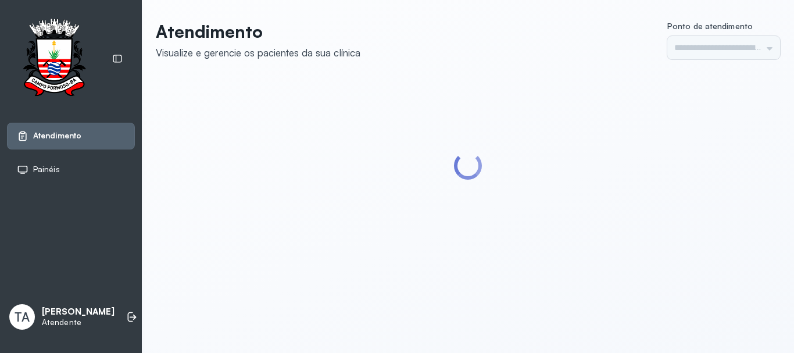
type input "******"
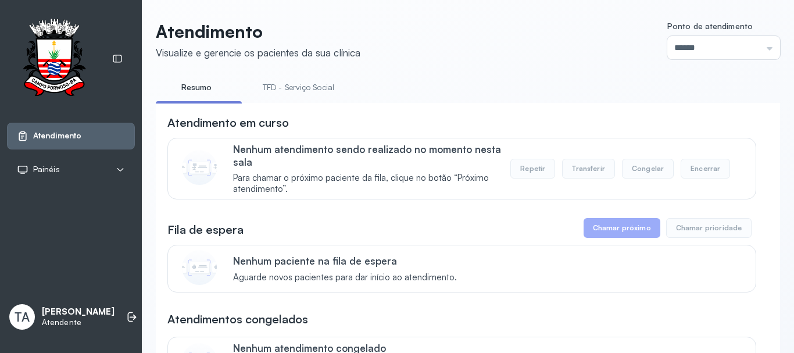
drag, startPoint x: 272, startPoint y: 73, endPoint x: 274, endPoint y: 81, distance: 7.9
click at [274, 82] on link "TFD - Serviço Social" at bounding box center [298, 87] width 95 height 19
drag, startPoint x: 259, startPoint y: 103, endPoint x: 265, endPoint y: 95, distance: 10.3
click at [262, 100] on li "TFD - Serviço Social" at bounding box center [303, 91] width 104 height 26
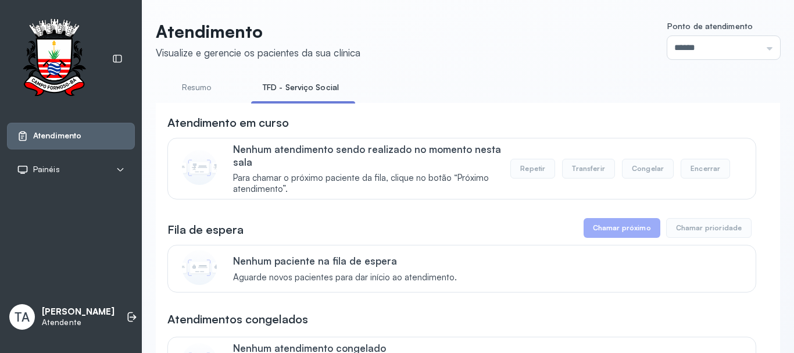
click at [218, 92] on link "Resumo" at bounding box center [196, 87] width 81 height 19
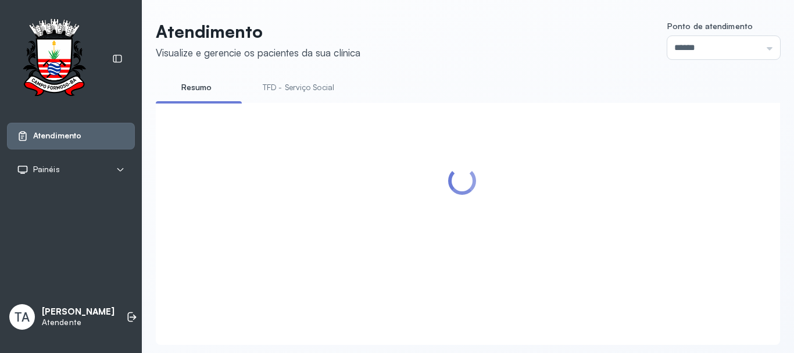
click at [259, 98] on li "TFD - Serviço Social" at bounding box center [300, 91] width 99 height 26
click at [260, 95] on link "TFD - Serviço Social" at bounding box center [298, 87] width 95 height 19
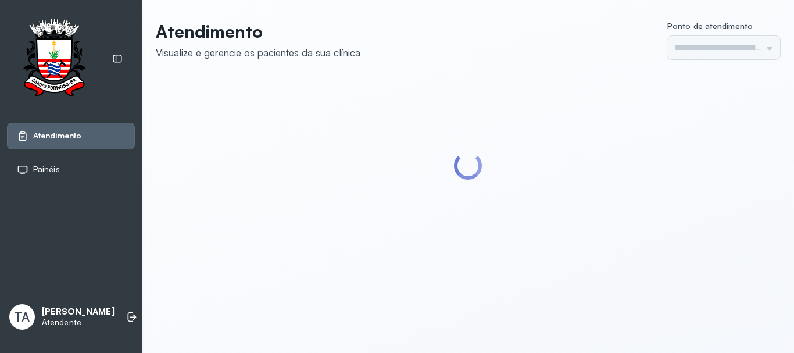
type input "******"
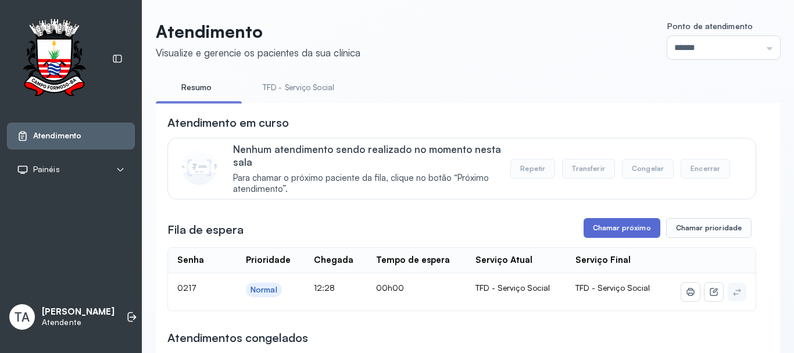
click at [613, 228] on button "Chamar próximo" at bounding box center [621, 228] width 77 height 20
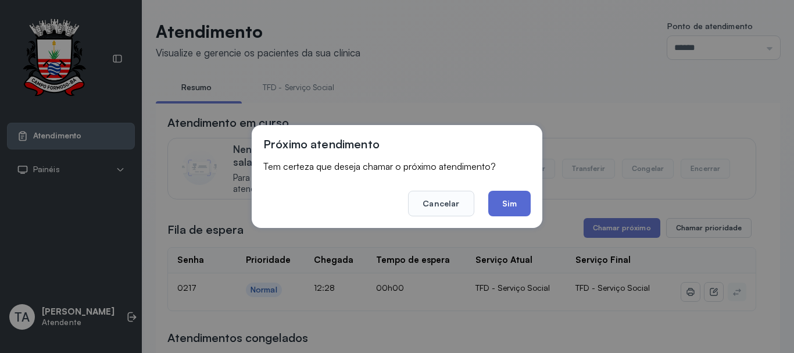
click at [498, 207] on button "Sim" at bounding box center [509, 204] width 42 height 26
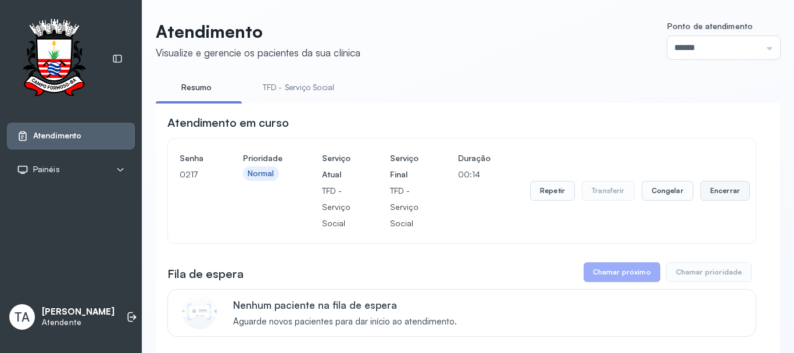
click at [716, 200] on button "Encerrar" at bounding box center [724, 191] width 49 height 20
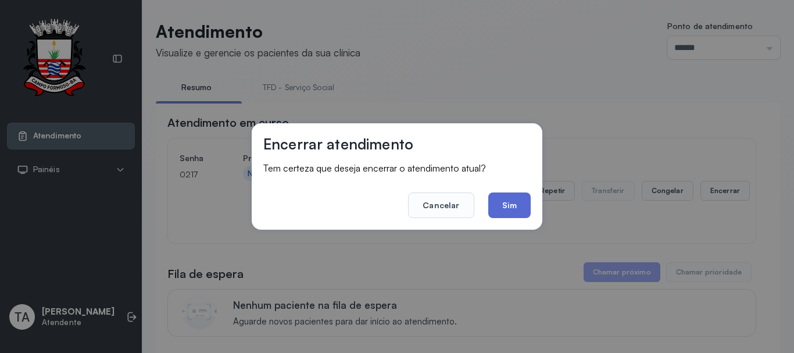
click at [501, 201] on button "Sim" at bounding box center [509, 205] width 42 height 26
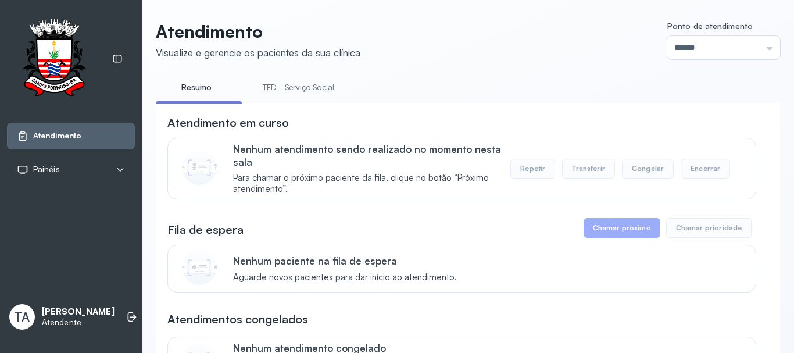
click at [292, 91] on link "TFD - Serviço Social" at bounding box center [298, 87] width 95 height 19
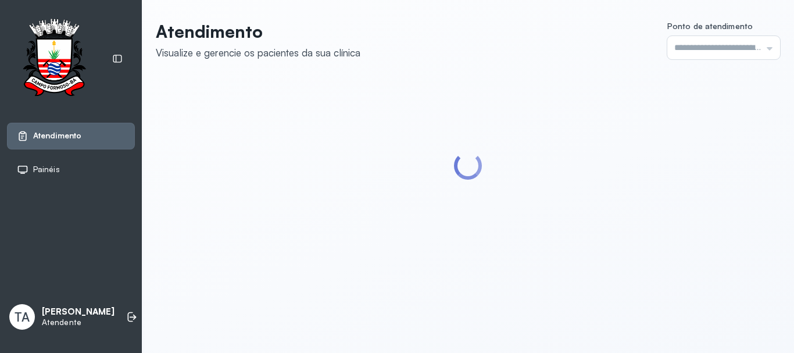
type input "******"
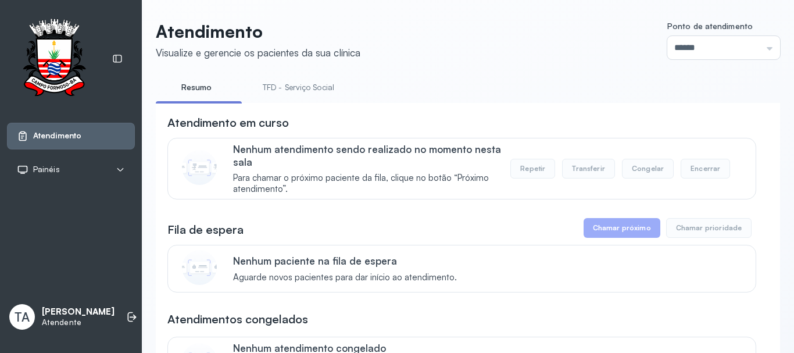
click at [288, 81] on link "TFD - Serviço Social" at bounding box center [298, 87] width 95 height 19
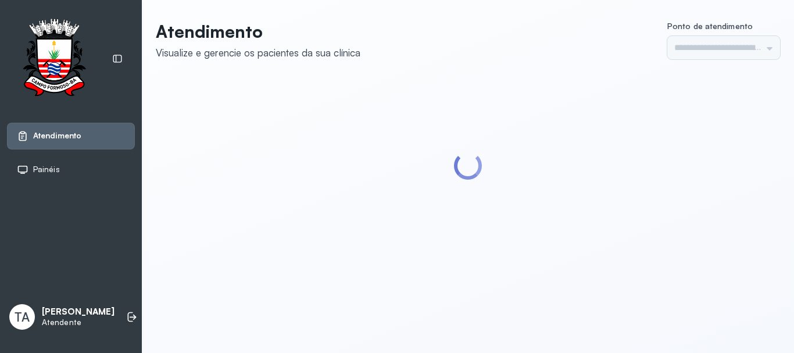
type input "******"
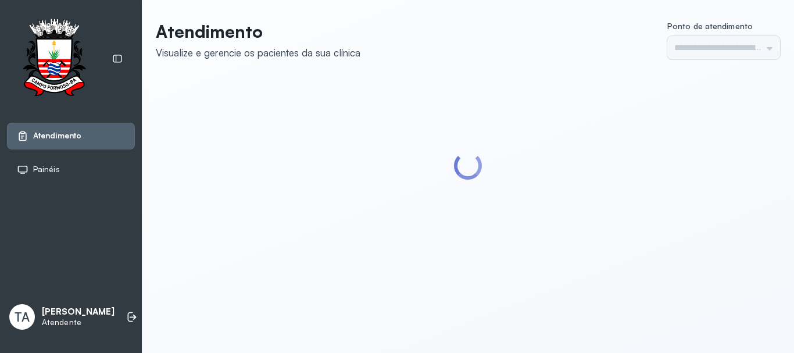
type input "******"
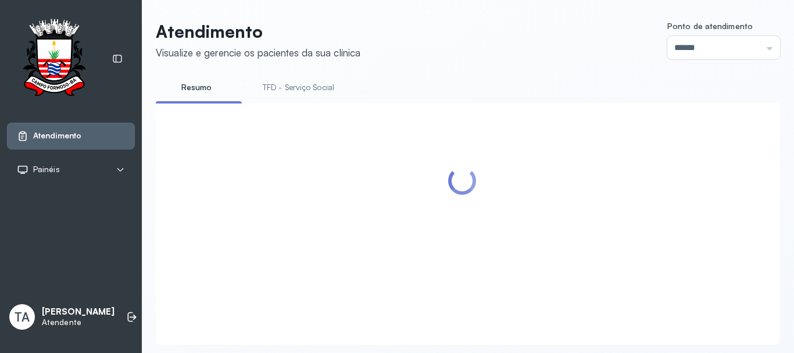
click at [289, 87] on link "TFD - Serviço Social" at bounding box center [298, 87] width 95 height 19
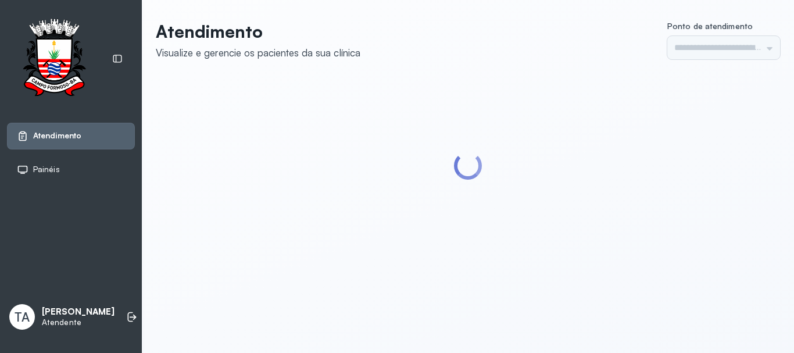
type input "******"
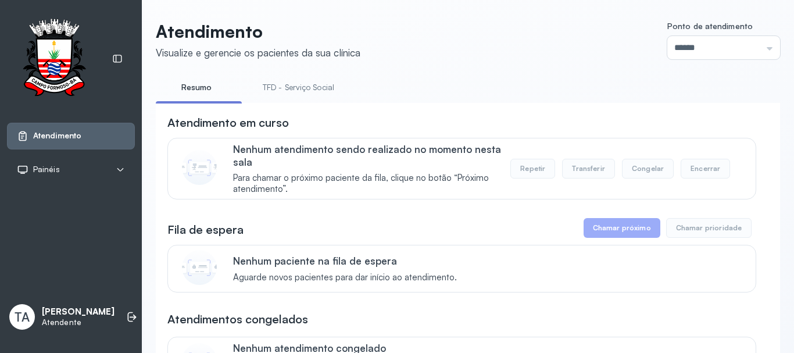
click at [293, 84] on link "TFD - Serviço Social" at bounding box center [298, 87] width 95 height 19
click at [202, 94] on link "Resumo" at bounding box center [196, 87] width 81 height 19
click at [285, 85] on link "TFD - Serviço Social" at bounding box center [298, 87] width 95 height 19
click at [189, 87] on link "Resumo" at bounding box center [196, 87] width 81 height 19
click at [274, 89] on link "TFD - Serviço Social" at bounding box center [298, 87] width 95 height 19
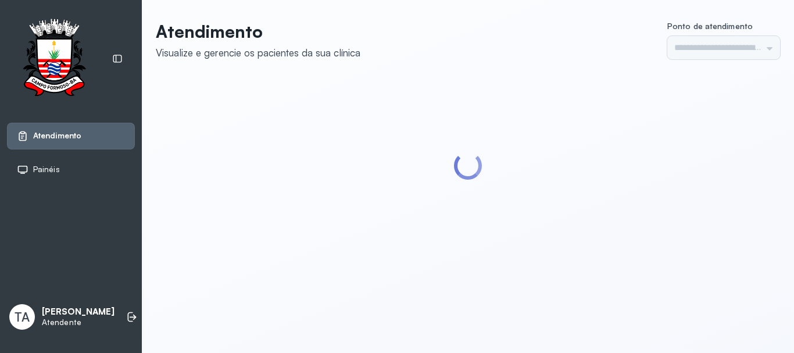
type input "******"
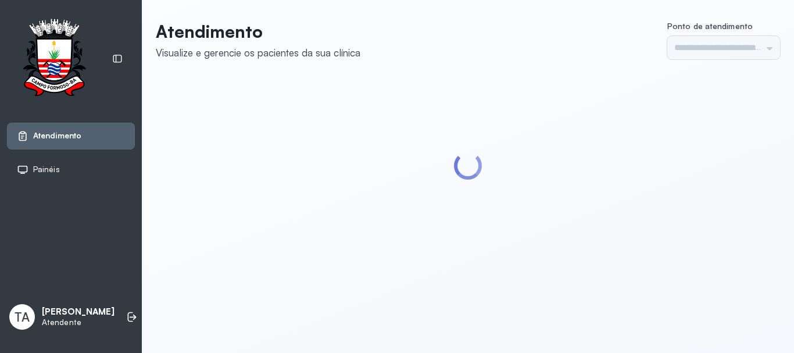
type input "******"
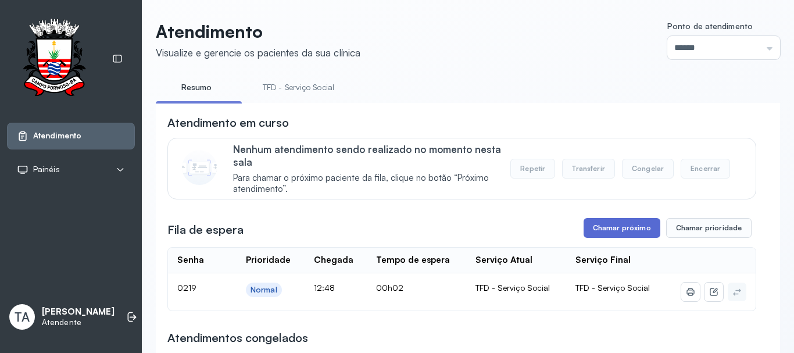
click at [632, 236] on button "Chamar próximo" at bounding box center [621, 228] width 77 height 20
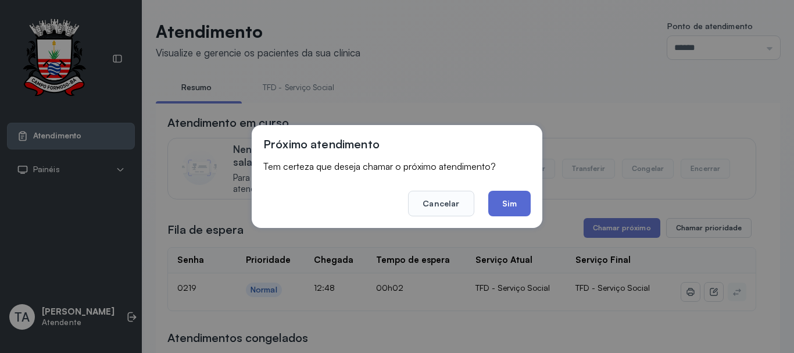
click at [522, 207] on button "Sim" at bounding box center [509, 204] width 42 height 26
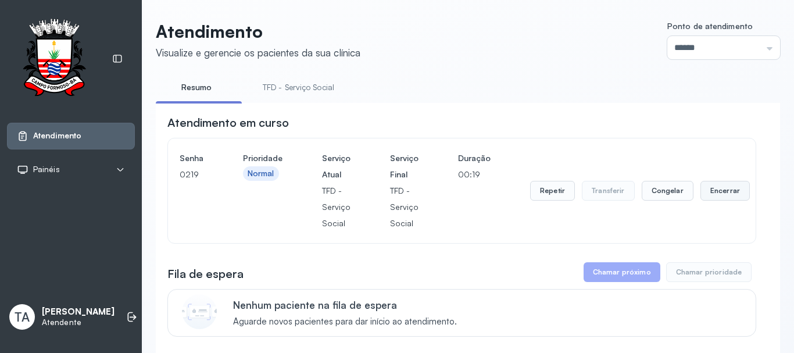
click at [712, 194] on button "Encerrar" at bounding box center [724, 191] width 49 height 20
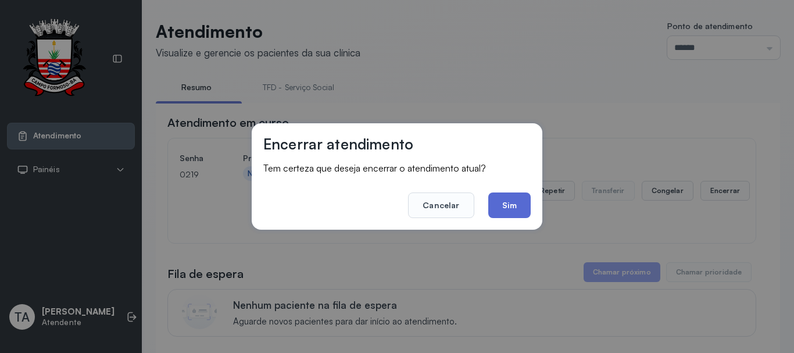
click at [516, 210] on button "Sim" at bounding box center [509, 205] width 42 height 26
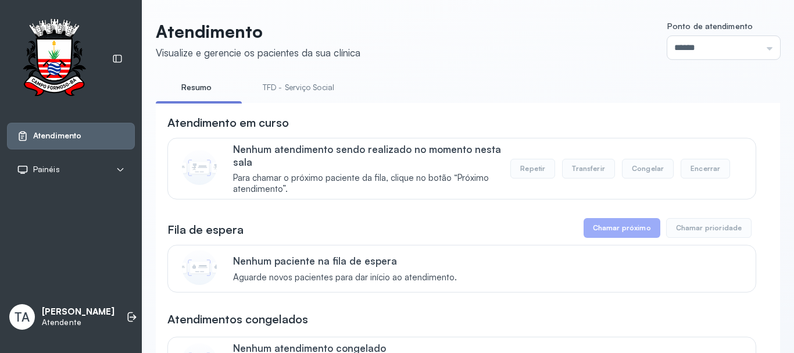
click at [299, 95] on link "TFD - Serviço Social" at bounding box center [298, 87] width 95 height 19
drag, startPoint x: 211, startPoint y: 112, endPoint x: 206, endPoint y: 85, distance: 26.8
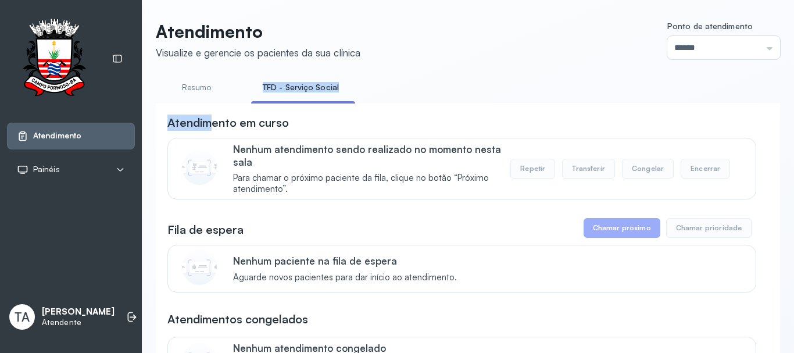
click at [206, 85] on link "Resumo" at bounding box center [196, 87] width 81 height 19
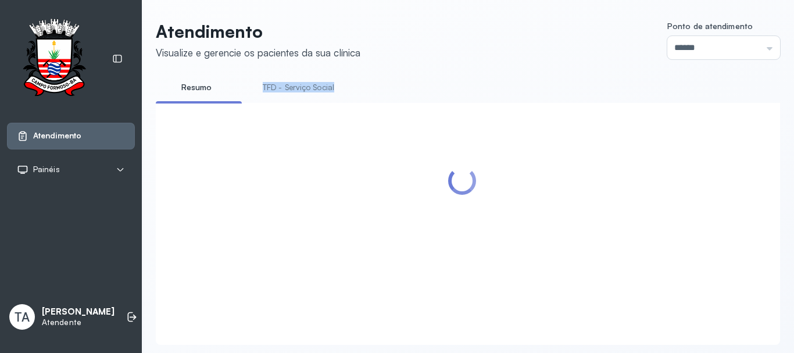
click at [306, 93] on link "TFD - Serviço Social" at bounding box center [298, 87] width 95 height 19
